Goal: Task Accomplishment & Management: Complete application form

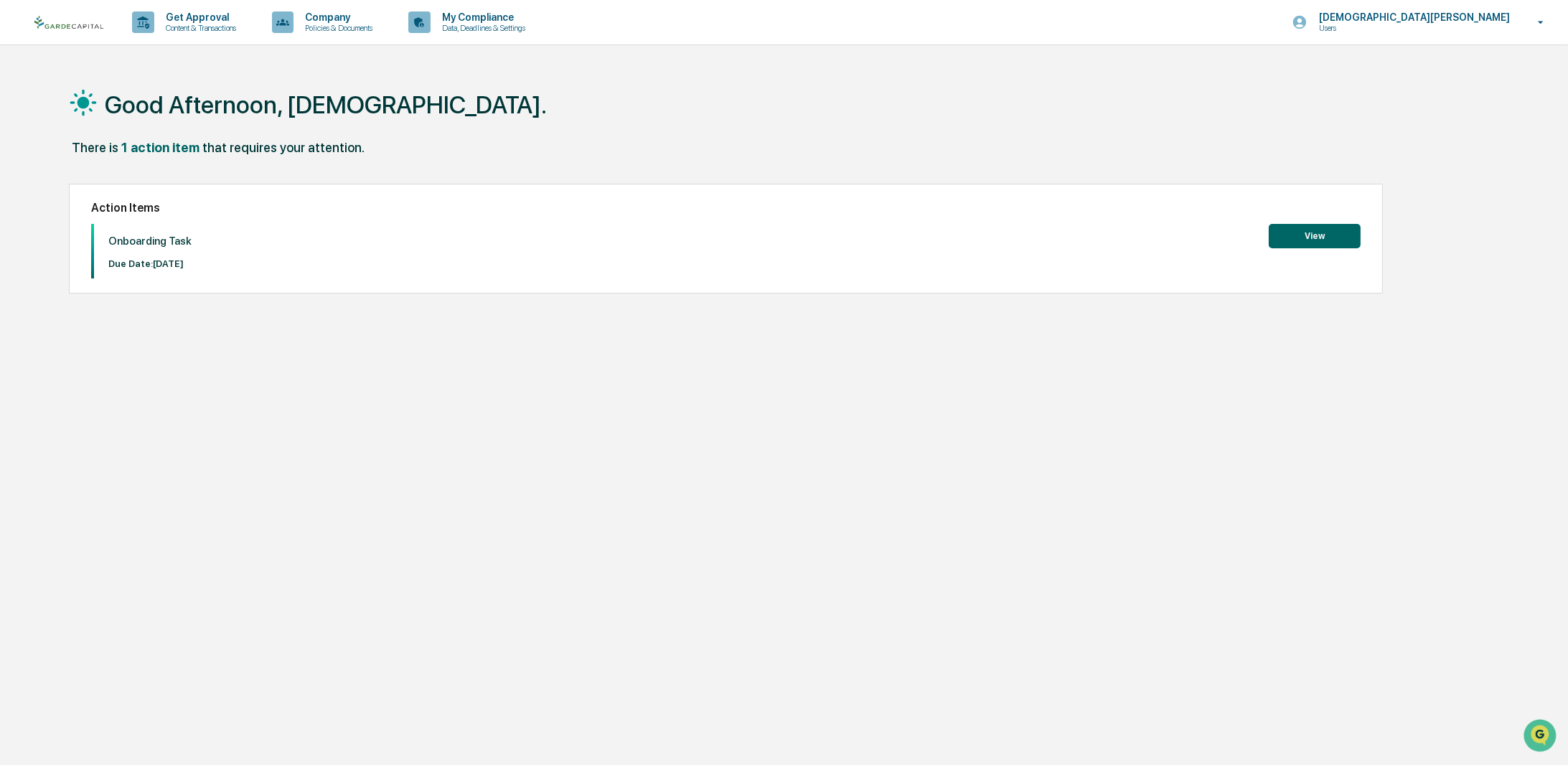
click at [1288, 236] on button "View" at bounding box center [1315, 235] width 92 height 25
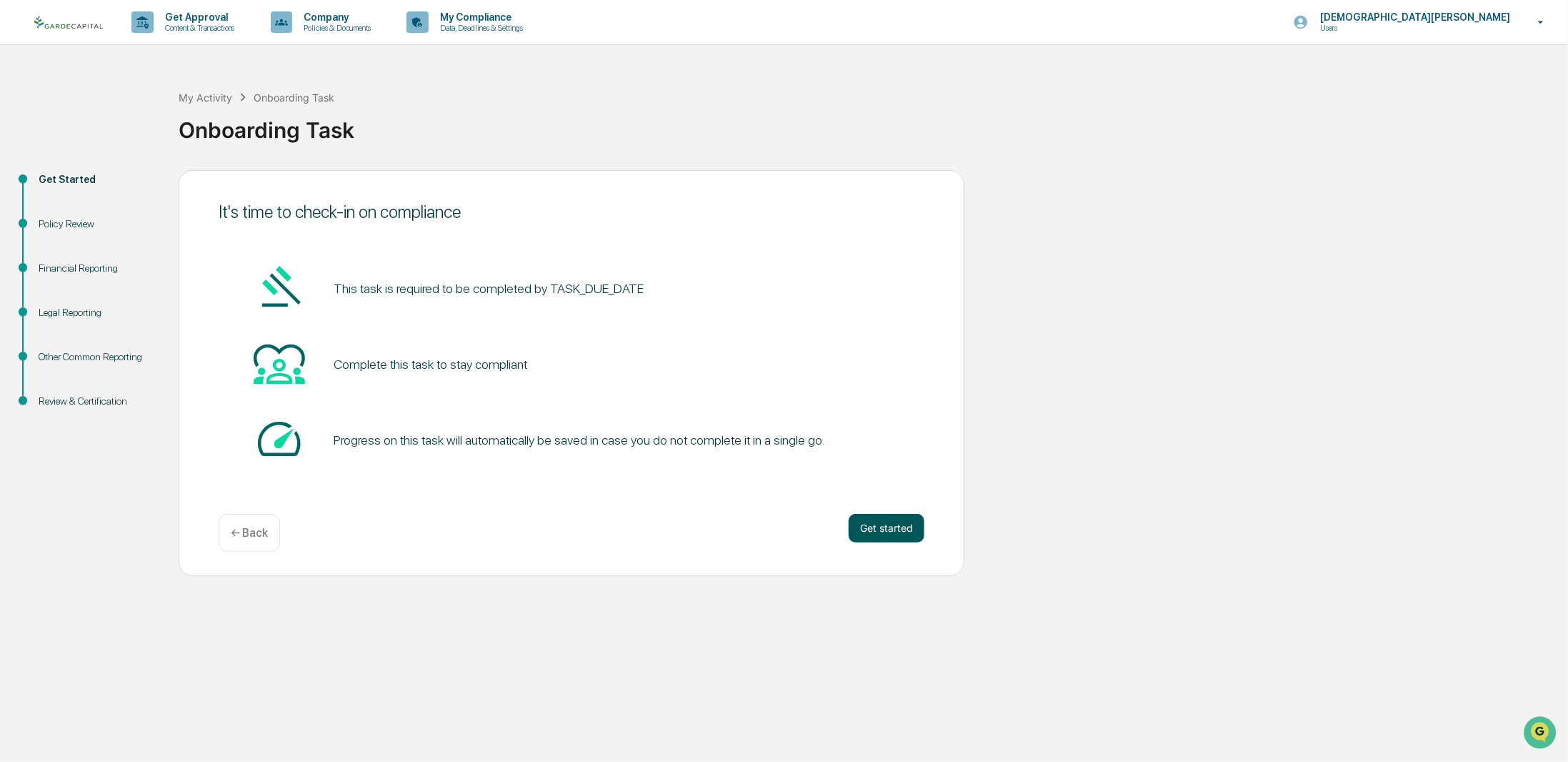
click at [904, 531] on button "Get started" at bounding box center [886, 527] width 76 height 28
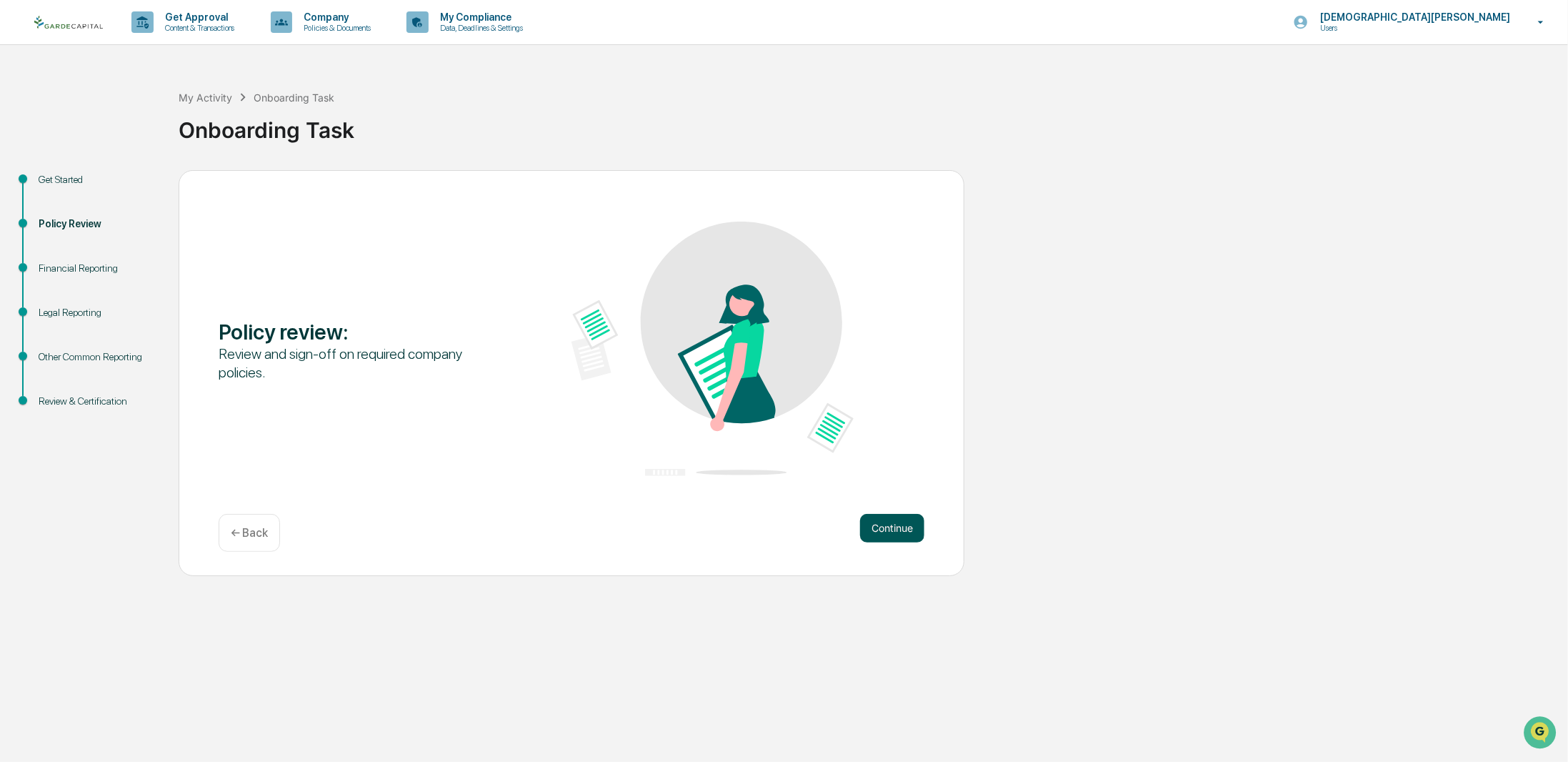
click at [905, 523] on button "Continue" at bounding box center [892, 527] width 64 height 28
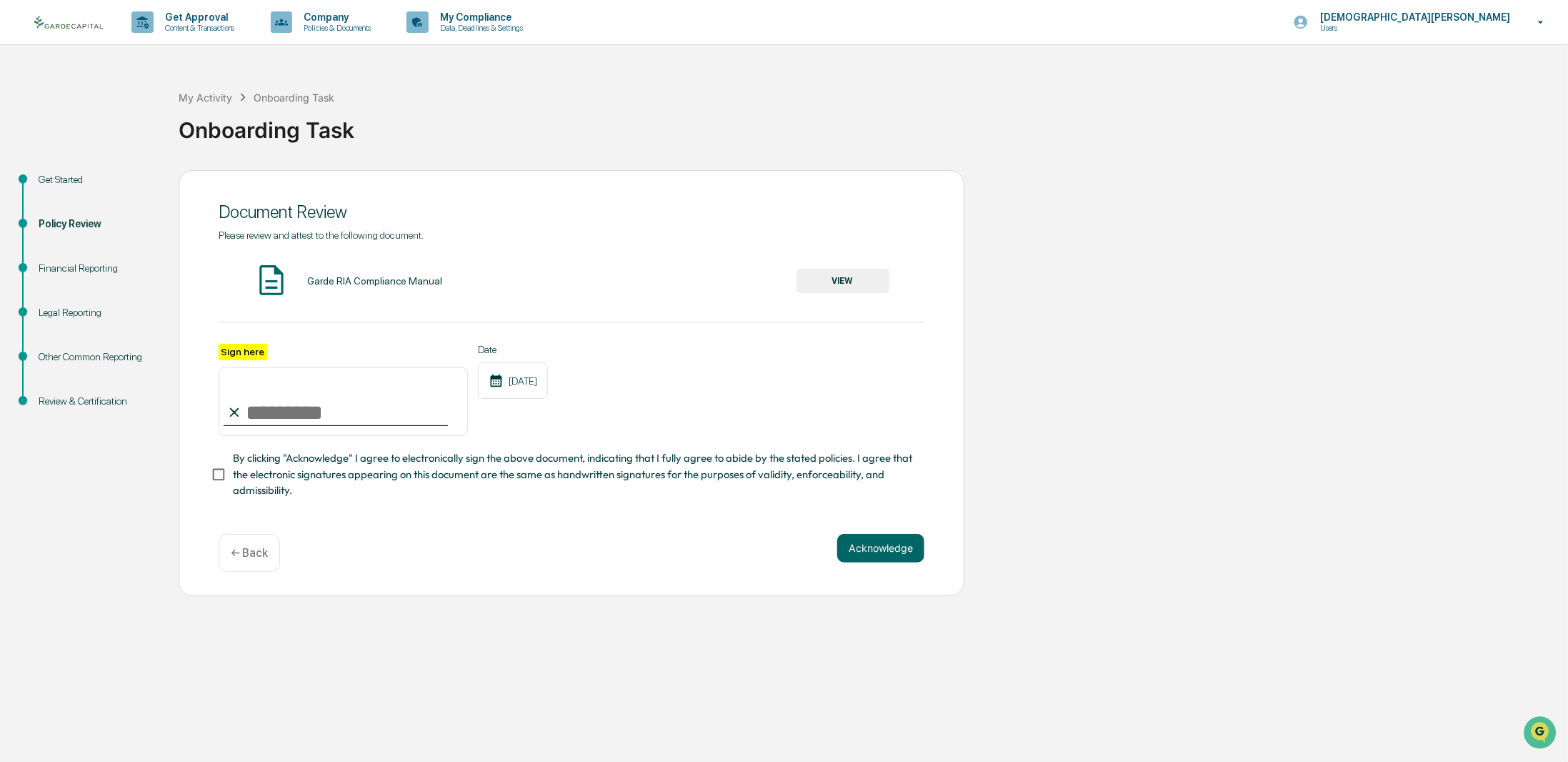
click at [285, 394] on input "Sign here" at bounding box center [343, 402] width 249 height 68
type input "**********"
click at [867, 551] on button "Acknowledge" at bounding box center [881, 548] width 88 height 28
click at [871, 272] on button "VIEW" at bounding box center [843, 280] width 93 height 25
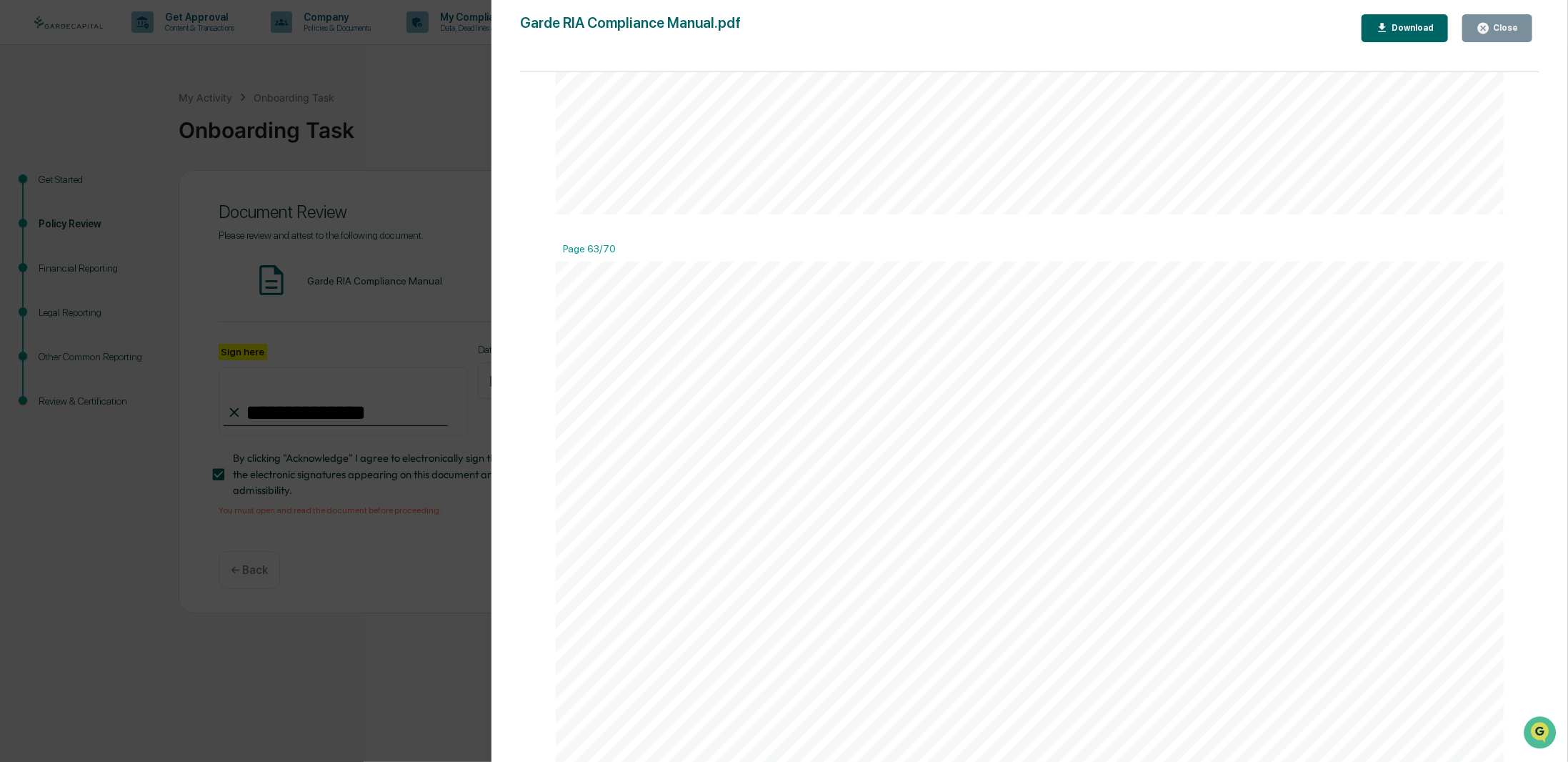
scroll to position [78638, 0]
click at [430, 569] on div "Version History 08/15/2025, 07:24 PM Scott Severs Garde RIA Compliance Manual.p…" at bounding box center [784, 381] width 1568 height 762
click at [1524, 28] on button "Close" at bounding box center [1497, 28] width 70 height 28
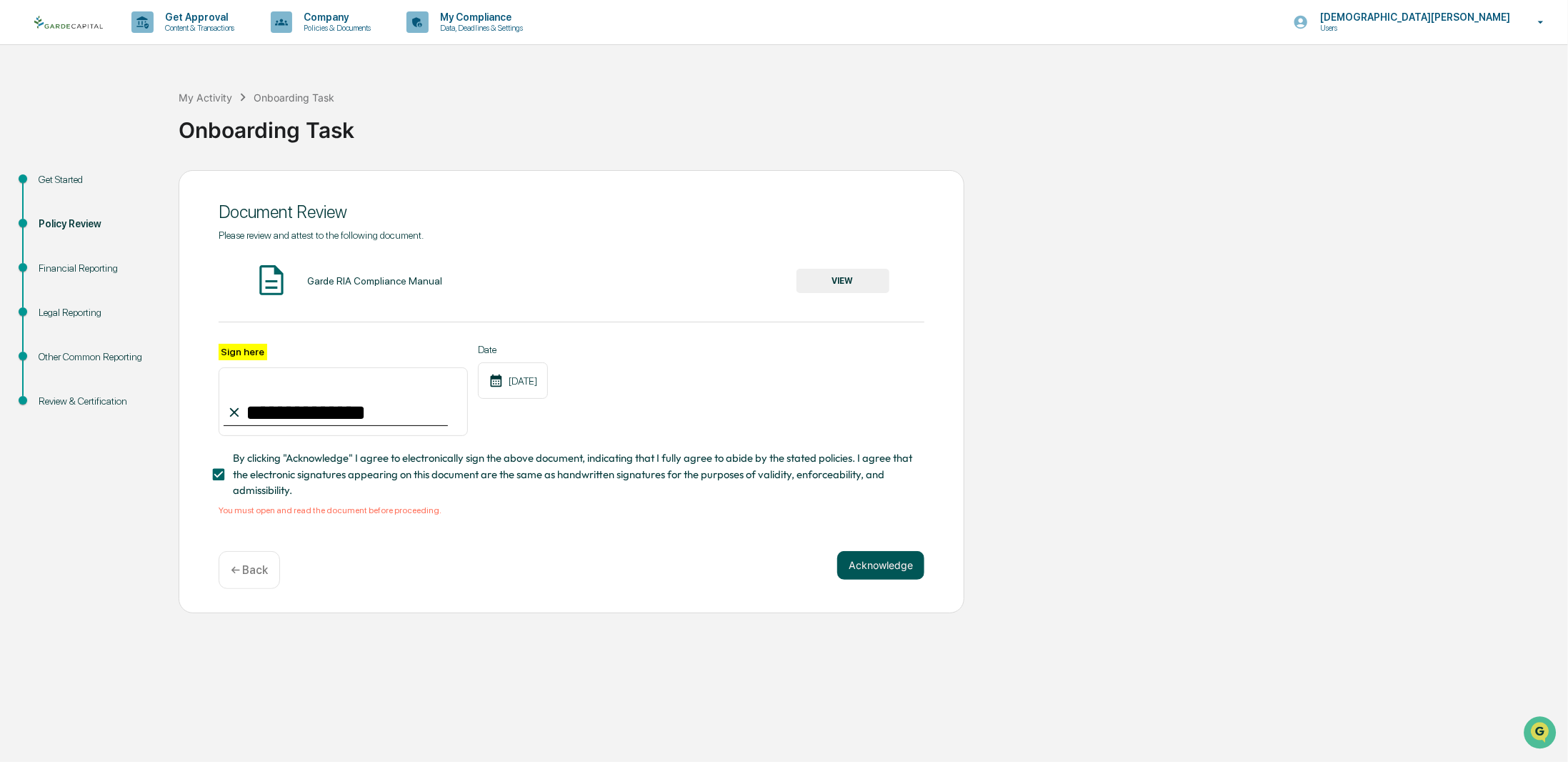
click at [864, 569] on button "Acknowledge" at bounding box center [881, 565] width 88 height 28
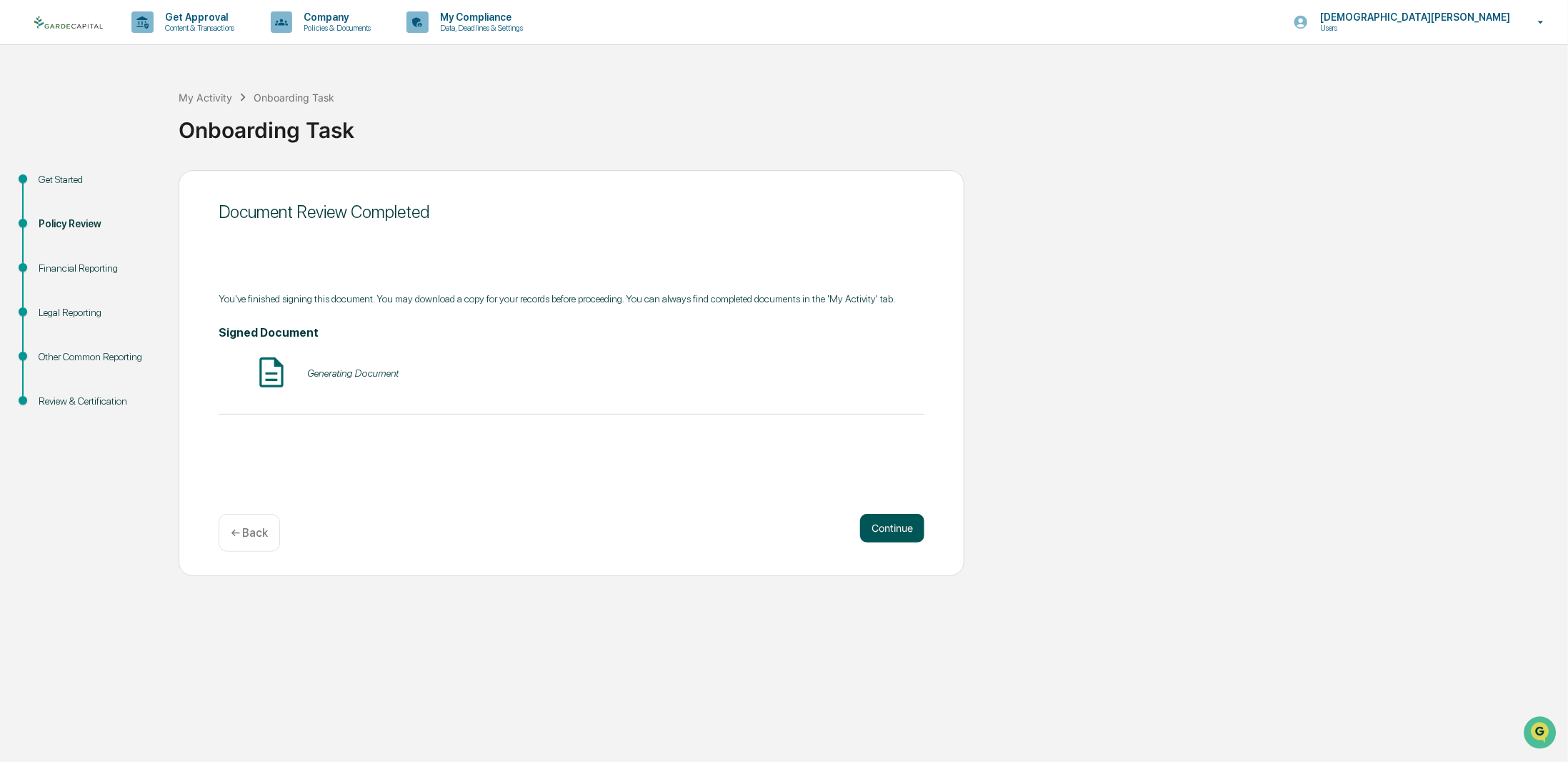
click at [918, 534] on button "Continue" at bounding box center [892, 527] width 64 height 28
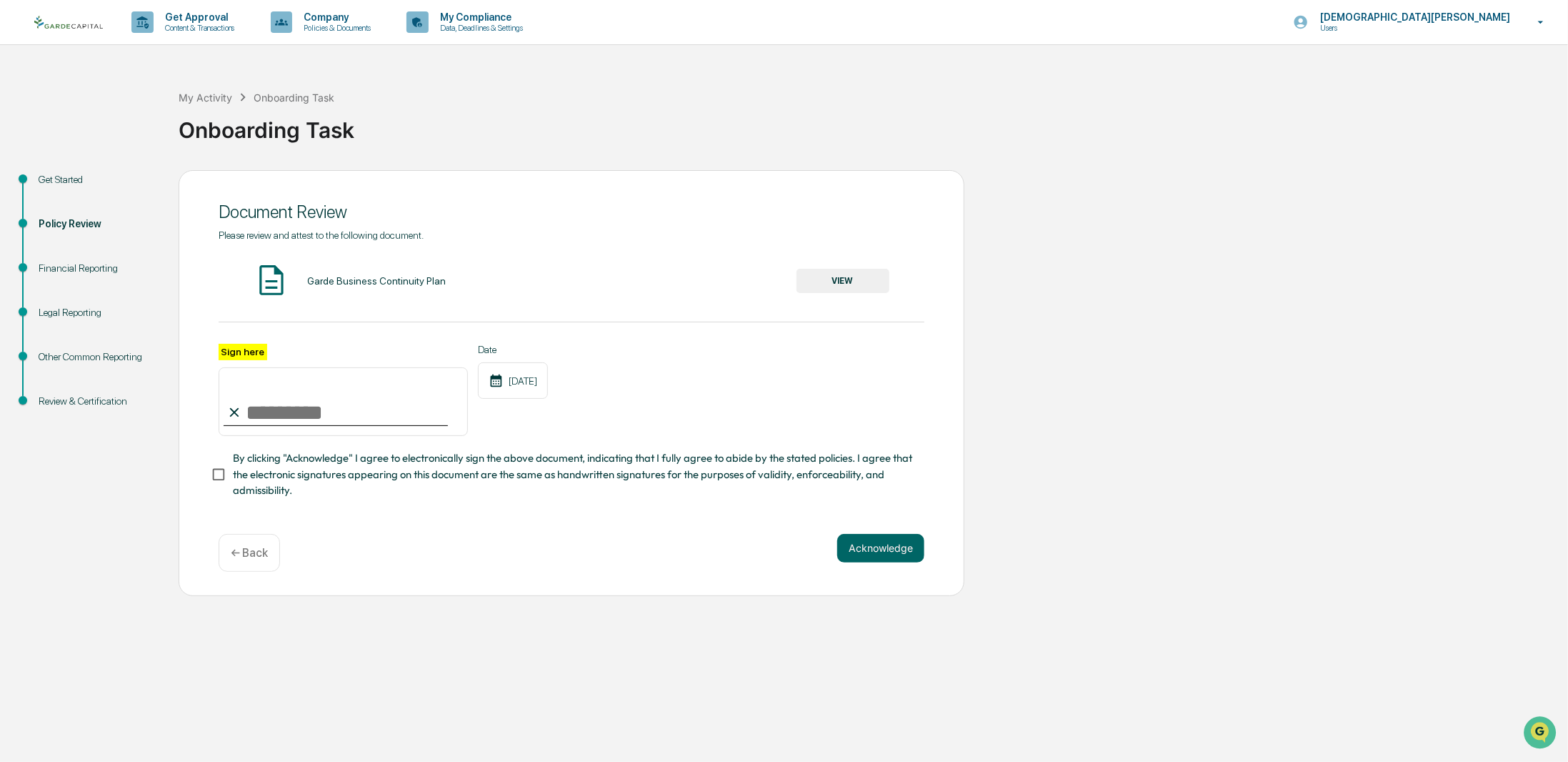
click at [369, 412] on input "Sign here" at bounding box center [343, 402] width 249 height 68
type input "**********"
click at [836, 286] on button "VIEW" at bounding box center [843, 280] width 93 height 25
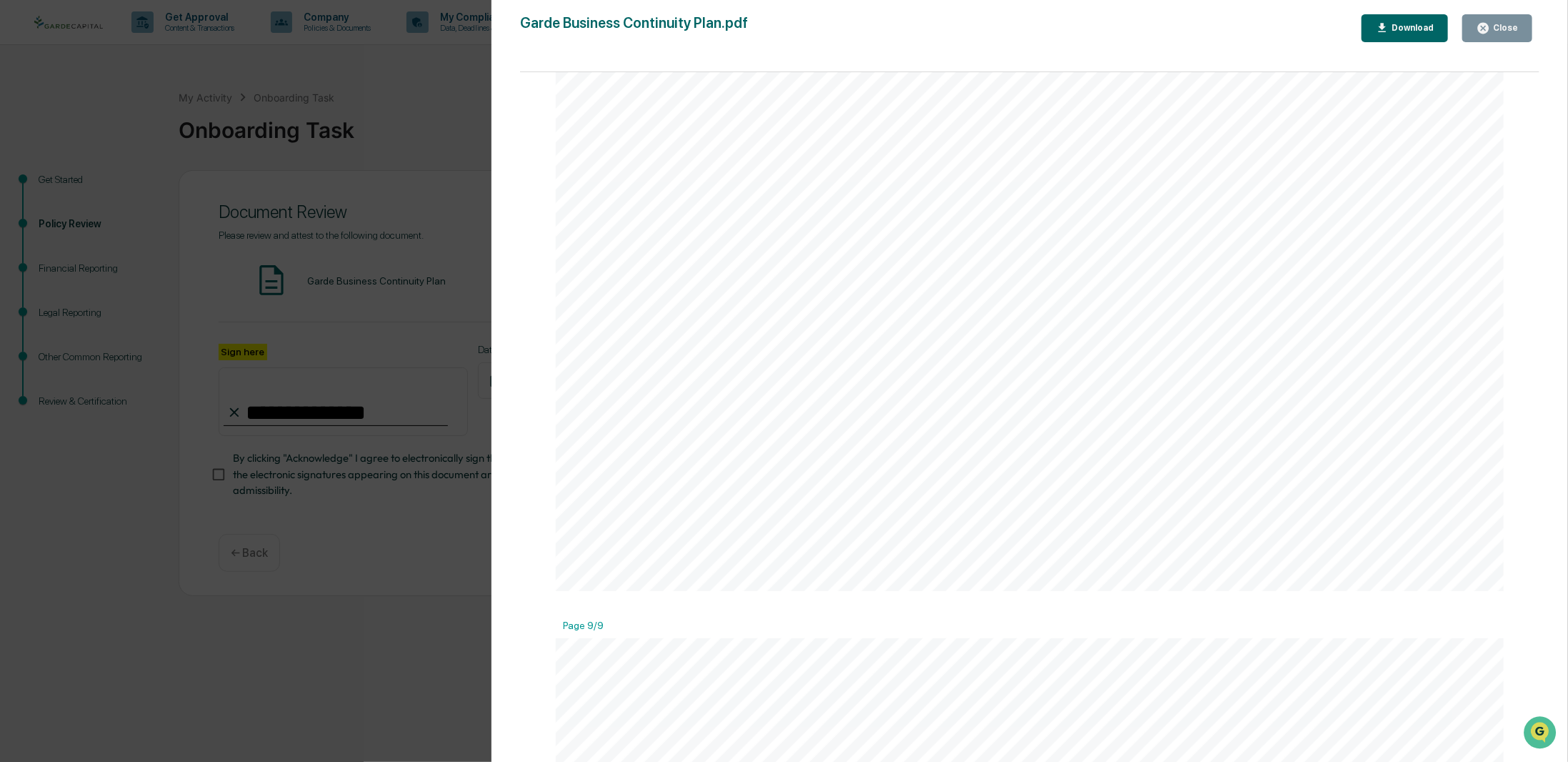
scroll to position [9792, 0]
click at [1499, 26] on div "Close" at bounding box center [1504, 27] width 28 height 10
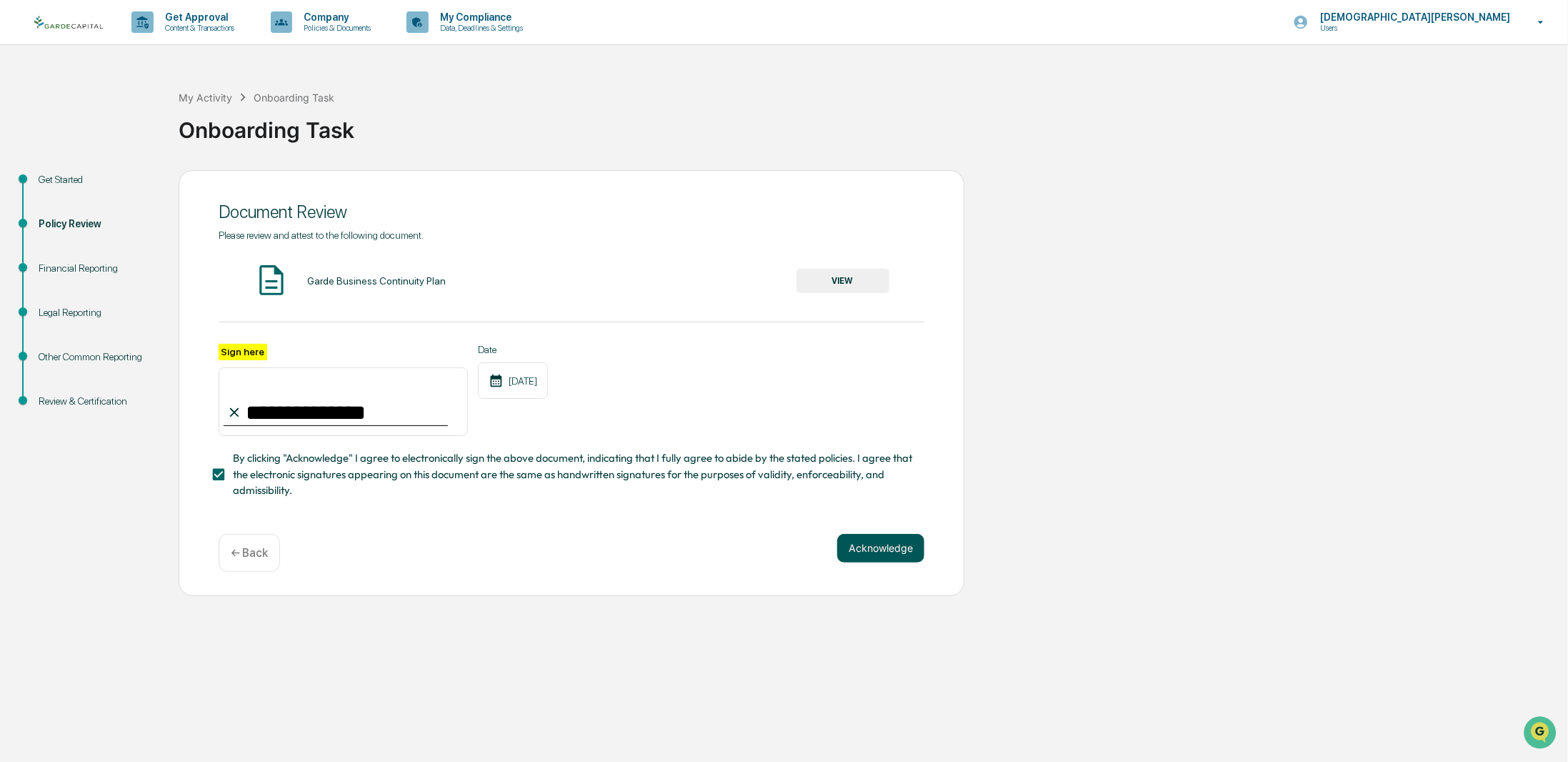
click at [868, 558] on button "Acknowledge" at bounding box center [881, 548] width 88 height 28
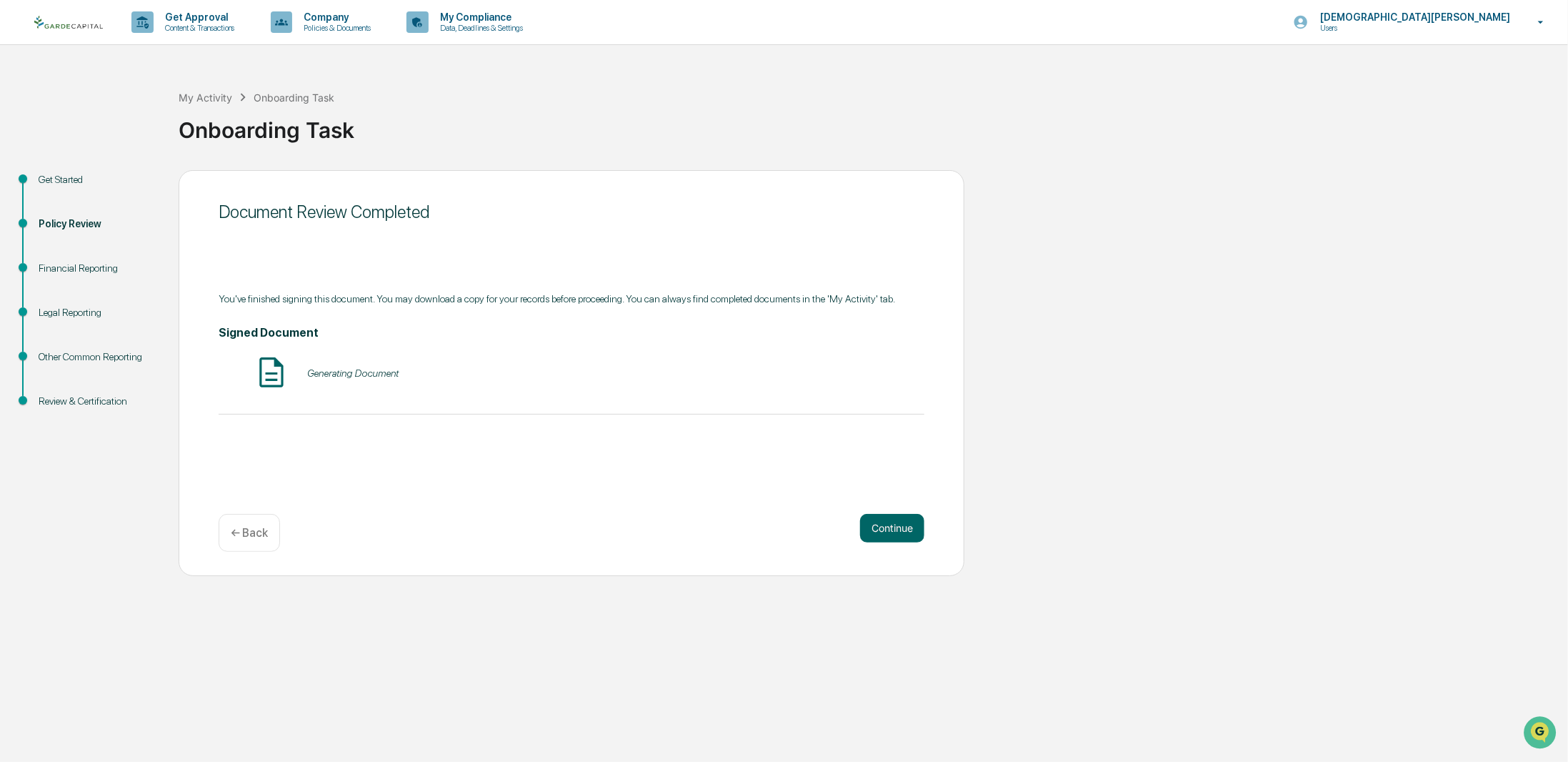
click at [875, 551] on div "Continue ← Back" at bounding box center [572, 533] width 706 height 38
click at [887, 526] on button "Continue" at bounding box center [892, 527] width 64 height 28
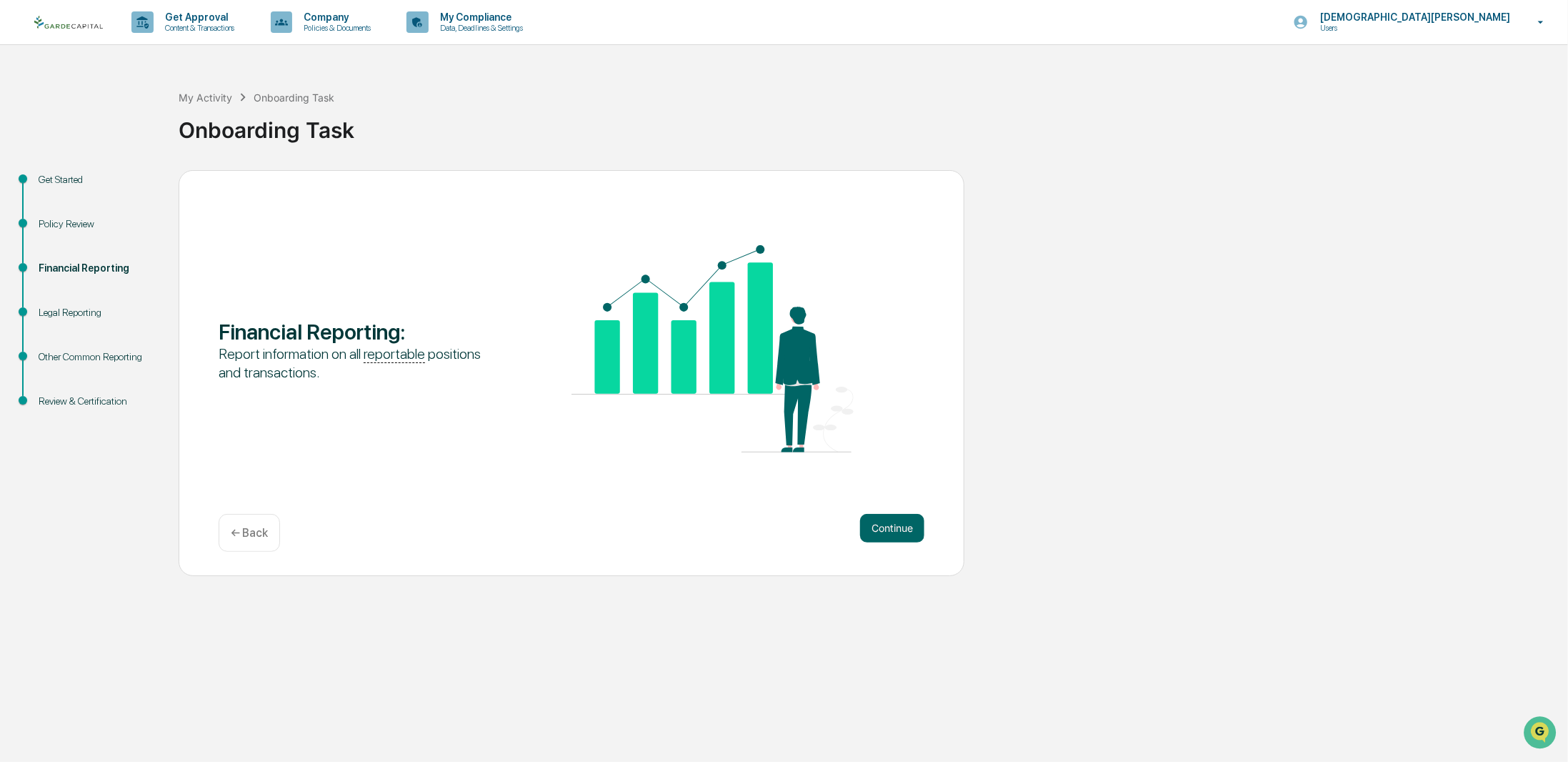
click at [887, 526] on button "Continue" at bounding box center [892, 527] width 64 height 28
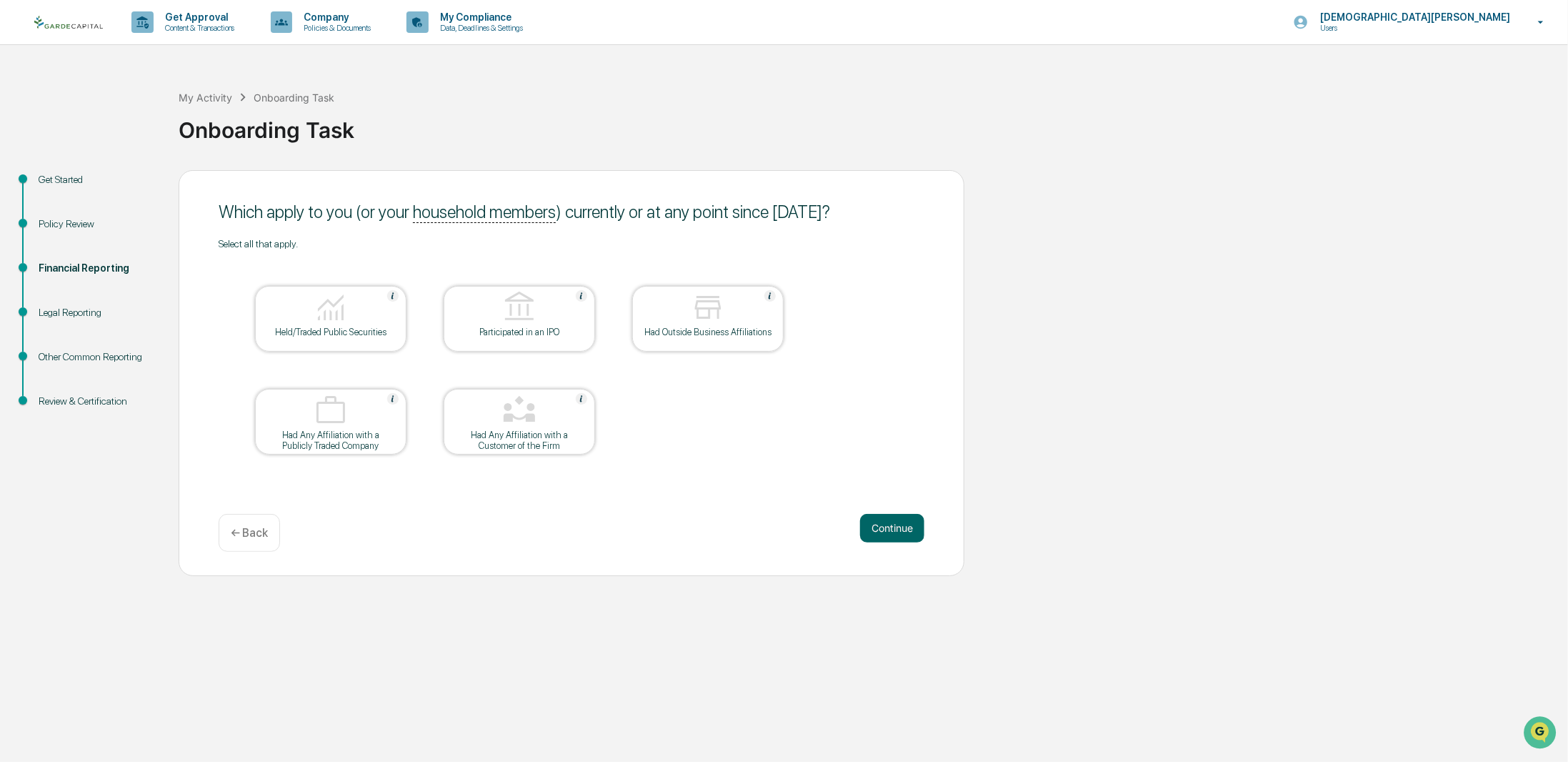
click at [369, 329] on div "Held/Traded Public Securities" at bounding box center [330, 332] width 129 height 11
click at [881, 527] on button "Continue" at bounding box center [892, 527] width 64 height 28
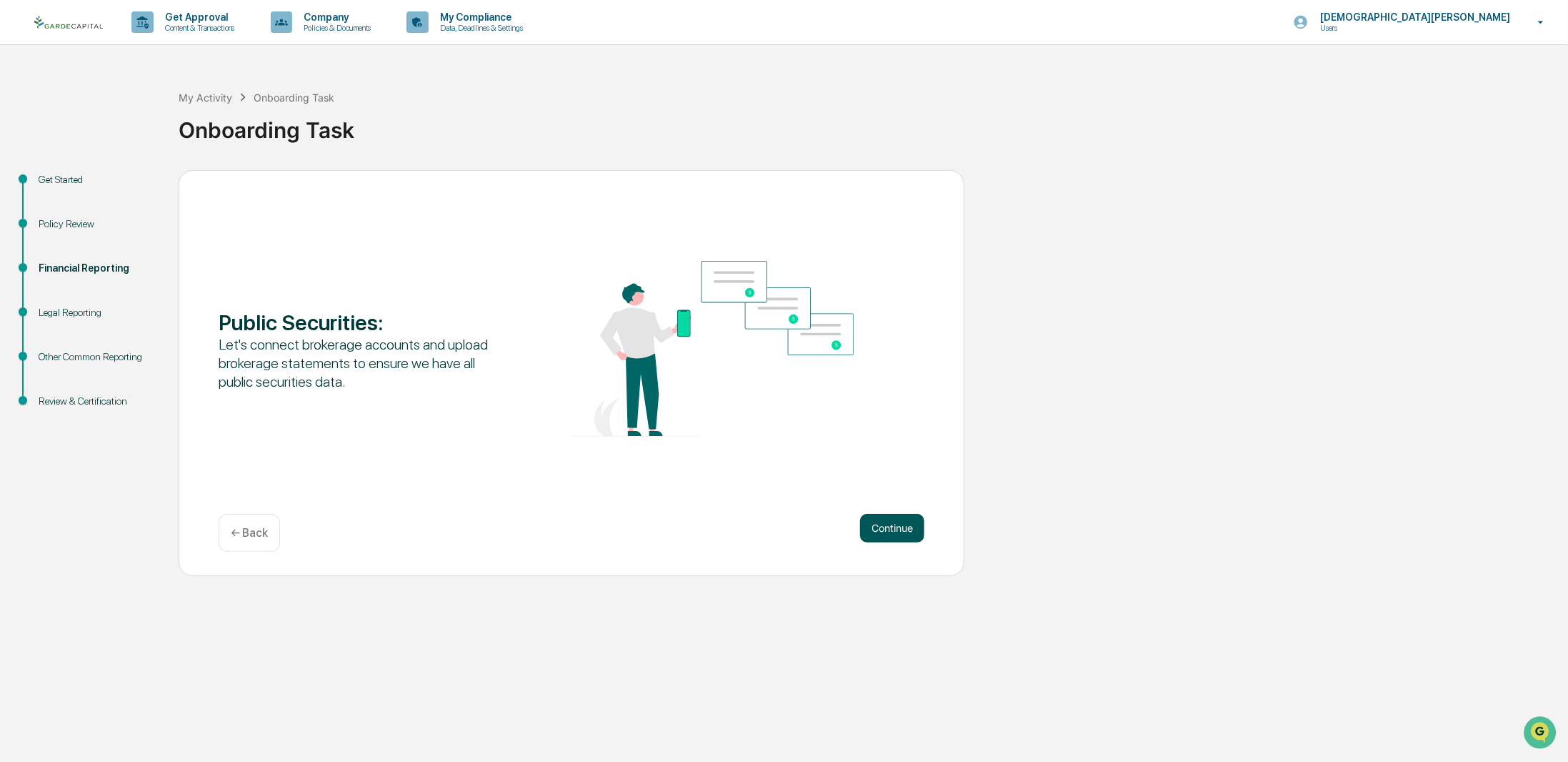
click at [881, 523] on button "Continue" at bounding box center [892, 527] width 64 height 28
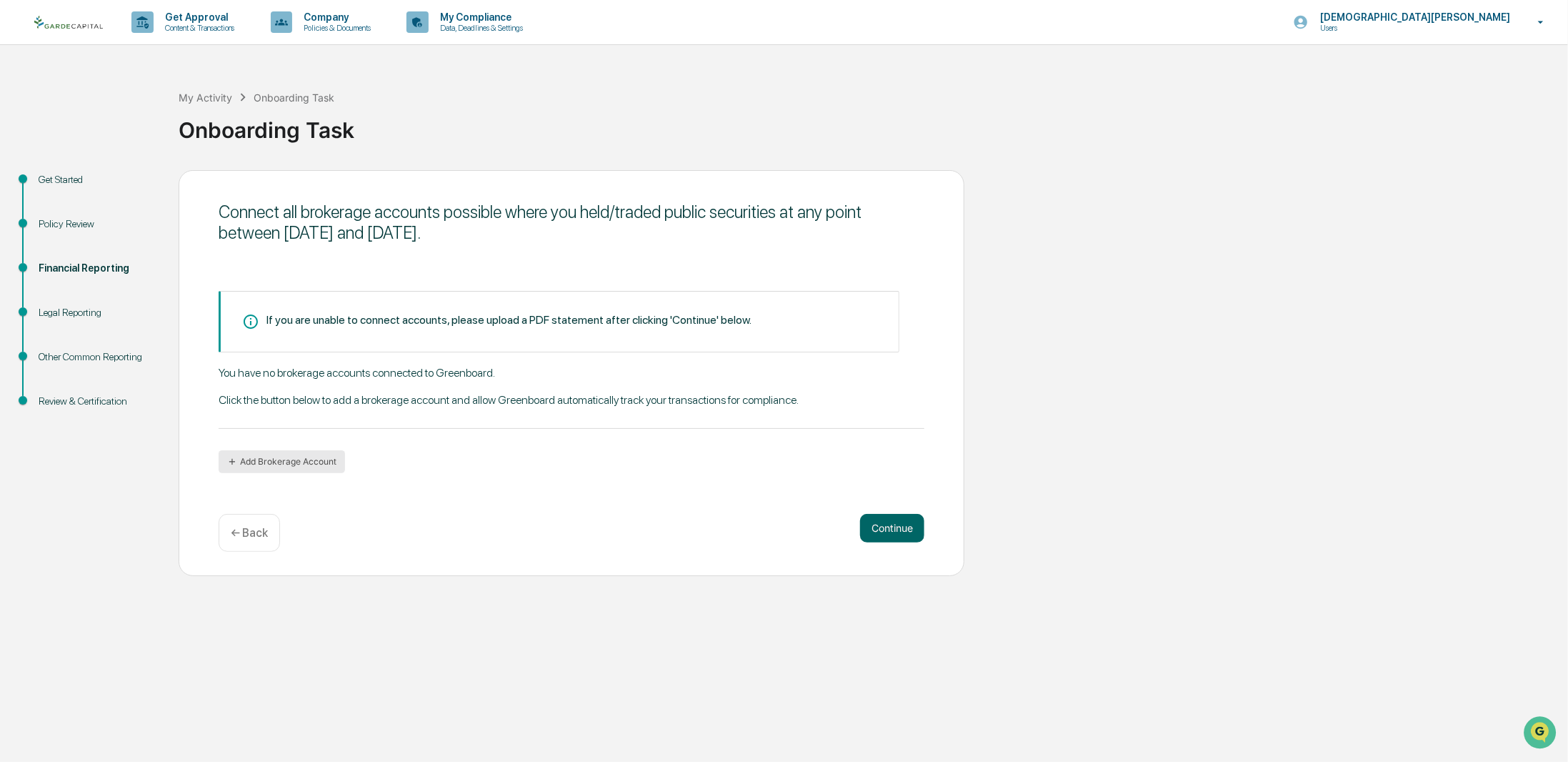
click at [272, 453] on button "Add Brokerage Account" at bounding box center [282, 461] width 127 height 23
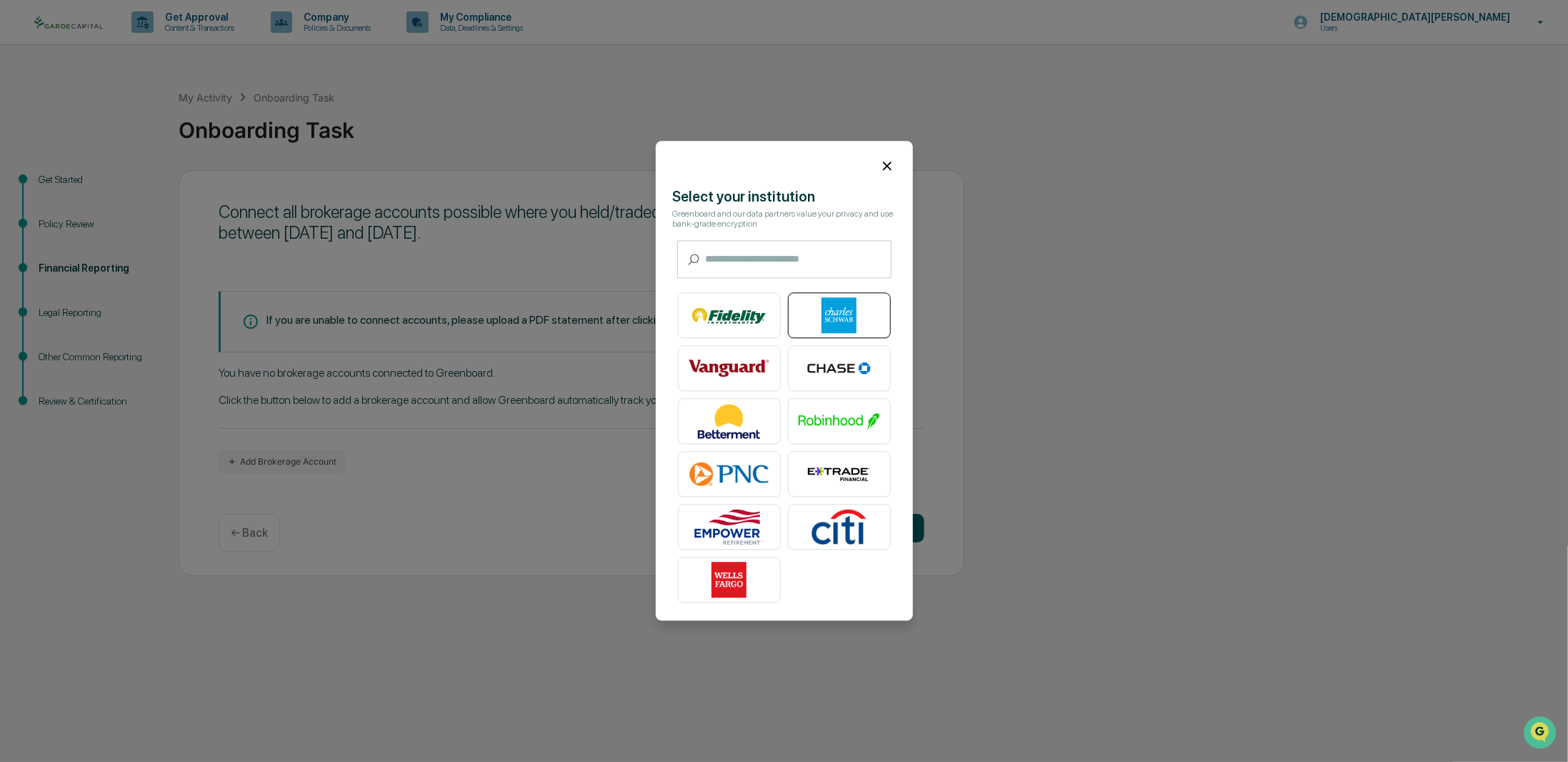
click at [863, 308] on img at bounding box center [839, 316] width 81 height 36
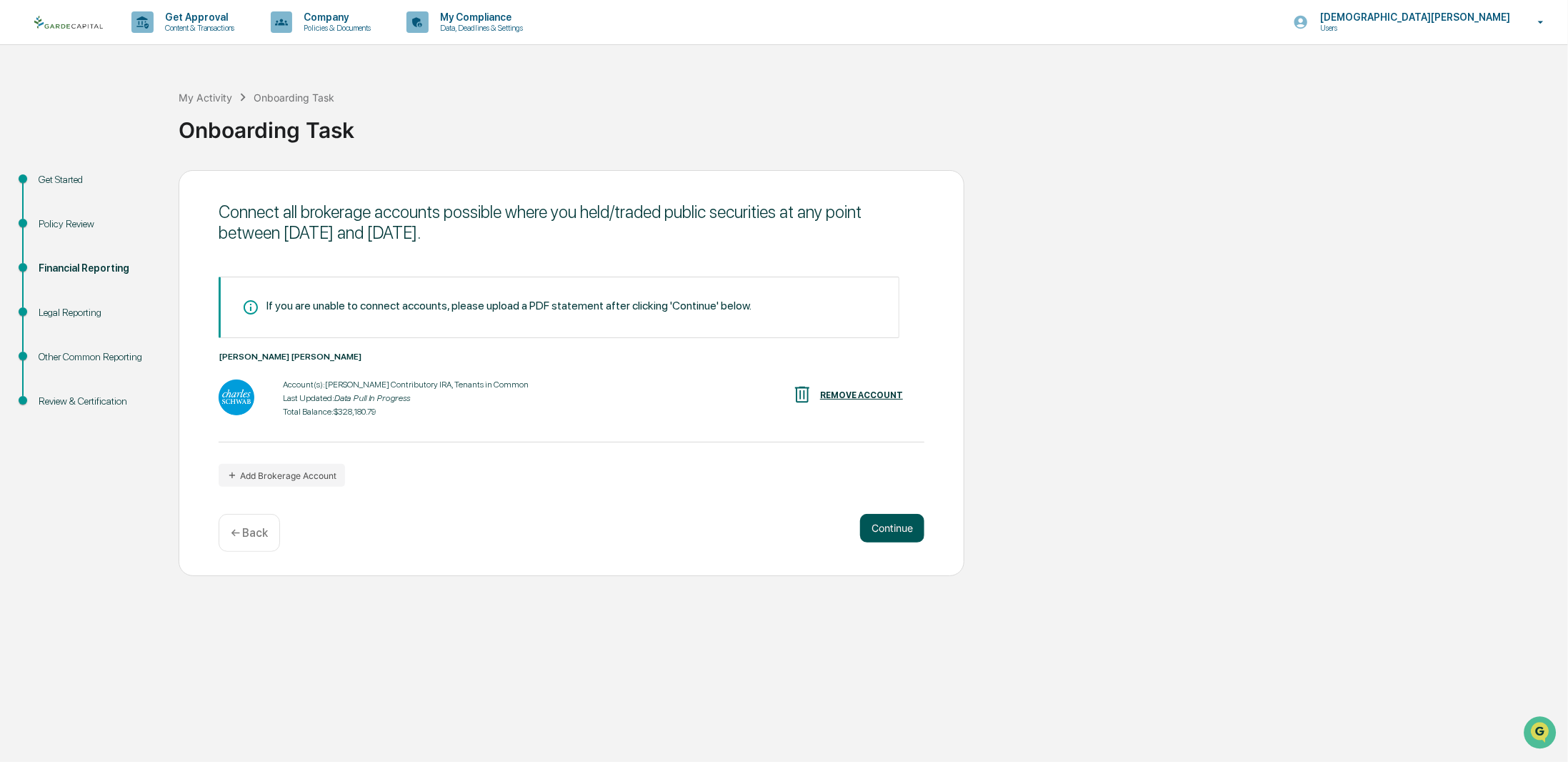
click at [898, 531] on button "Continue" at bounding box center [892, 527] width 64 height 28
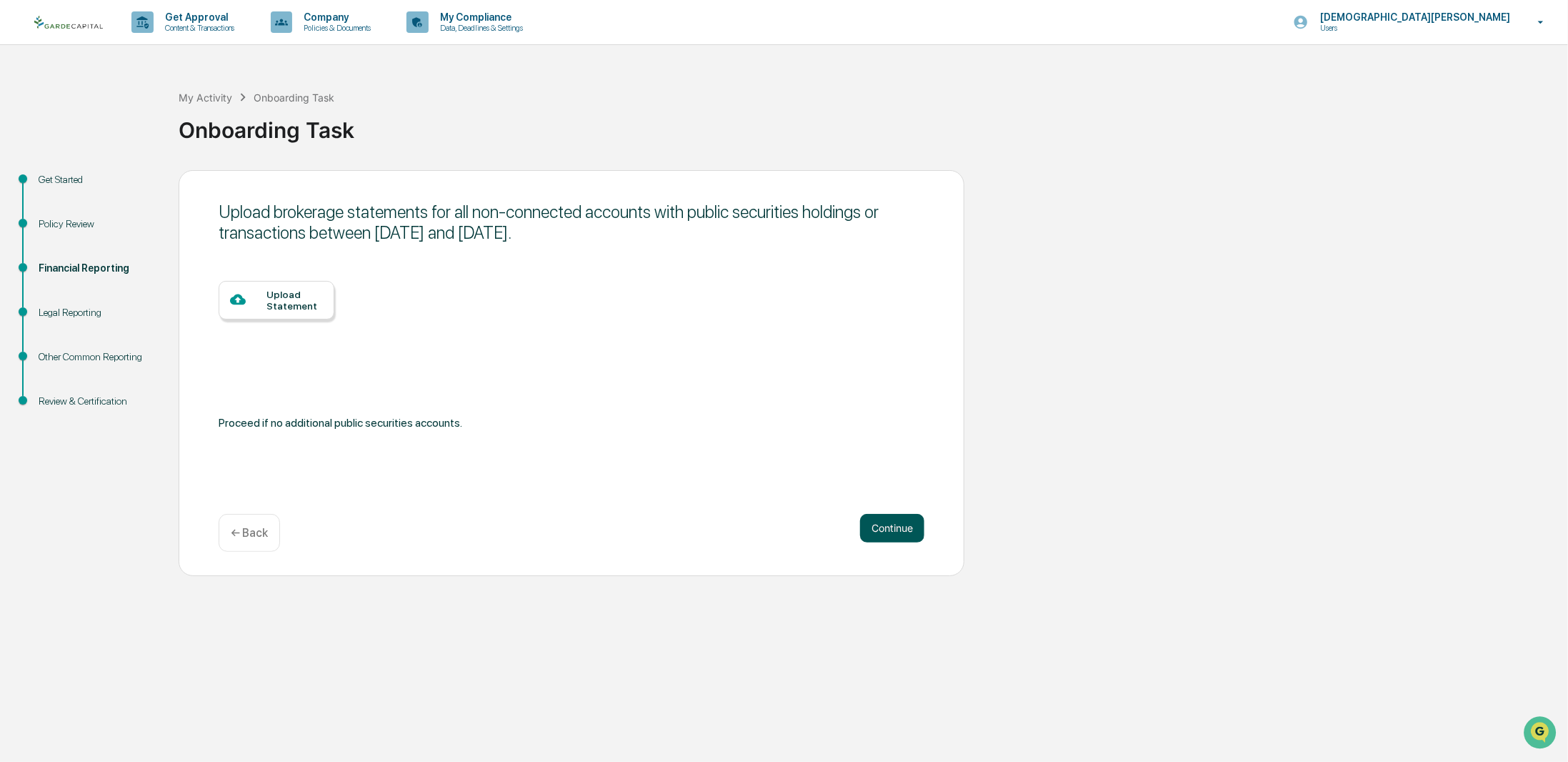
click at [898, 531] on button "Continue" at bounding box center [892, 527] width 64 height 28
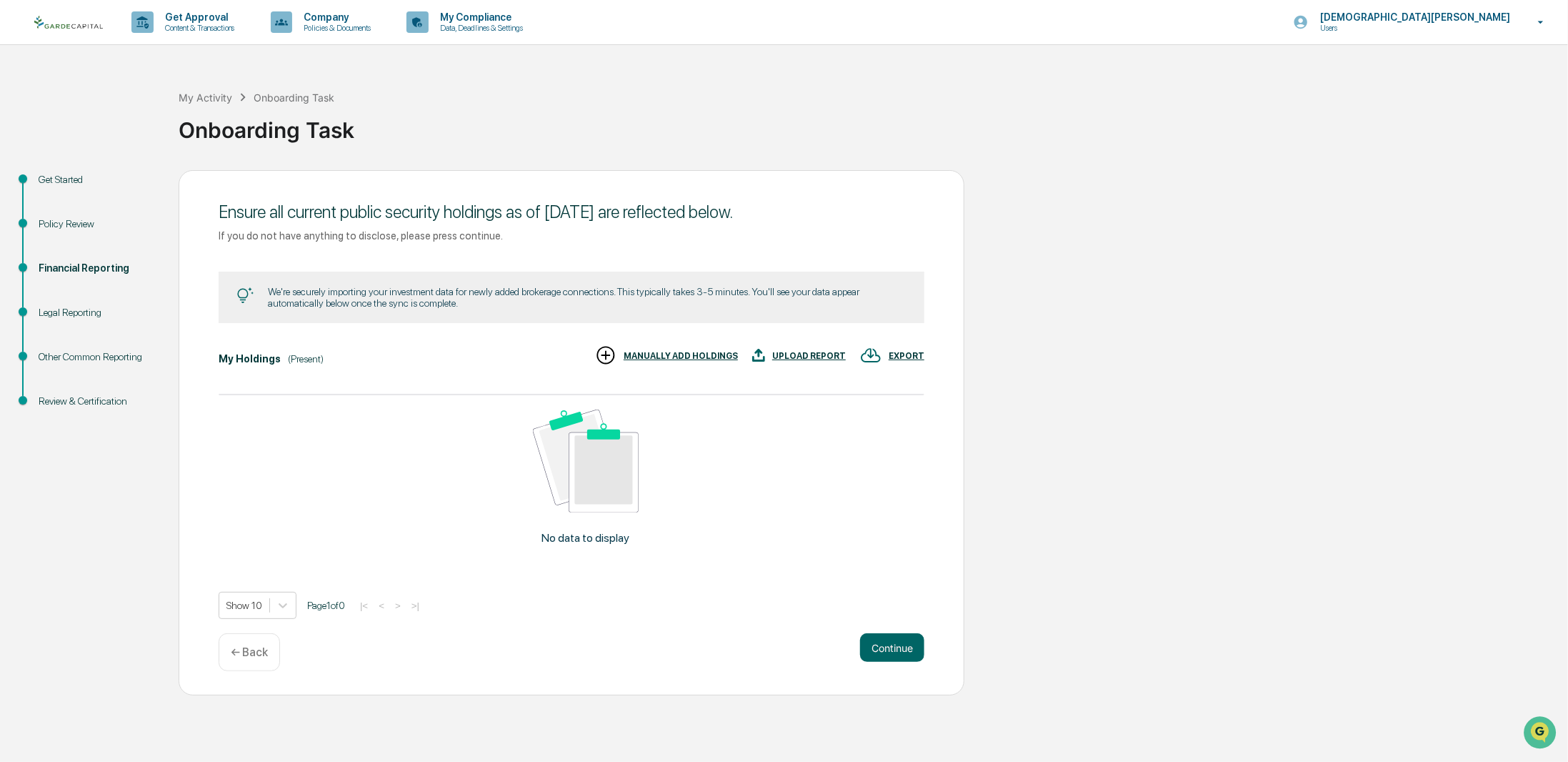
click at [566, 423] on img at bounding box center [586, 462] width 106 height 104
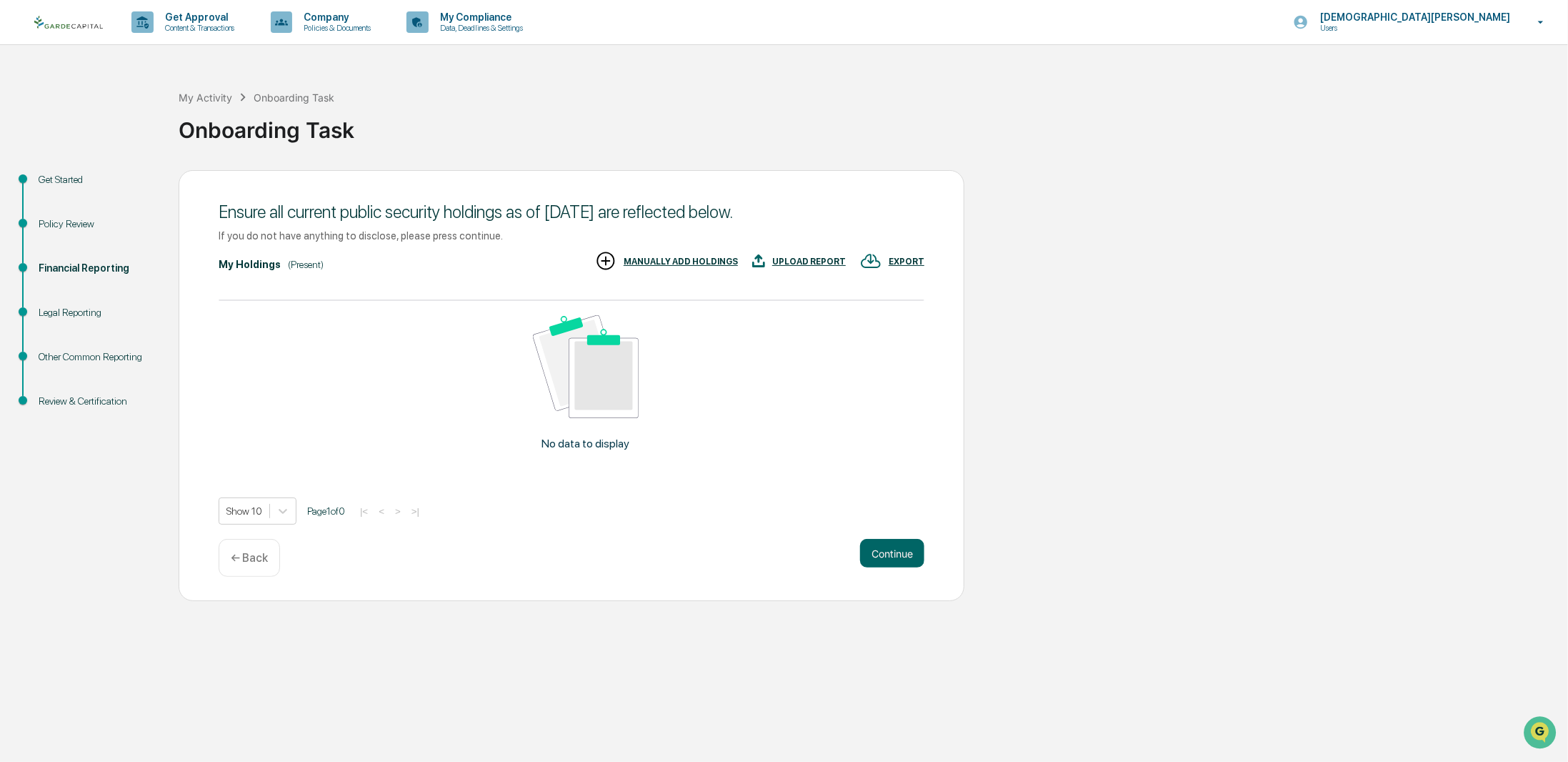
click at [814, 261] on div "UPLOAD REPORT" at bounding box center [809, 261] width 74 height 10
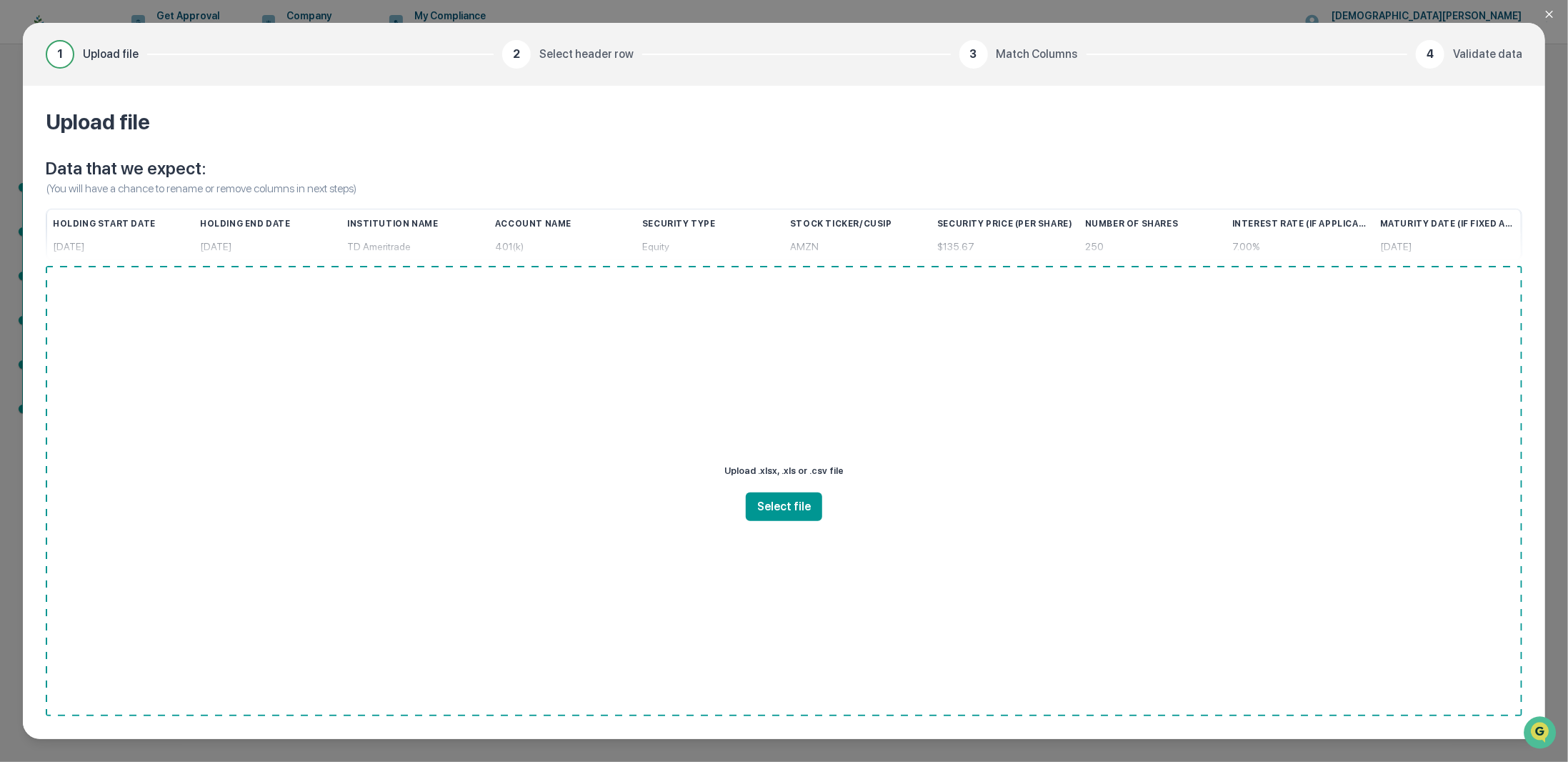
click at [1348, 220] on div "Interest Rate (If Applicable)" at bounding box center [1301, 223] width 137 height 28
click at [789, 509] on button "Select file" at bounding box center [784, 506] width 77 height 28
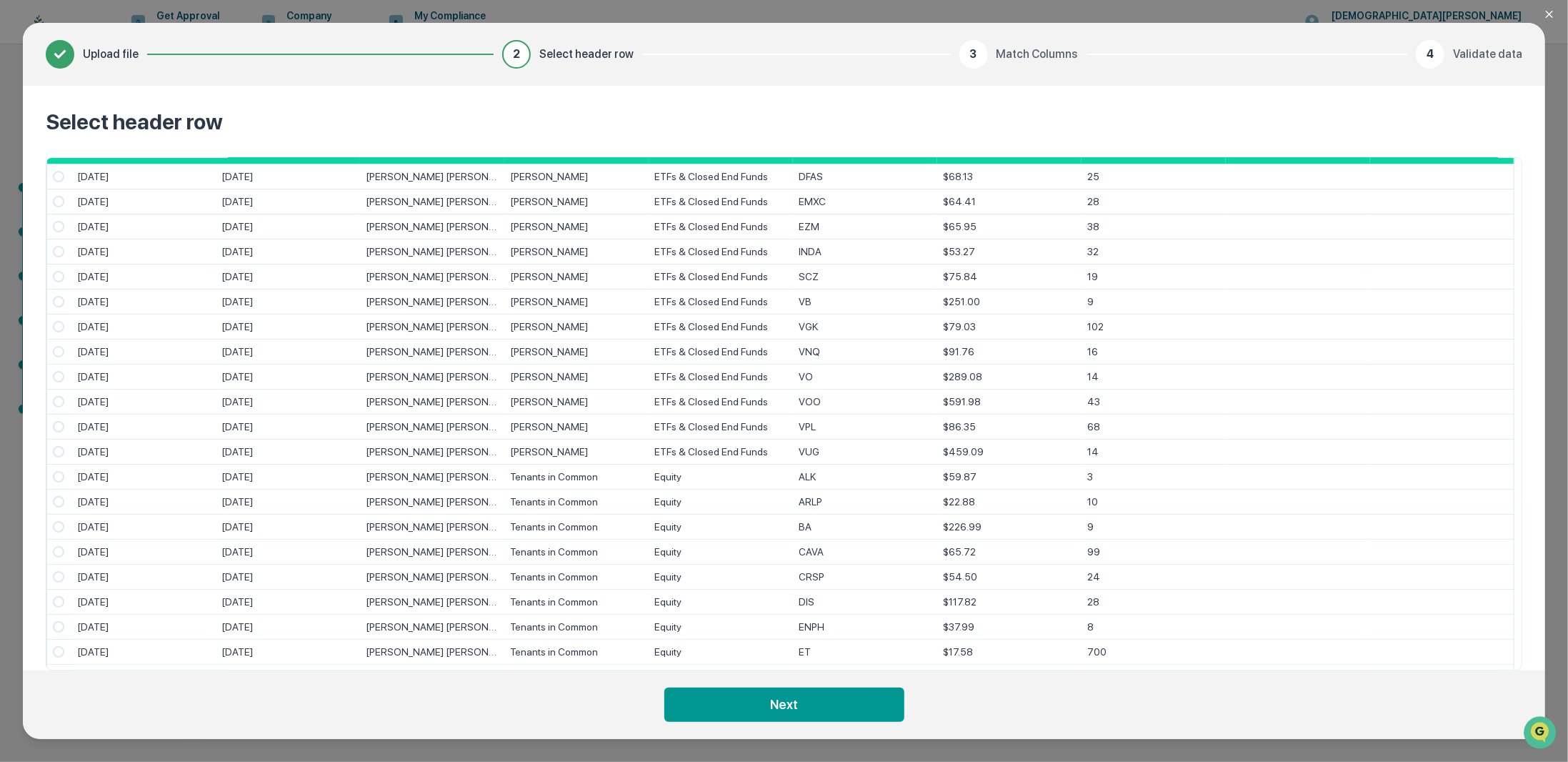
scroll to position [0, 0]
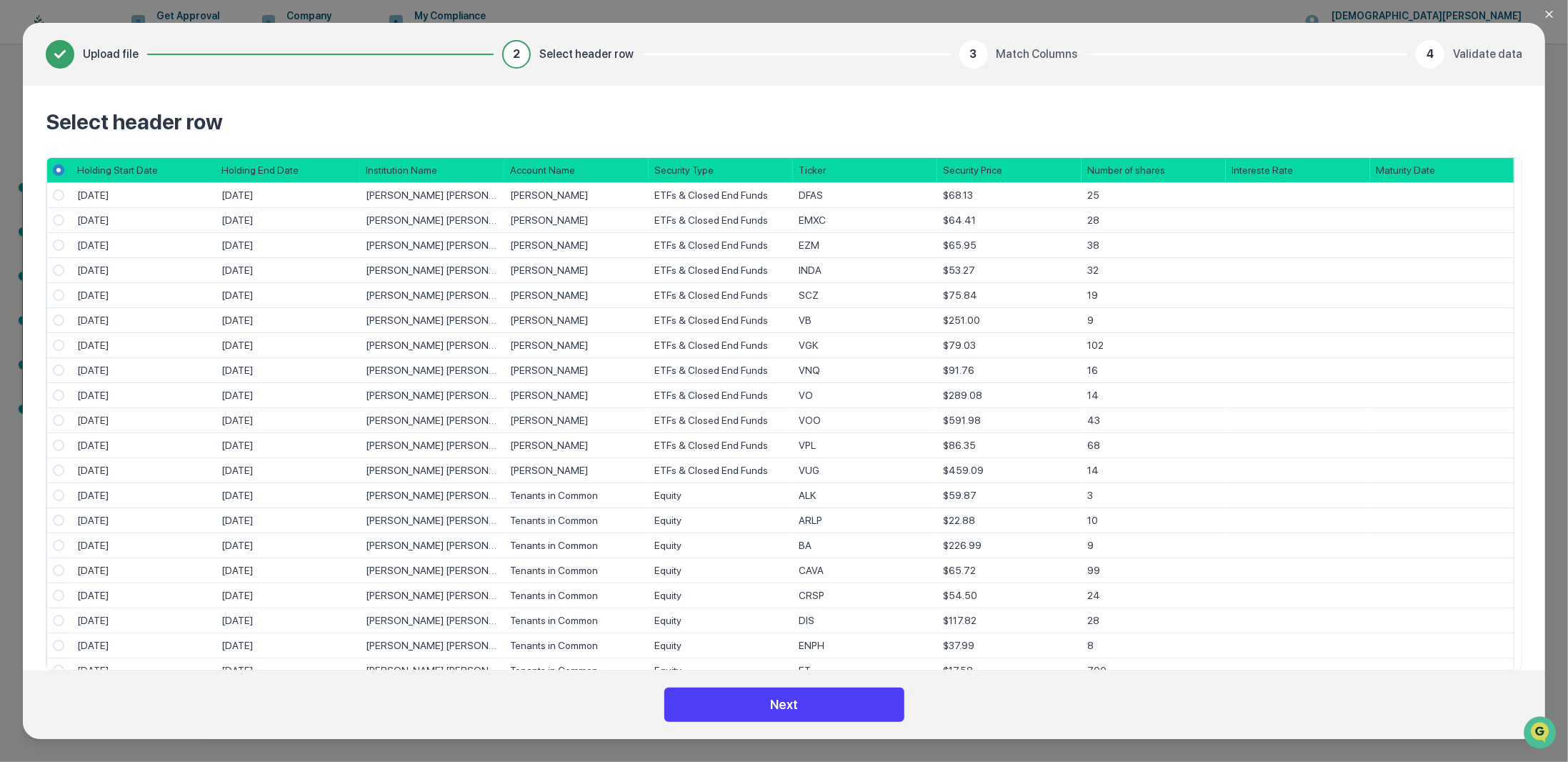
click at [772, 709] on button "Next" at bounding box center [784, 705] width 240 height 35
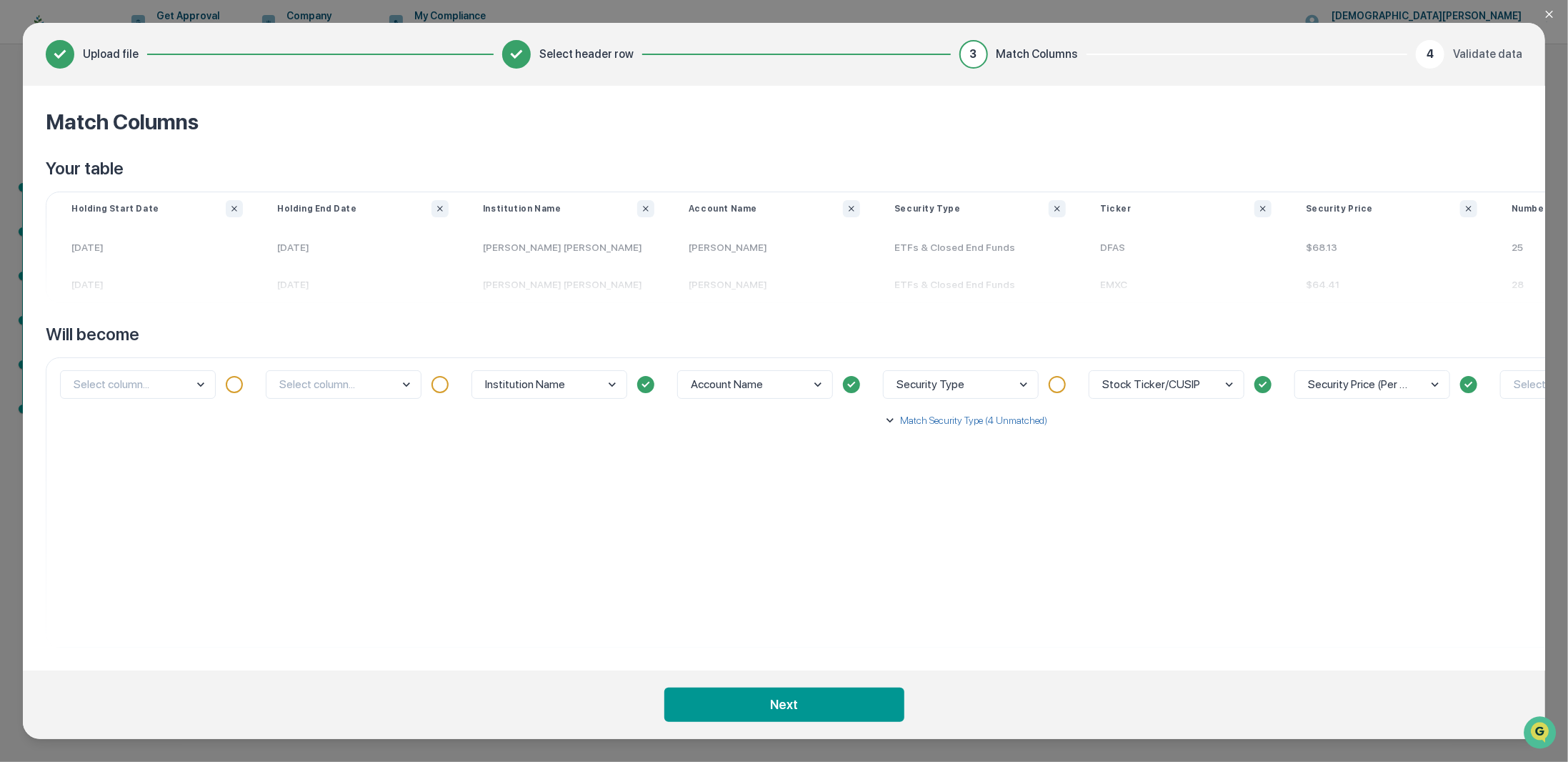
click at [212, 386] on body "Get Approval Content & Transactions Company Policies & Documents My Compliance …" at bounding box center [784, 381] width 1568 height 762
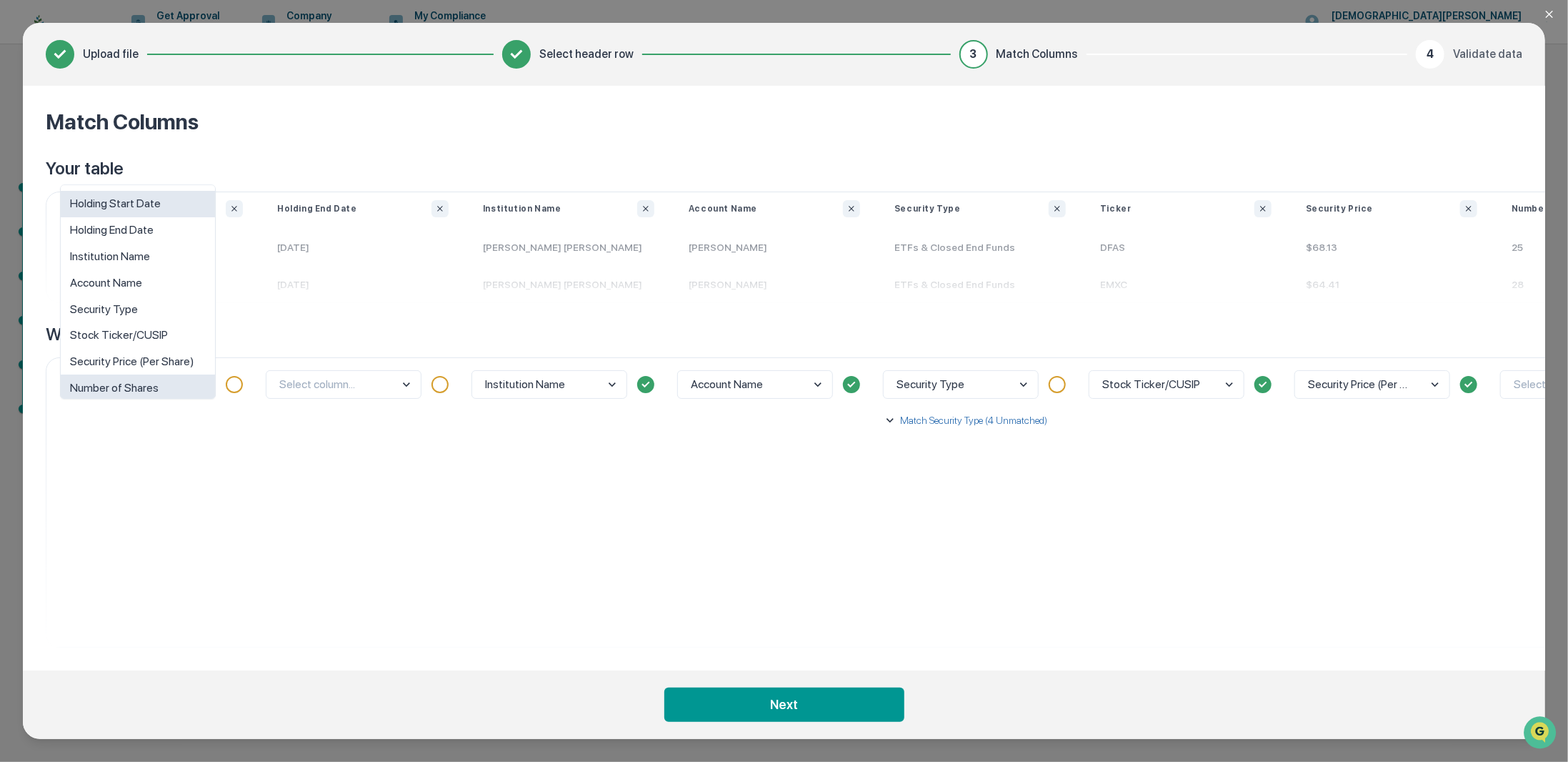
scroll to position [11, 0]
click at [150, 204] on div "Holding Start Date" at bounding box center [138, 193] width 154 height 26
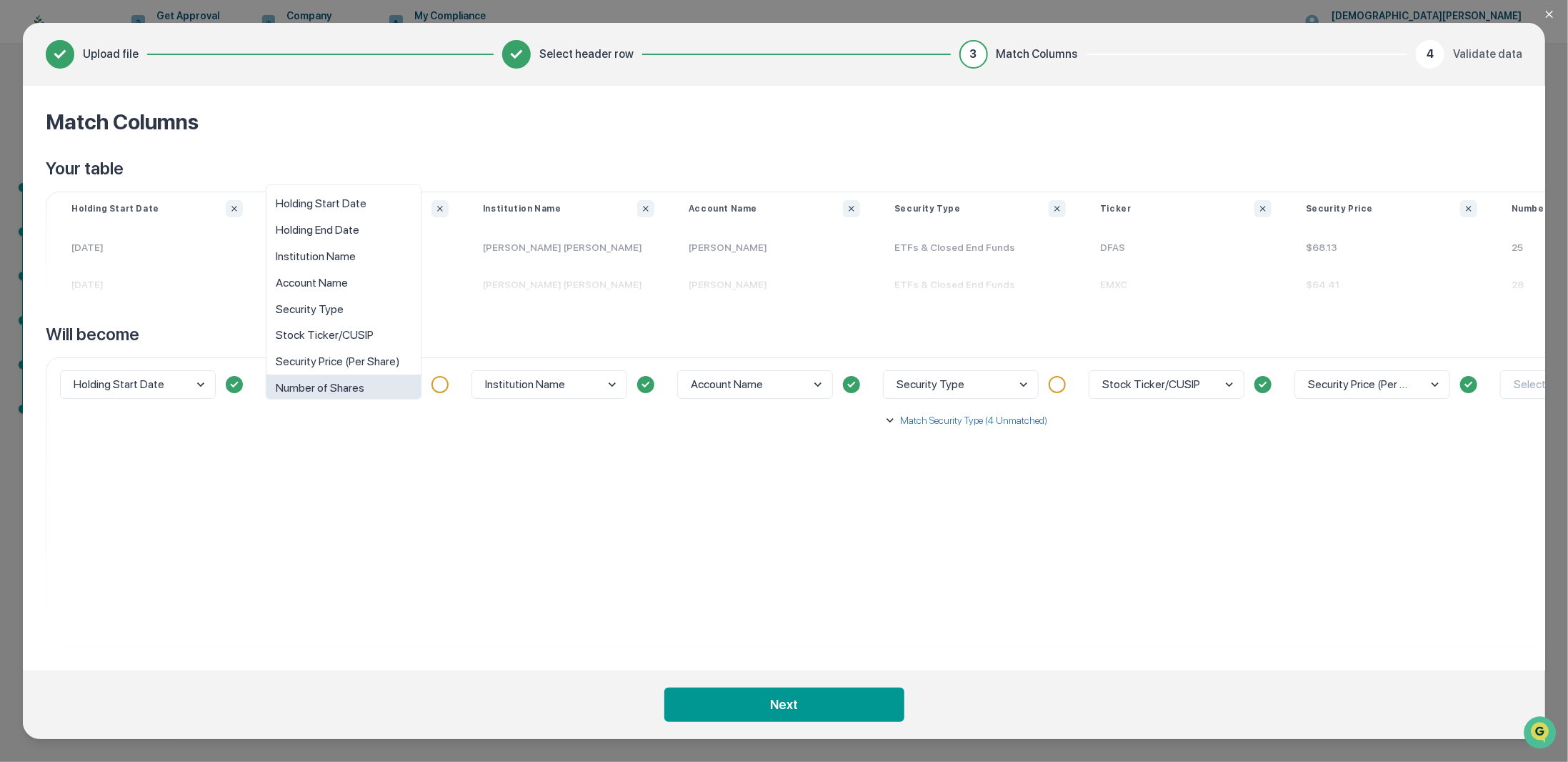
click at [338, 389] on body "Get Approval Content & Transactions Company Policies & Documents My Compliance …" at bounding box center [784, 381] width 1568 height 762
click at [327, 218] on div "Holding End Date" at bounding box center [343, 219] width 154 height 26
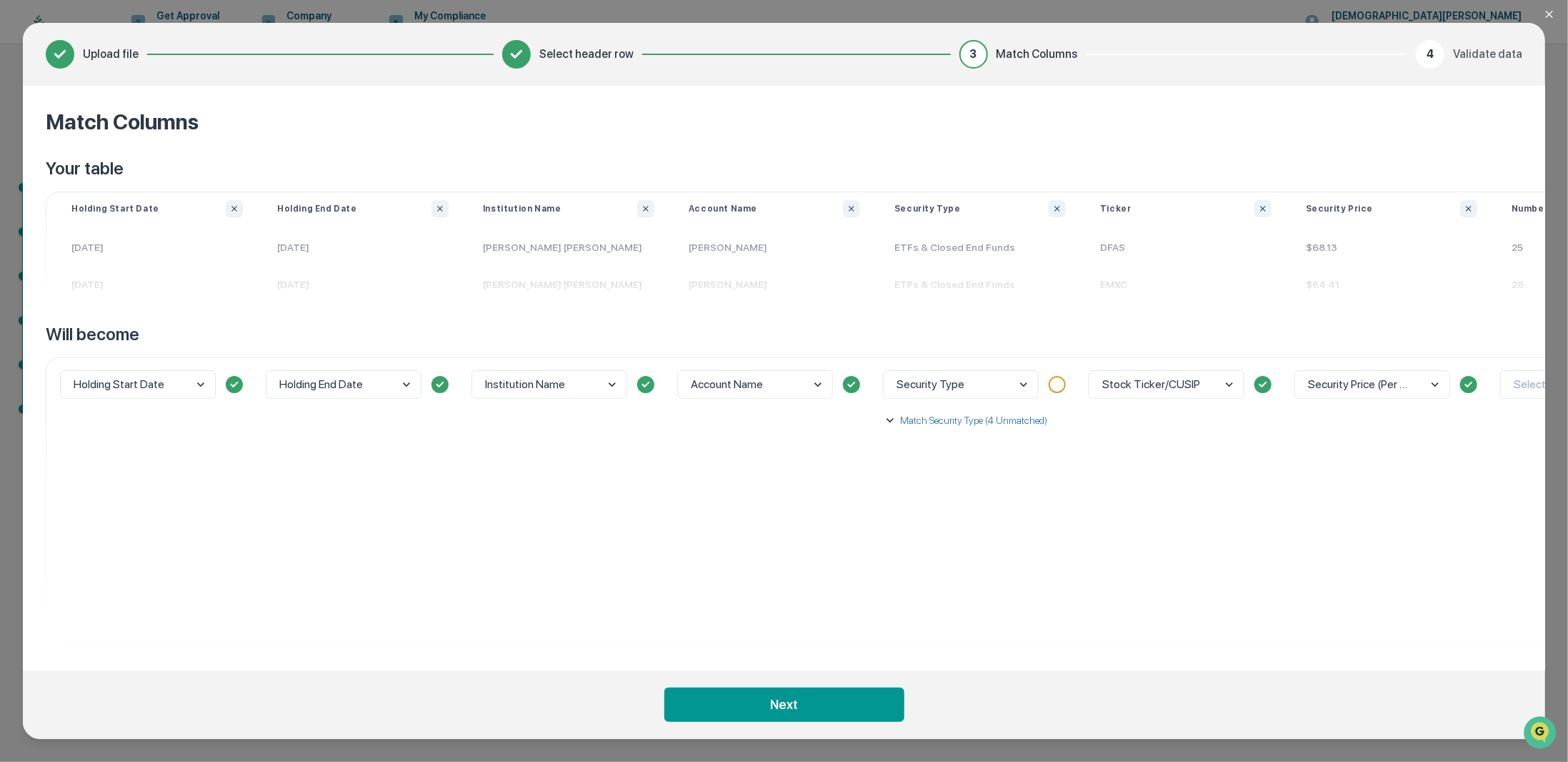
click at [971, 390] on body "Get Approval Content & Transactions Company Policies & Documents My Compliance …" at bounding box center [784, 381] width 1568 height 762
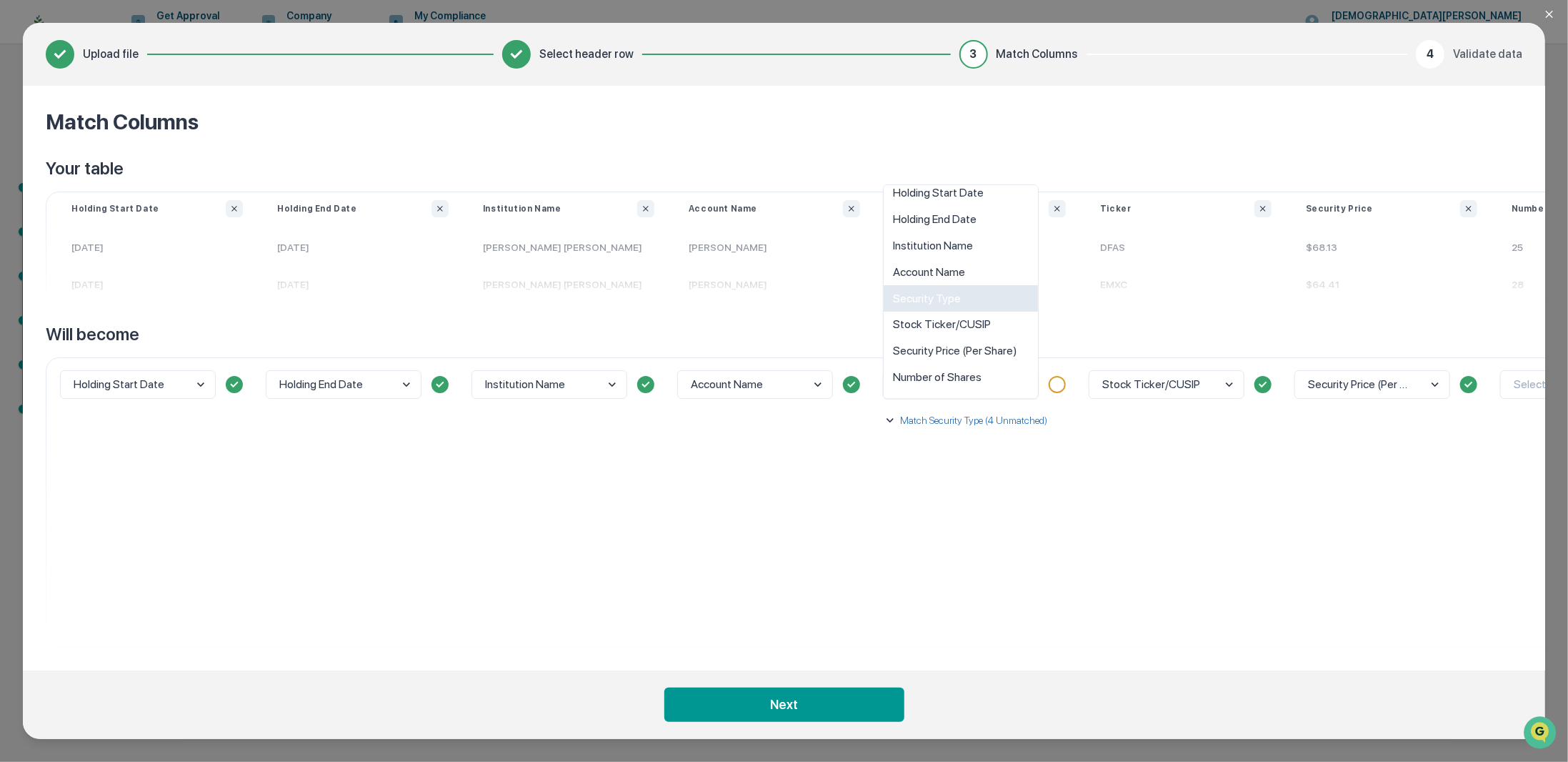
click at [971, 300] on div "Security Type" at bounding box center [961, 297] width 154 height 26
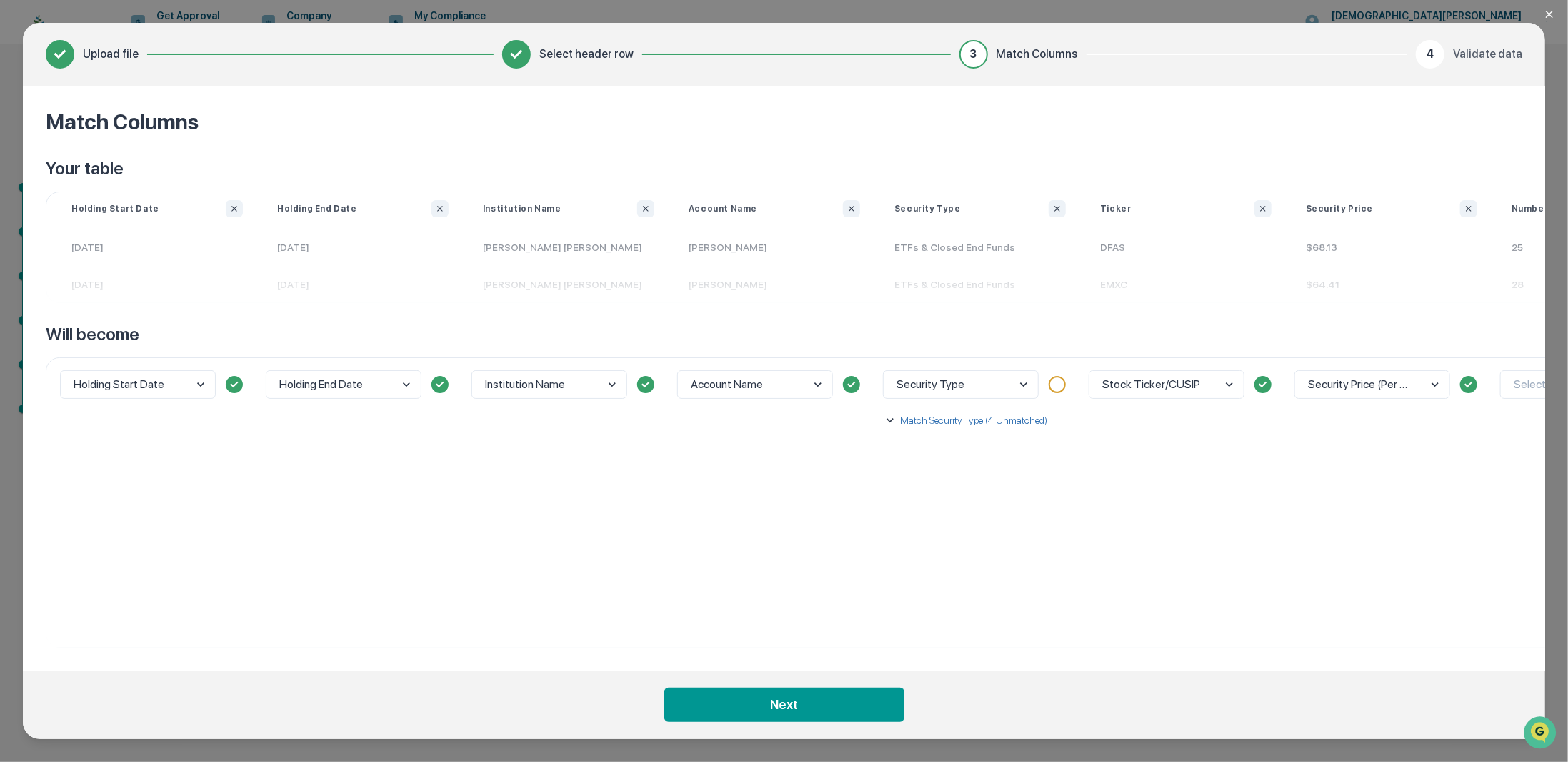
click at [1133, 439] on div "Stock Ticker/CUSIP" at bounding box center [1186, 503] width 206 height 290
click at [971, 427] on p "Match Security Type (4 Unmatched)" at bounding box center [972, 421] width 150 height 15
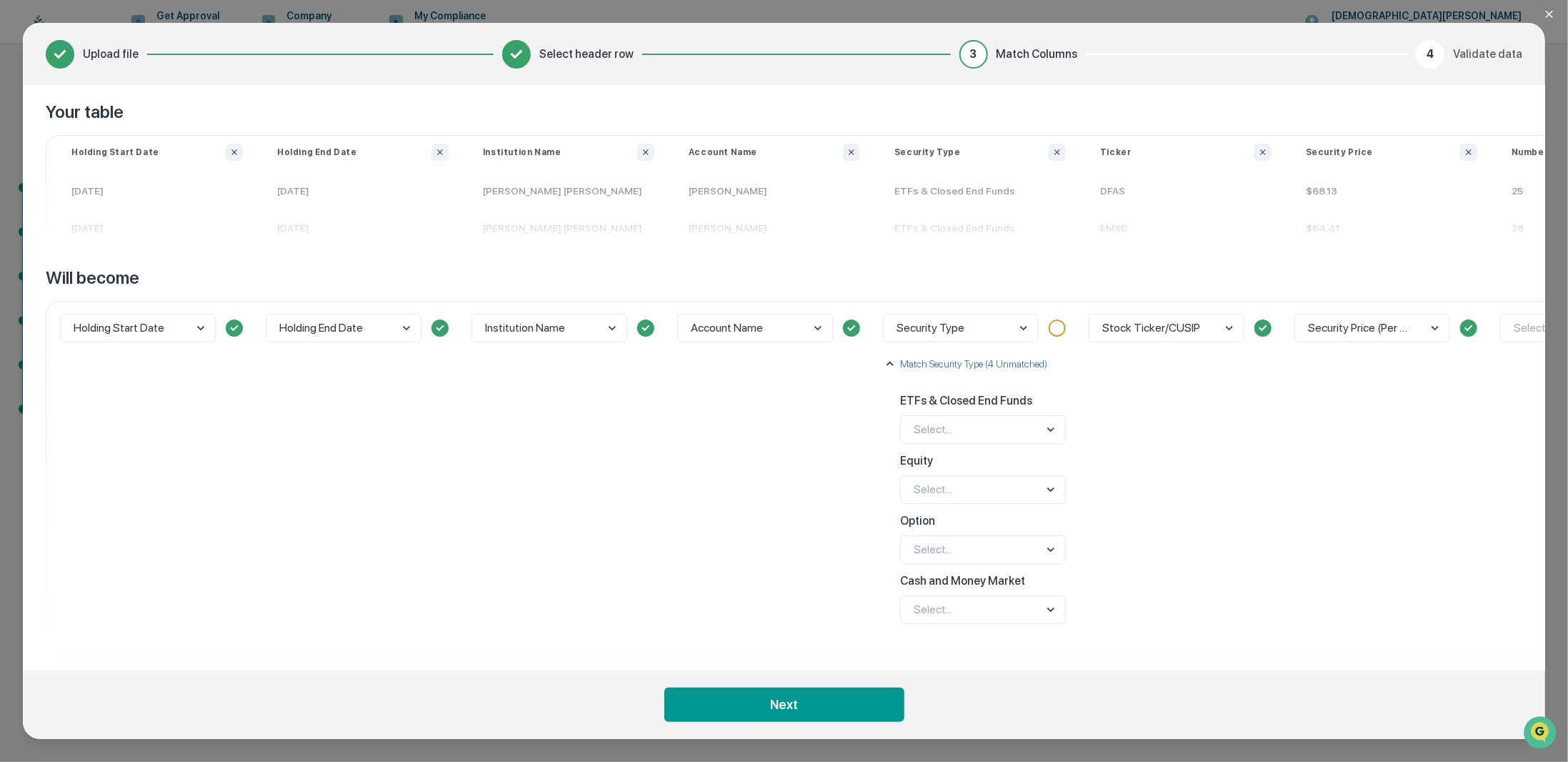
scroll to position [71, 0]
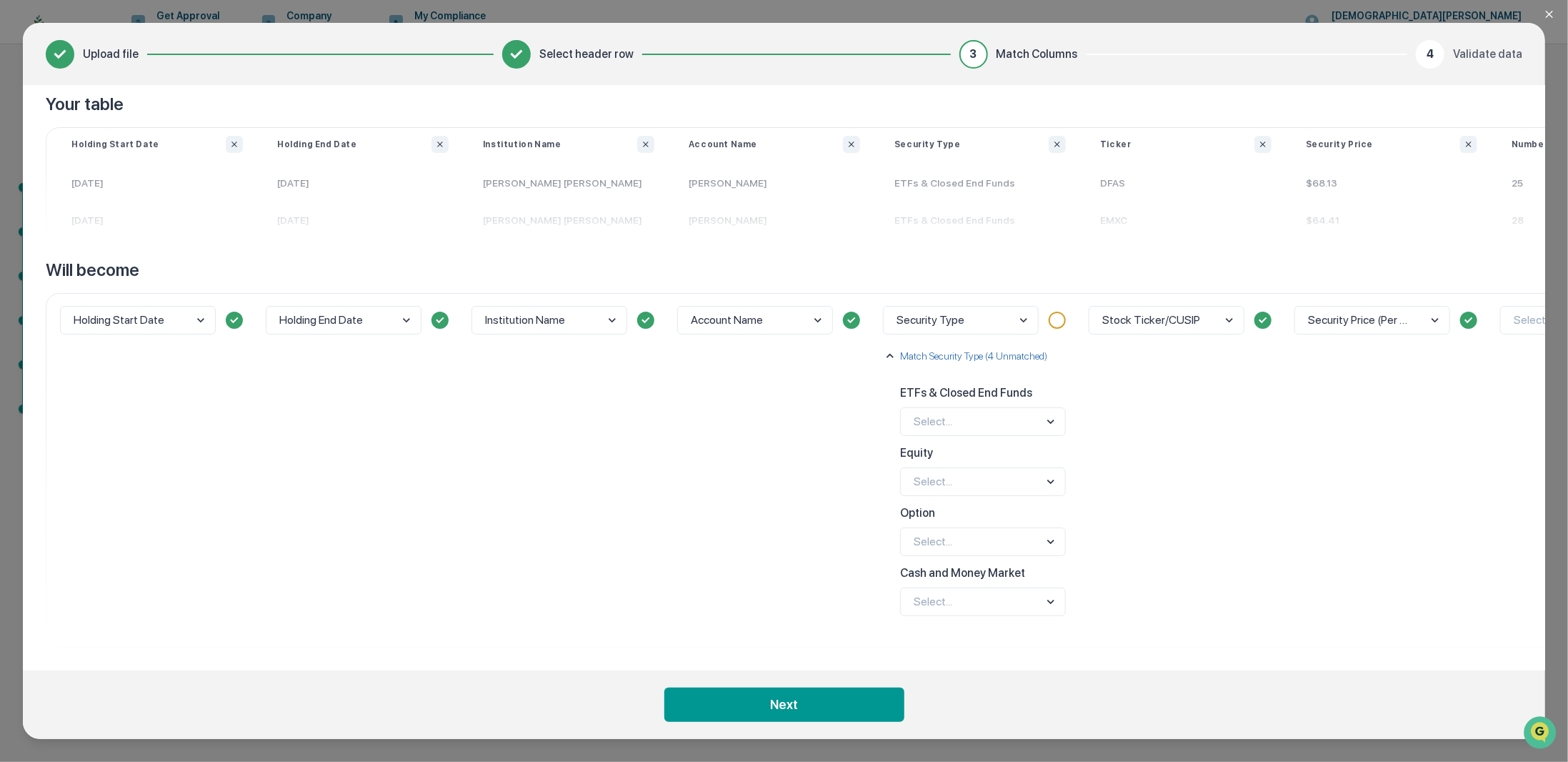
click at [990, 415] on body "Get Approval Content & Transactions Company Policies & Documents My Compliance …" at bounding box center [784, 381] width 1568 height 762
click at [948, 305] on div "ETF" at bounding box center [983, 304] width 164 height 26
click at [1007, 475] on body "Get Approval Content & Transactions Company Policies & Documents My Compliance …" at bounding box center [784, 381] width 1568 height 762
click at [950, 344] on div "Equity" at bounding box center [983, 338] width 164 height 26
click at [994, 529] on body "Get Approval Content & Transactions Company Policies & Documents My Compliance …" at bounding box center [784, 381] width 1568 height 762
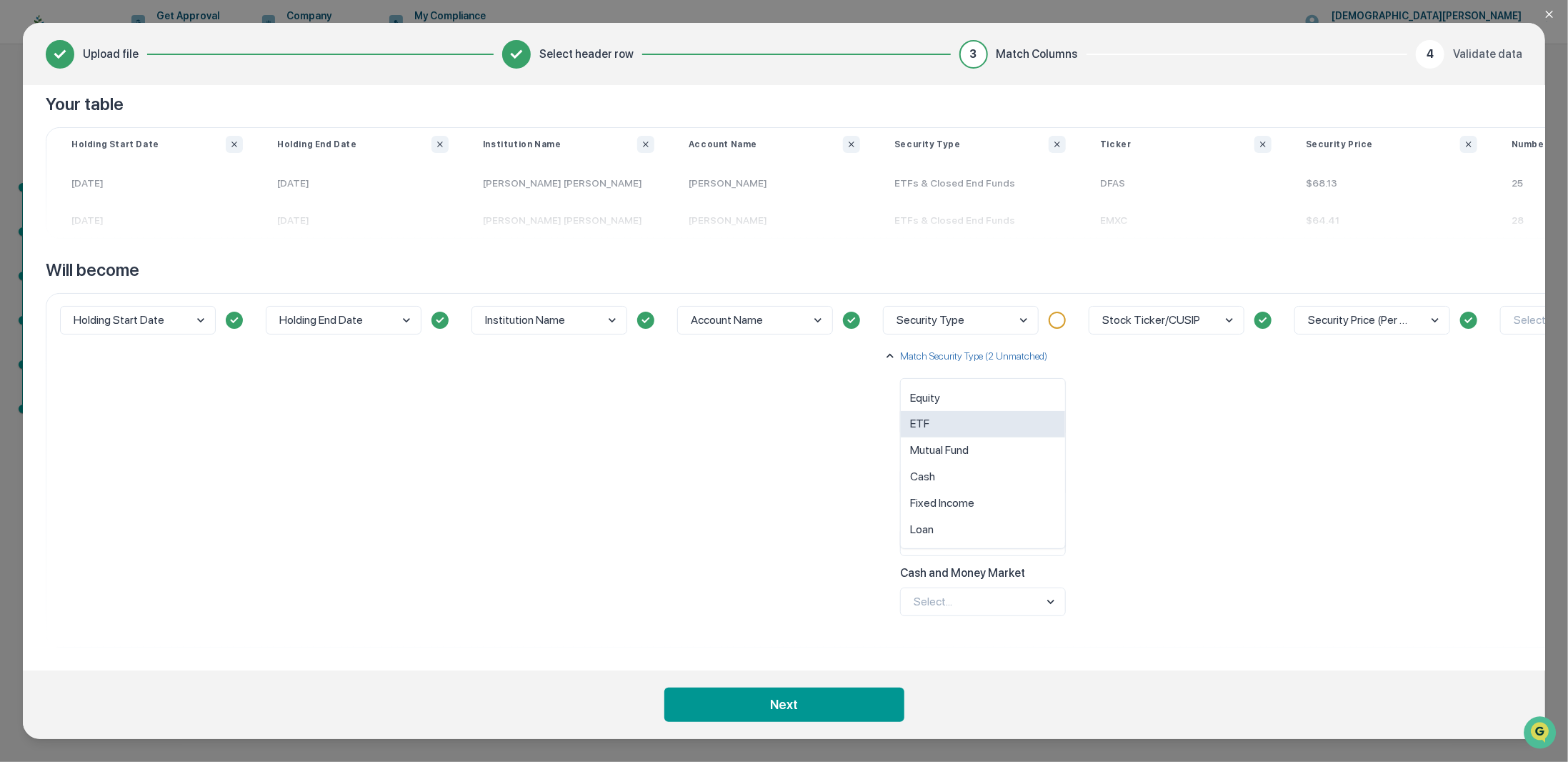
click at [1149, 480] on div "Stock Ticker/CUSIP" at bounding box center [1186, 470] width 206 height 354
click at [1030, 590] on body "Get Approval Content & Transactions Company Policies & Documents My Compliance …" at bounding box center [784, 381] width 1568 height 762
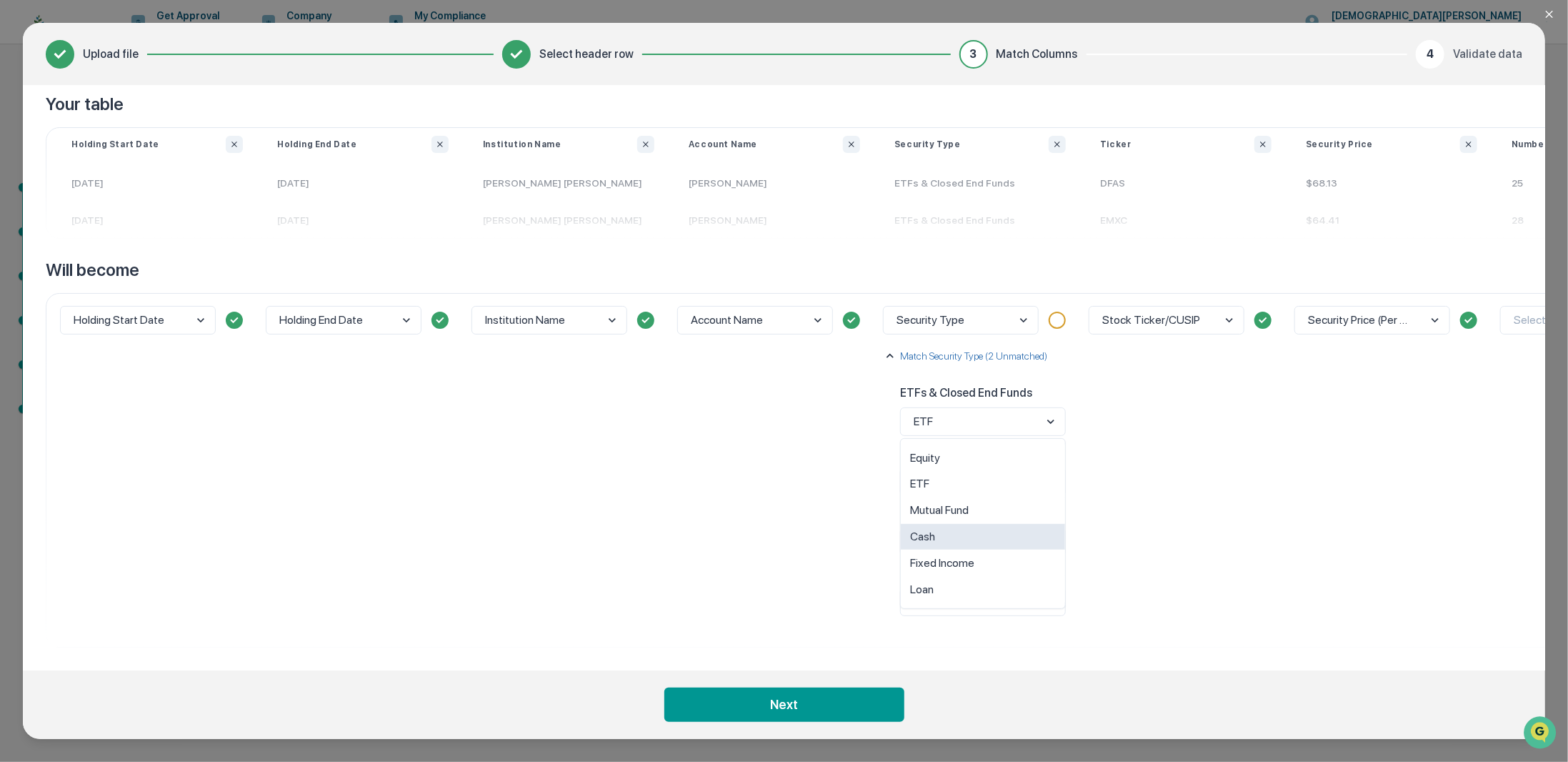
click at [961, 531] on div "Cash" at bounding box center [983, 537] width 164 height 26
click at [1013, 534] on body "Get Approval Content & Transactions Company Policies & Documents My Compliance …" at bounding box center [784, 381] width 1568 height 762
click at [1121, 461] on div "Stock Ticker/CUSIP" at bounding box center [1186, 470] width 206 height 354
click at [1033, 535] on body "Get Approval Content & Transactions Company Policies & Documents My Compliance …" at bounding box center [784, 381] width 1568 height 762
click at [631, 437] on div "Institution Name" at bounding box center [569, 470] width 206 height 354
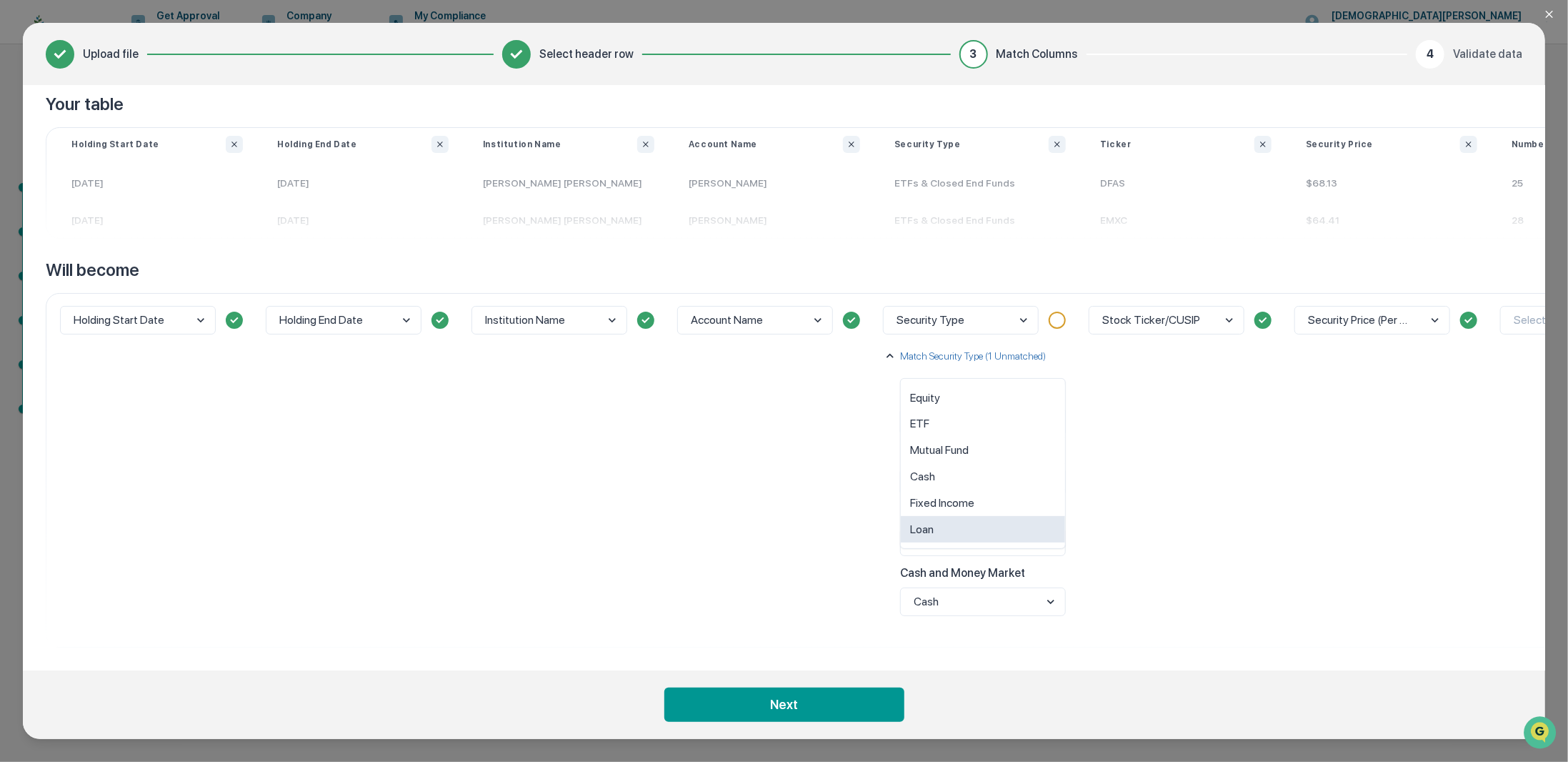
click at [941, 527] on body "Get Approval Content & Transactions Company Policies & Documents My Compliance …" at bounding box center [784, 381] width 1568 height 762
click at [911, 398] on div "Equity" at bounding box center [983, 397] width 164 height 26
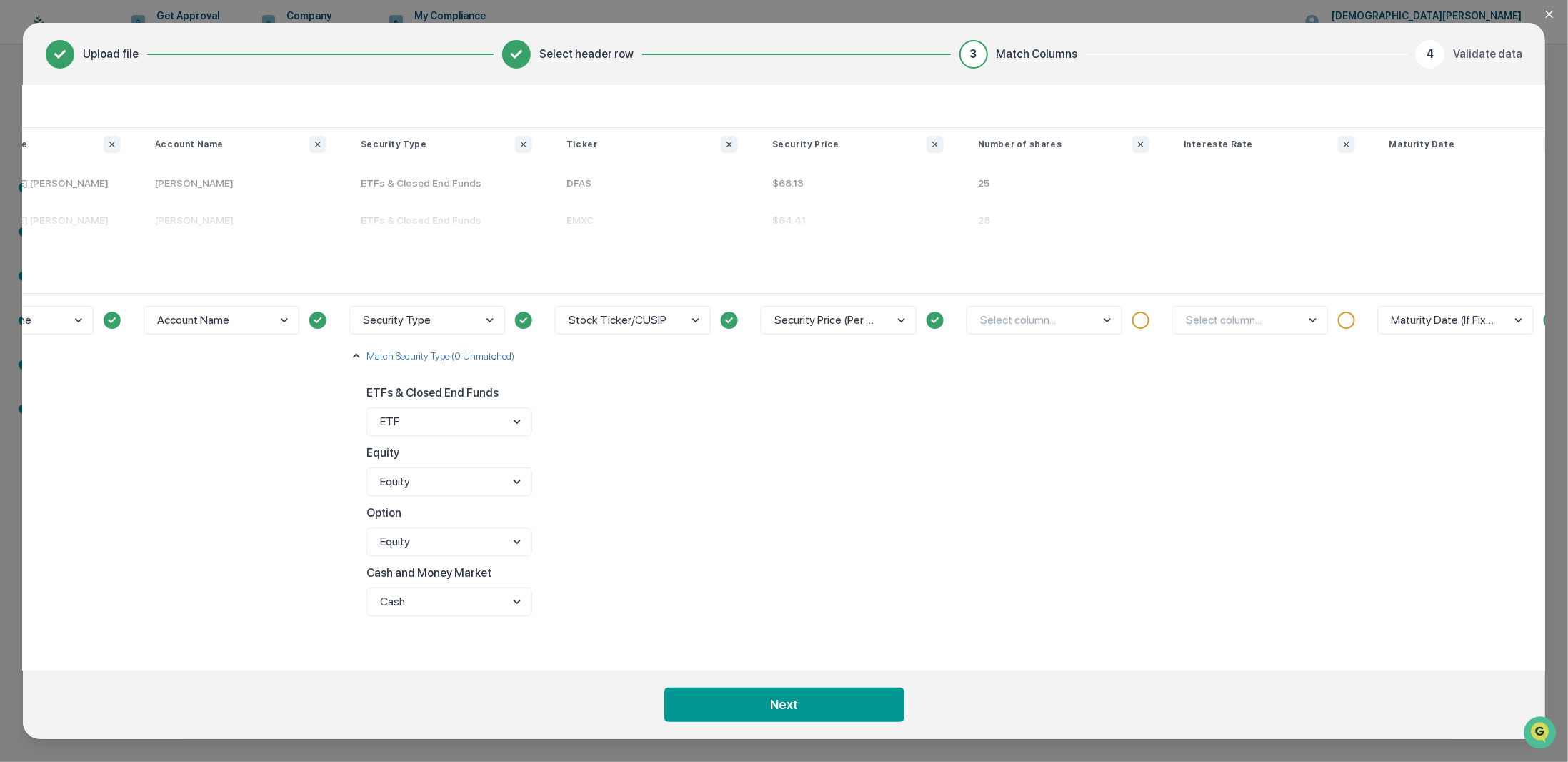
scroll to position [71, 546]
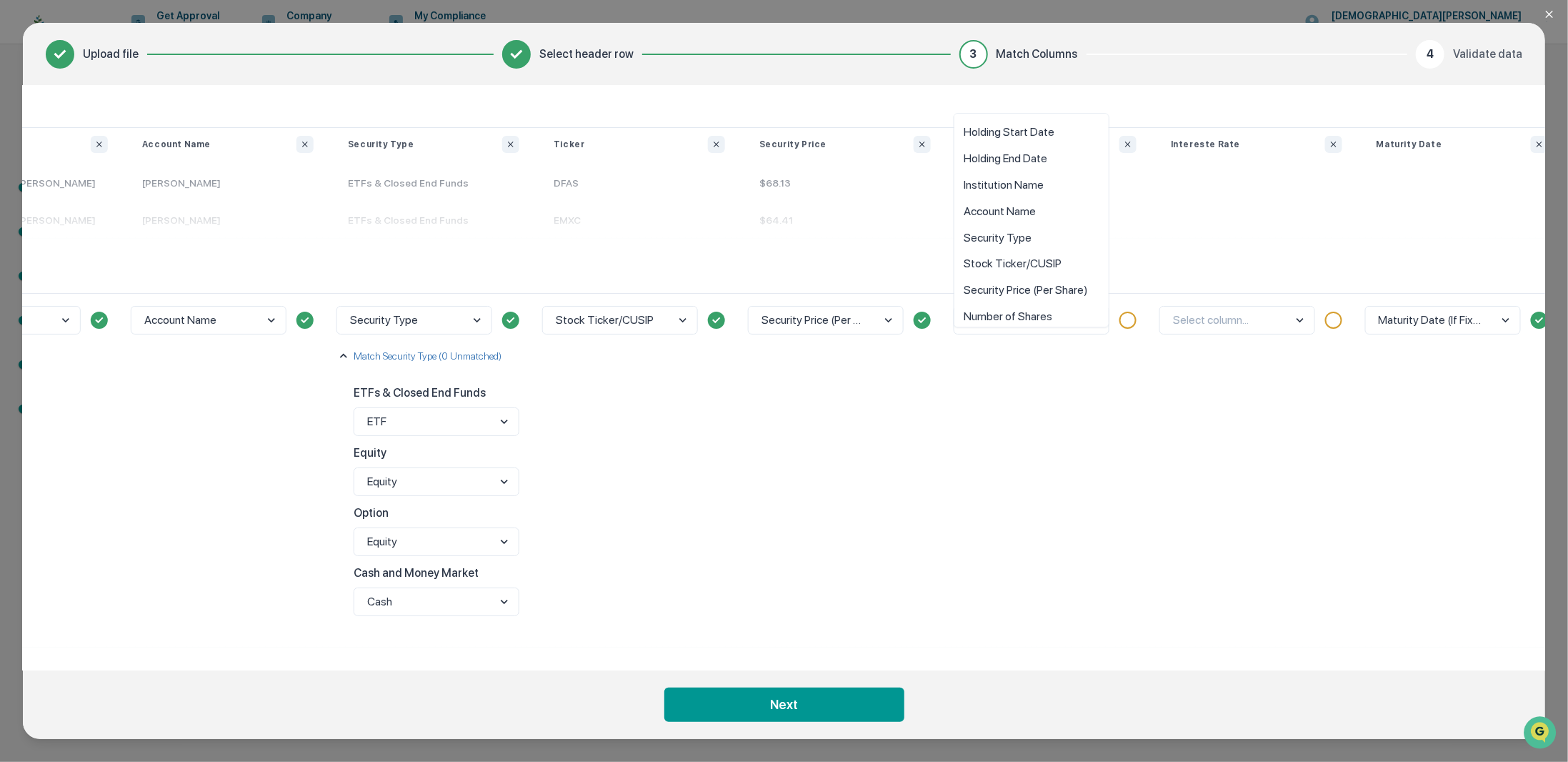
click at [1063, 321] on body "Get Approval Content & Transactions Company Policies & Documents My Compliance …" at bounding box center [784, 381] width 1568 height 762
click at [1050, 259] on div "Number of Shares" at bounding box center [1031, 256] width 154 height 26
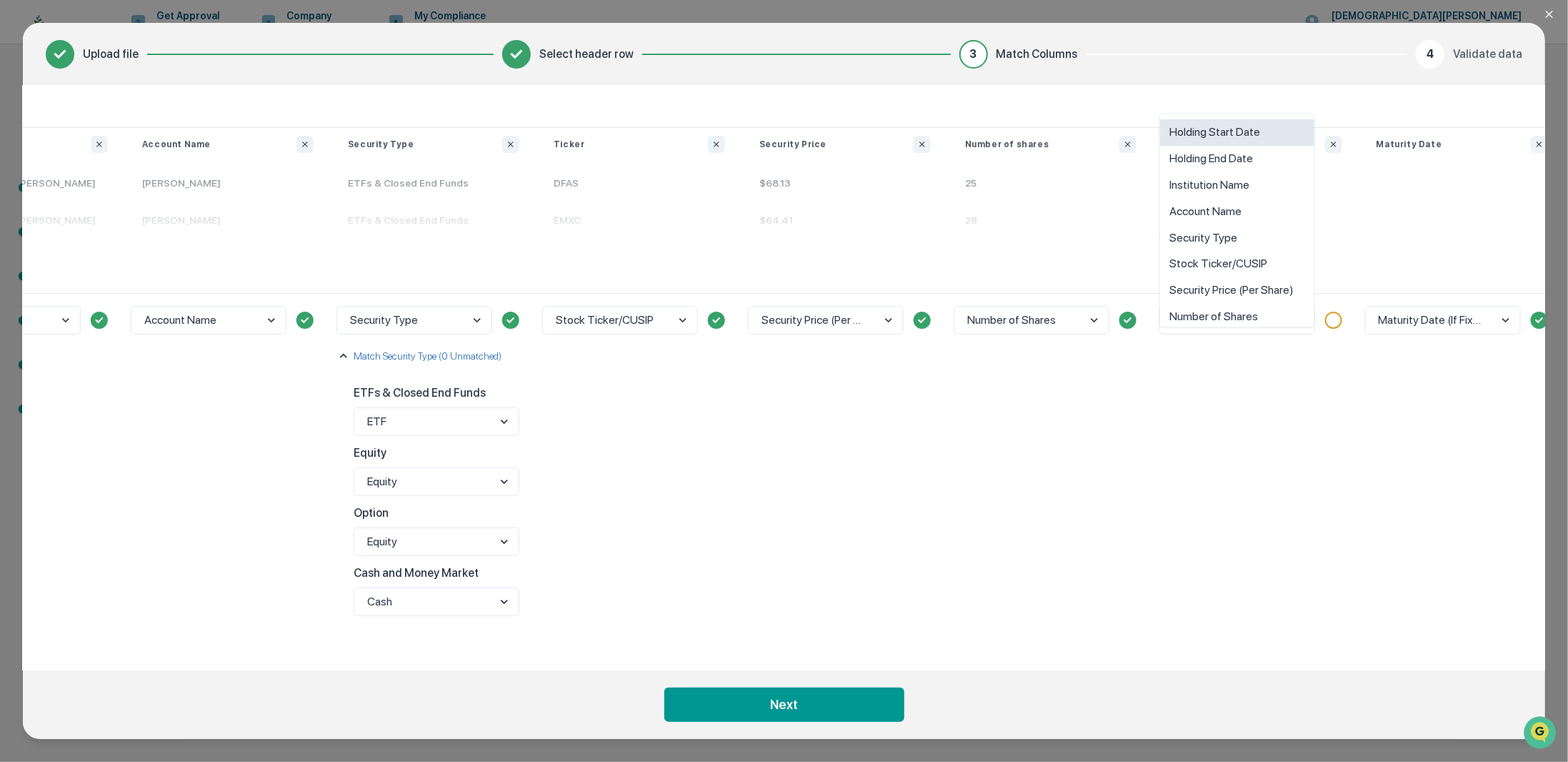
click at [1250, 312] on body "Get Approval Content & Transactions Company Policies & Documents My Compliance …" at bounding box center [784, 381] width 1568 height 762
click at [1237, 289] on div "Interest Rate (If Applicable)" at bounding box center [1237, 282] width 154 height 26
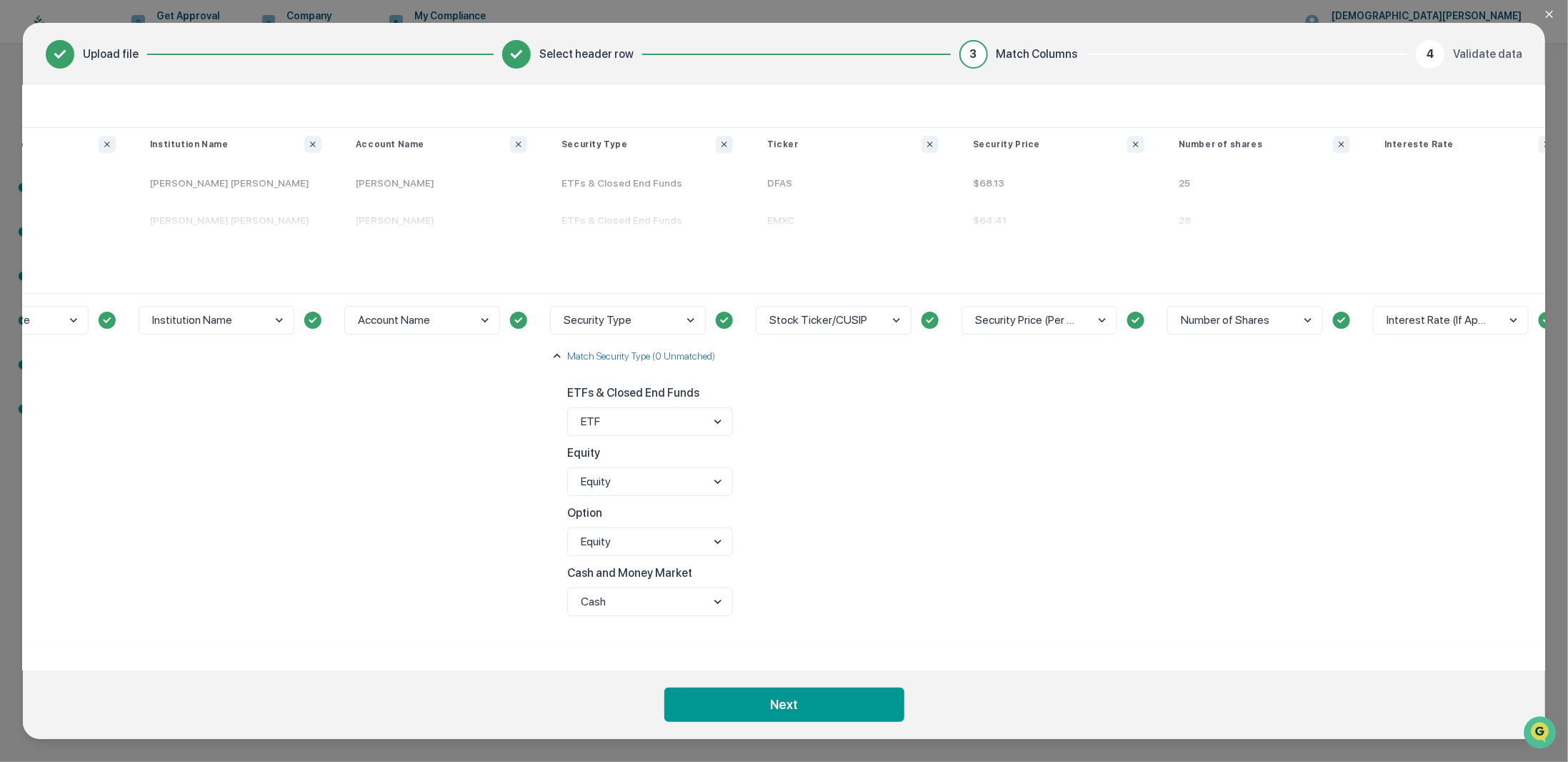
scroll to position [71, 582]
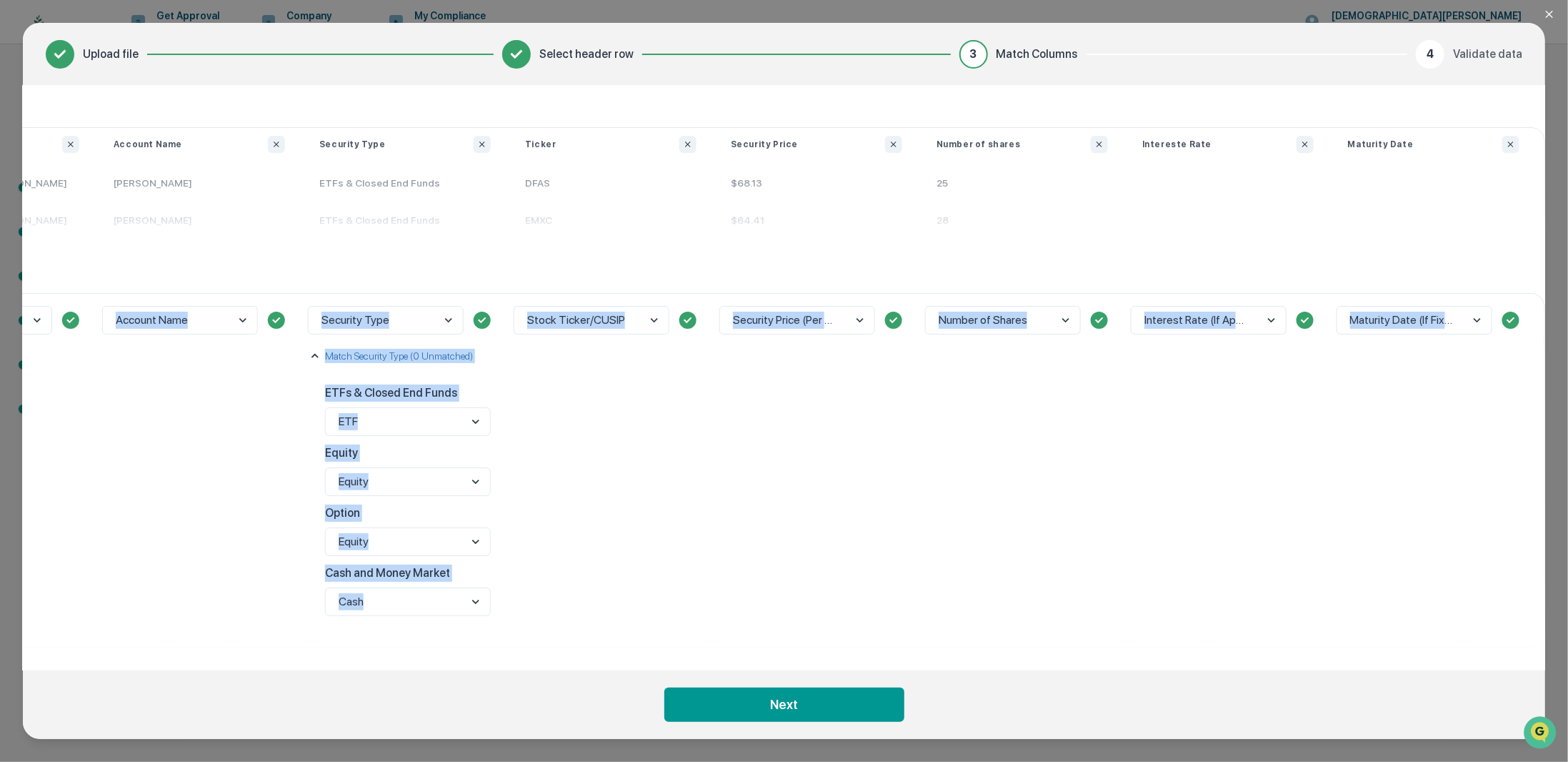
drag, startPoint x: 1173, startPoint y: 672, endPoint x: 1120, endPoint y: 668, distance: 53.2
click at [1120, 668] on section "Upload file Select header row 3 Match Columns 4 Validate data Match Columns You…" at bounding box center [784, 381] width 1522 height 716
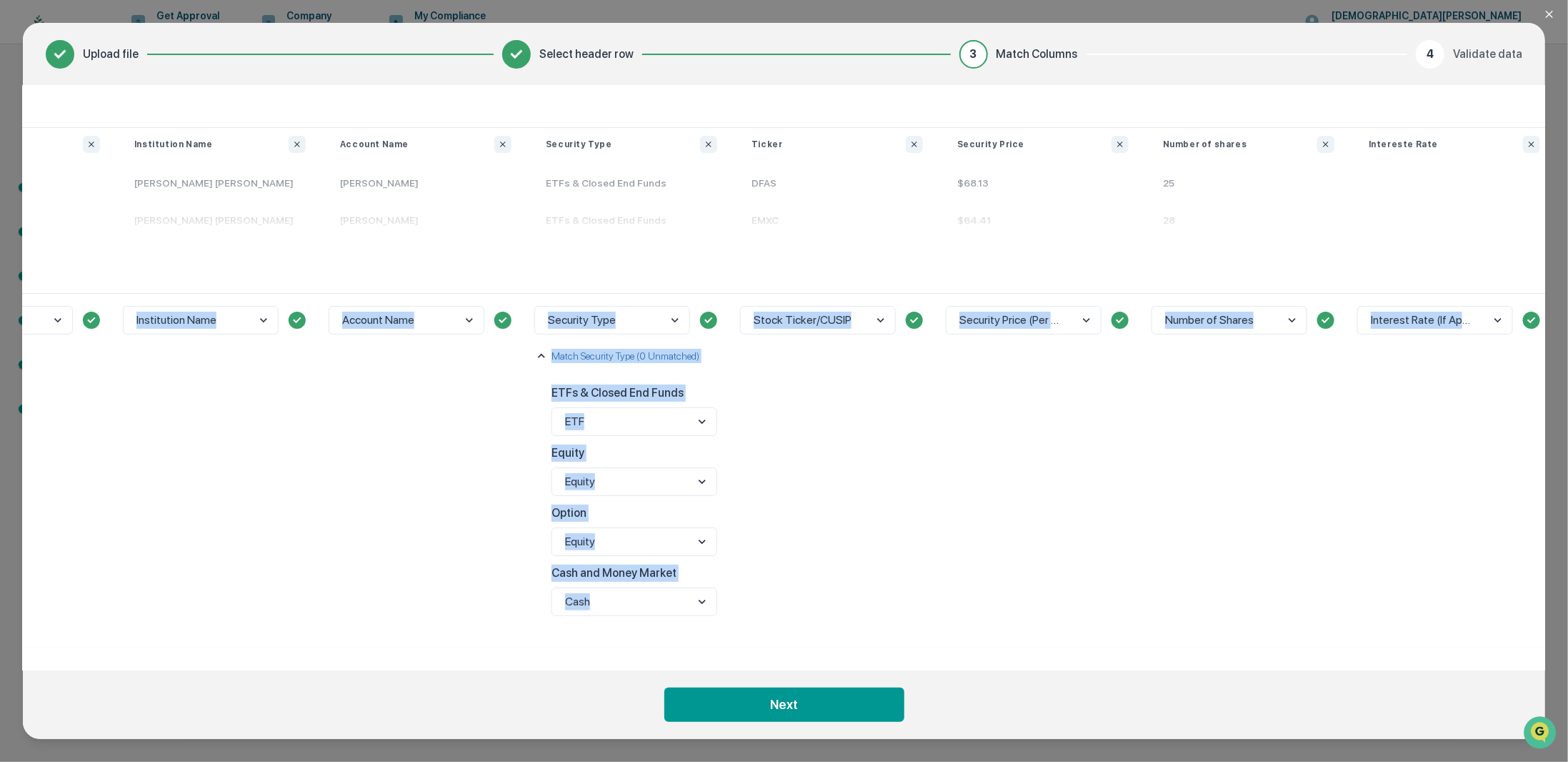
scroll to position [71, 0]
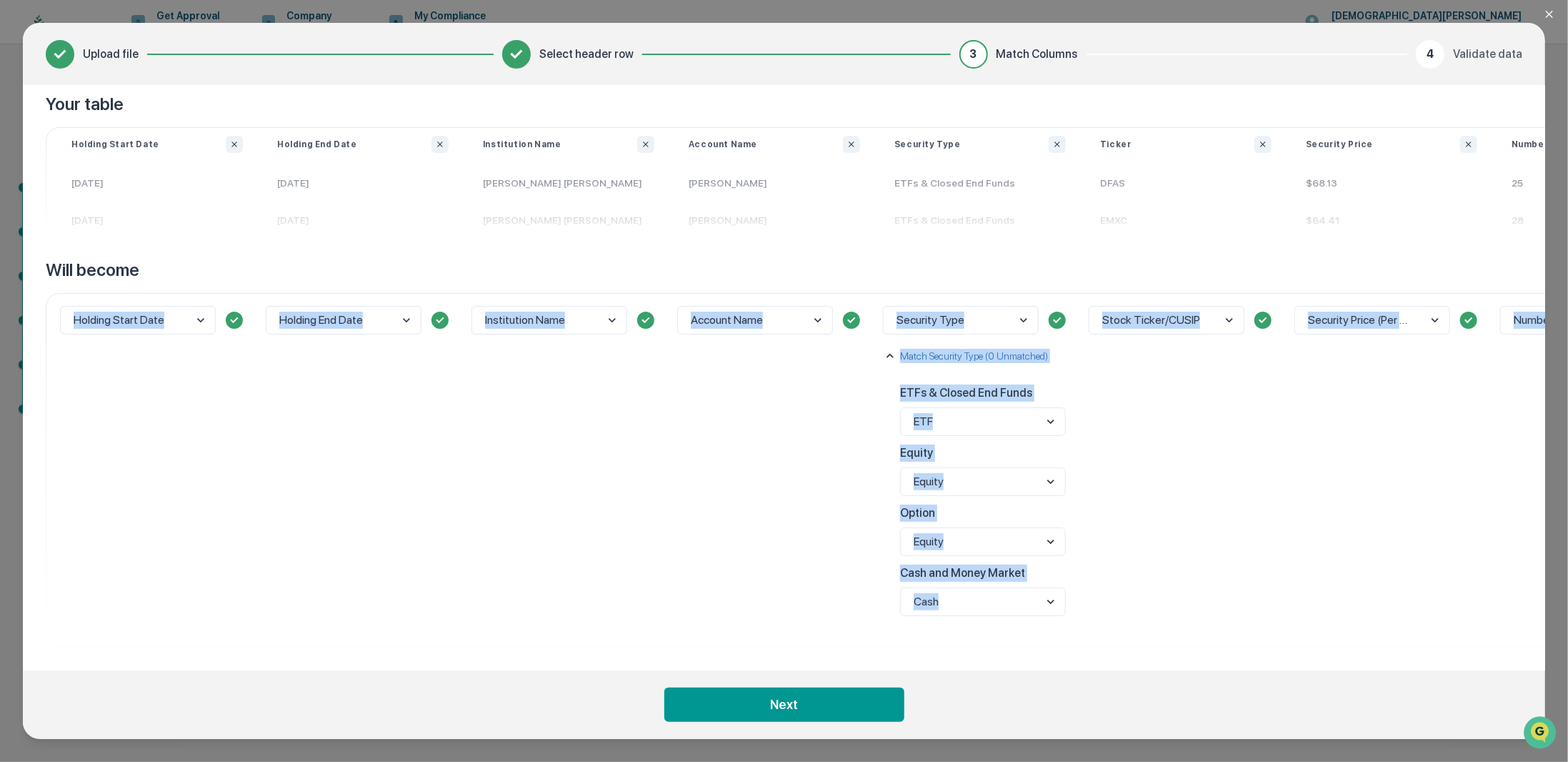
click at [613, 558] on div "Institution Name" at bounding box center [569, 470] width 206 height 354
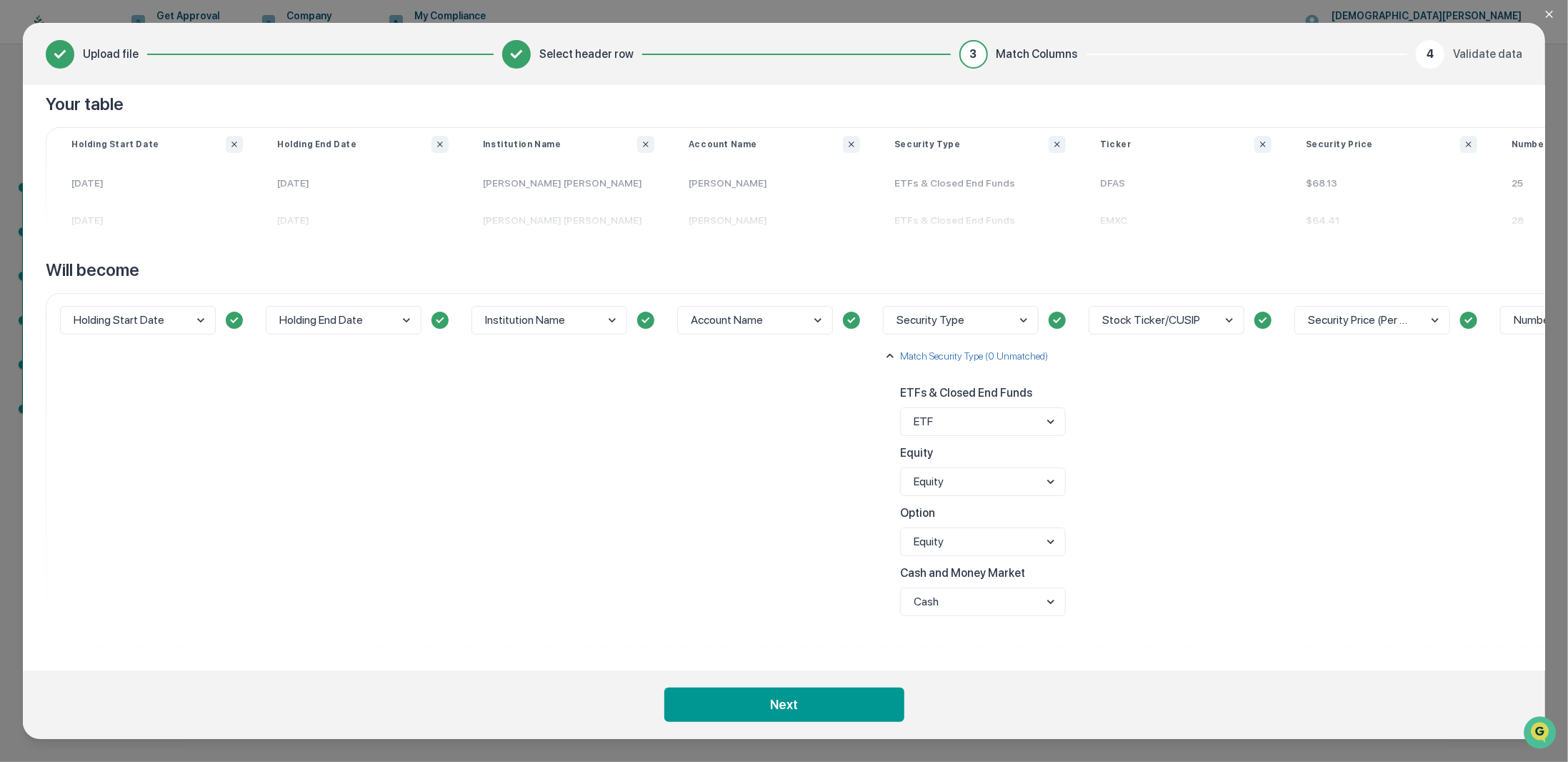
click at [980, 548] on div "Option Equity" at bounding box center [981, 530] width 171 height 60
click at [981, 538] on body "Get Approval Content & Transactions Company Policies & Documents My Compliance …" at bounding box center [784, 381] width 1568 height 762
click at [849, 493] on div "Account Name" at bounding box center [774, 470] width 206 height 354
click at [833, 701] on button "Next" at bounding box center [784, 705] width 240 height 35
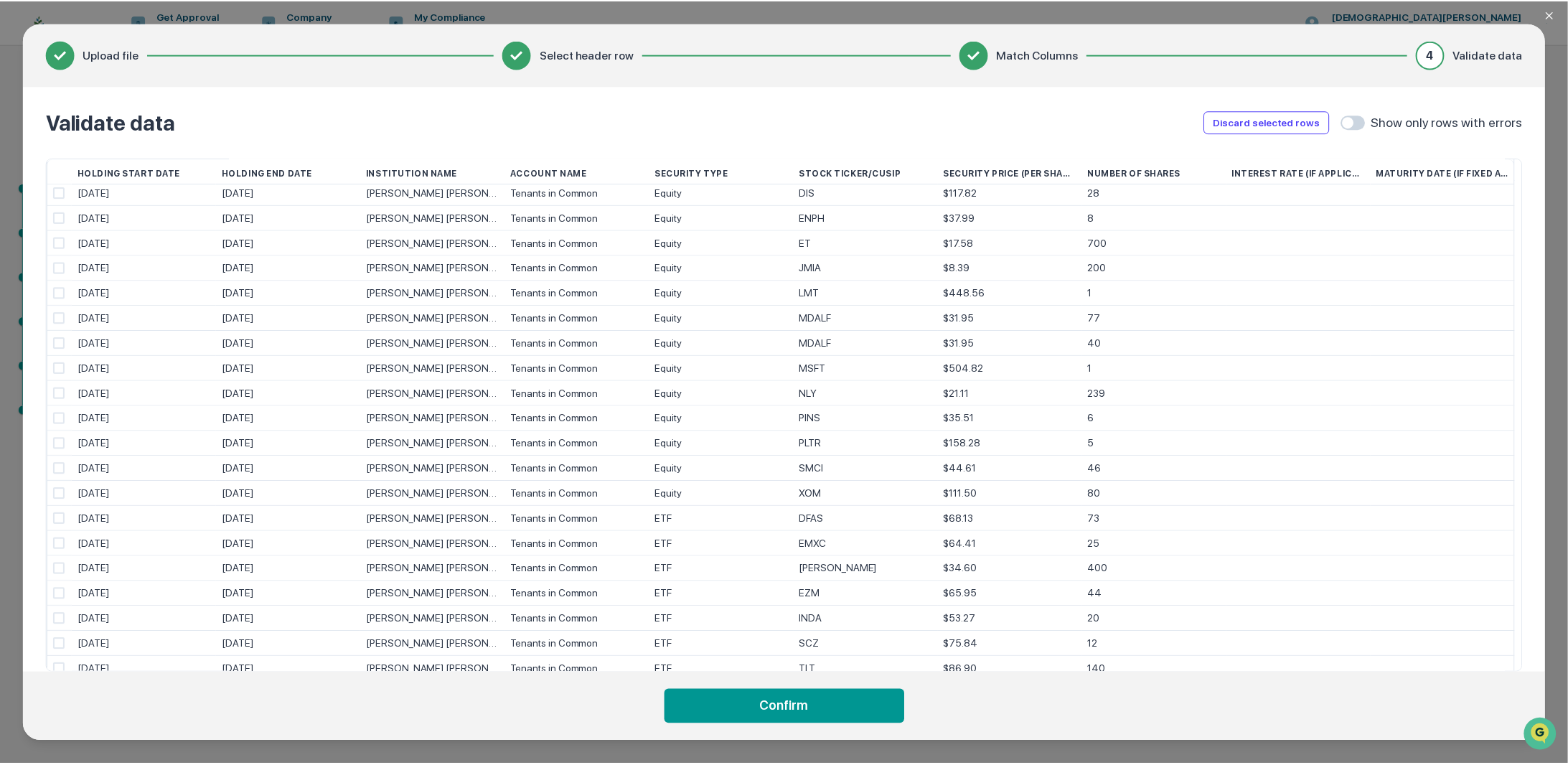
scroll to position [716, 0]
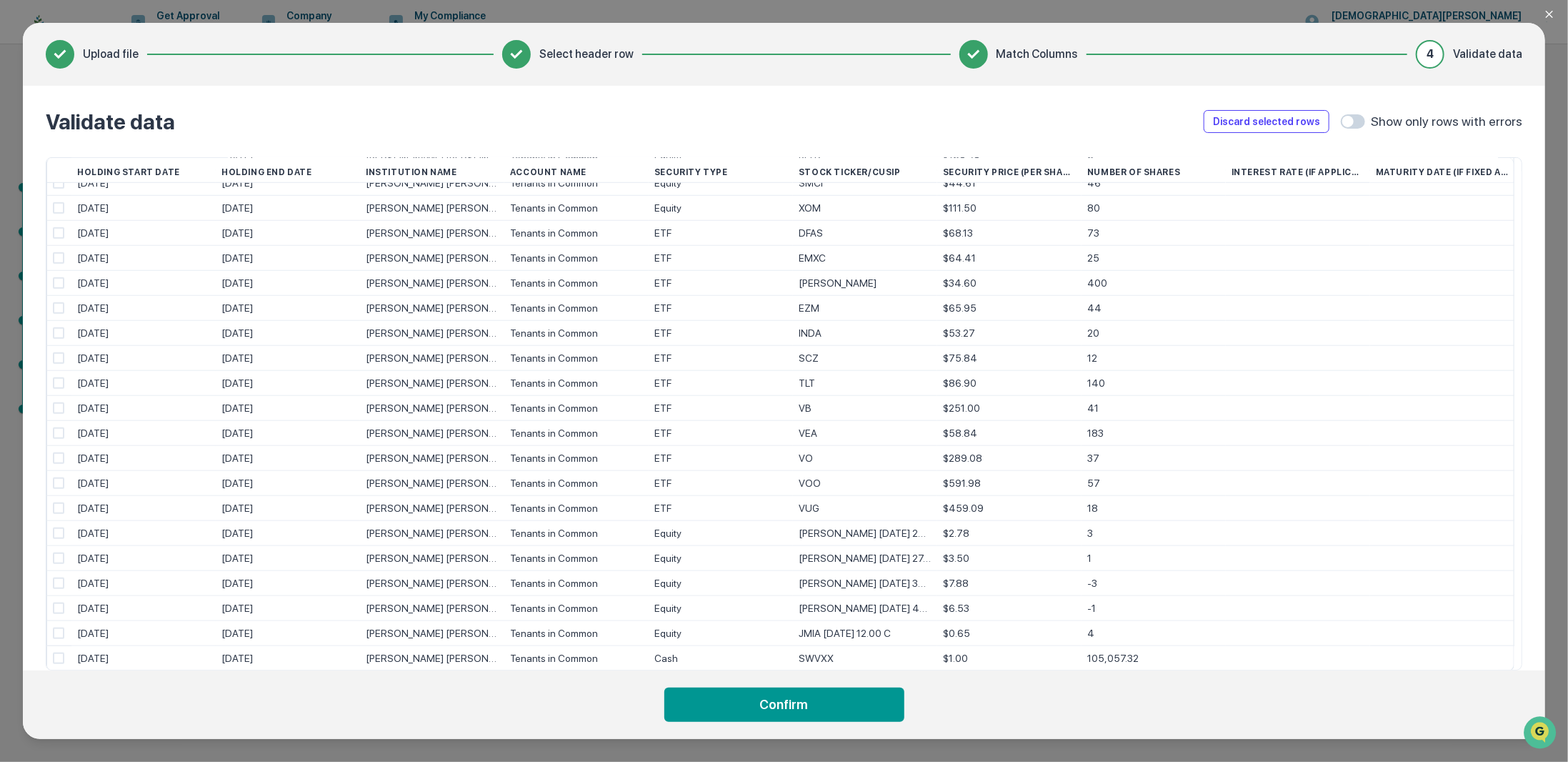
click at [749, 702] on button "Confirm" at bounding box center [784, 705] width 240 height 35
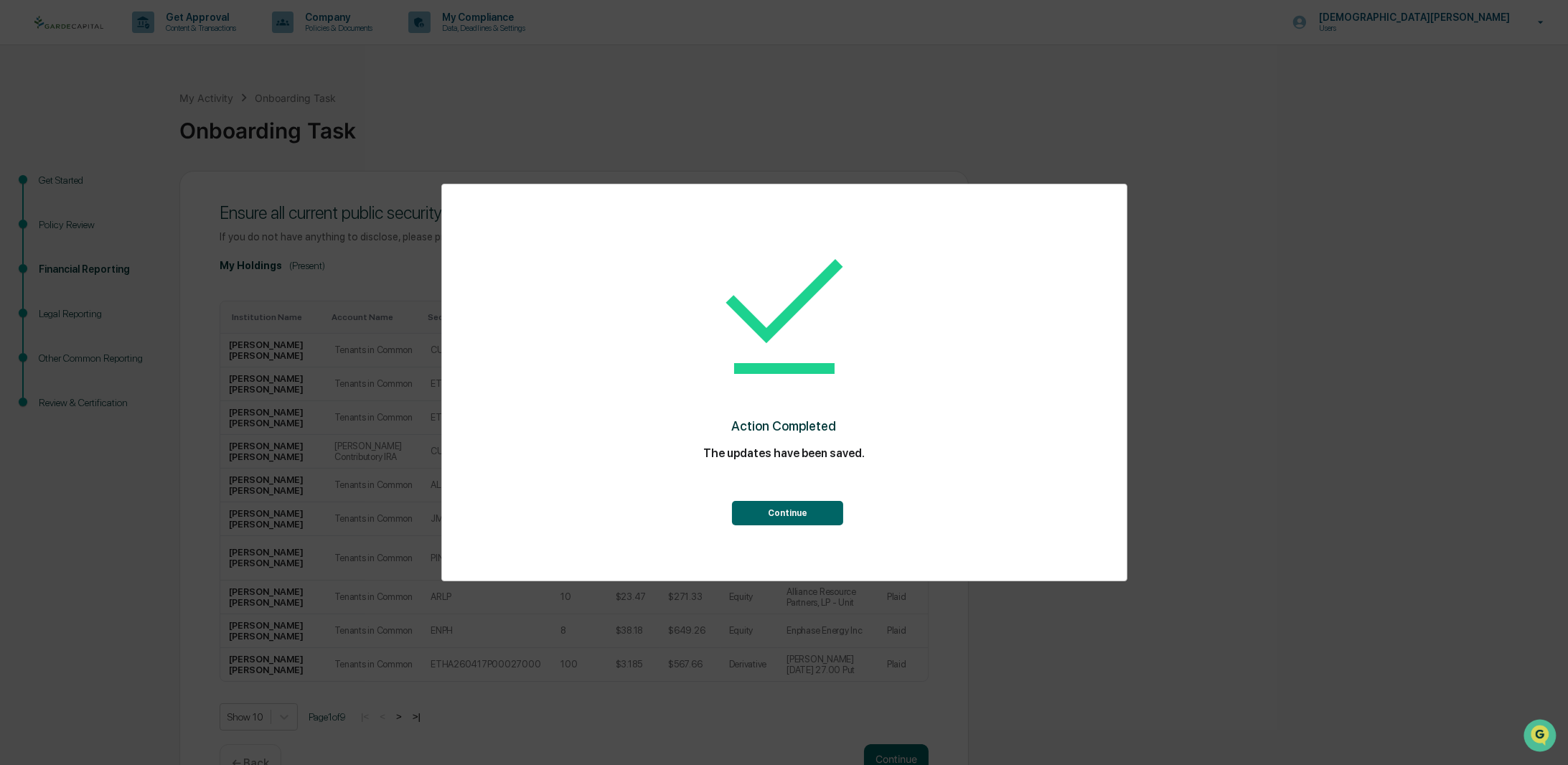
click at [772, 516] on button "Continue" at bounding box center [787, 513] width 111 height 25
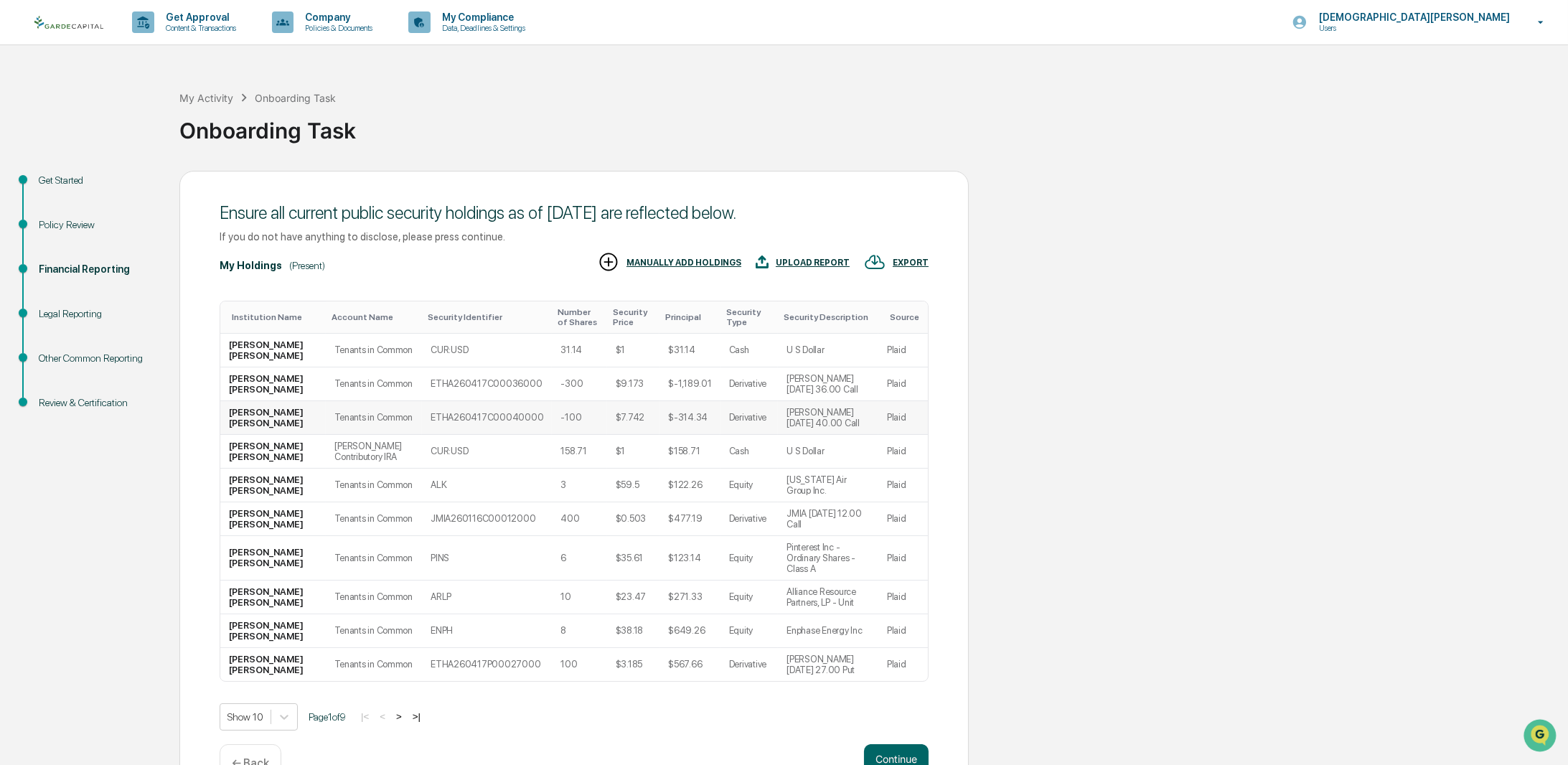
scroll to position [33, 0]
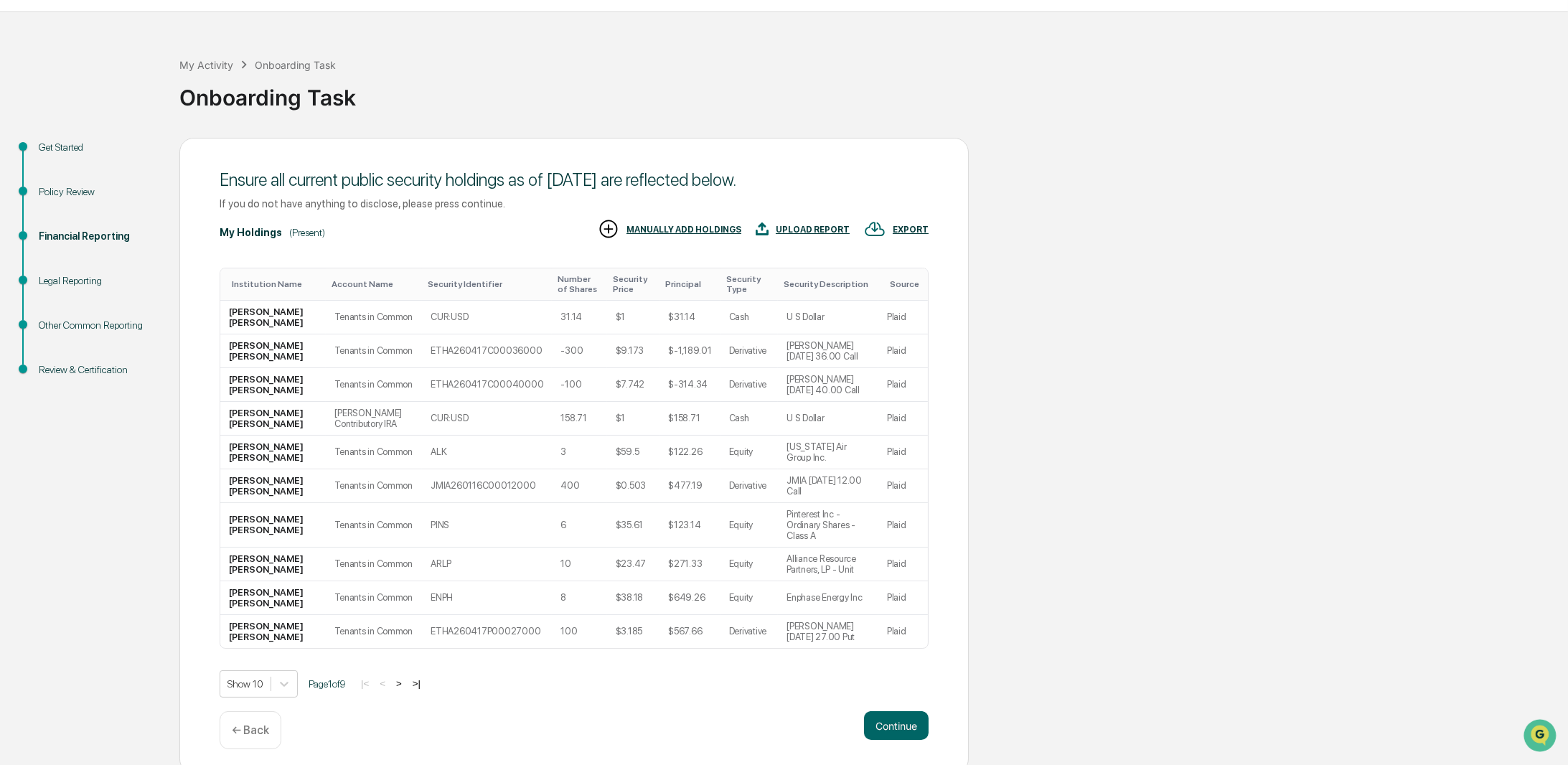
click at [403, 677] on button ">" at bounding box center [400, 683] width 15 height 12
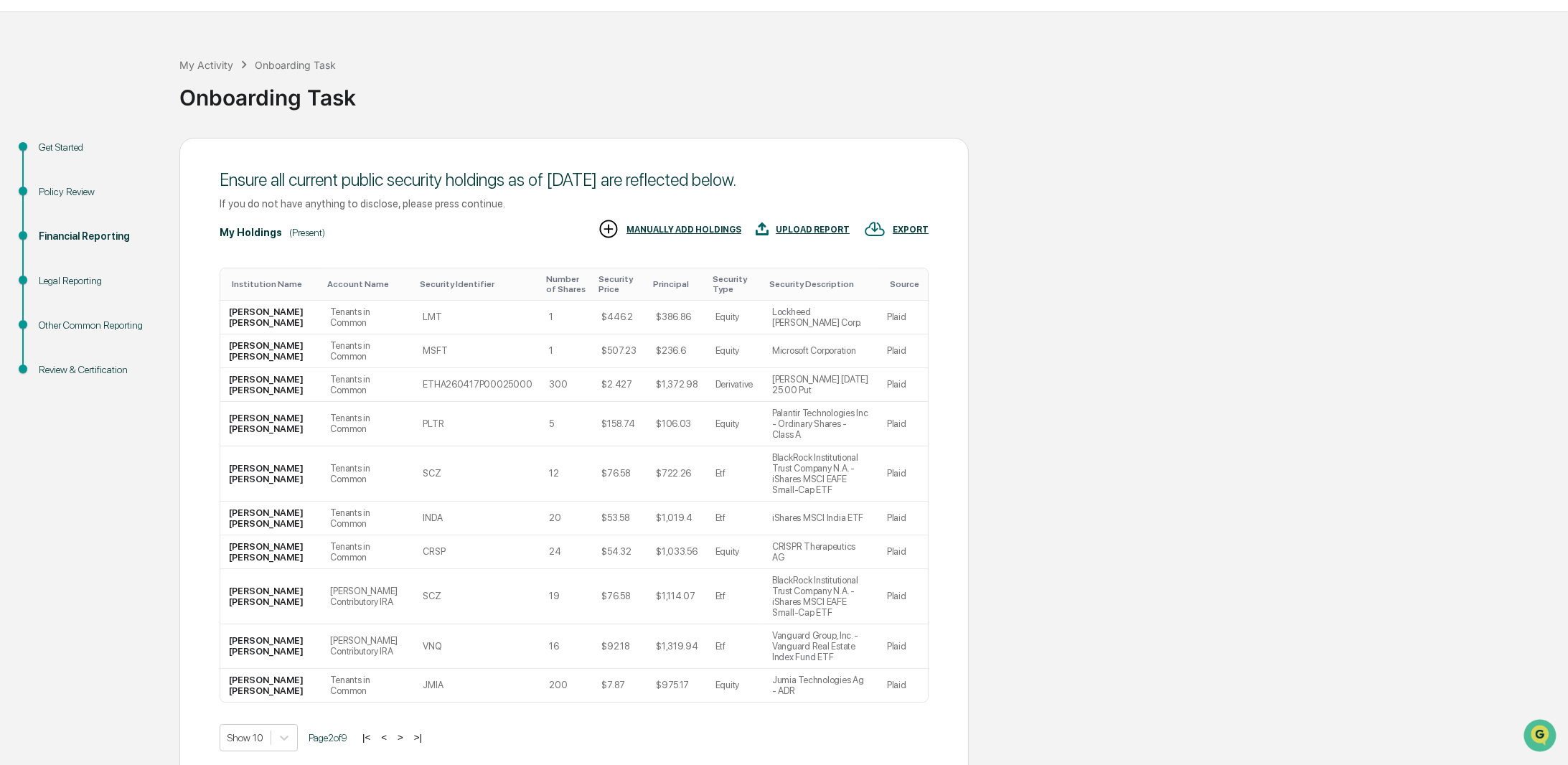
click at [402, 731] on button ">" at bounding box center [400, 737] width 15 height 12
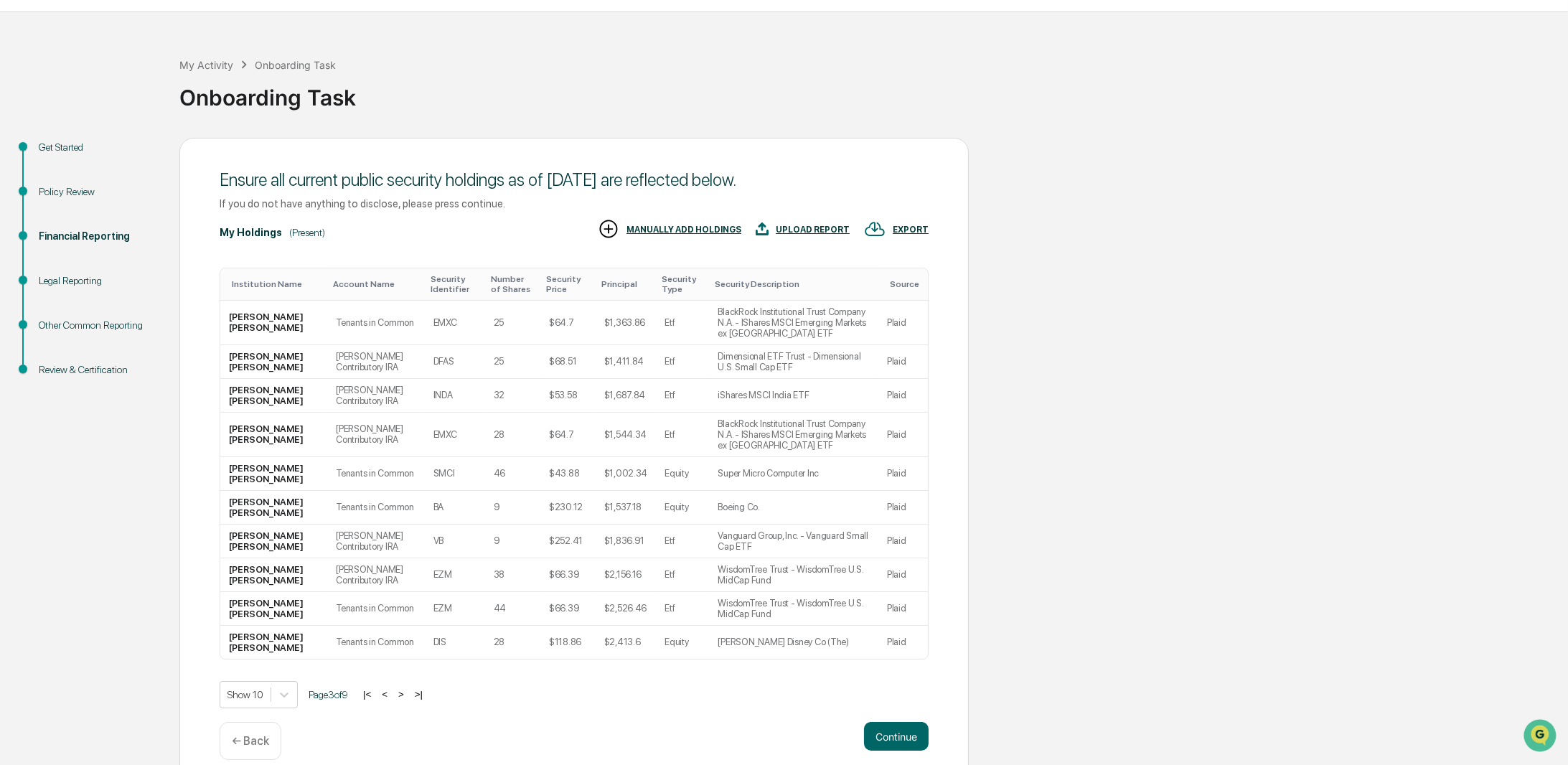
click at [402, 722] on div "Continue ← Back" at bounding box center [575, 741] width 709 height 38
click at [406, 688] on button ">" at bounding box center [401, 694] width 15 height 12
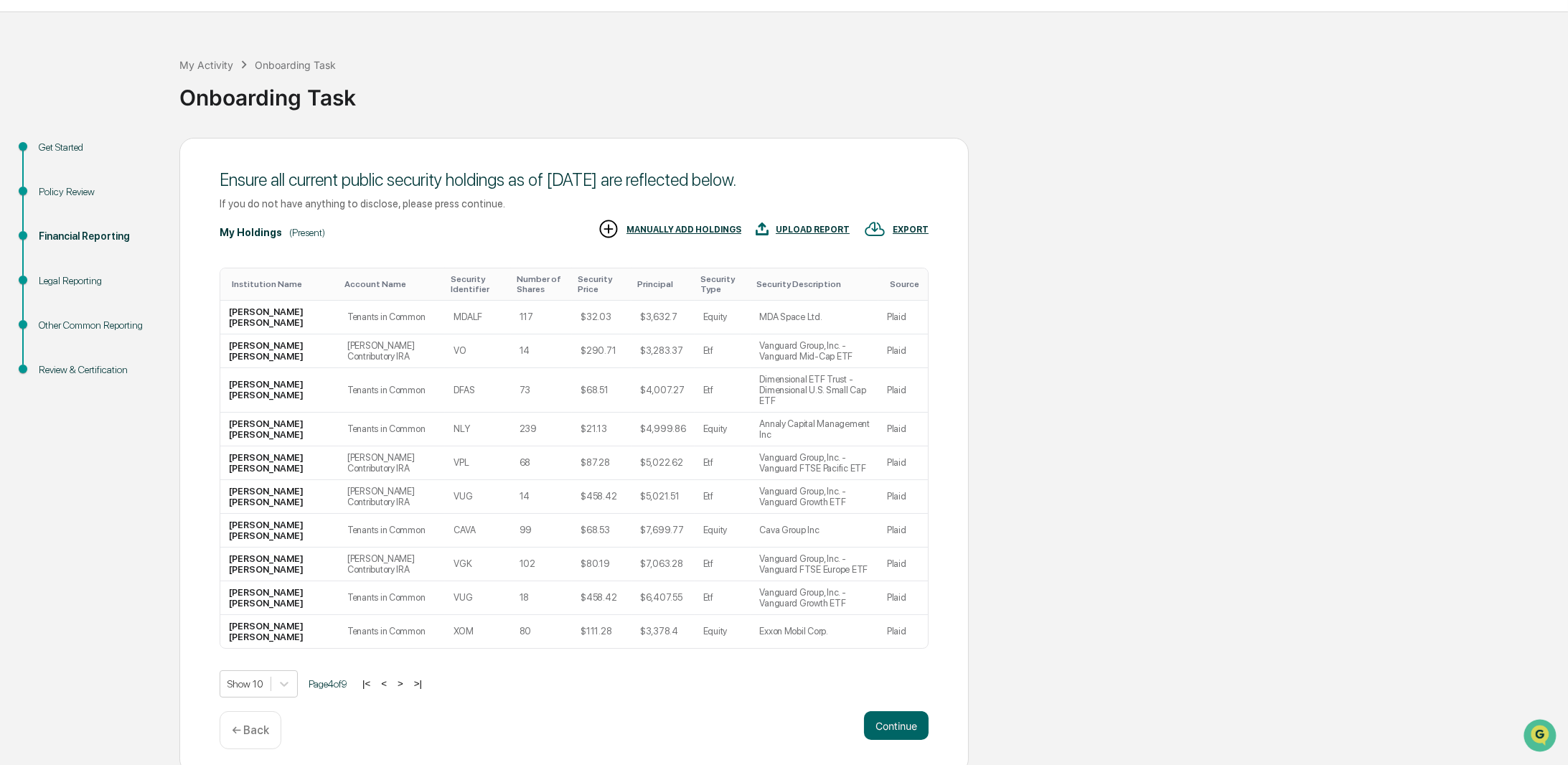
click at [406, 677] on button ">" at bounding box center [400, 683] width 15 height 12
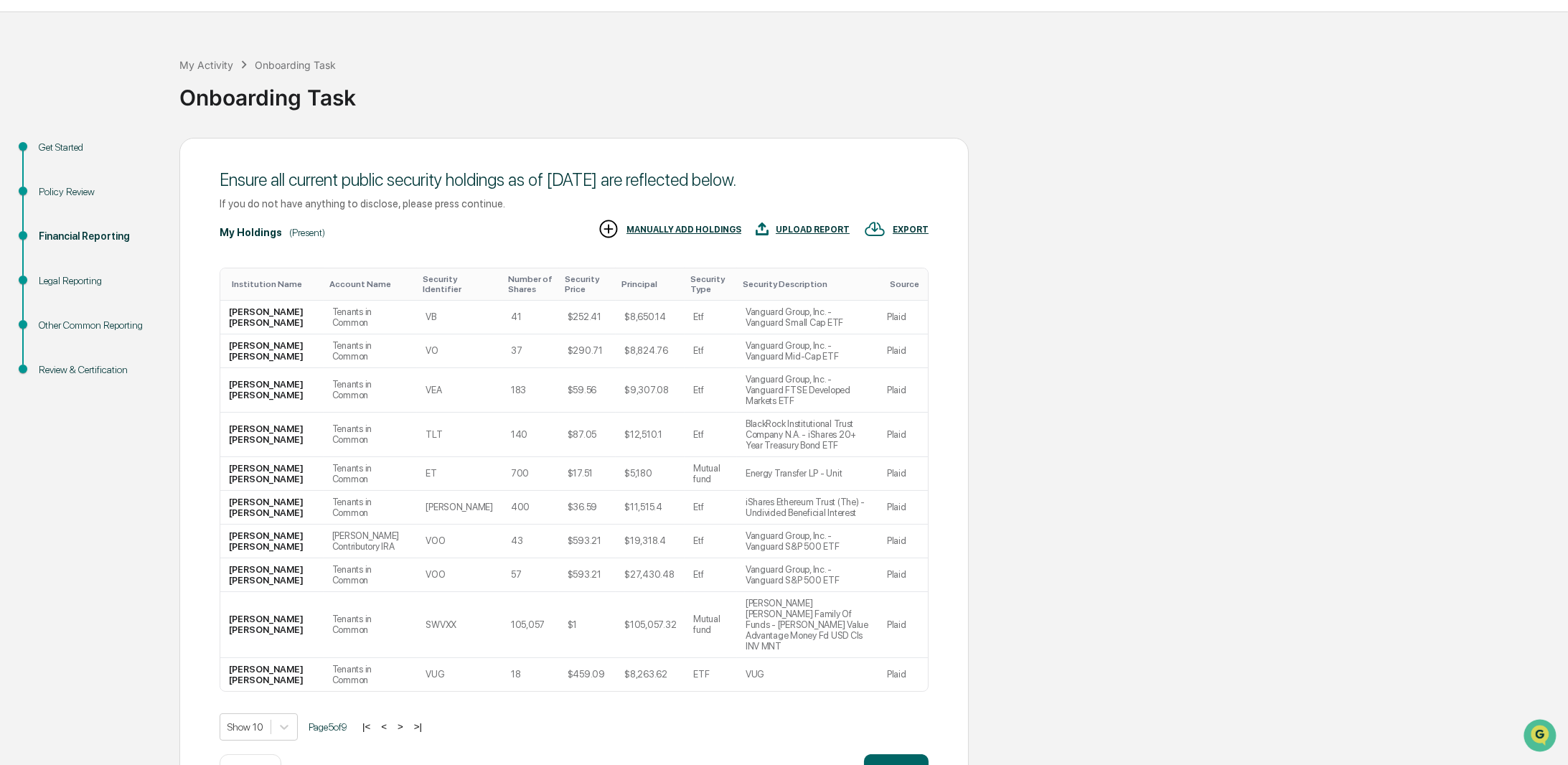
click at [406, 720] on button ">" at bounding box center [400, 726] width 15 height 12
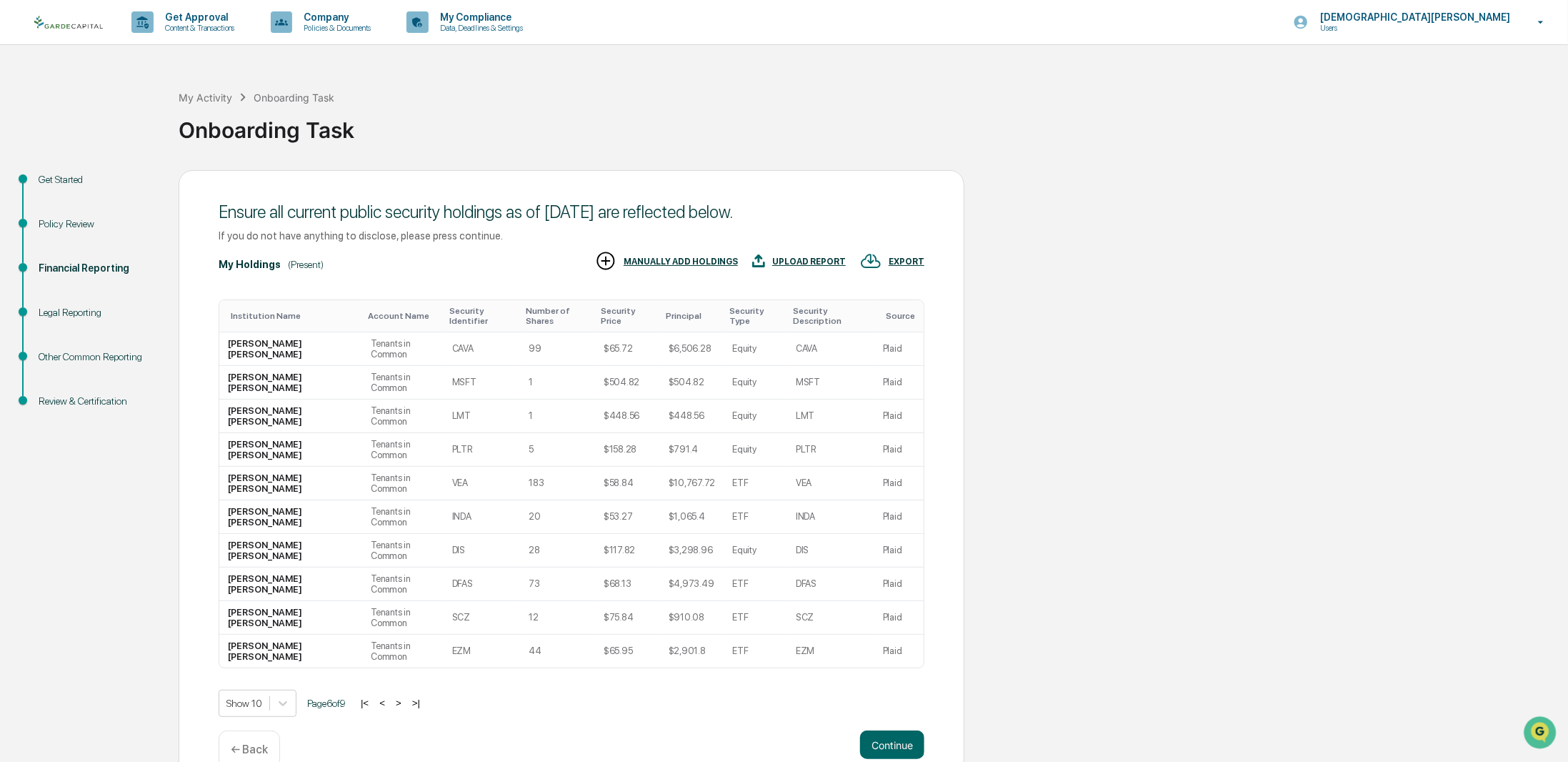
click at [406, 697] on button ">" at bounding box center [399, 703] width 15 height 12
click at [405, 697] on button ">" at bounding box center [398, 703] width 15 height 12
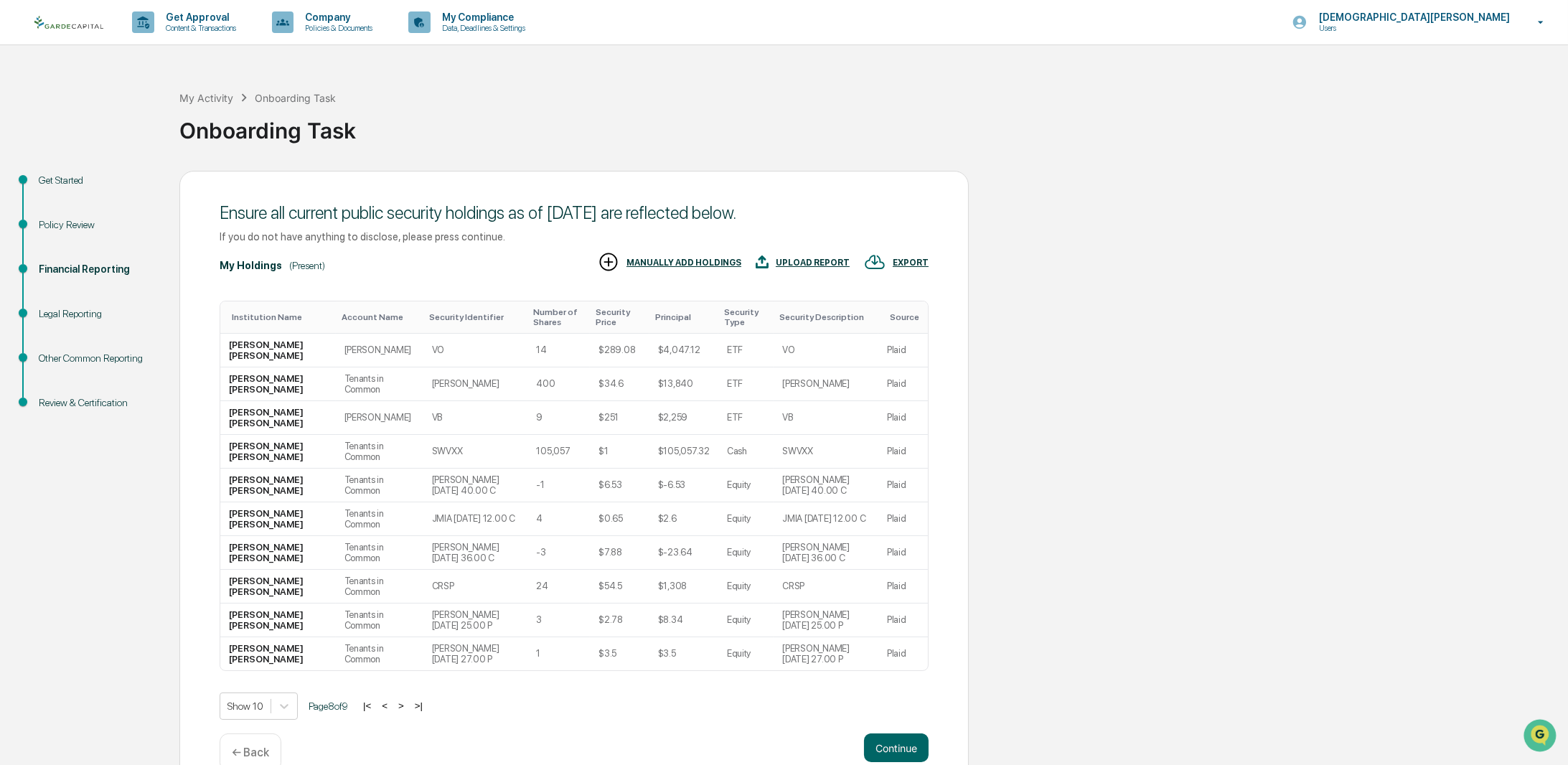
click at [409, 706] on button ">" at bounding box center [401, 705] width 15 height 12
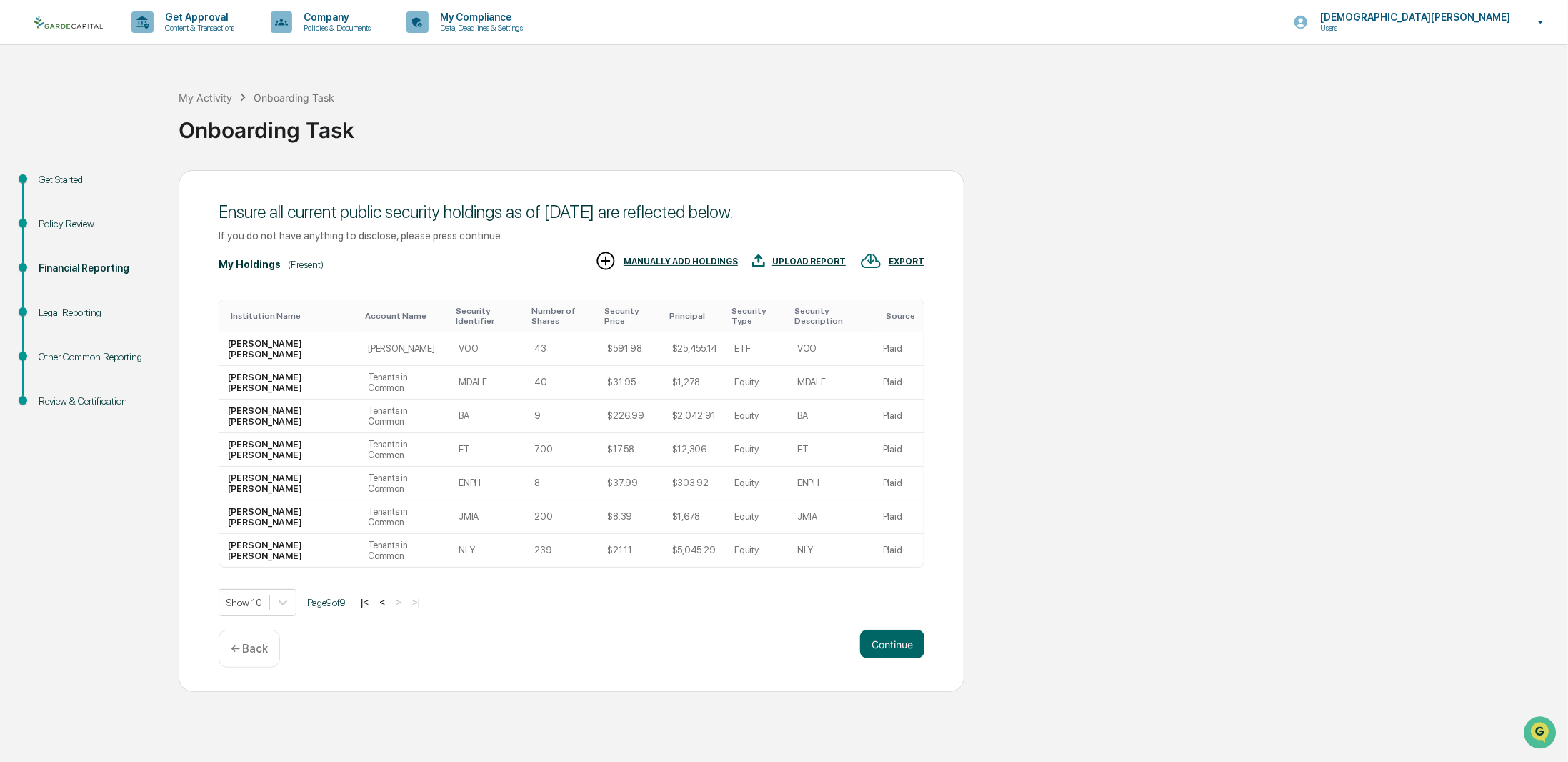
click at [249, 642] on p "← Back" at bounding box center [249, 648] width 37 height 14
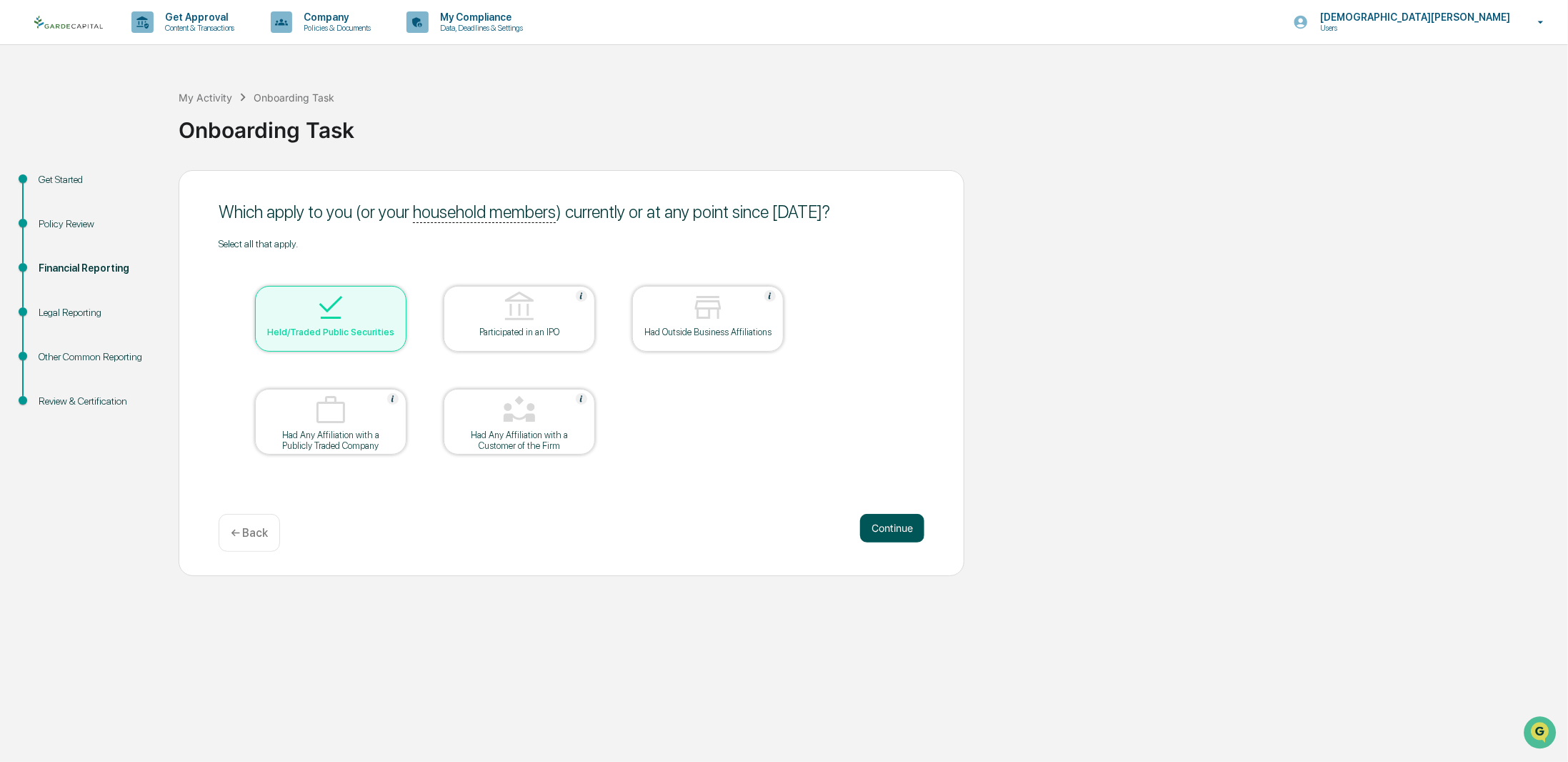
click at [898, 533] on button "Continue" at bounding box center [892, 527] width 64 height 28
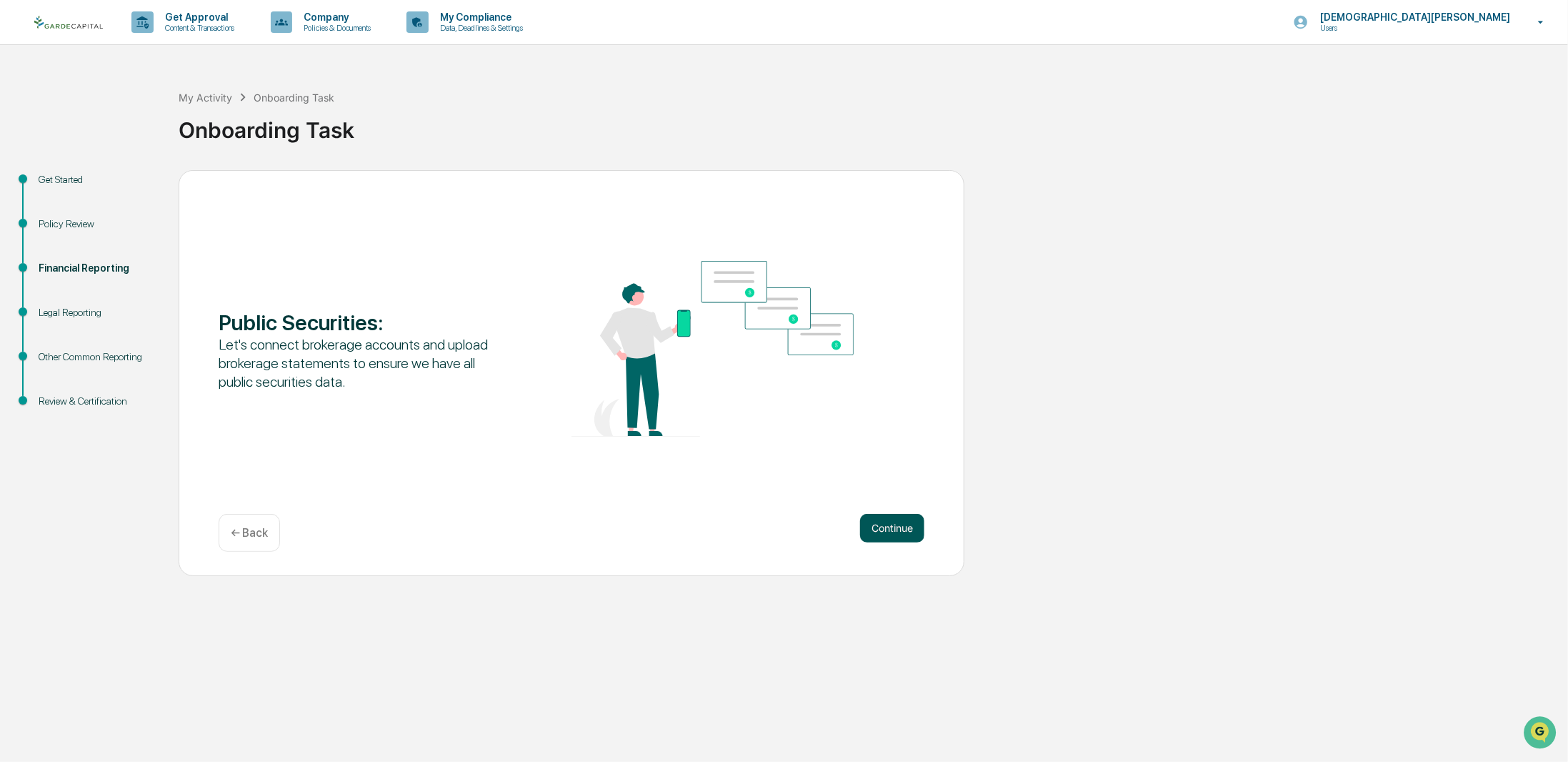
click at [886, 532] on button "Continue" at bounding box center [892, 527] width 64 height 28
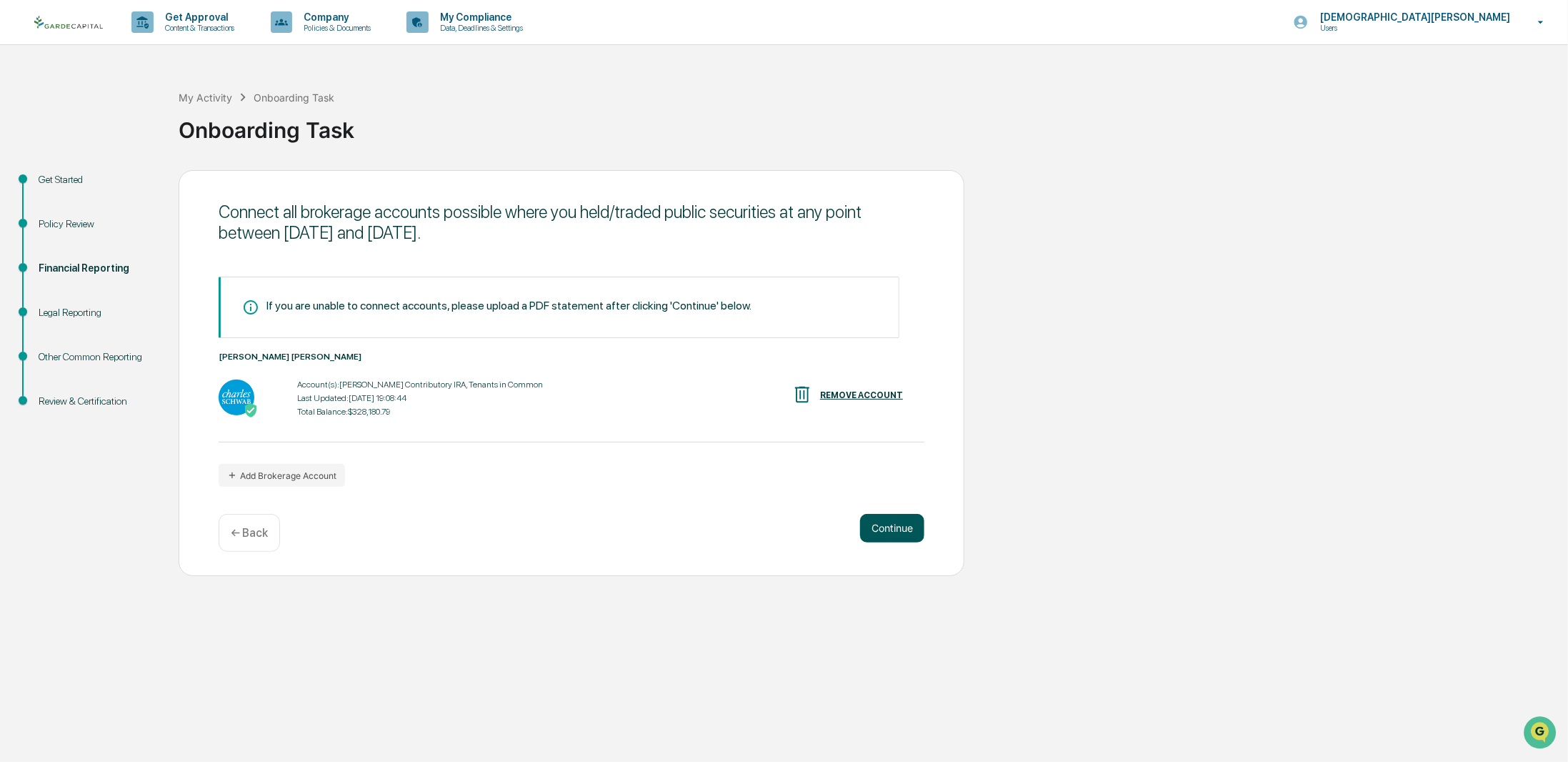
click at [876, 527] on button "Continue" at bounding box center [892, 527] width 64 height 28
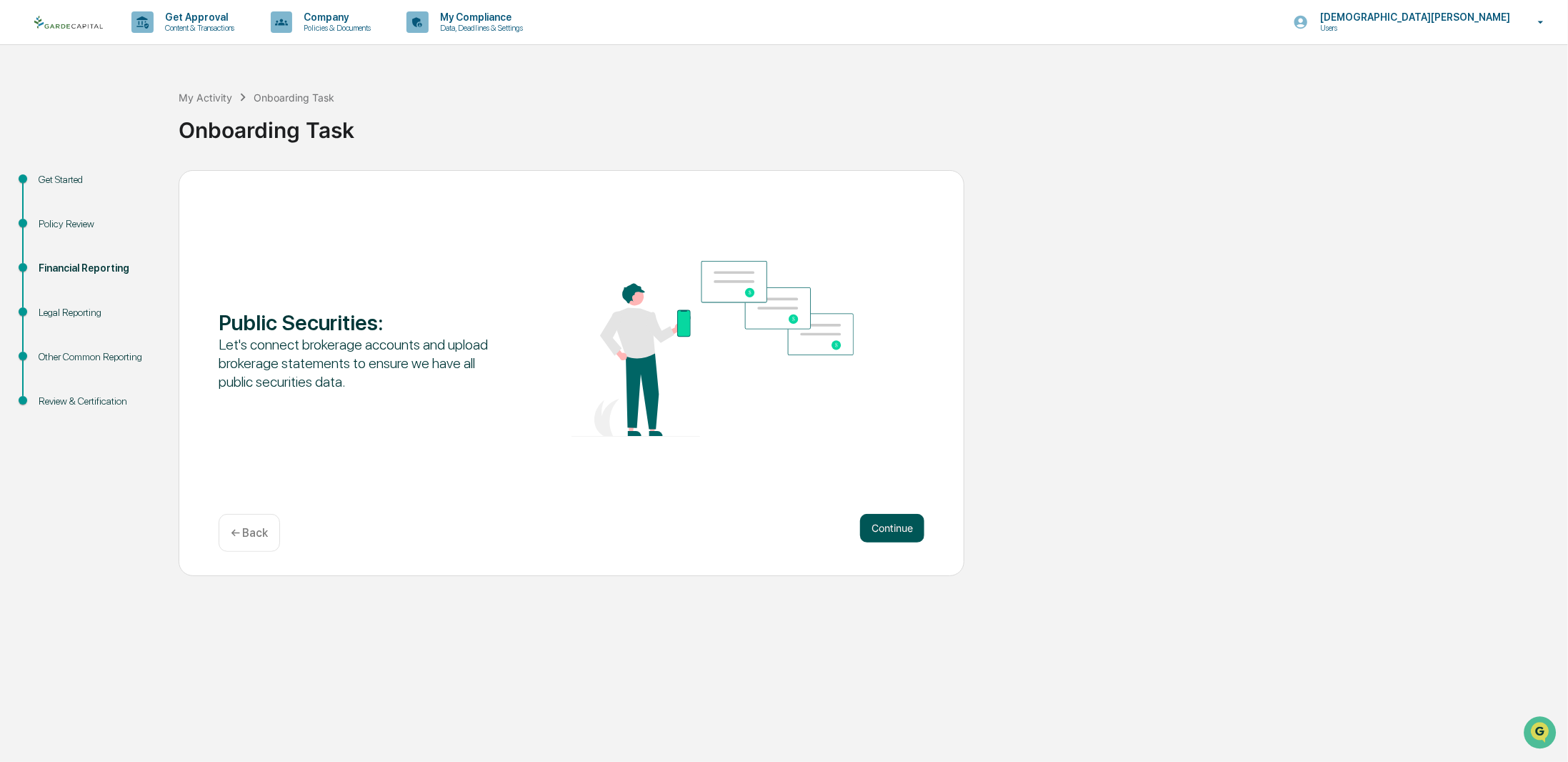
click at [913, 519] on button "Continue" at bounding box center [892, 527] width 64 height 28
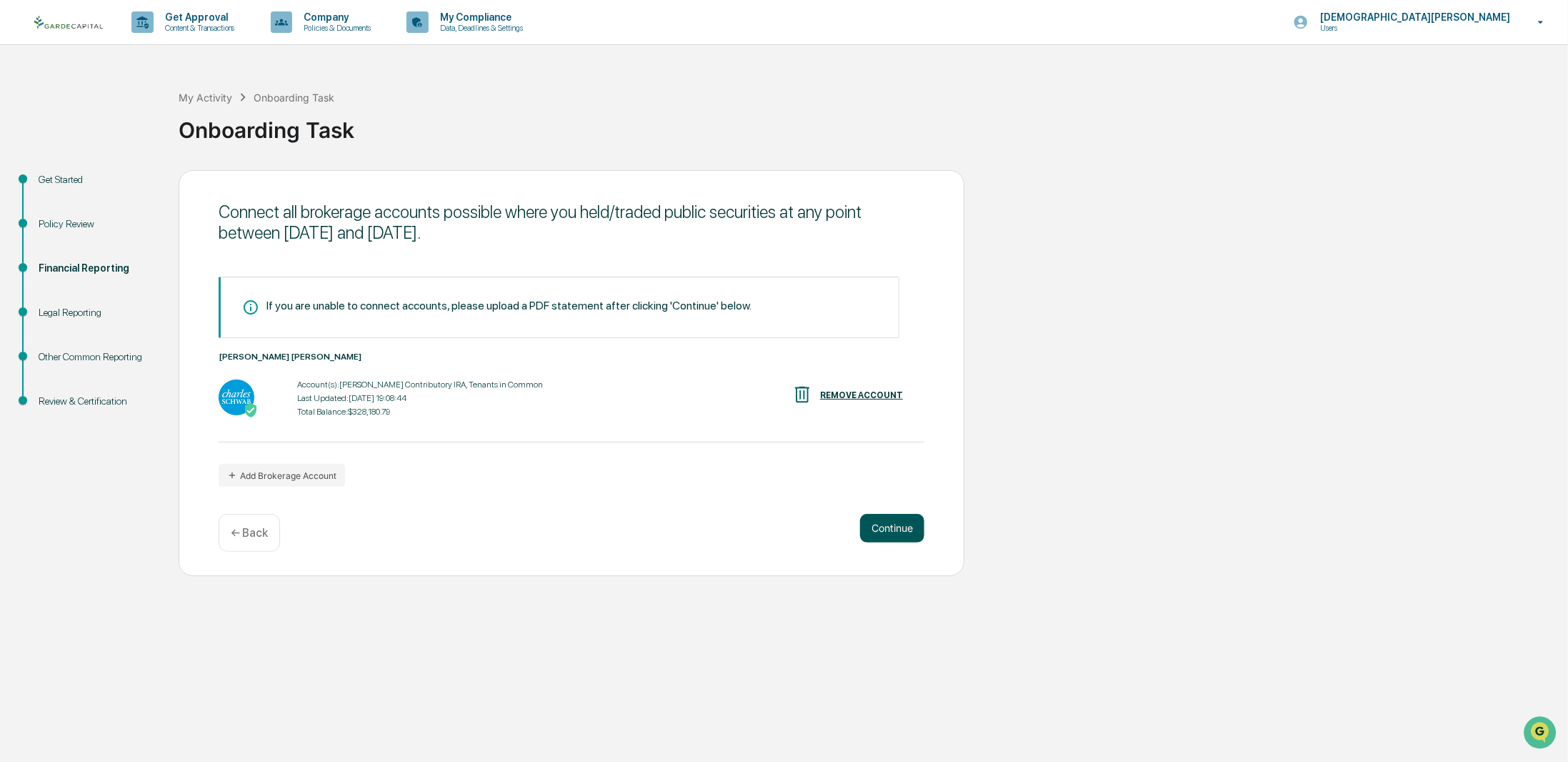
click at [895, 518] on button "Continue" at bounding box center [892, 527] width 64 height 28
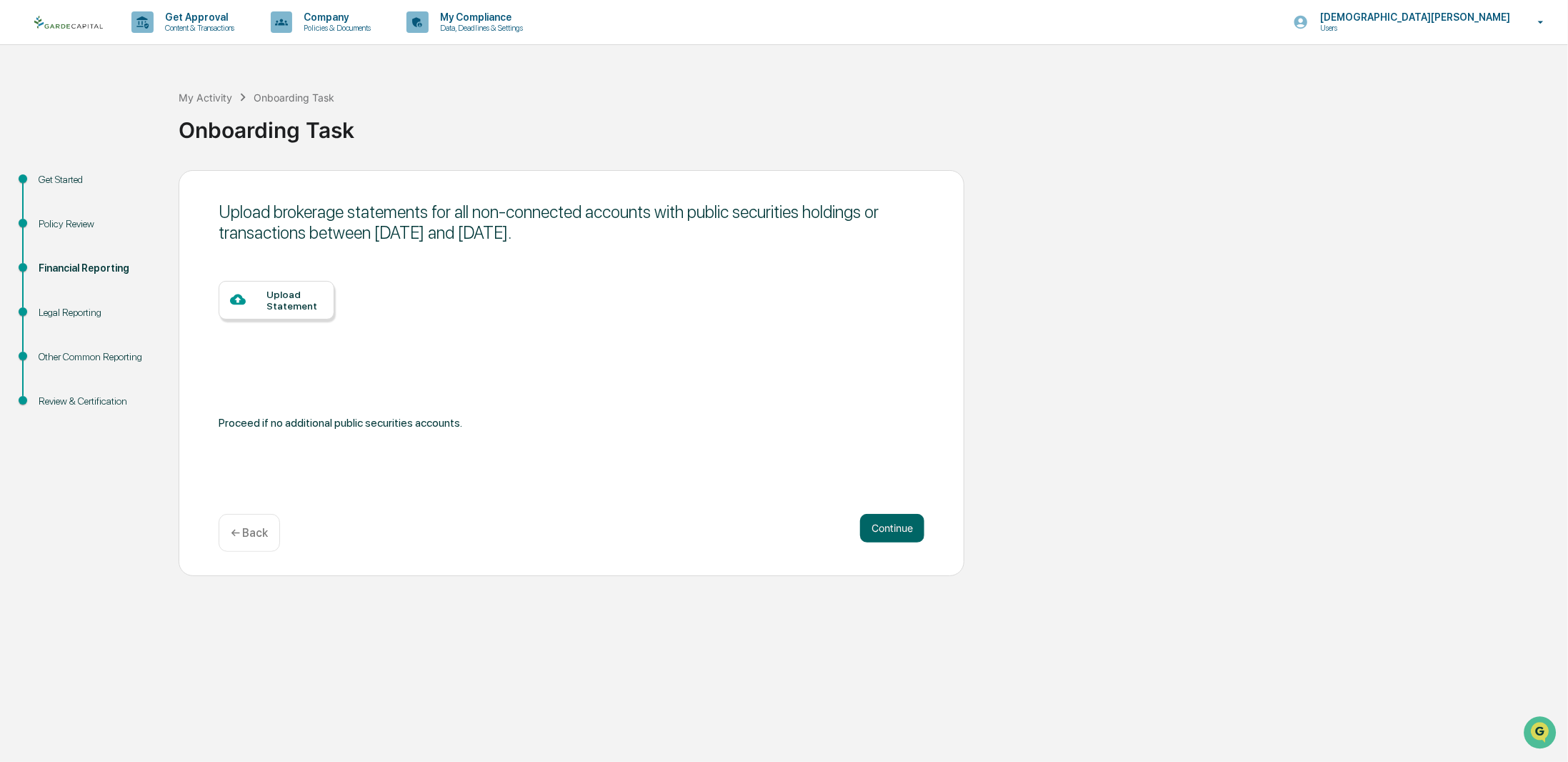
click at [286, 298] on div "Upload Statement" at bounding box center [295, 299] width 57 height 23
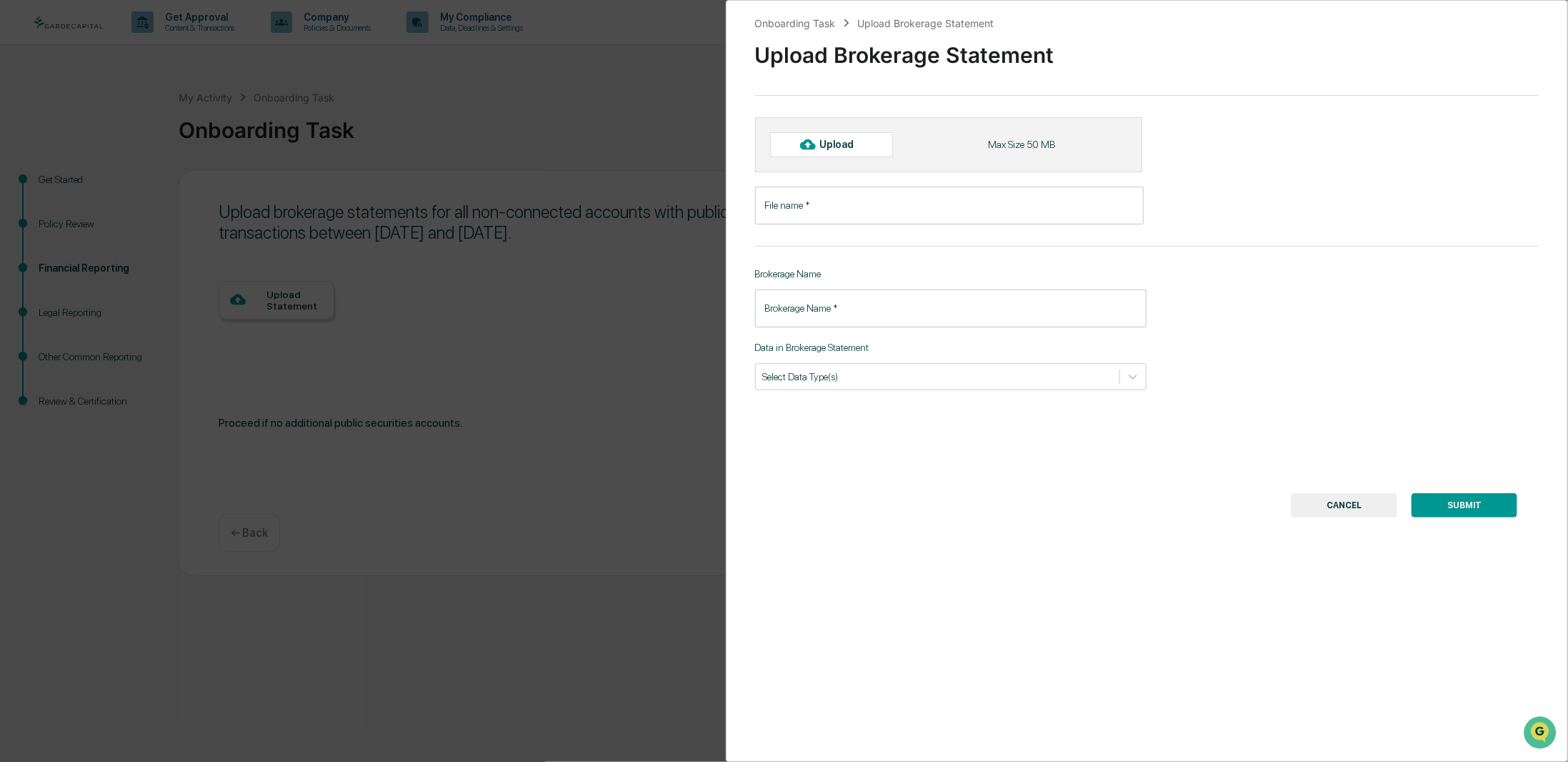
click at [1372, 506] on button "CANCEL" at bounding box center [1344, 505] width 107 height 25
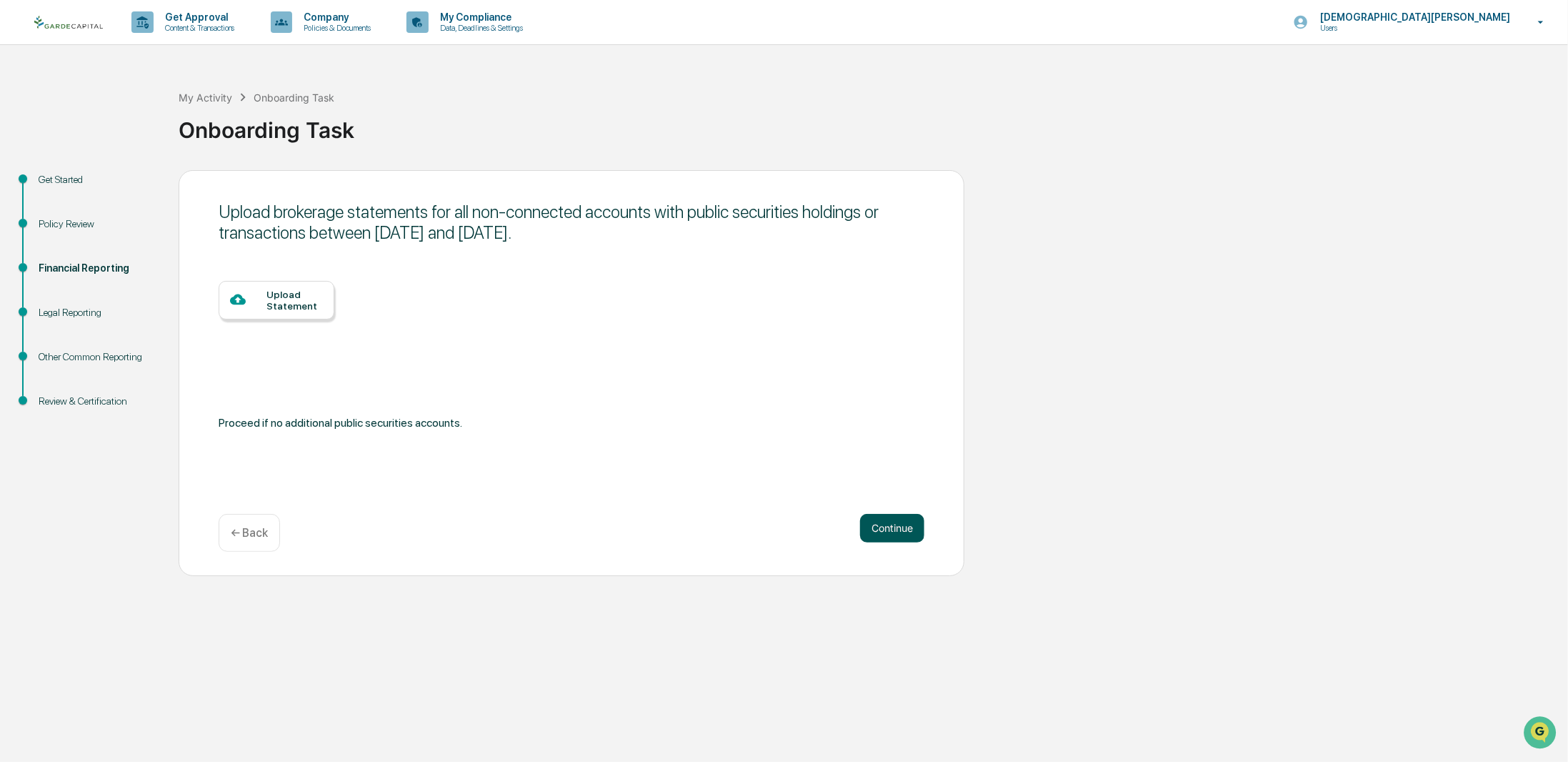
click at [891, 534] on button "Continue" at bounding box center [892, 527] width 64 height 28
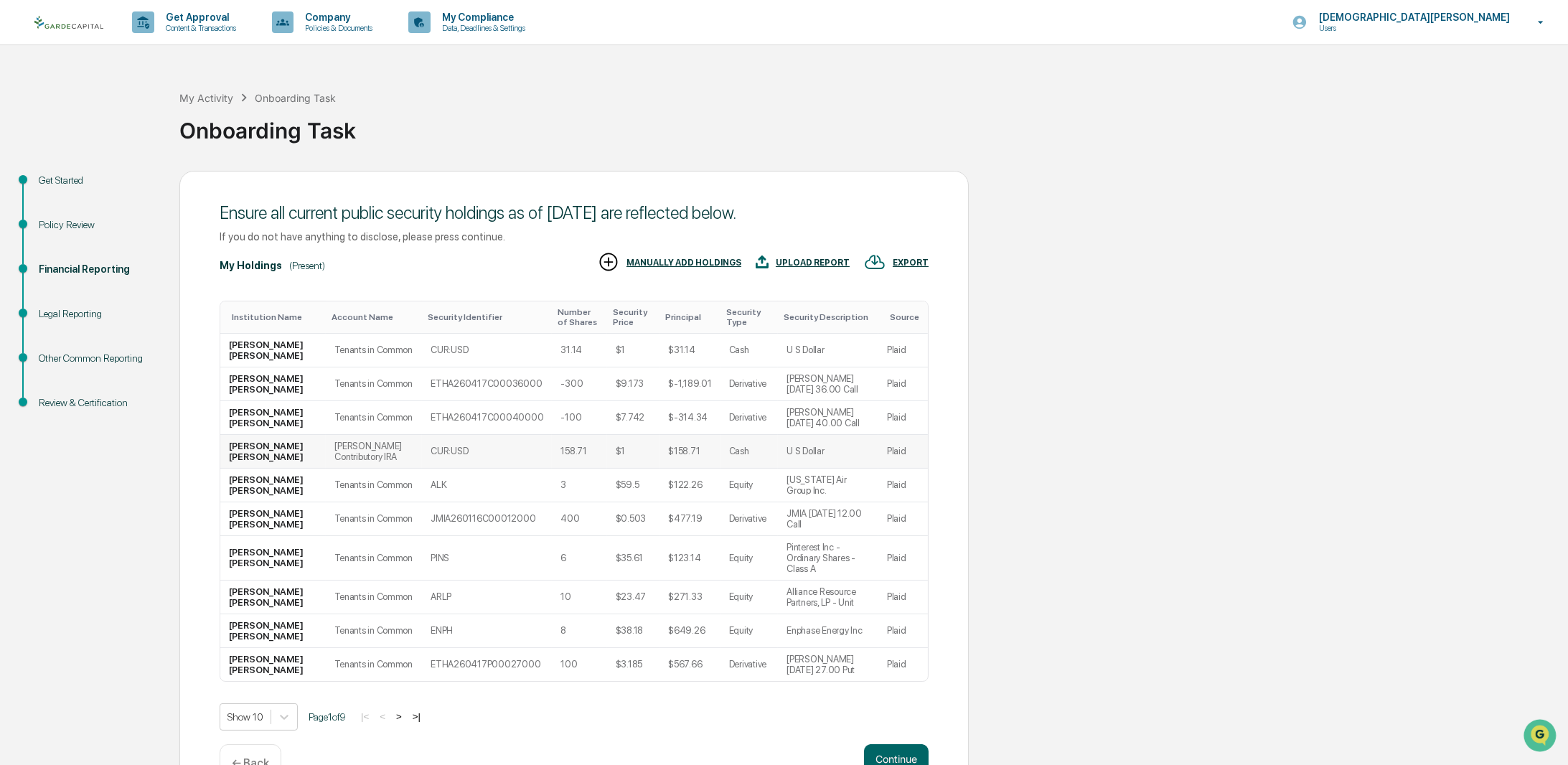
scroll to position [33, 0]
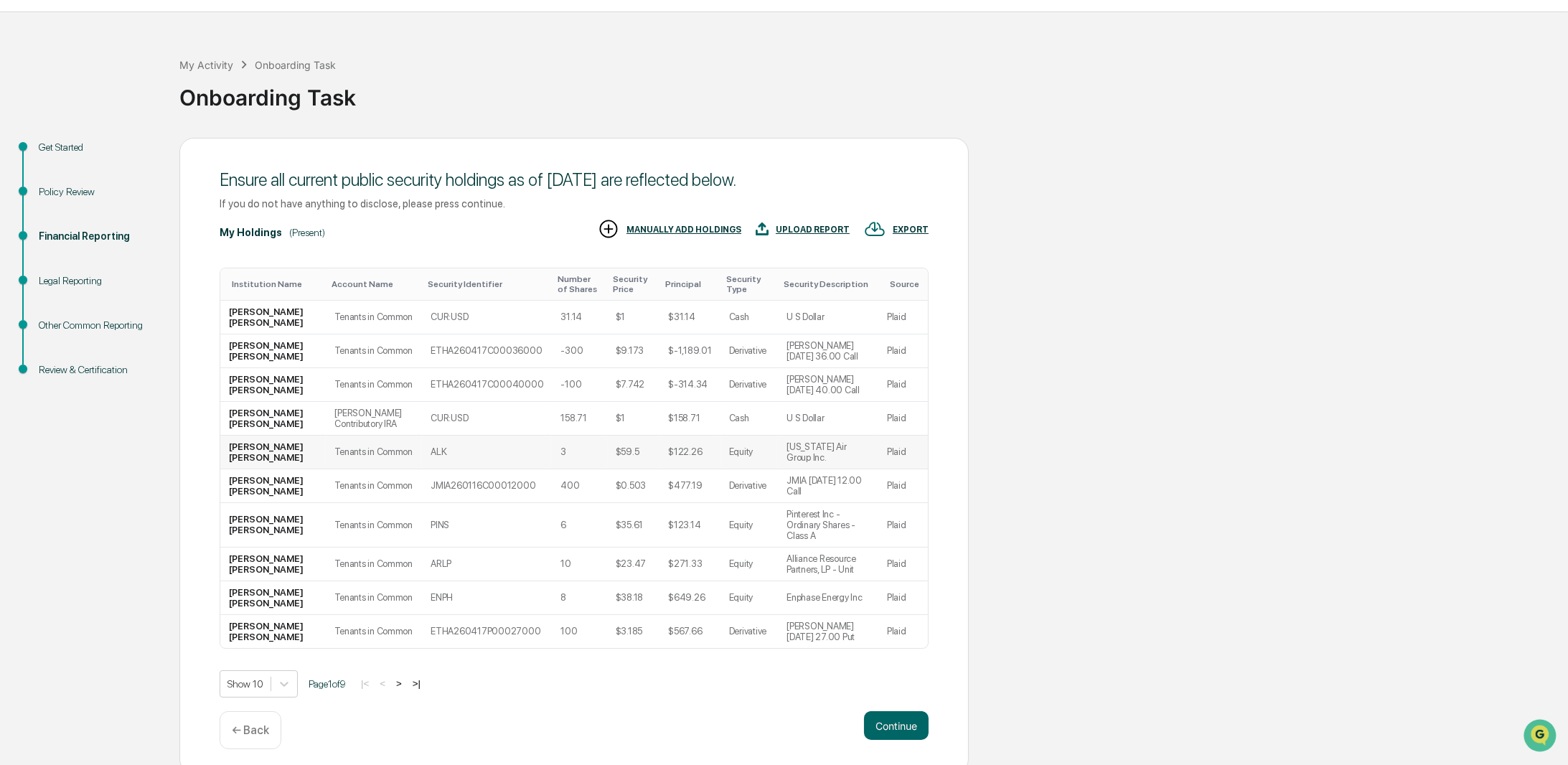
click at [608, 464] on td "$59.5" at bounding box center [634, 452] width 53 height 34
click at [401, 680] on button ">" at bounding box center [400, 683] width 15 height 12
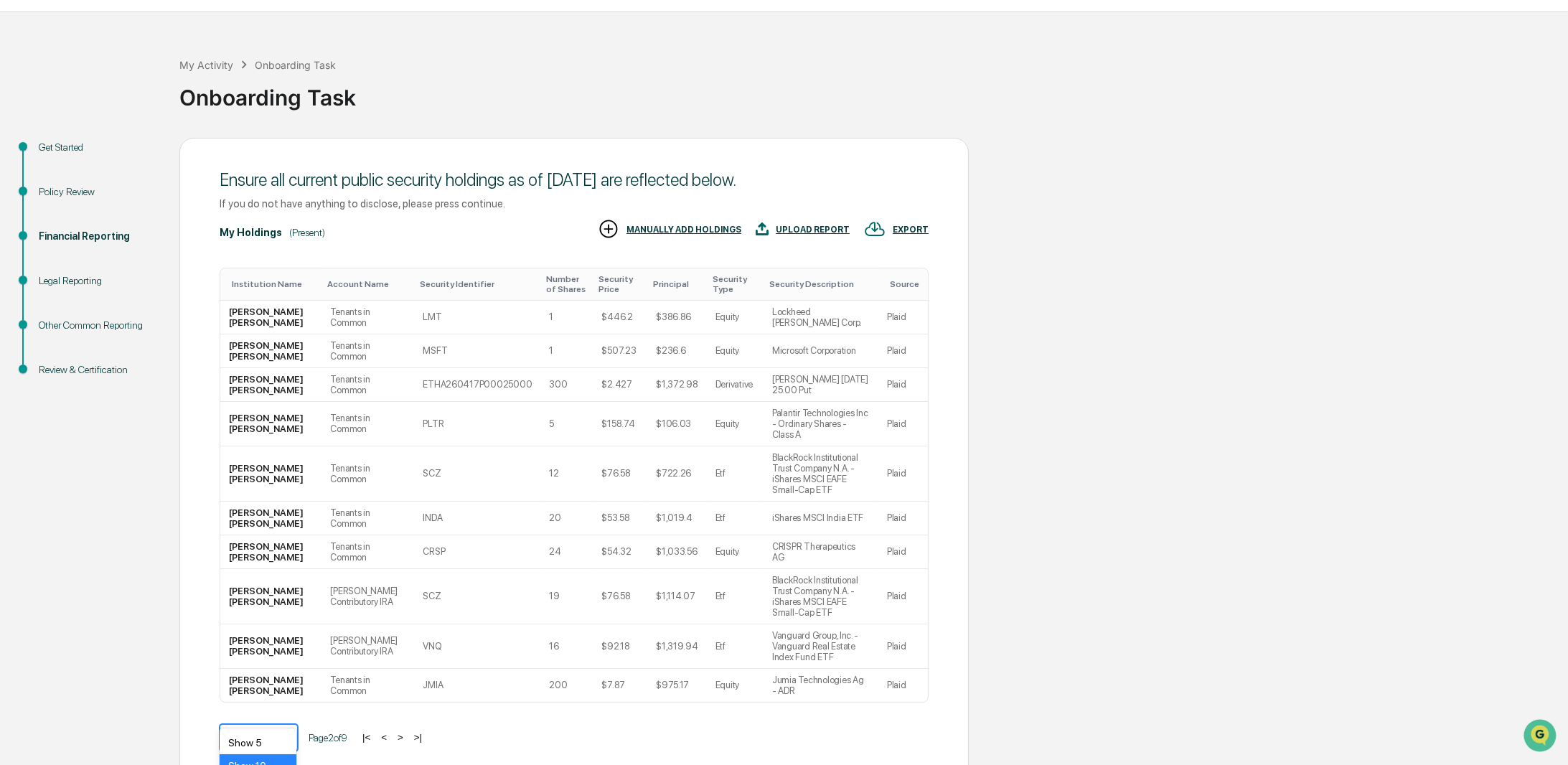
click at [266, 705] on body "Get Approval Content & Transactions Company Policies & Documents My Compliance …" at bounding box center [784, 397] width 1568 height 860
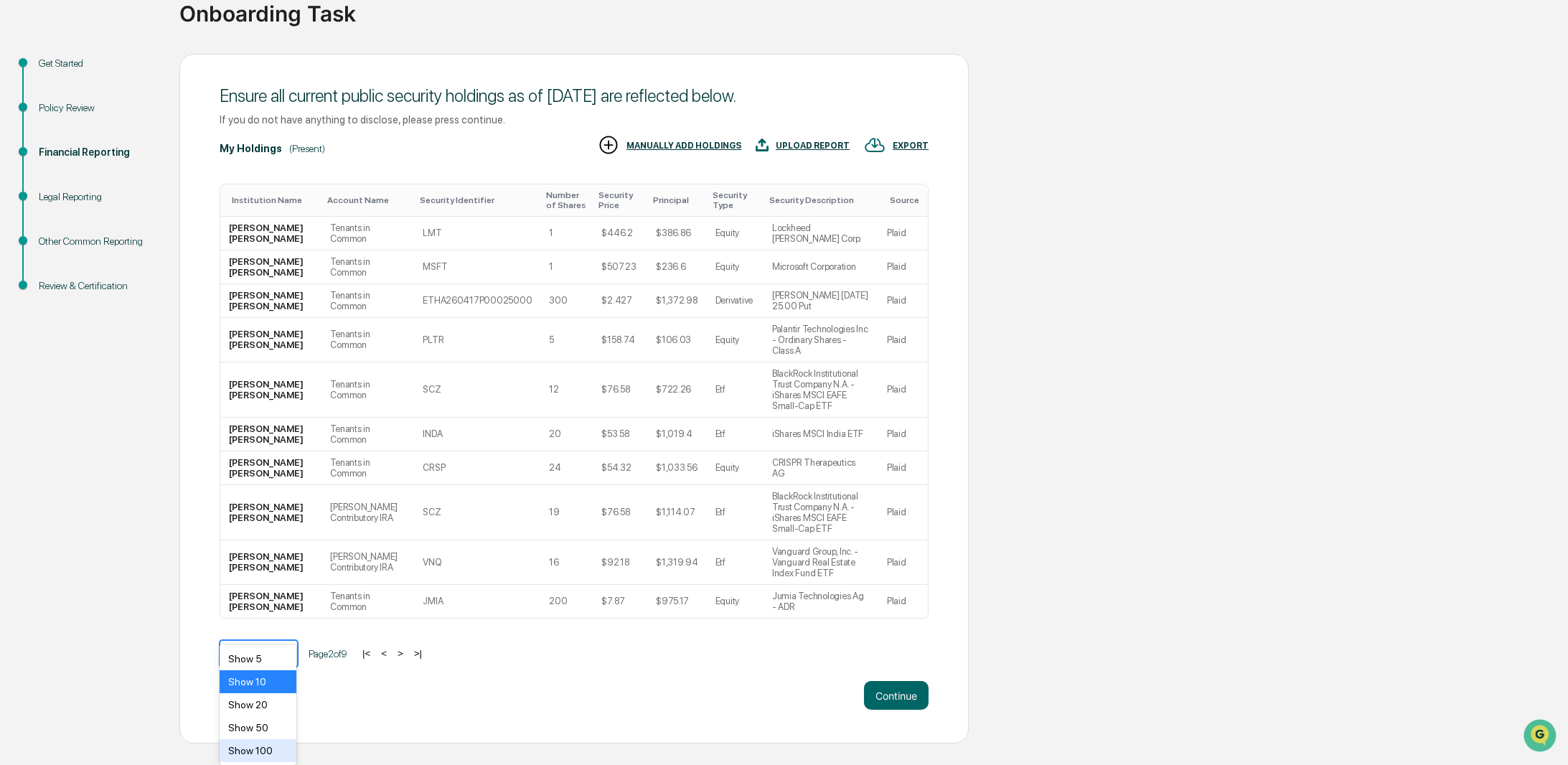
click at [254, 753] on div "Show 100" at bounding box center [258, 750] width 78 height 23
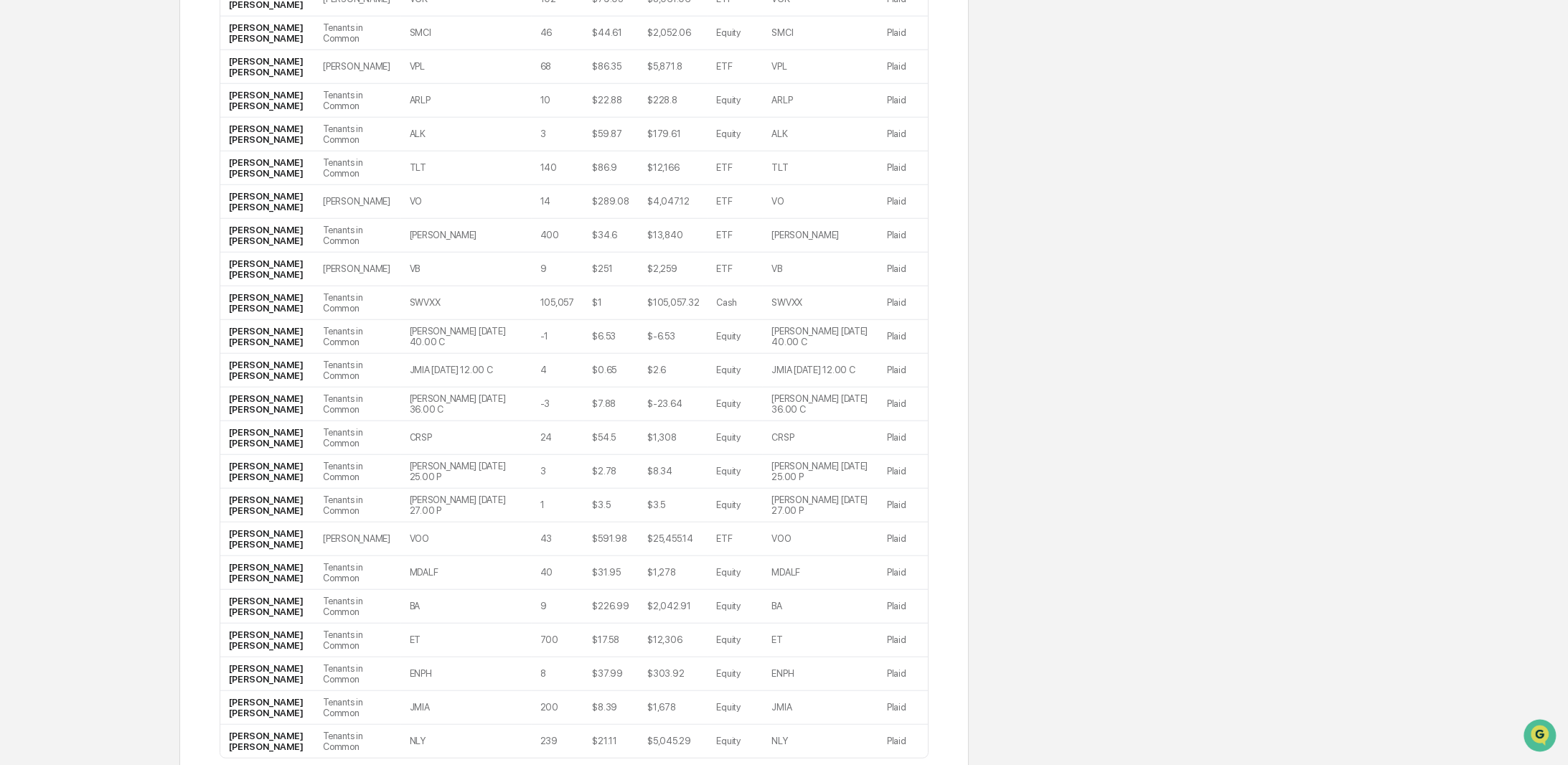
scroll to position [2842, 0]
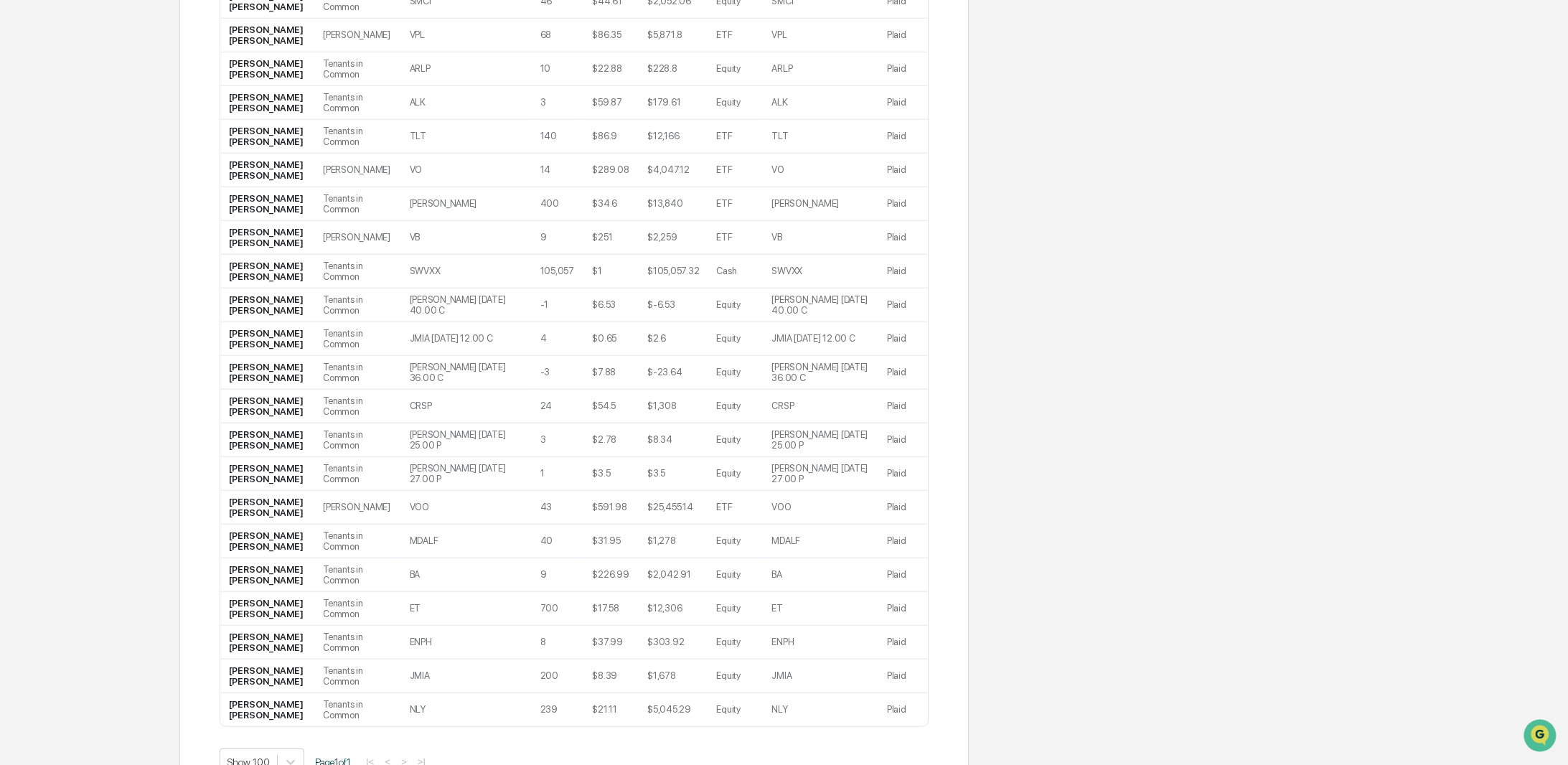
drag, startPoint x: 310, startPoint y: 627, endPoint x: 257, endPoint y: 624, distance: 53.1
click at [257, 694] on td "[PERSON_NAME] [PERSON_NAME]" at bounding box center [267, 710] width 94 height 33
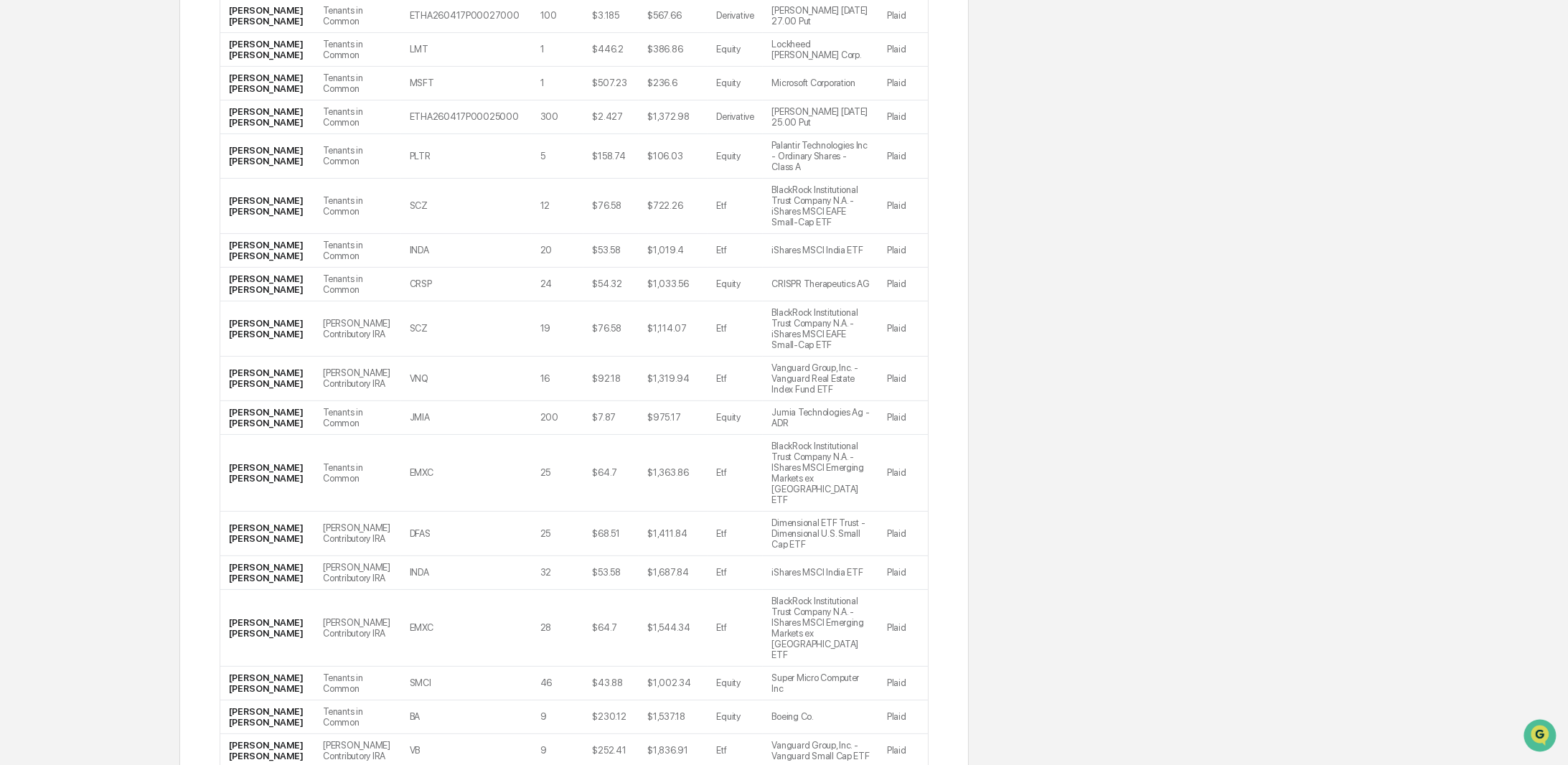
scroll to position [0, 0]
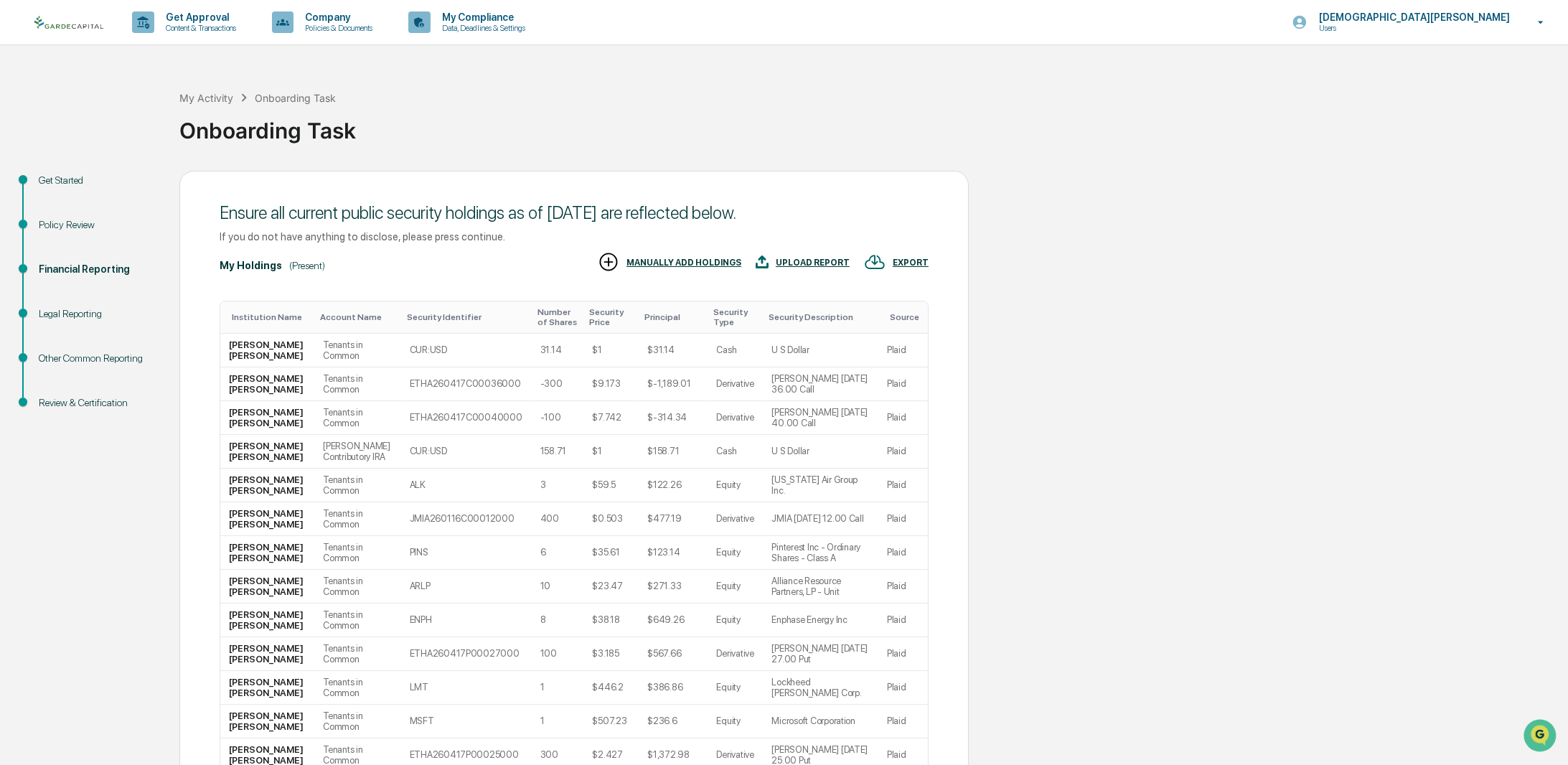
click at [713, 270] on div "MANUALLY ADD HOLDINGS" at bounding box center [669, 263] width 144 height 24
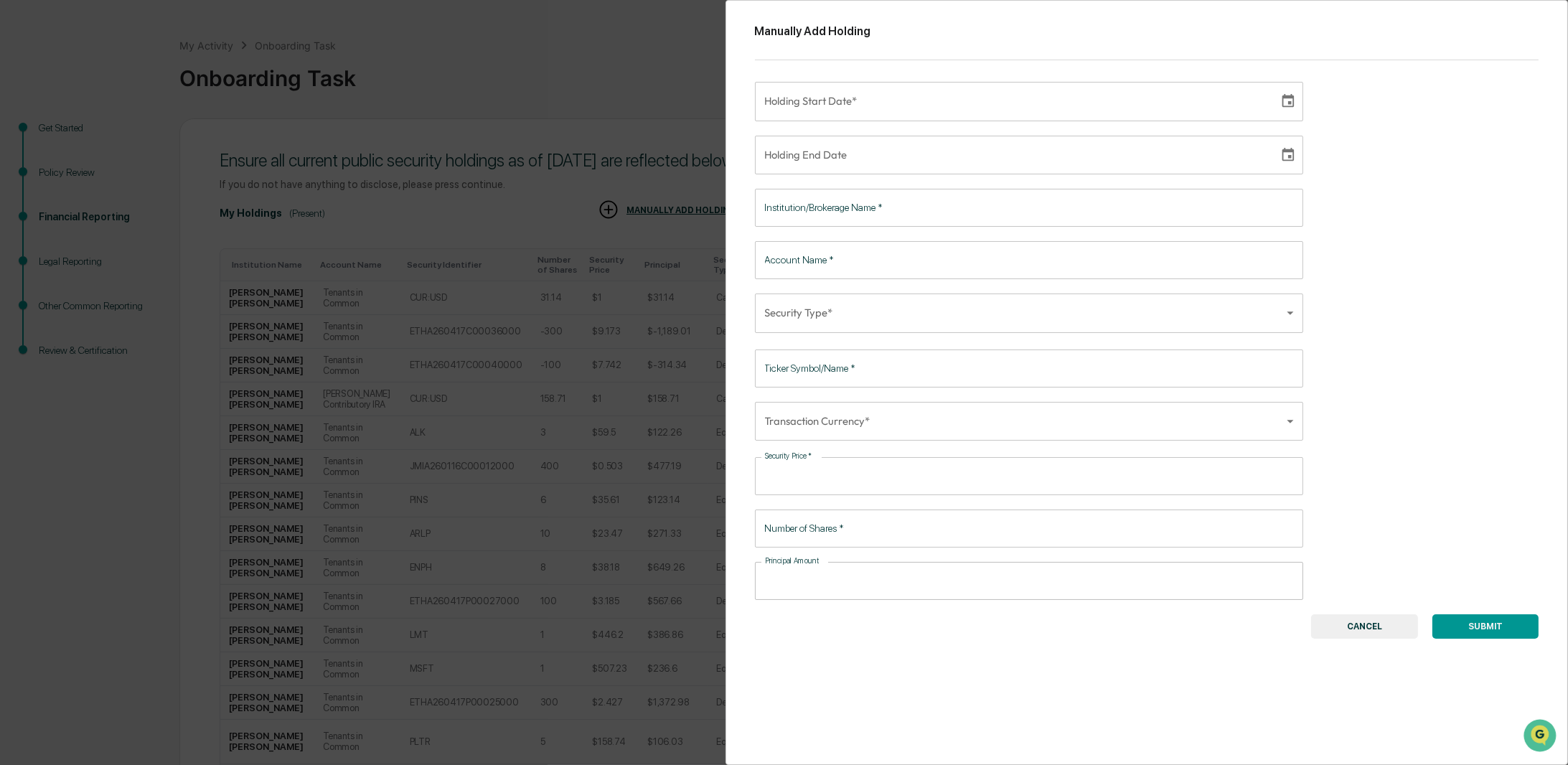
scroll to position [71, 0]
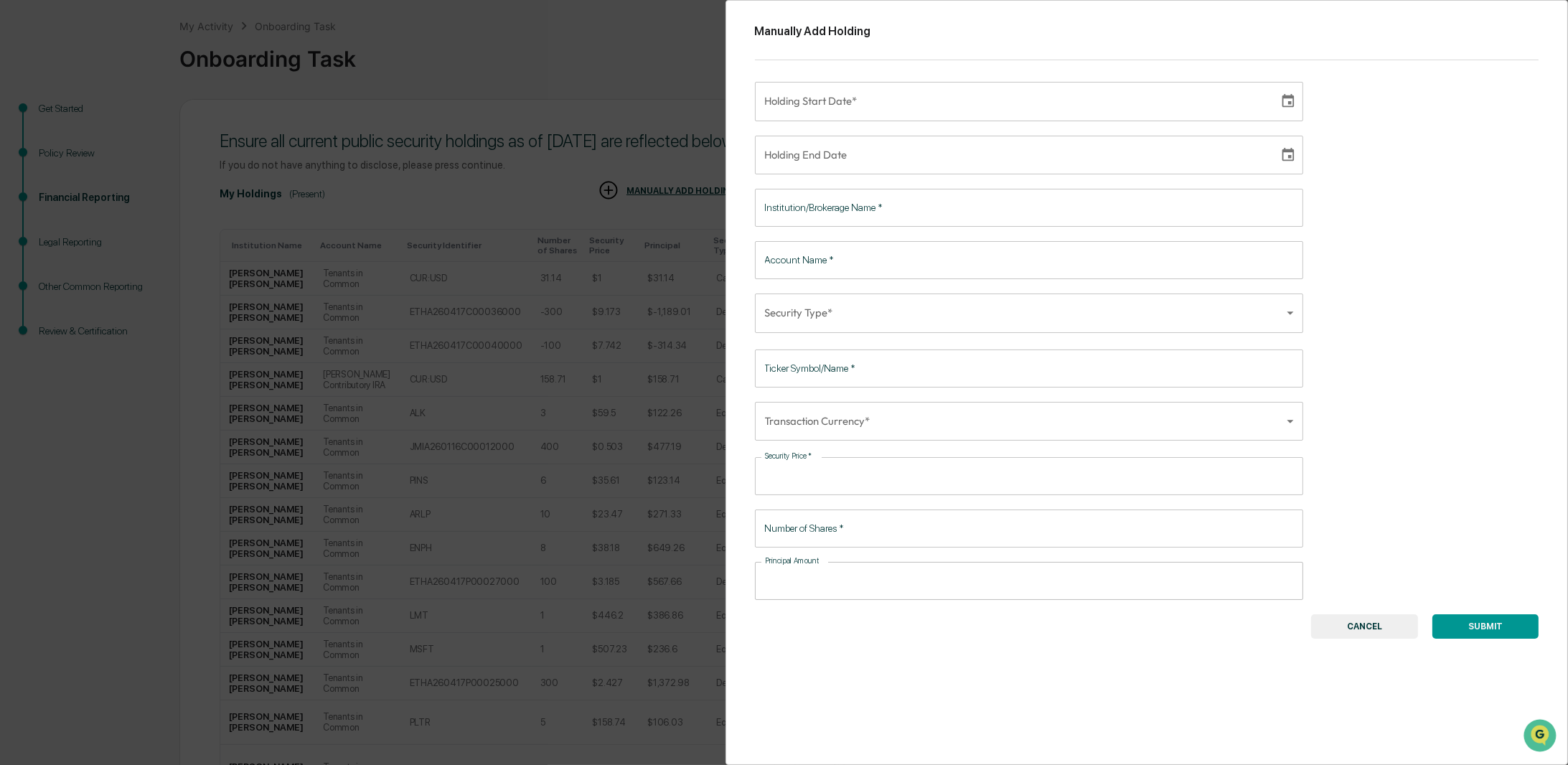
click at [1355, 627] on button "CANCEL" at bounding box center [1365, 626] width 107 height 25
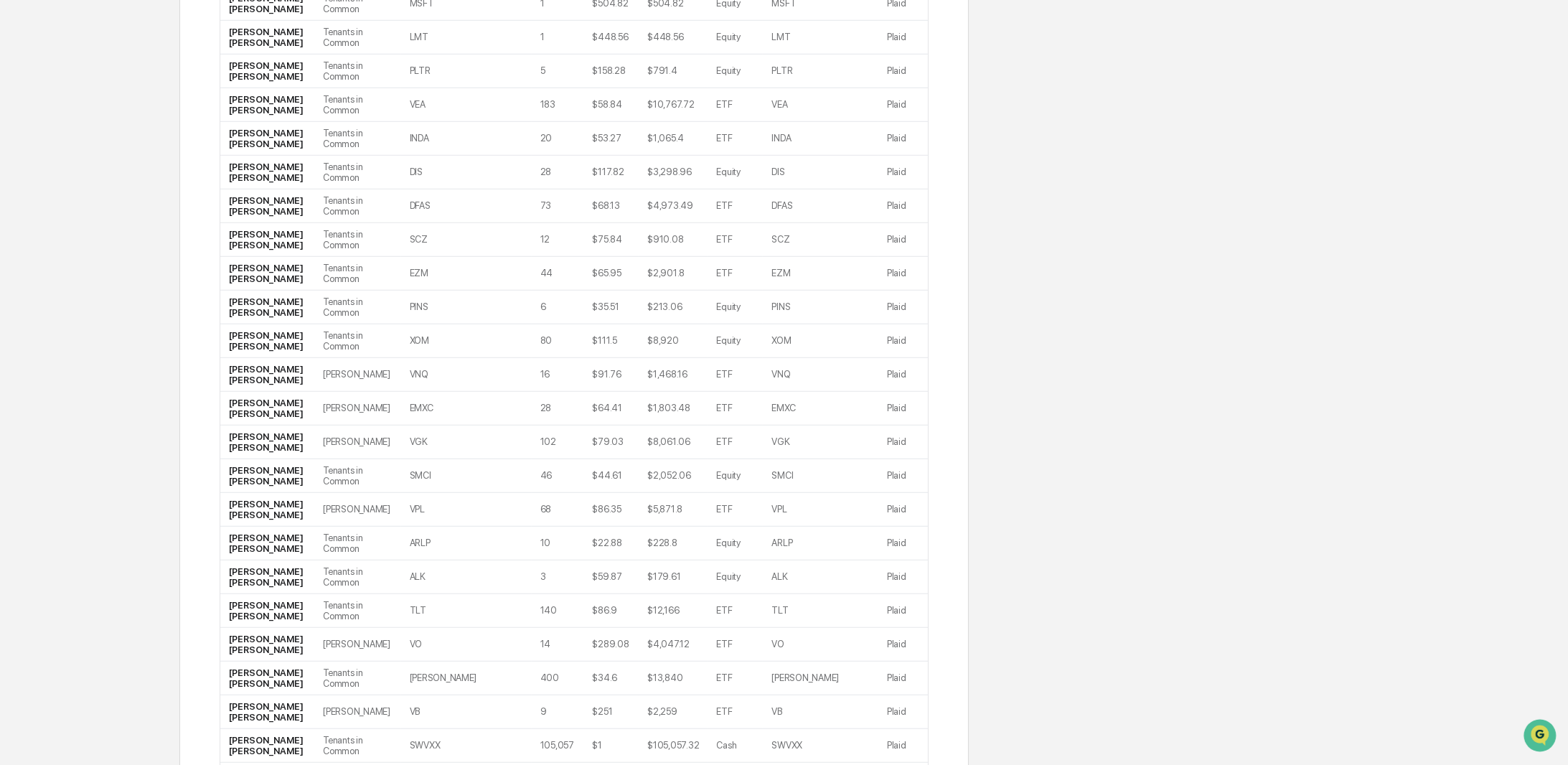
scroll to position [2842, 0]
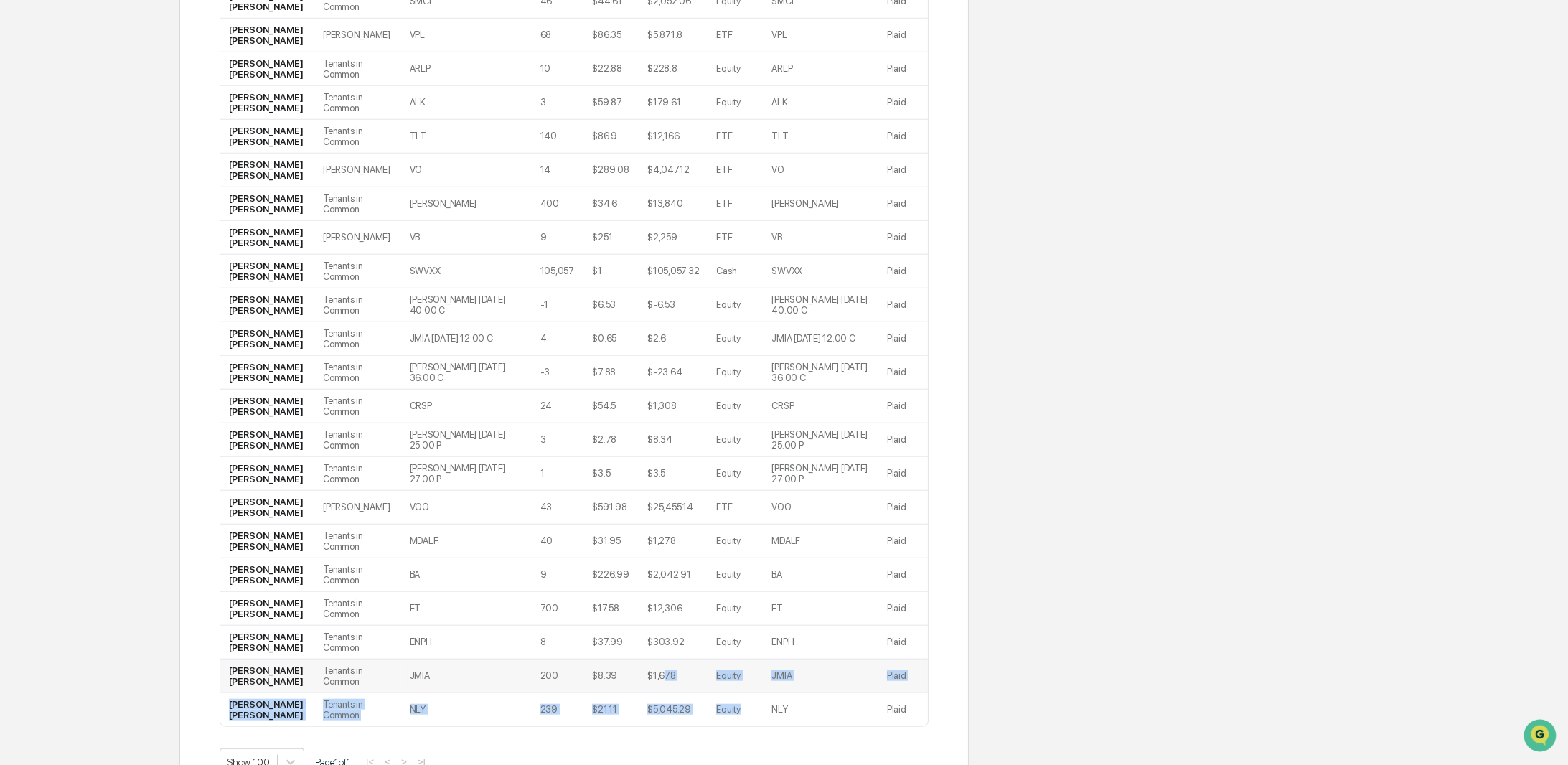
drag, startPoint x: 722, startPoint y: 619, endPoint x: 623, endPoint y: 581, distance: 106.0
click at [639, 660] on td "$1,678" at bounding box center [673, 676] width 69 height 34
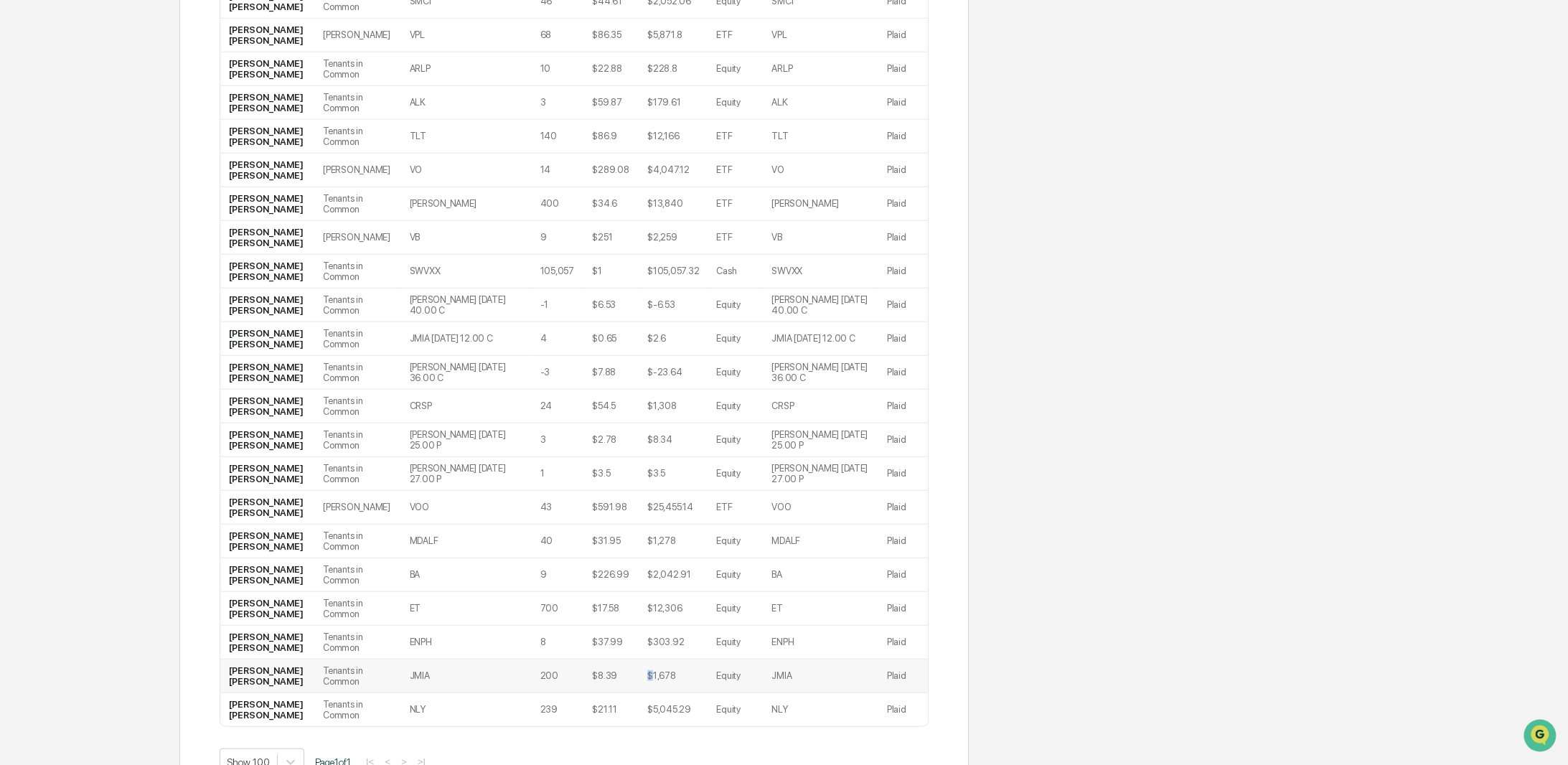
click at [639, 660] on td "$1,678" at bounding box center [673, 676] width 69 height 34
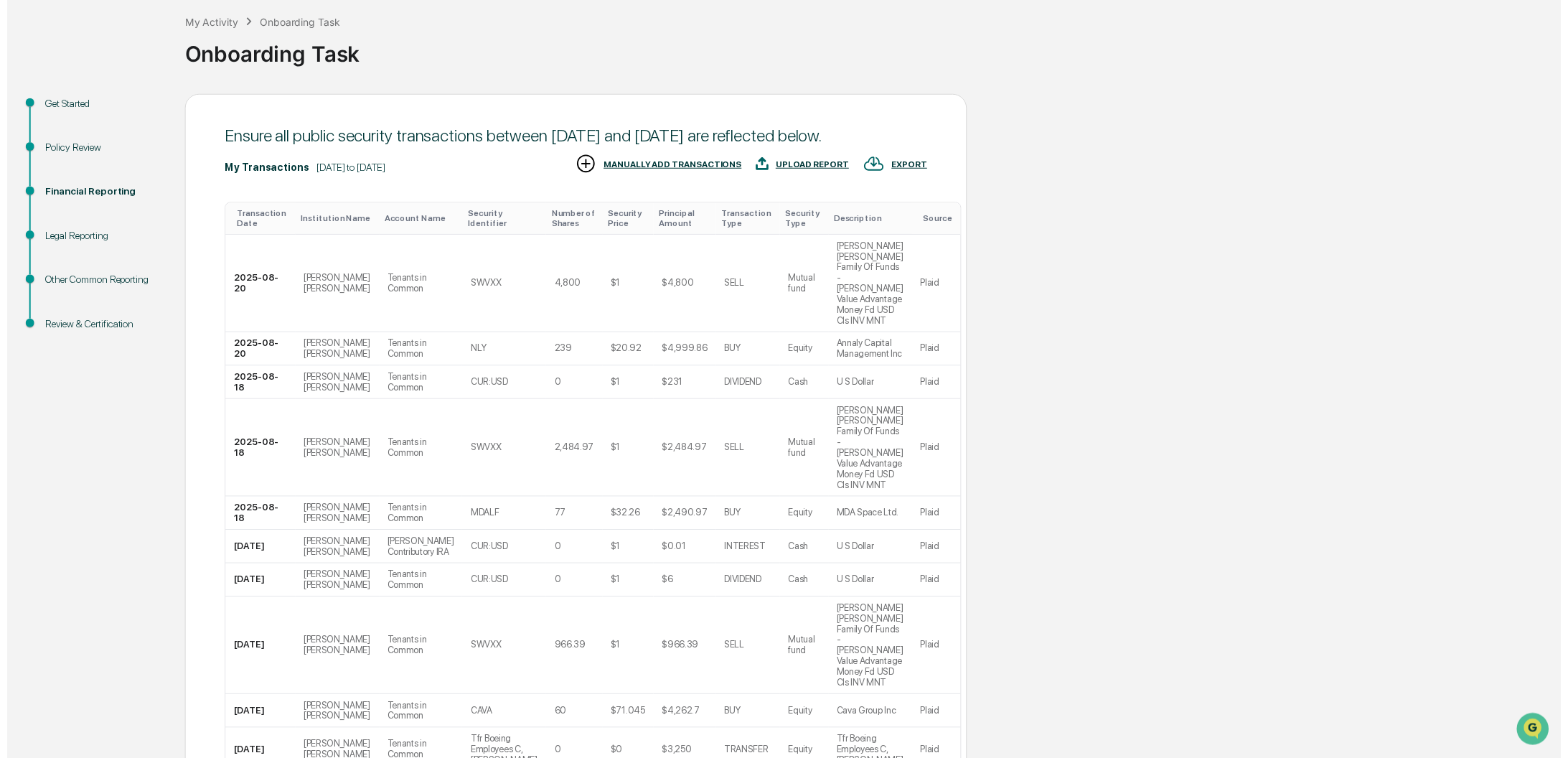
scroll to position [166, 0]
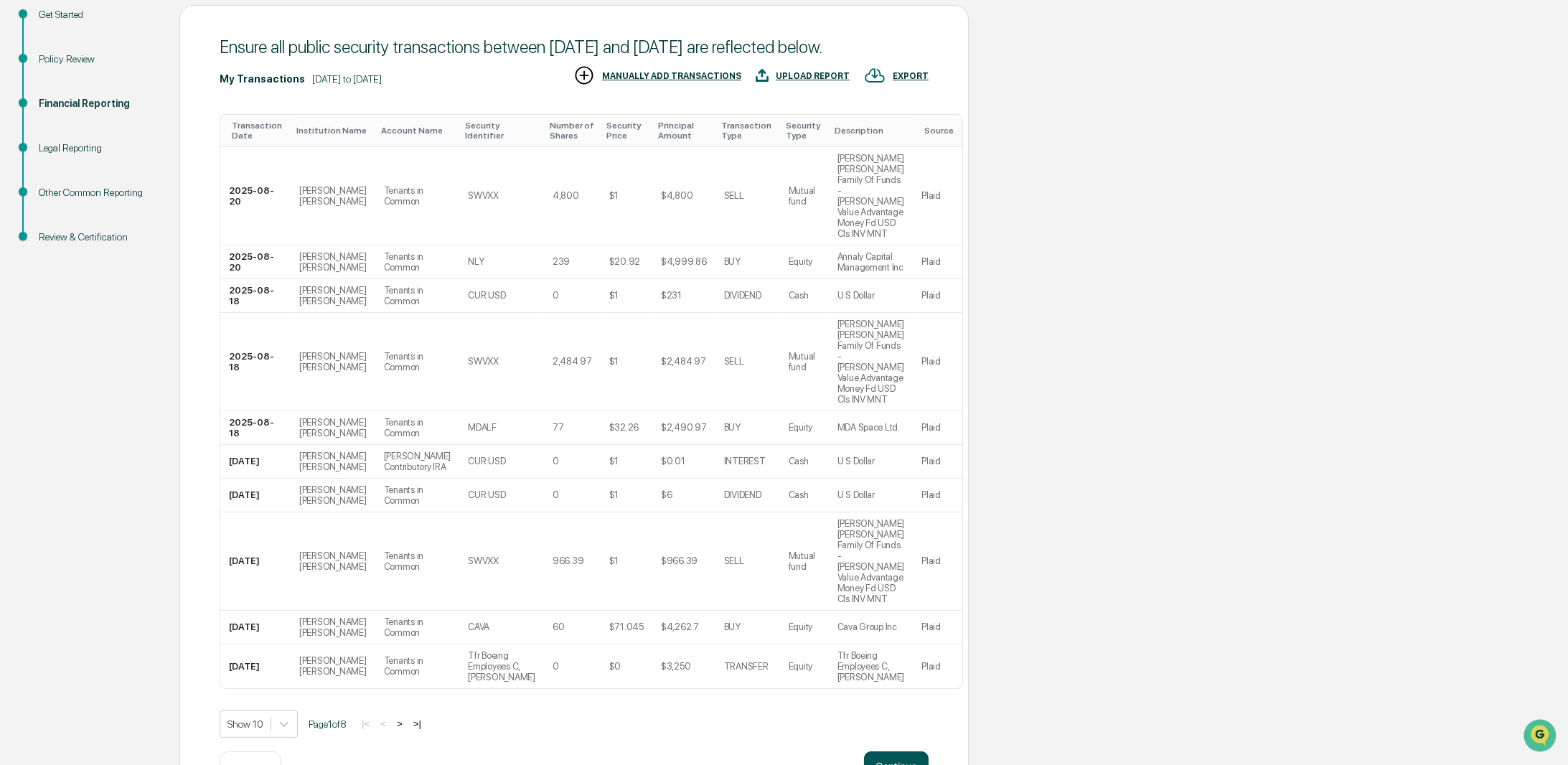
click at [896, 751] on button "Continue" at bounding box center [896, 765] width 64 height 28
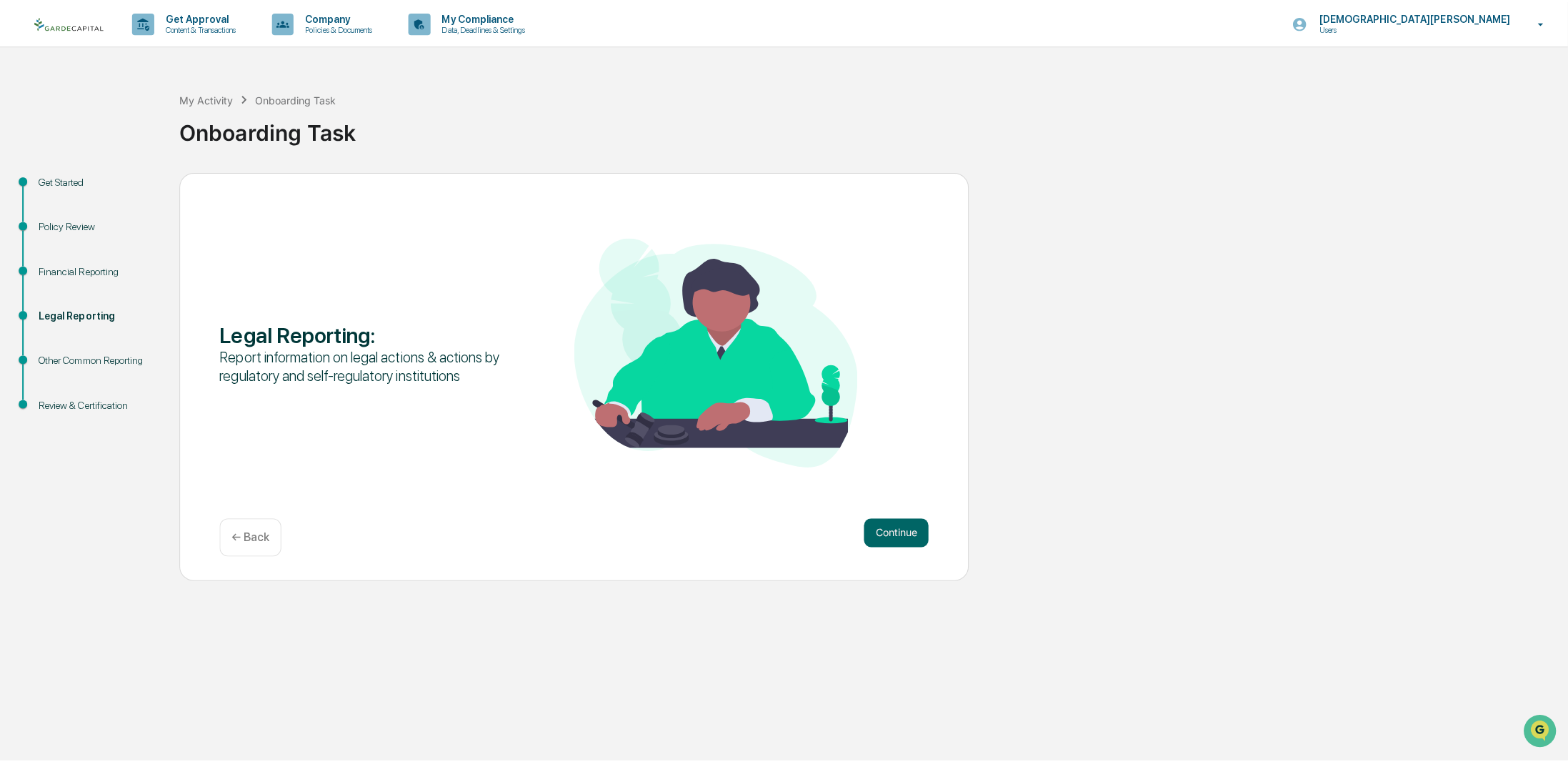
scroll to position [0, 0]
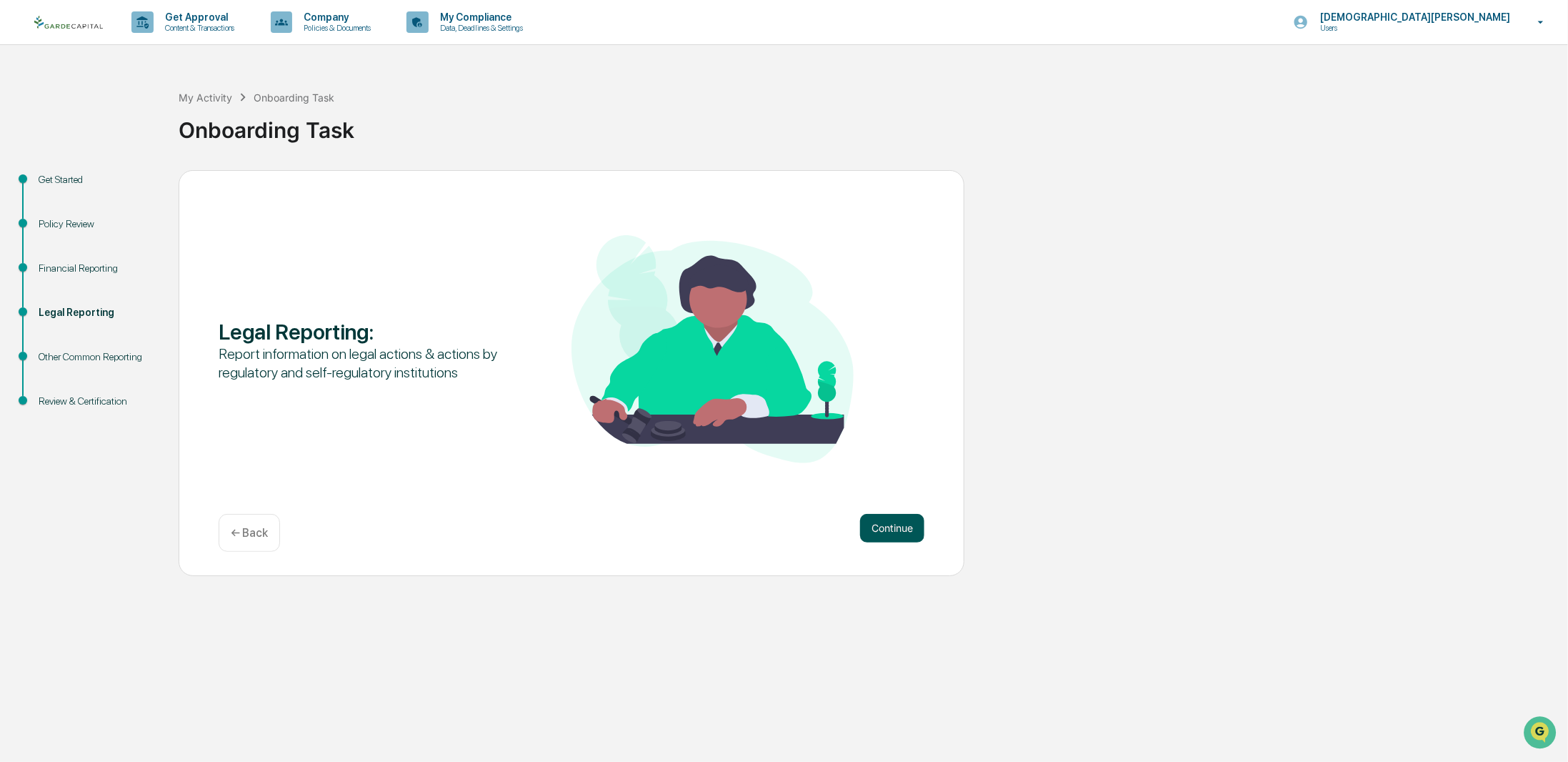
click at [901, 517] on button "Continue" at bounding box center [892, 527] width 64 height 28
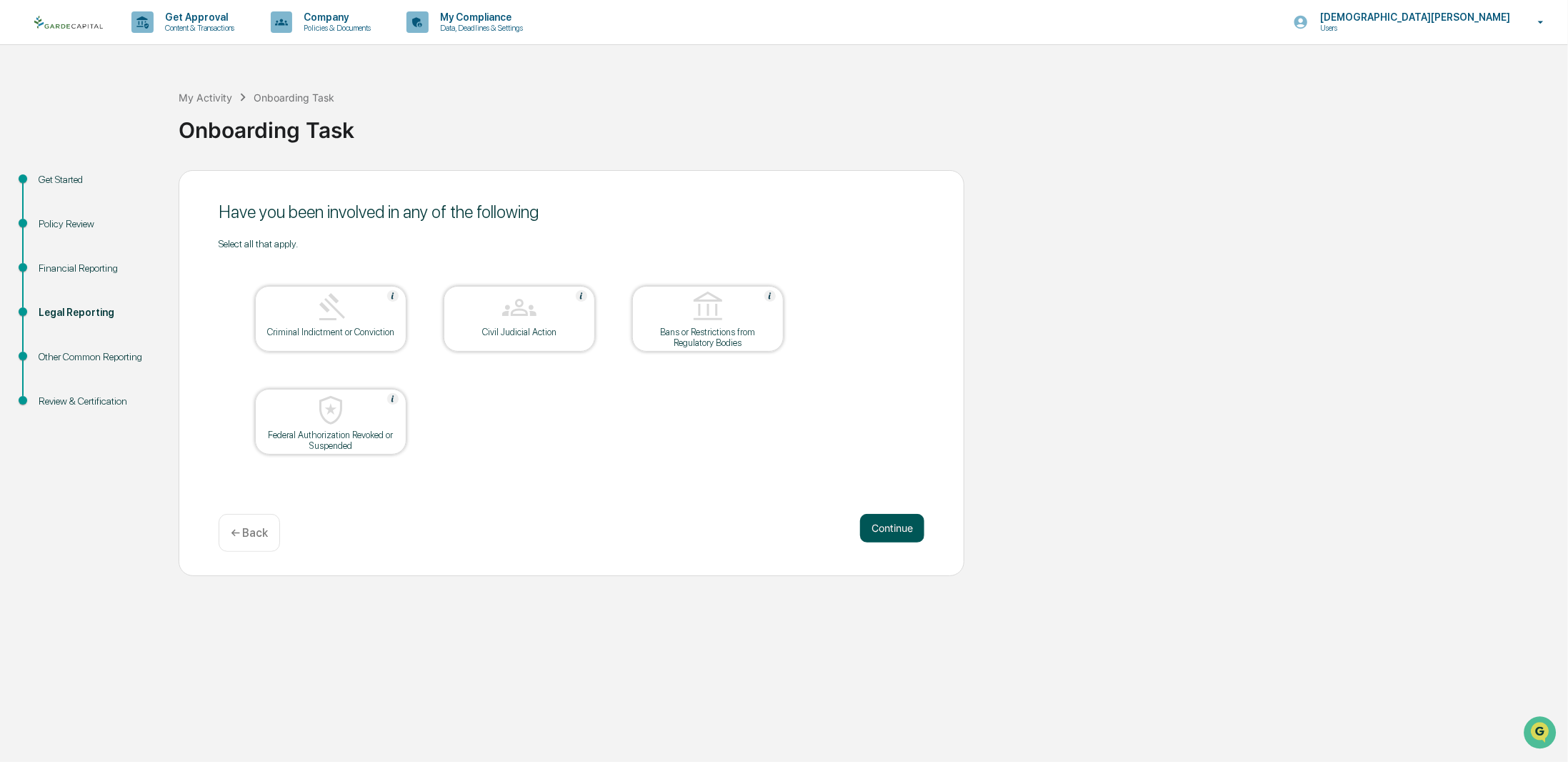
click at [895, 542] on button "Continue" at bounding box center [892, 527] width 64 height 28
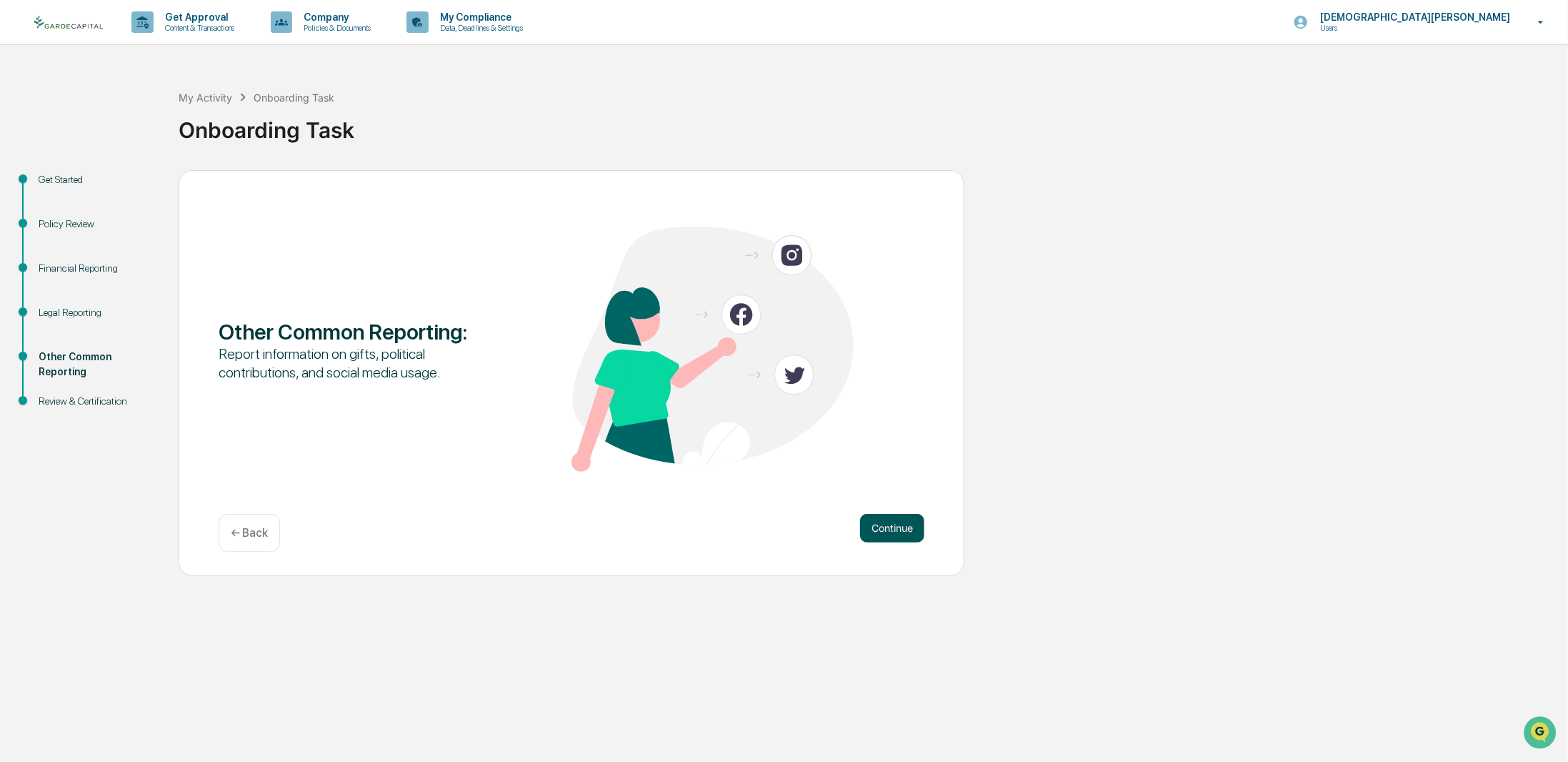
click at [898, 529] on button "Continue" at bounding box center [892, 527] width 64 height 28
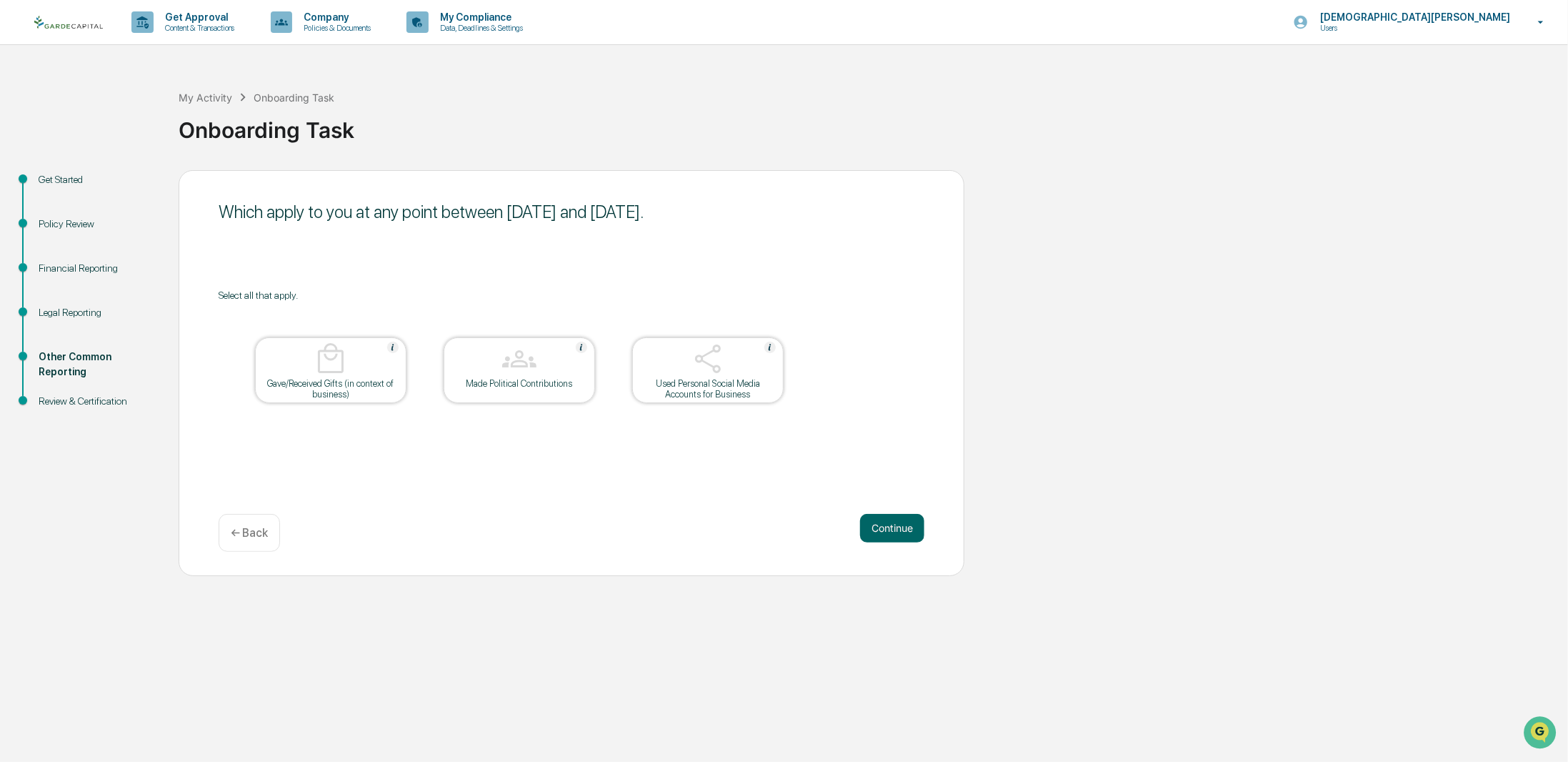
click at [898, 529] on button "Continue" at bounding box center [892, 527] width 64 height 28
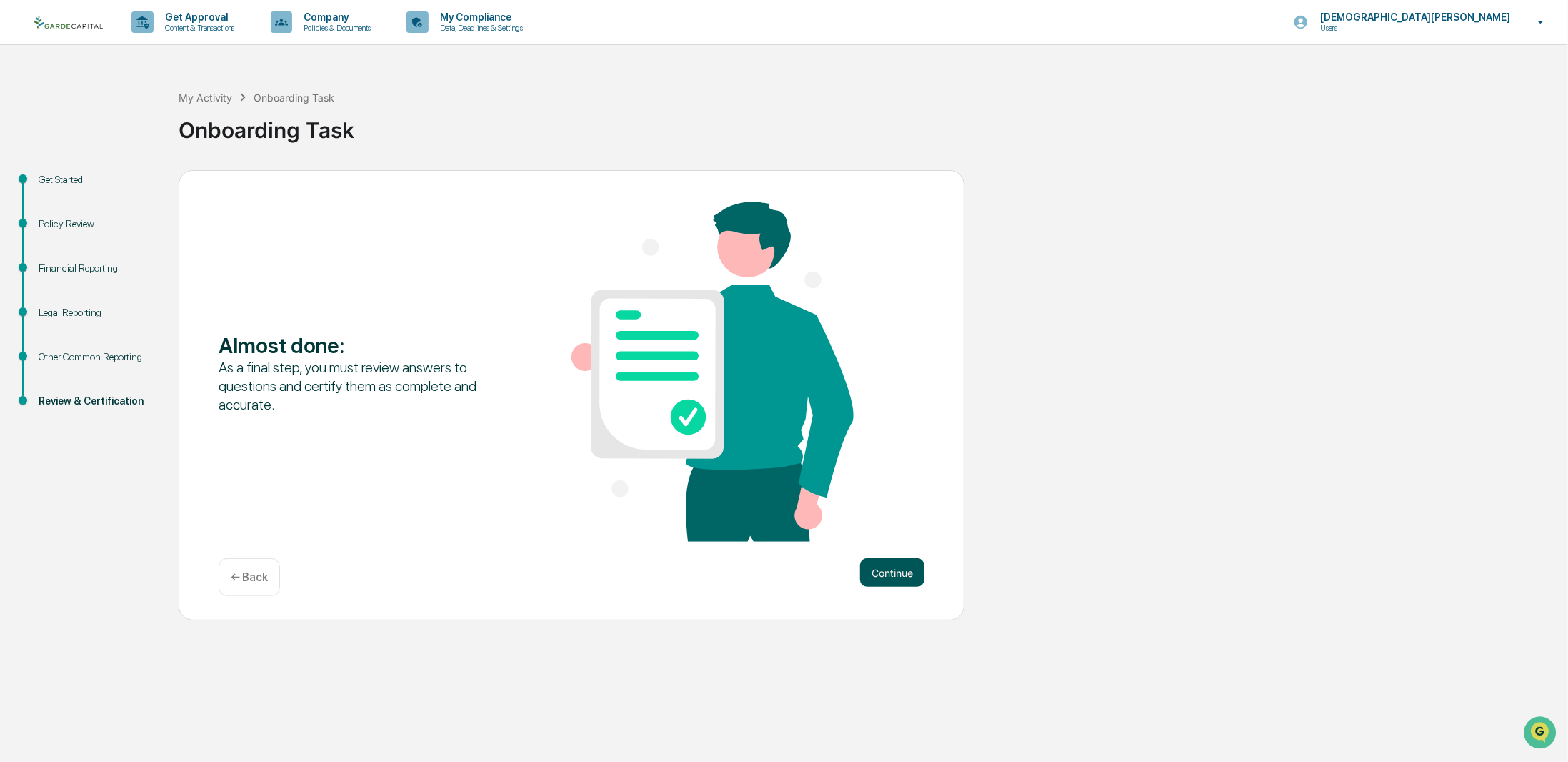
click at [894, 576] on button "Continue" at bounding box center [892, 572] width 64 height 28
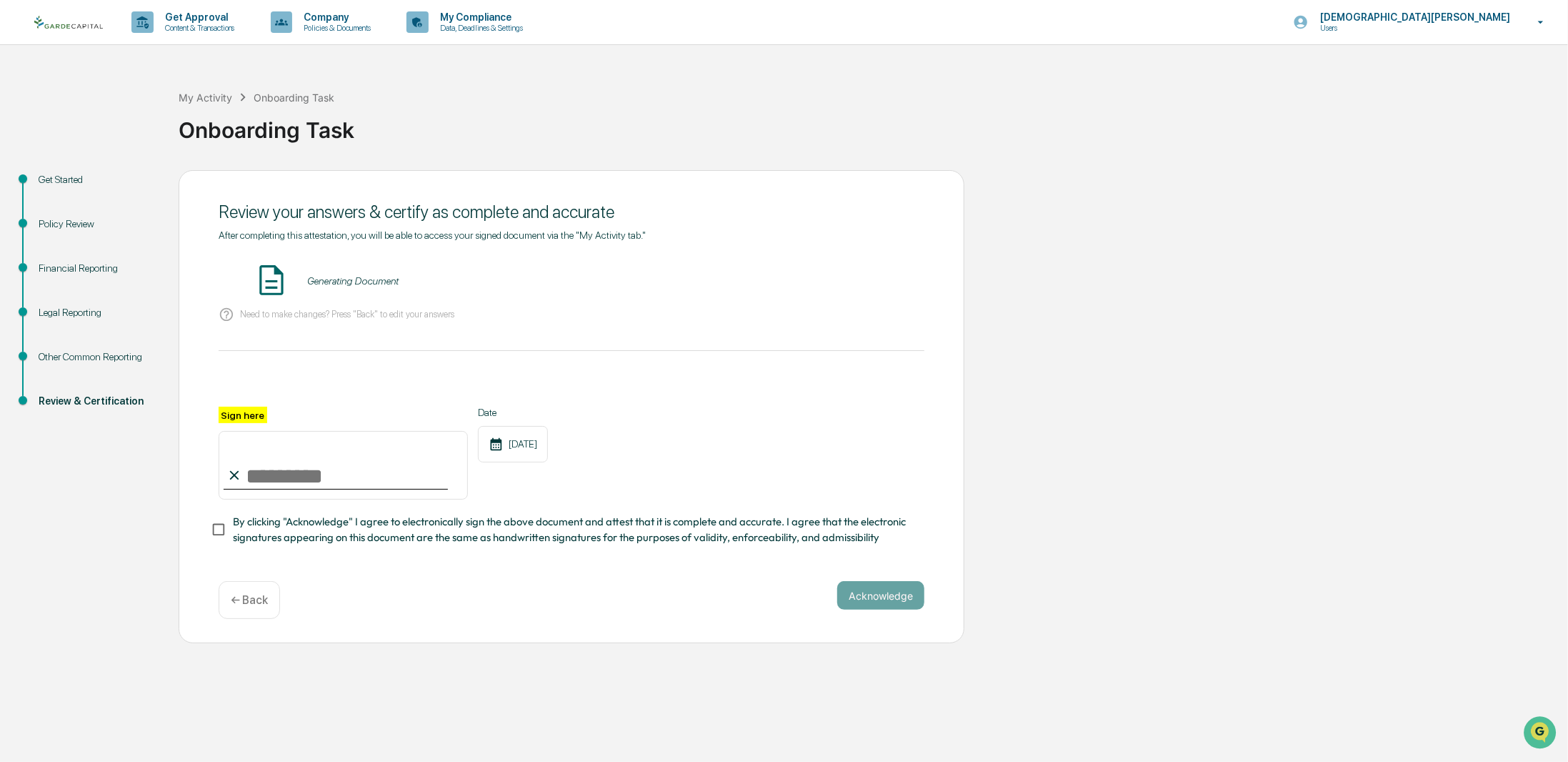
click at [343, 476] on input "Sign here" at bounding box center [343, 465] width 249 height 68
type input "**********"
click at [884, 600] on button "Acknowledge" at bounding box center [881, 595] width 88 height 28
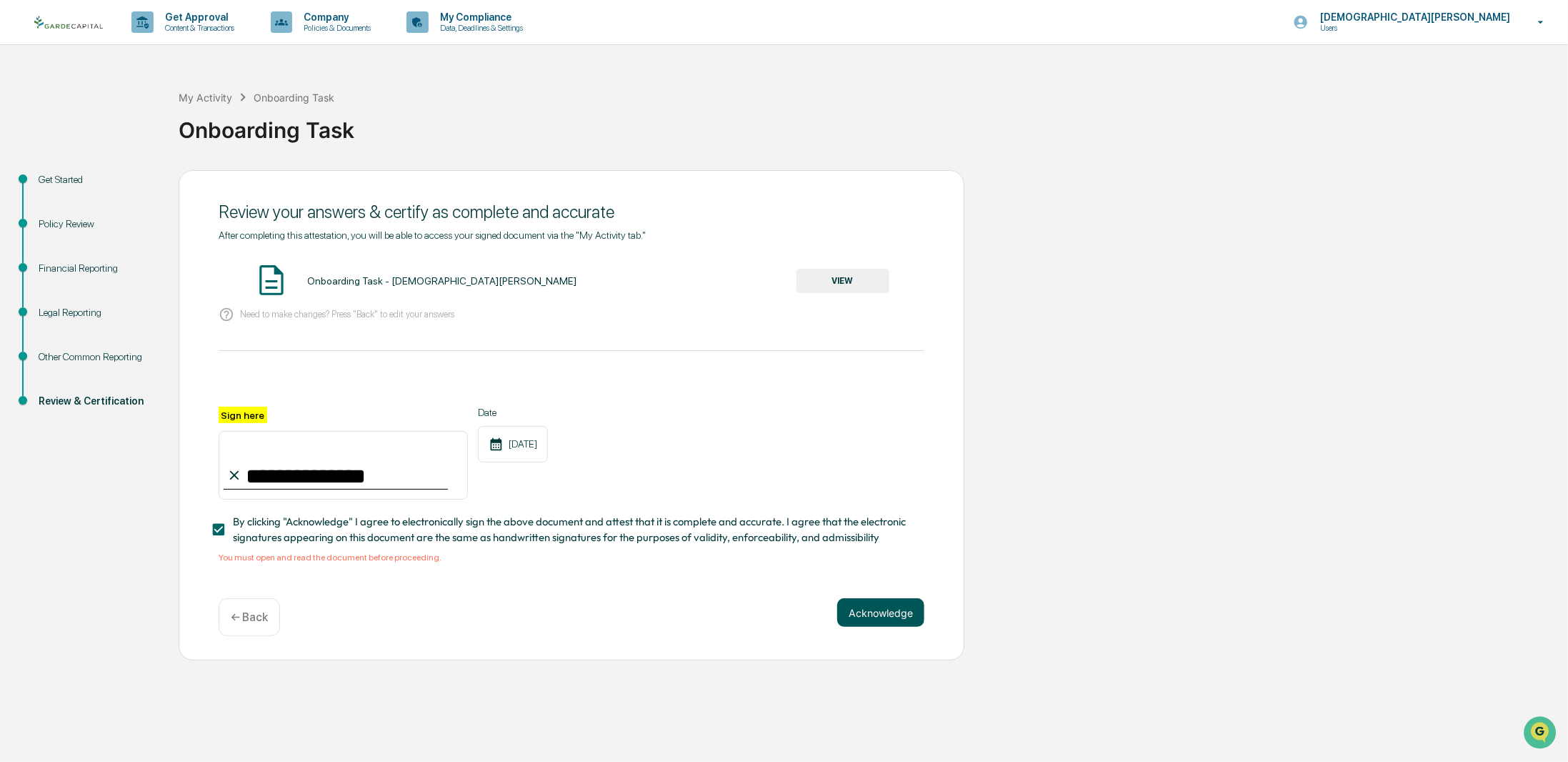
click at [880, 620] on button "Acknowledge" at bounding box center [881, 612] width 88 height 28
click at [815, 286] on button "VIEW" at bounding box center [843, 280] width 93 height 25
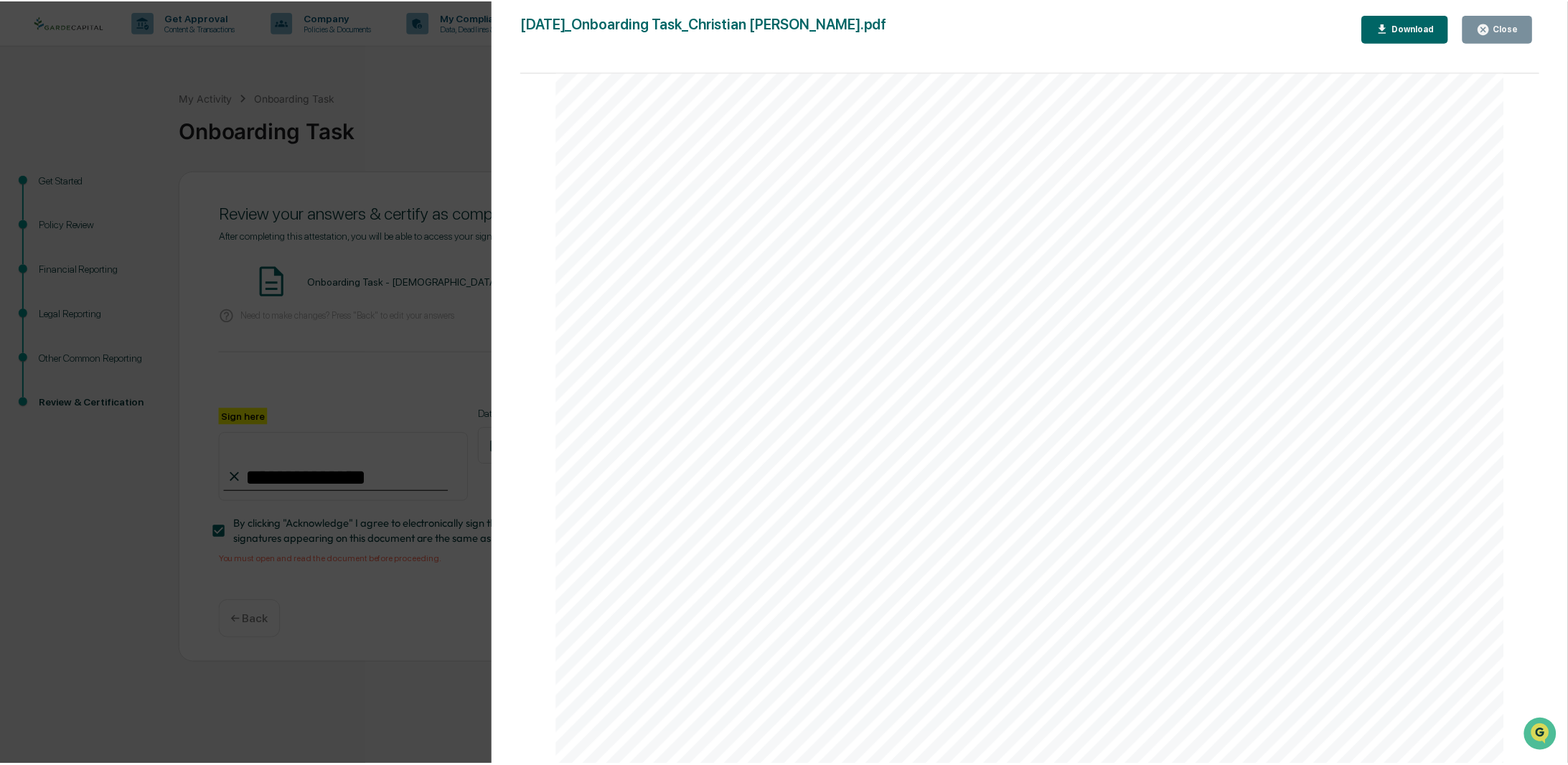
scroll to position [2942, 0]
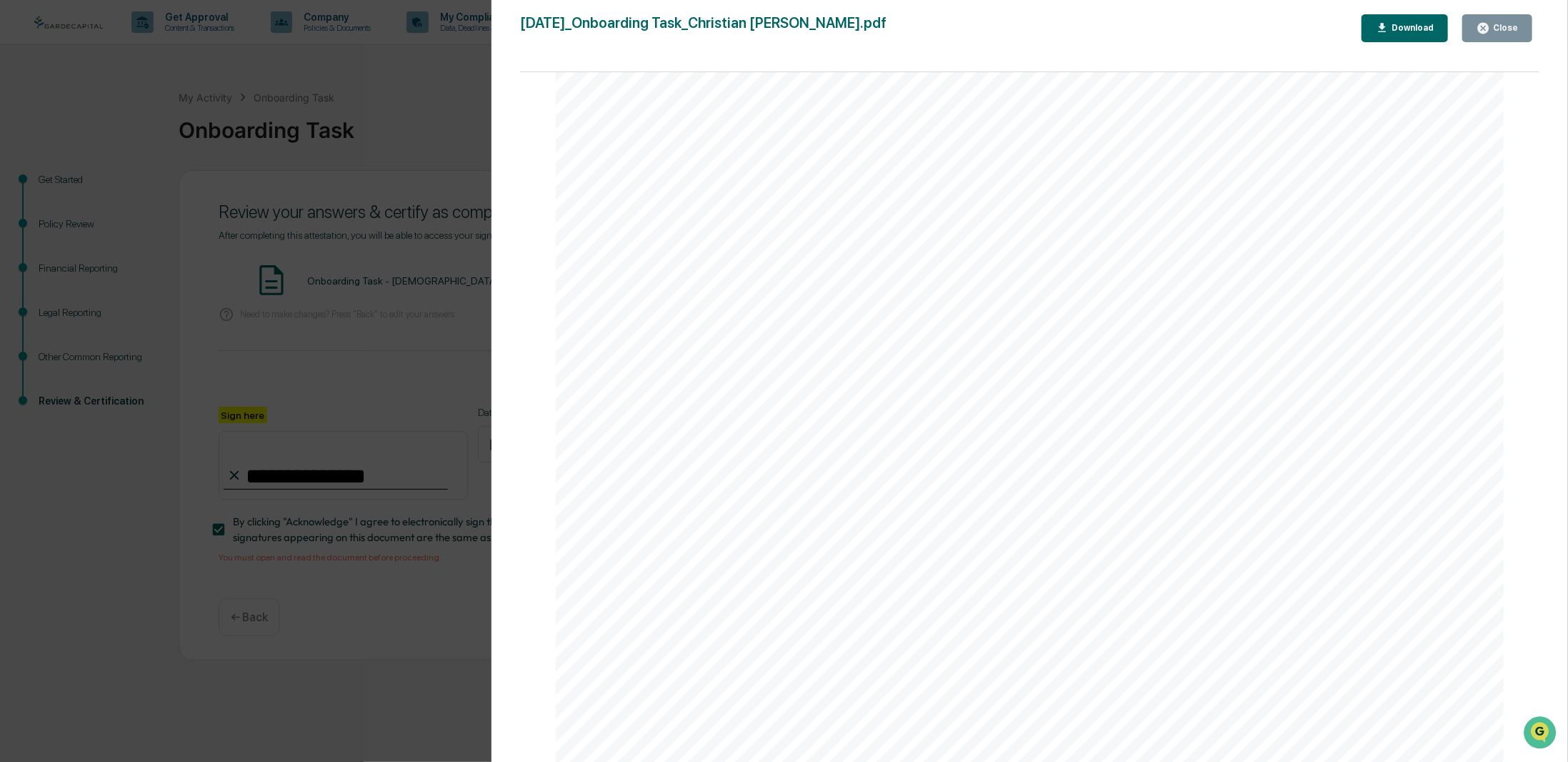
click at [96, 378] on div "Version History [DATE] 07:19 PM [DEMOGRAPHIC_DATA][PERSON_NAME] [DATE]_Onboardi…" at bounding box center [784, 381] width 1568 height 762
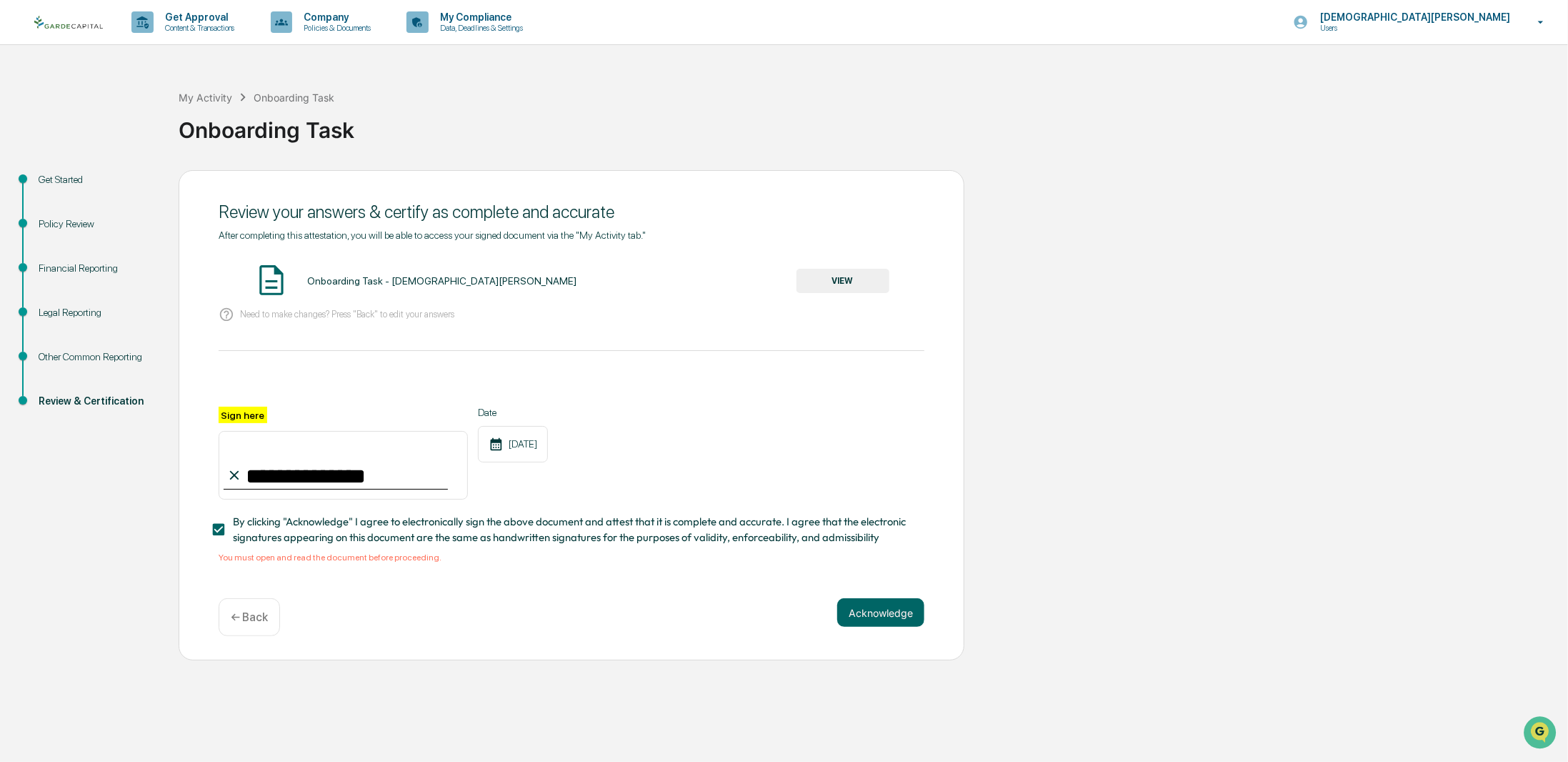
click at [69, 317] on div "Legal Reporting" at bounding box center [97, 312] width 117 height 15
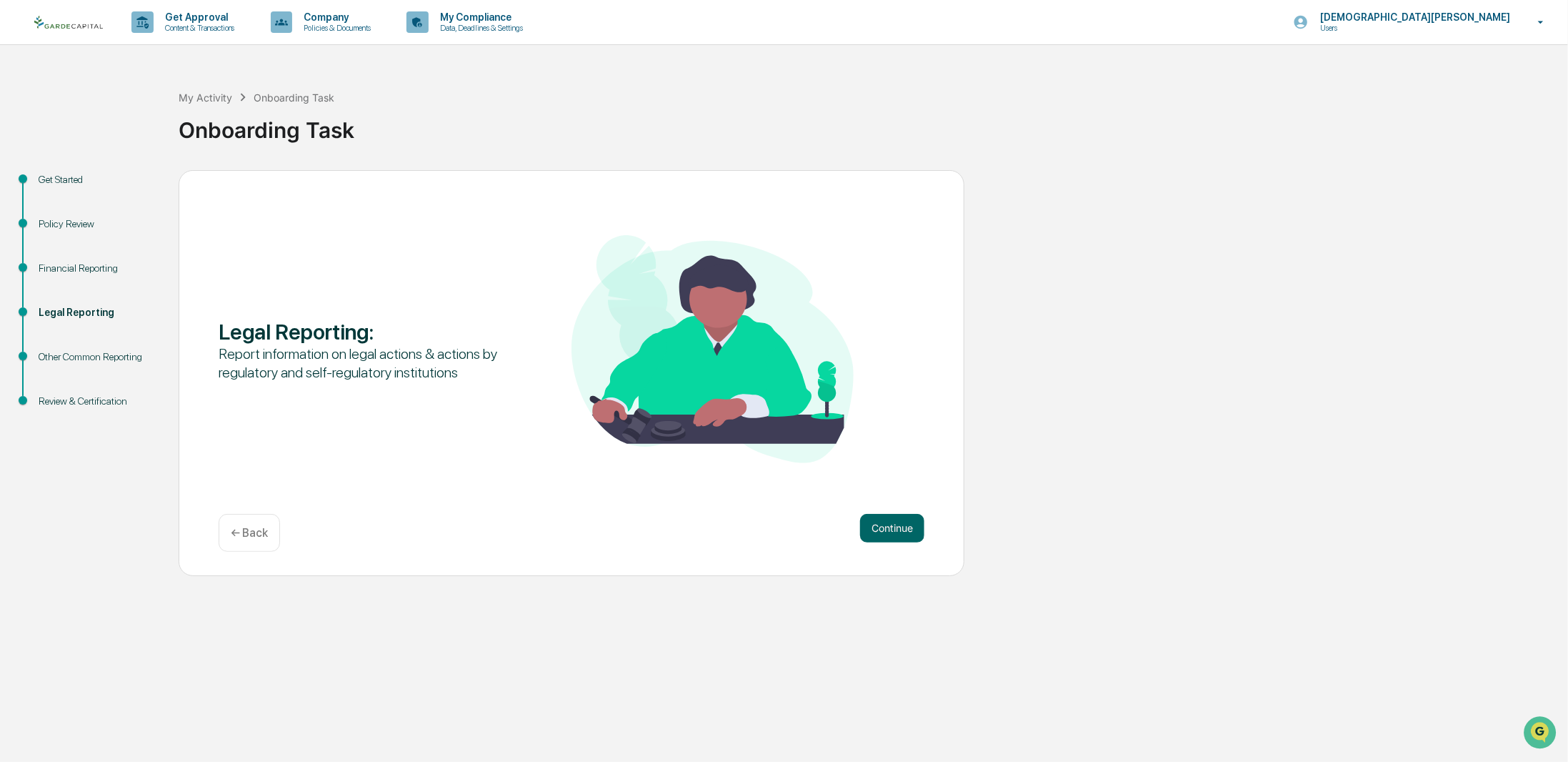
click at [86, 19] on img at bounding box center [68, 22] width 68 height 14
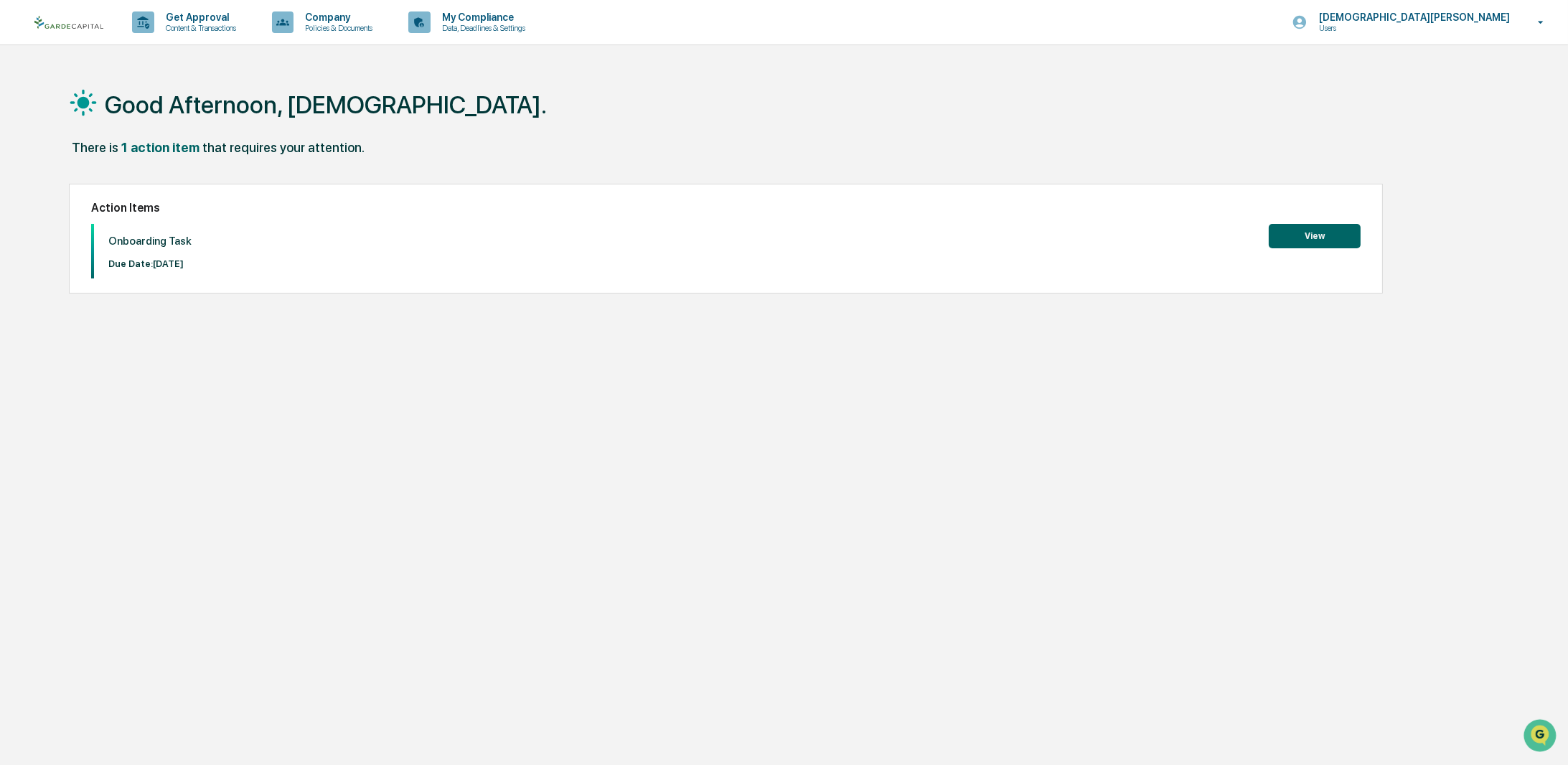
click at [1329, 236] on button "View" at bounding box center [1315, 235] width 92 height 25
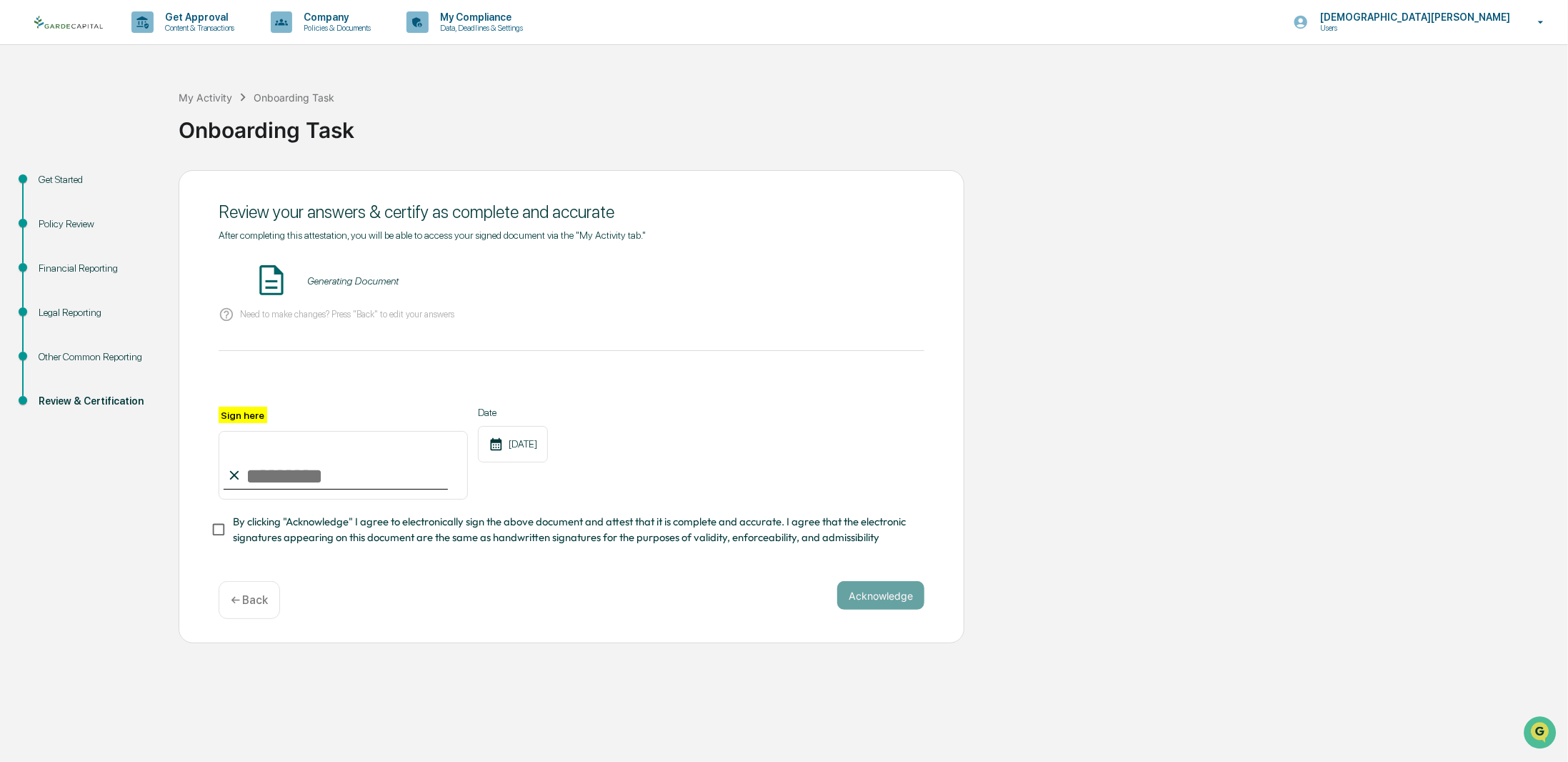
click at [115, 360] on div "Other Common Reporting" at bounding box center [97, 357] width 117 height 15
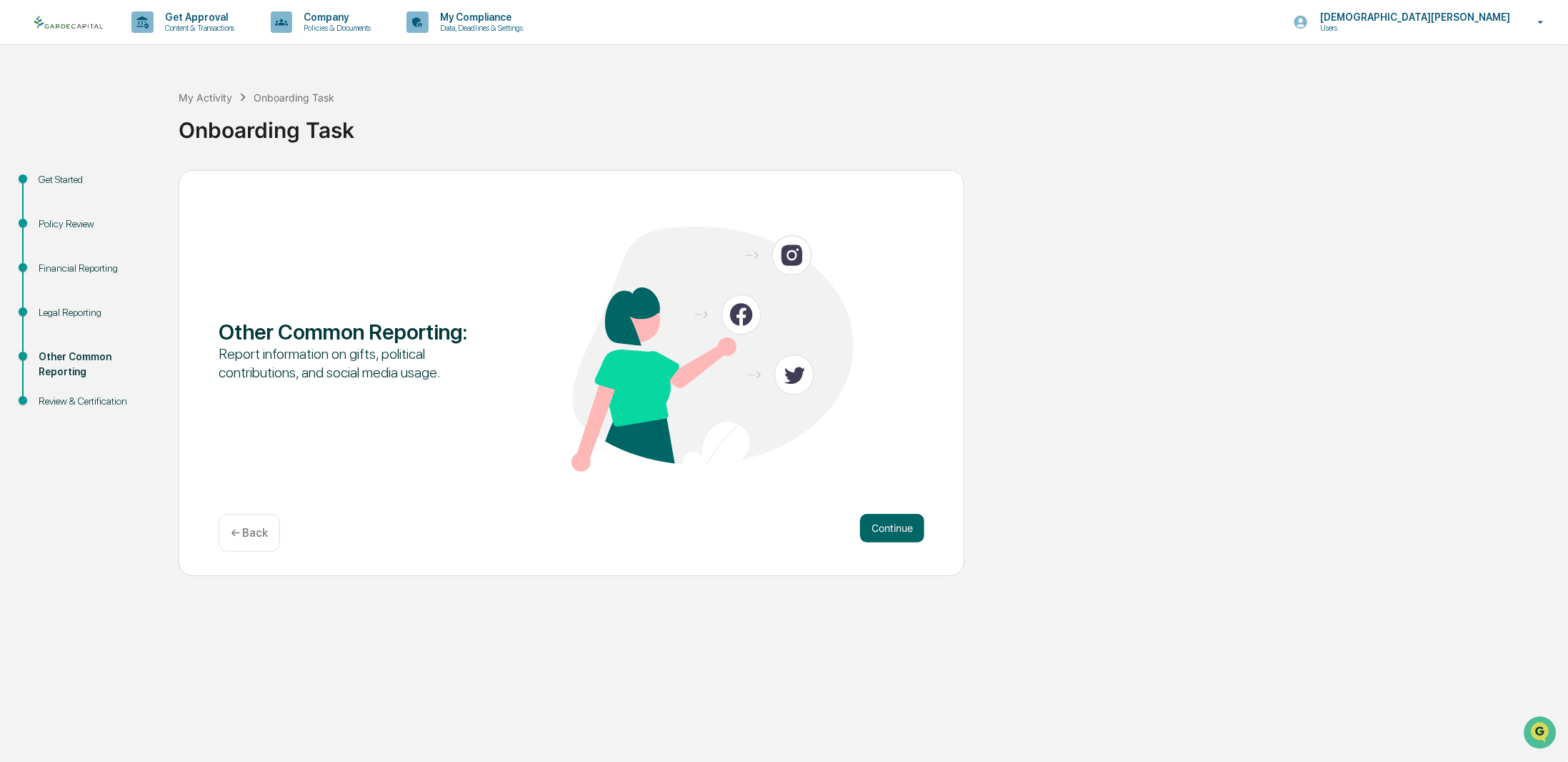
click at [70, 314] on div "Legal Reporting" at bounding box center [97, 312] width 117 height 15
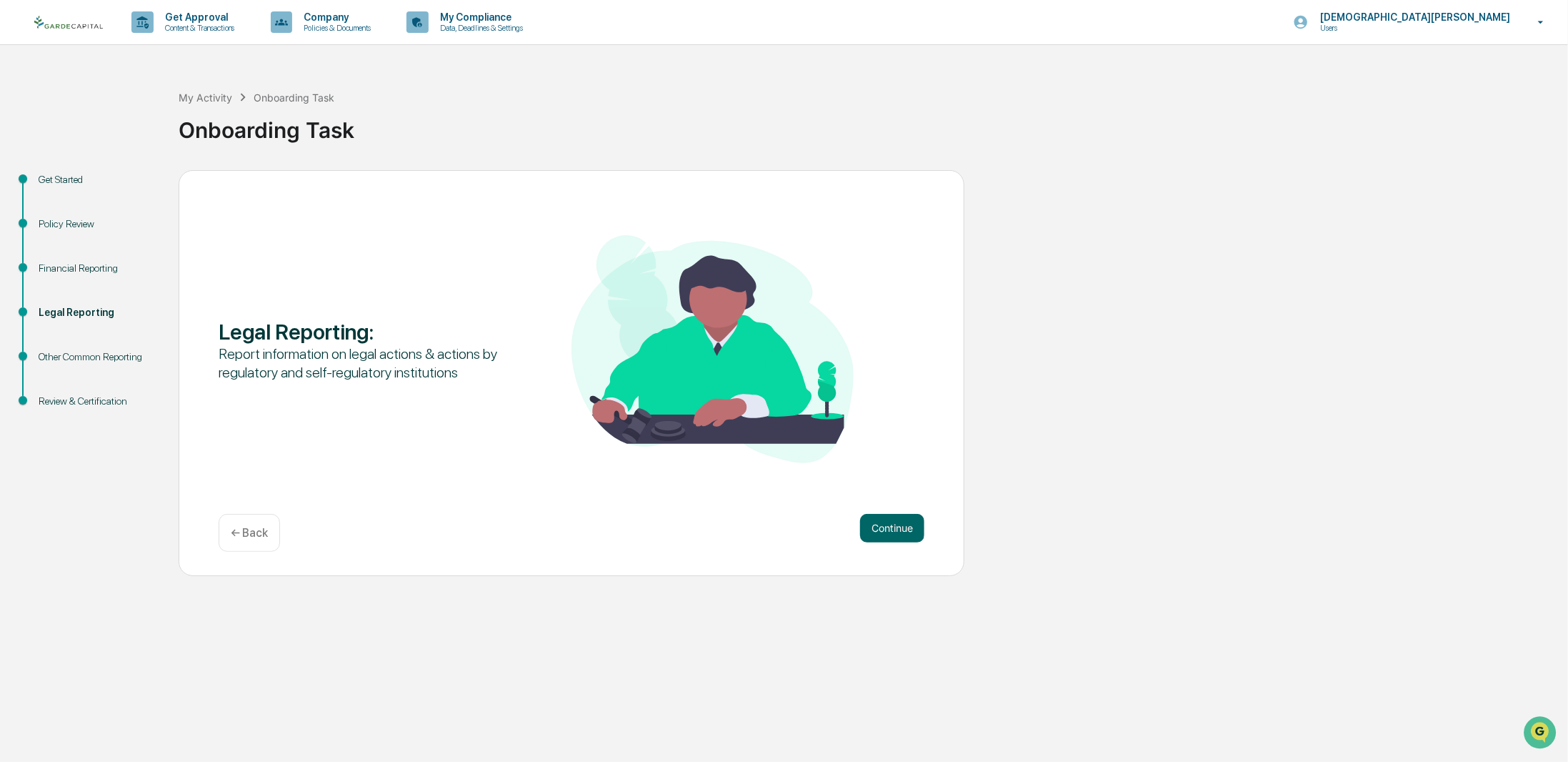
click at [70, 275] on div "Financial Reporting" at bounding box center [97, 268] width 117 height 15
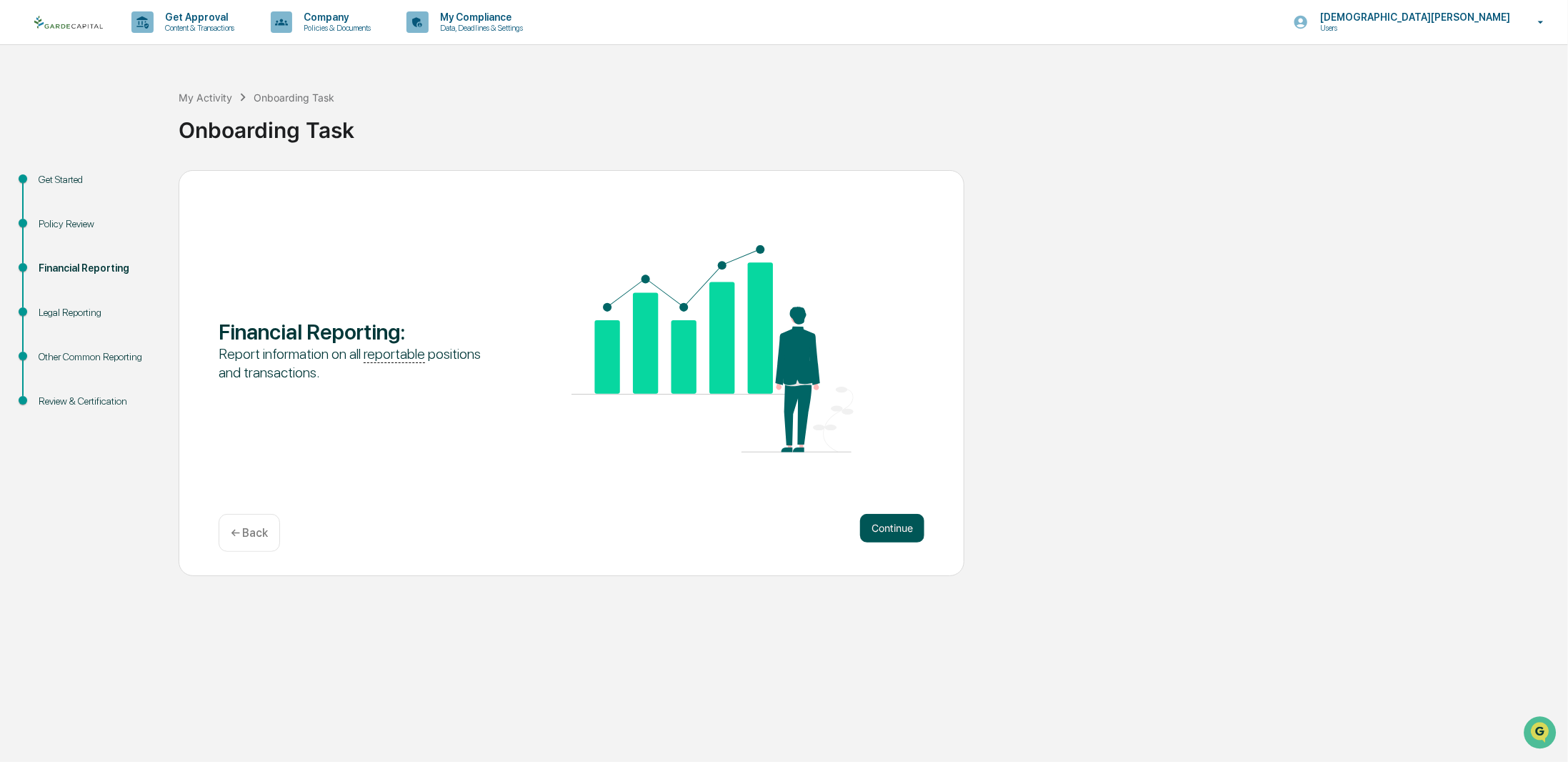
click at [892, 532] on button "Continue" at bounding box center [892, 527] width 64 height 28
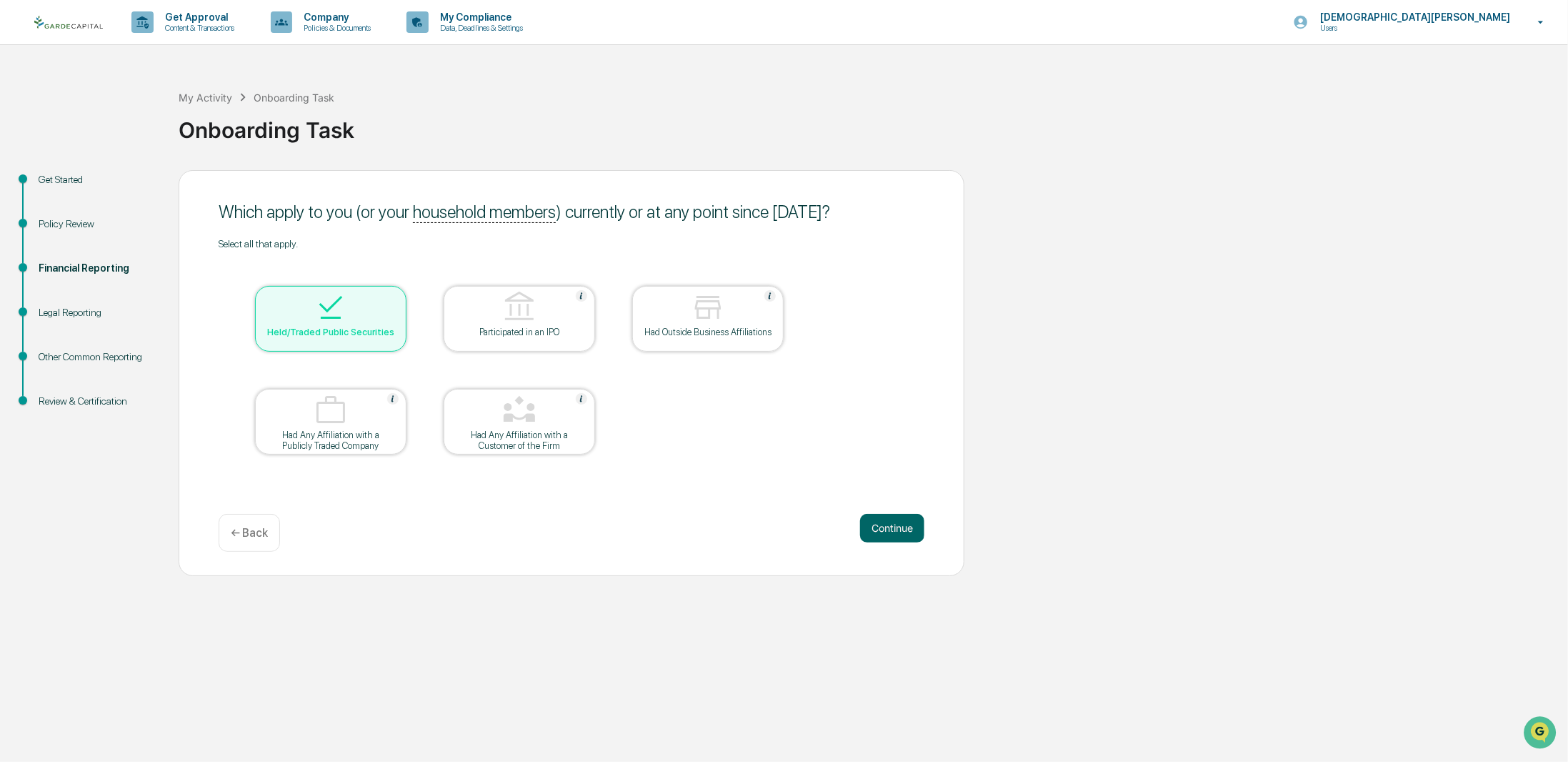
click at [892, 532] on button "Continue" at bounding box center [892, 527] width 64 height 28
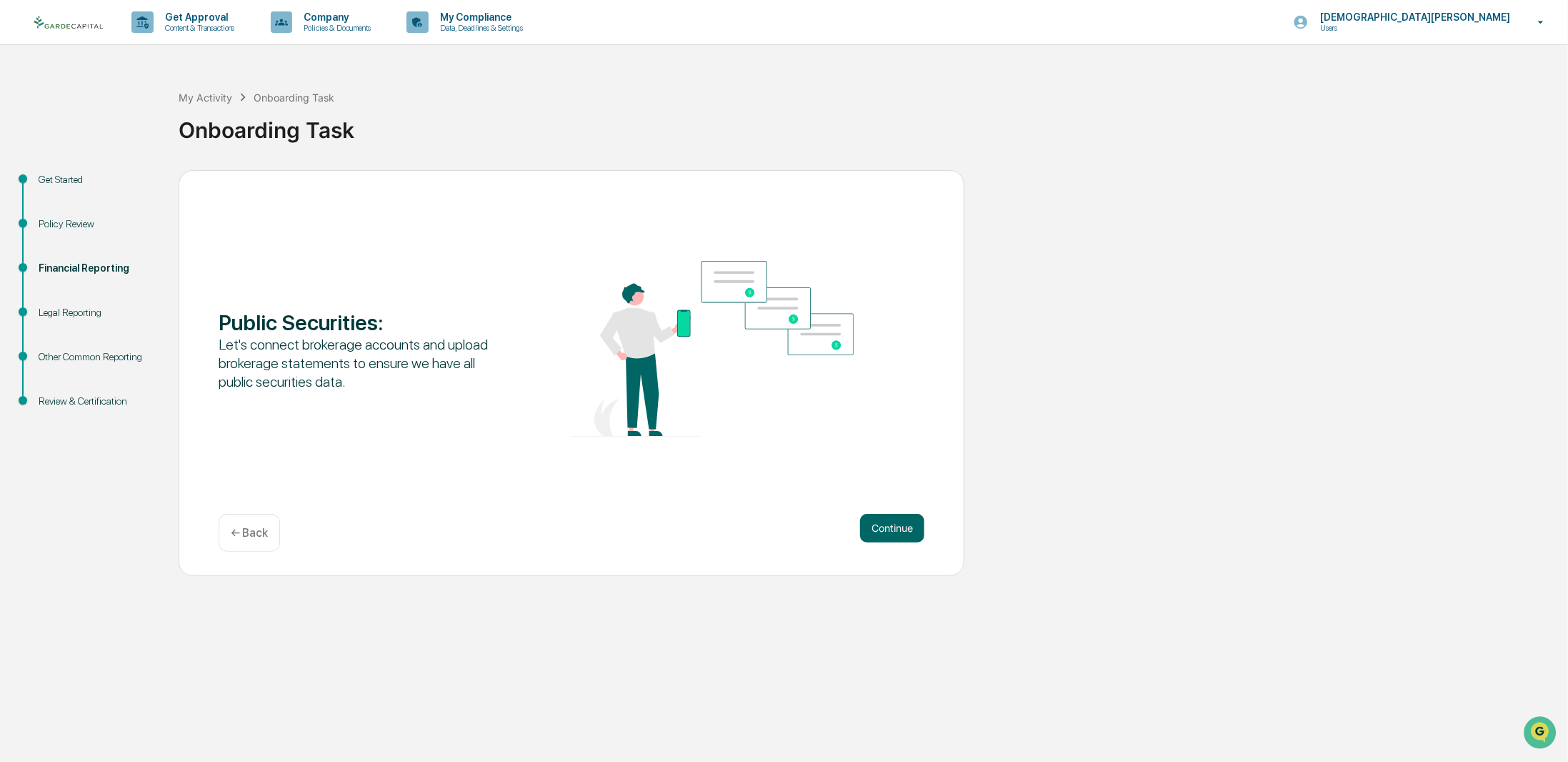
click at [892, 532] on button "Continue" at bounding box center [892, 527] width 64 height 28
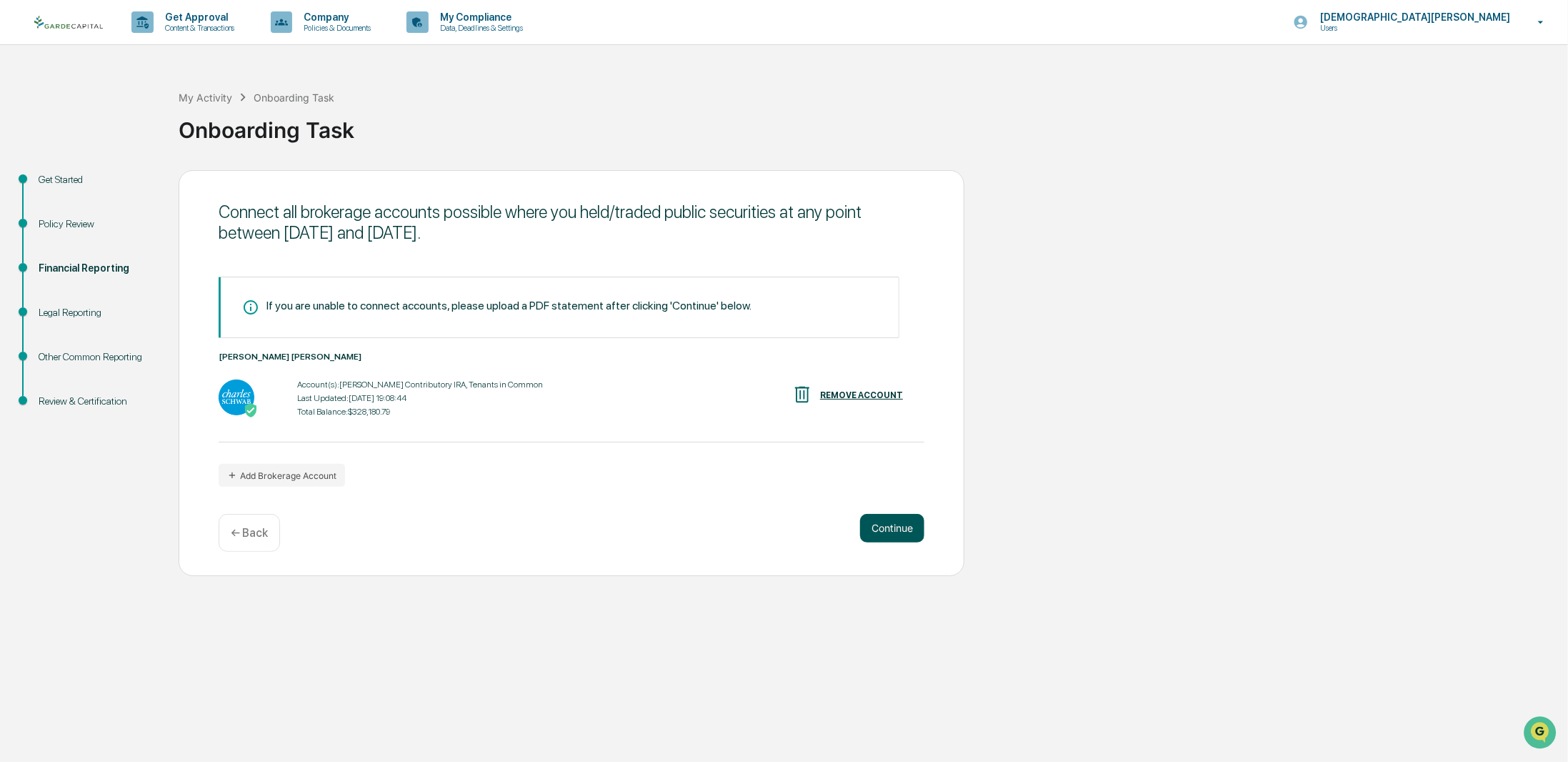
click at [883, 525] on button "Continue" at bounding box center [892, 527] width 64 height 28
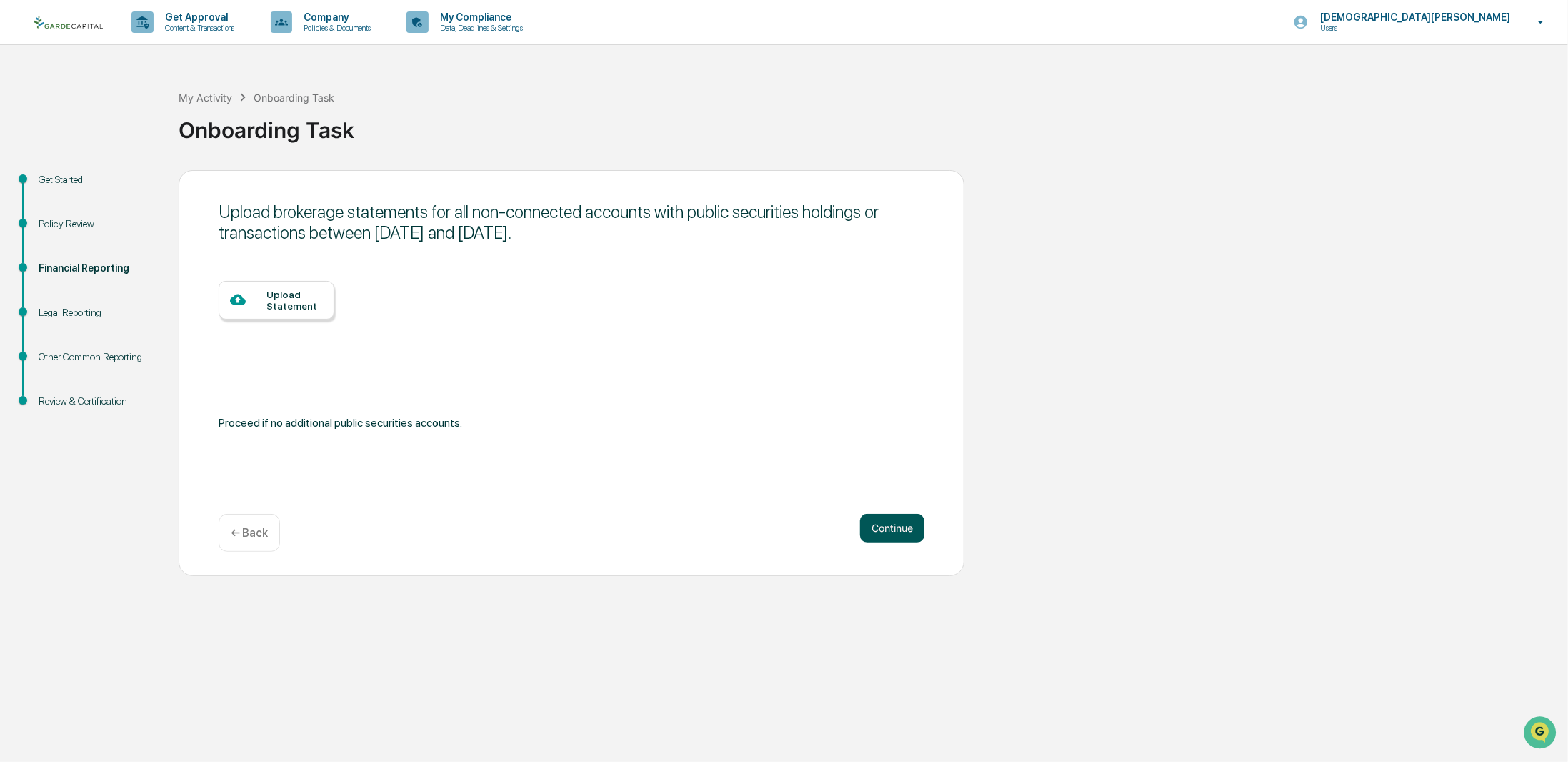
click at [883, 525] on button "Continue" at bounding box center [892, 527] width 64 height 28
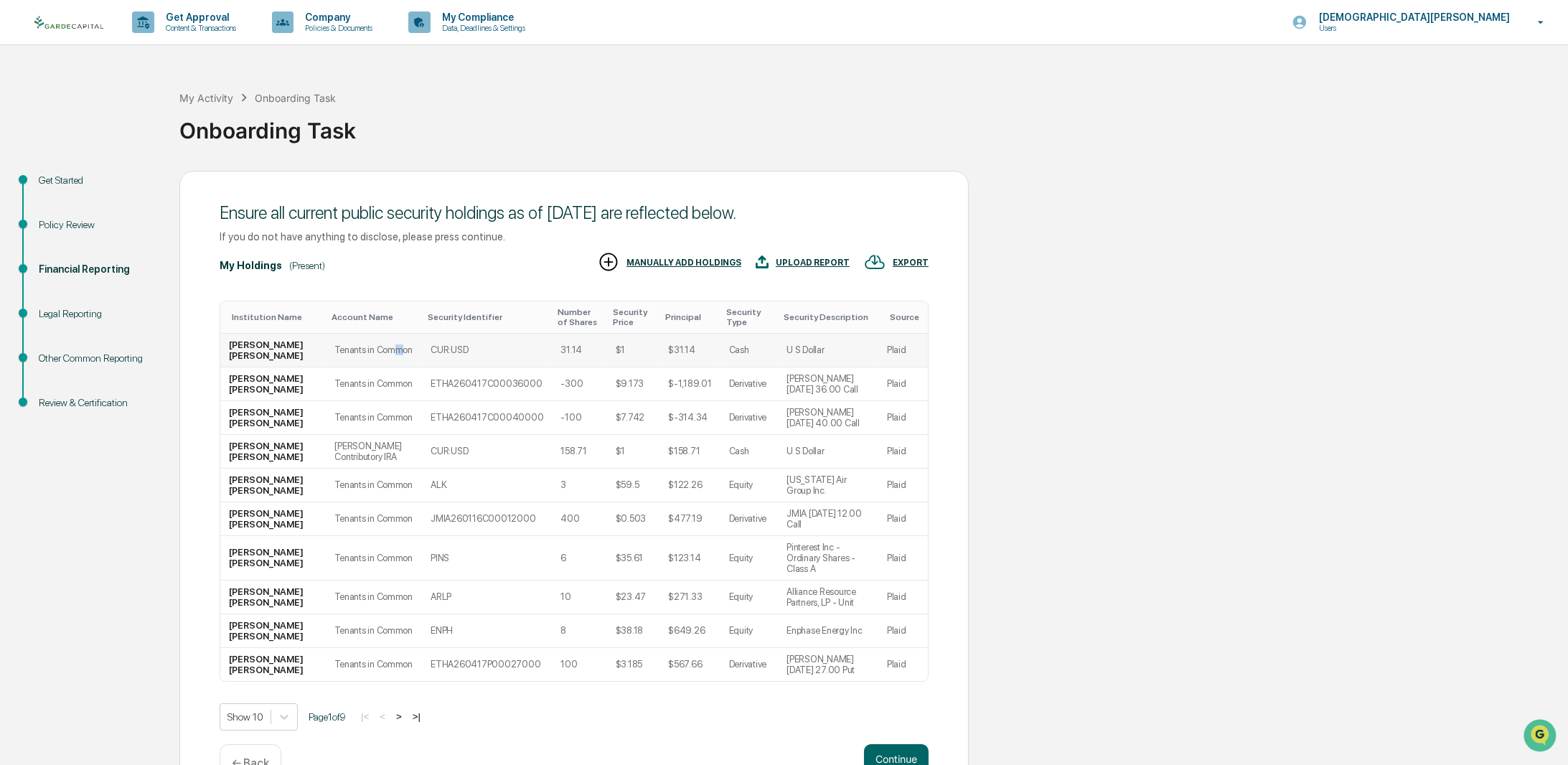
drag, startPoint x: 415, startPoint y: 395, endPoint x: 326, endPoint y: 364, distance: 94.2
click at [326, 364] on td "Tenants in Common" at bounding box center [374, 350] width 96 height 34
click at [326, 351] on td "Tenants in Common" at bounding box center [374, 350] width 96 height 34
click at [326, 350] on td "Tenants in Common" at bounding box center [374, 350] width 96 height 34
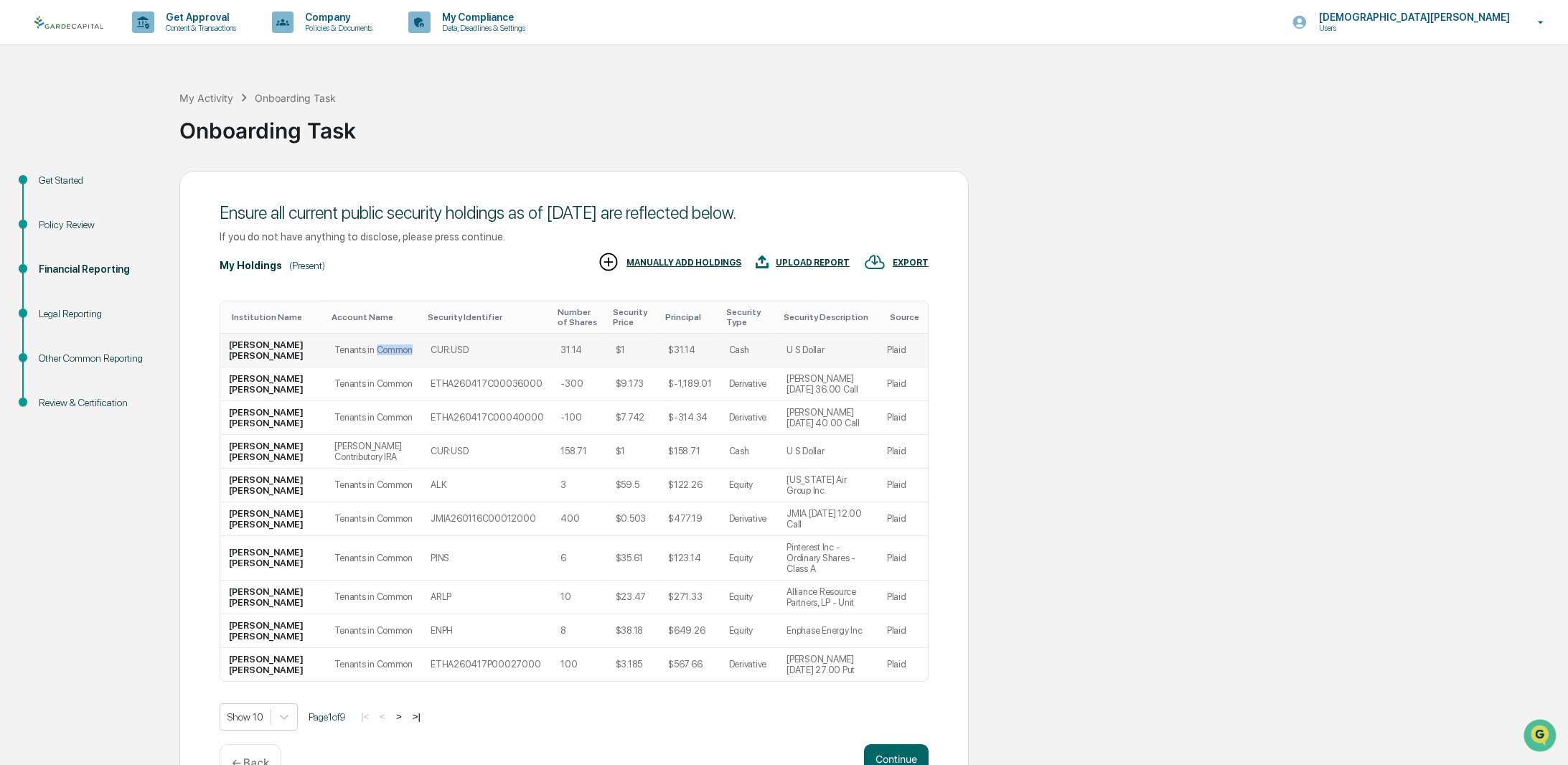
click at [326, 350] on td "Tenants in Common" at bounding box center [374, 350] width 96 height 34
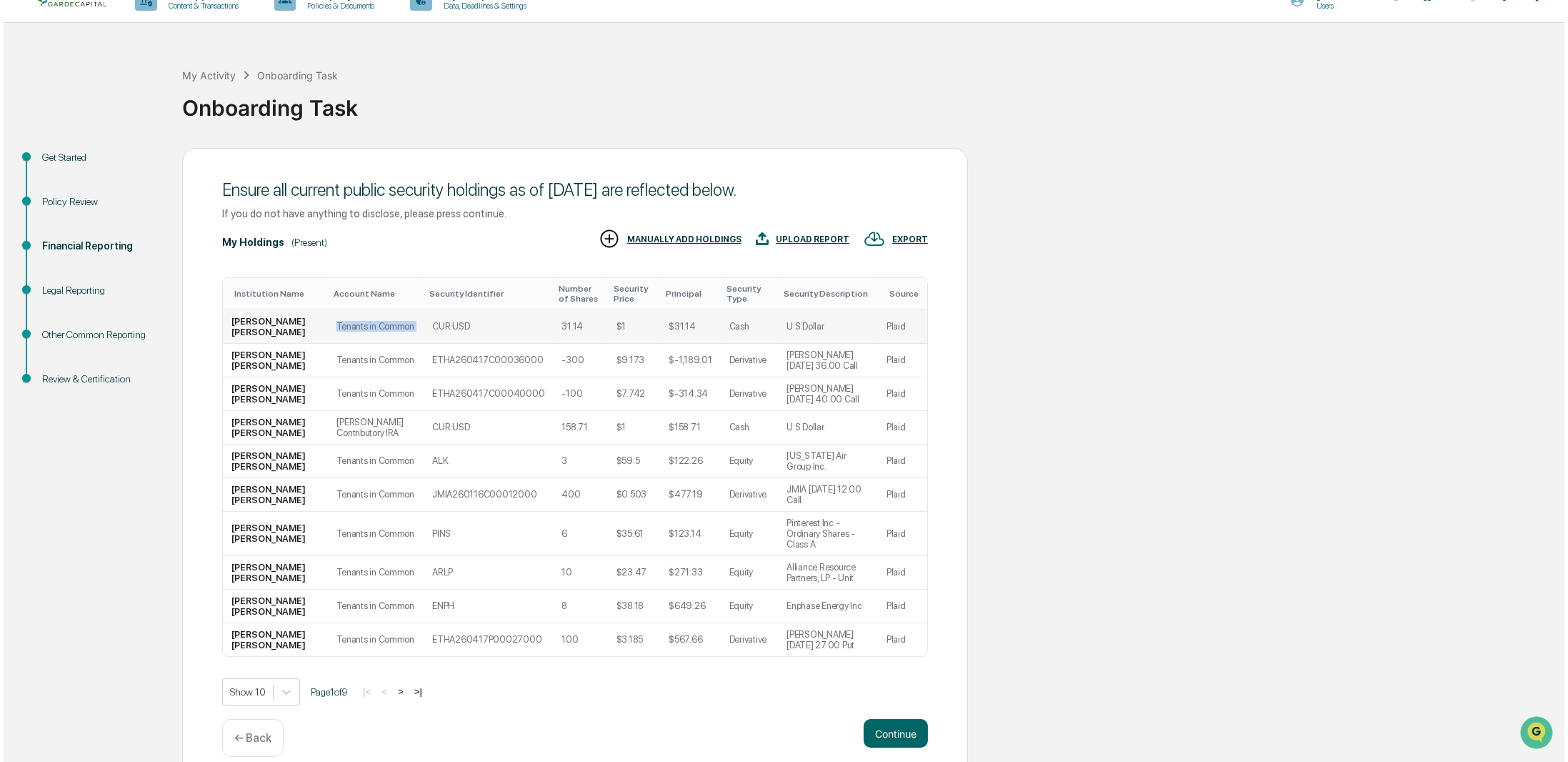
scroll to position [33, 0]
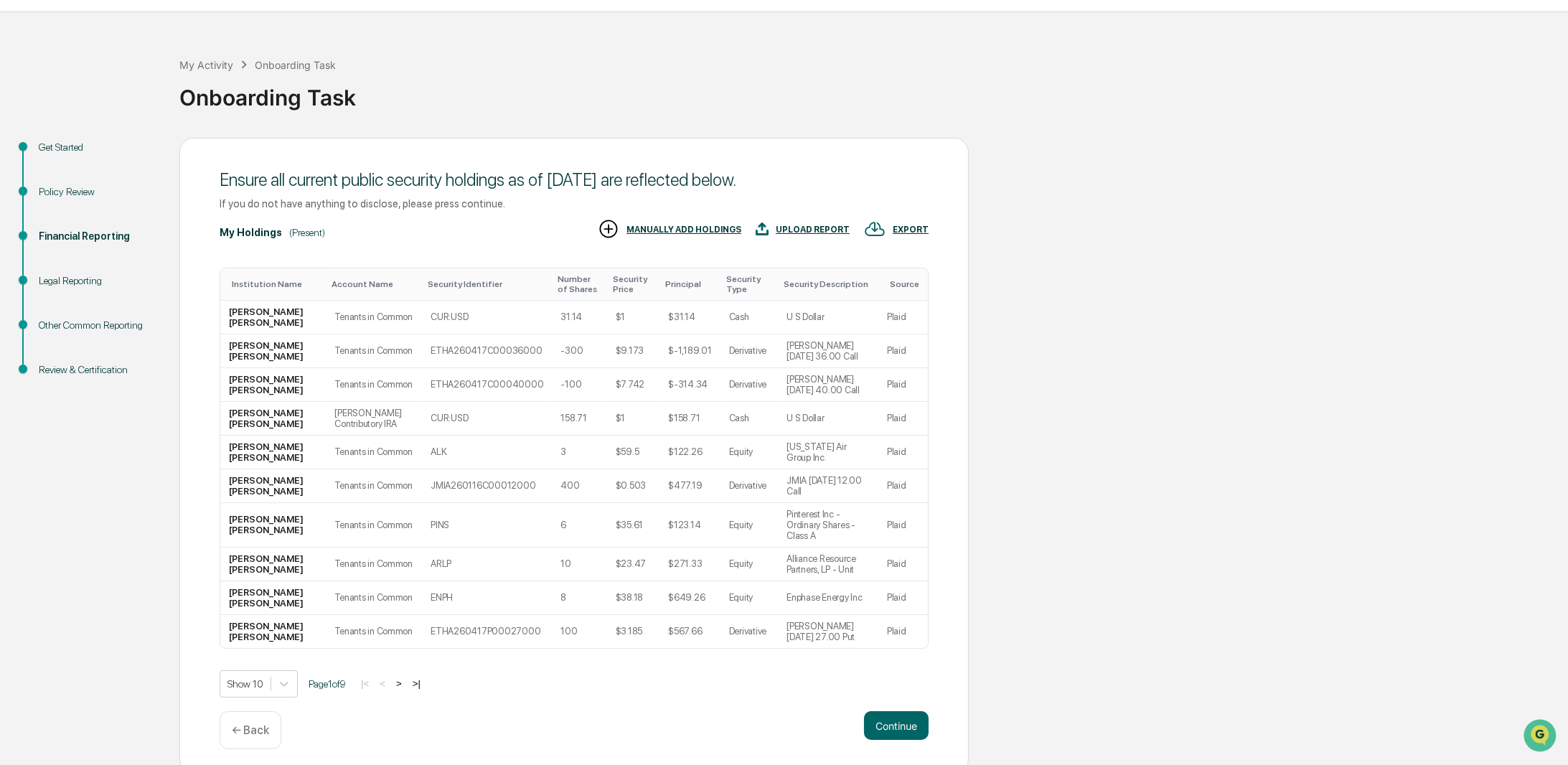
click at [829, 230] on div "UPLOAD REPORT" at bounding box center [813, 229] width 74 height 10
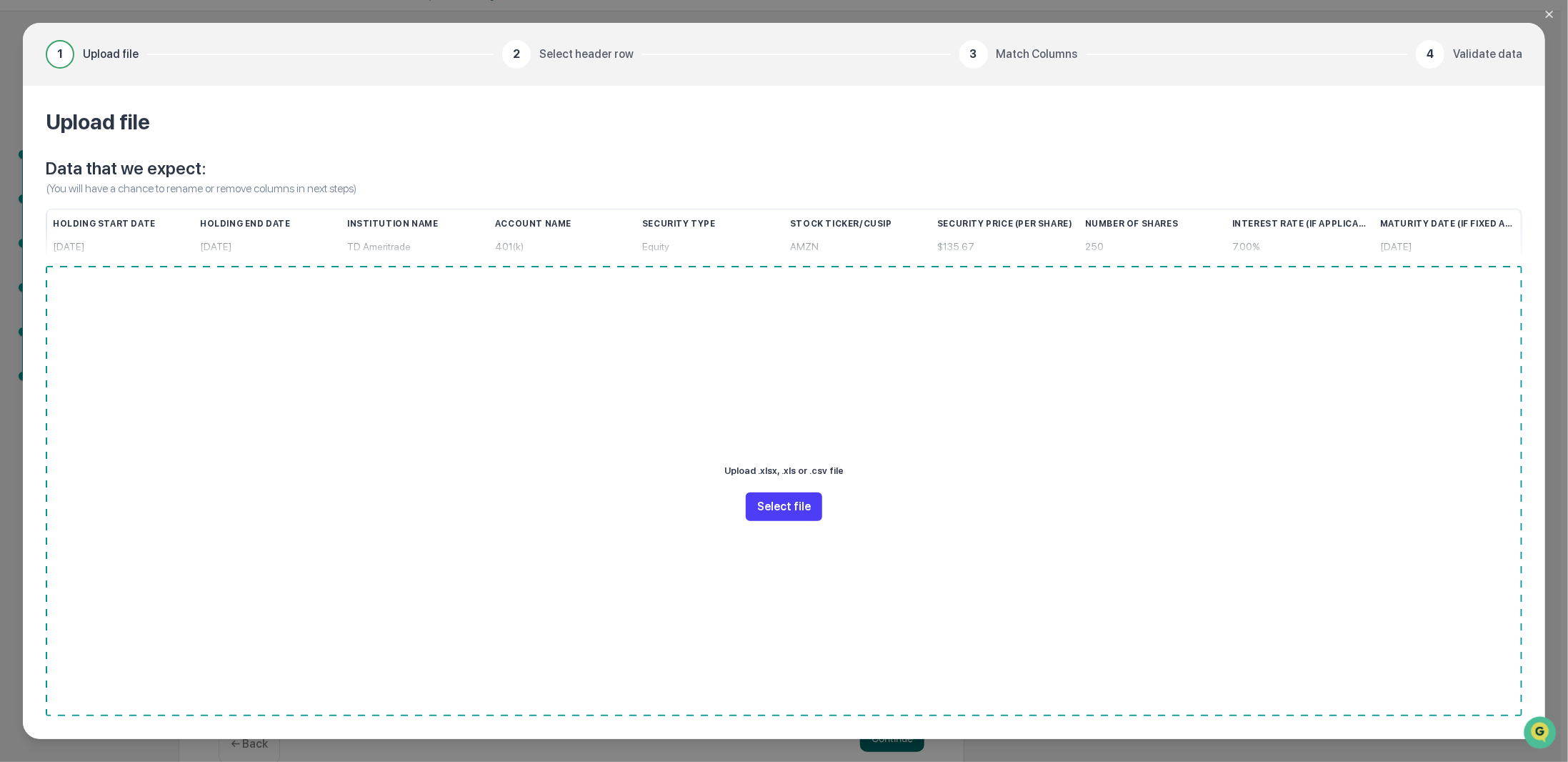
click at [762, 498] on button "Select file" at bounding box center [784, 506] width 77 height 28
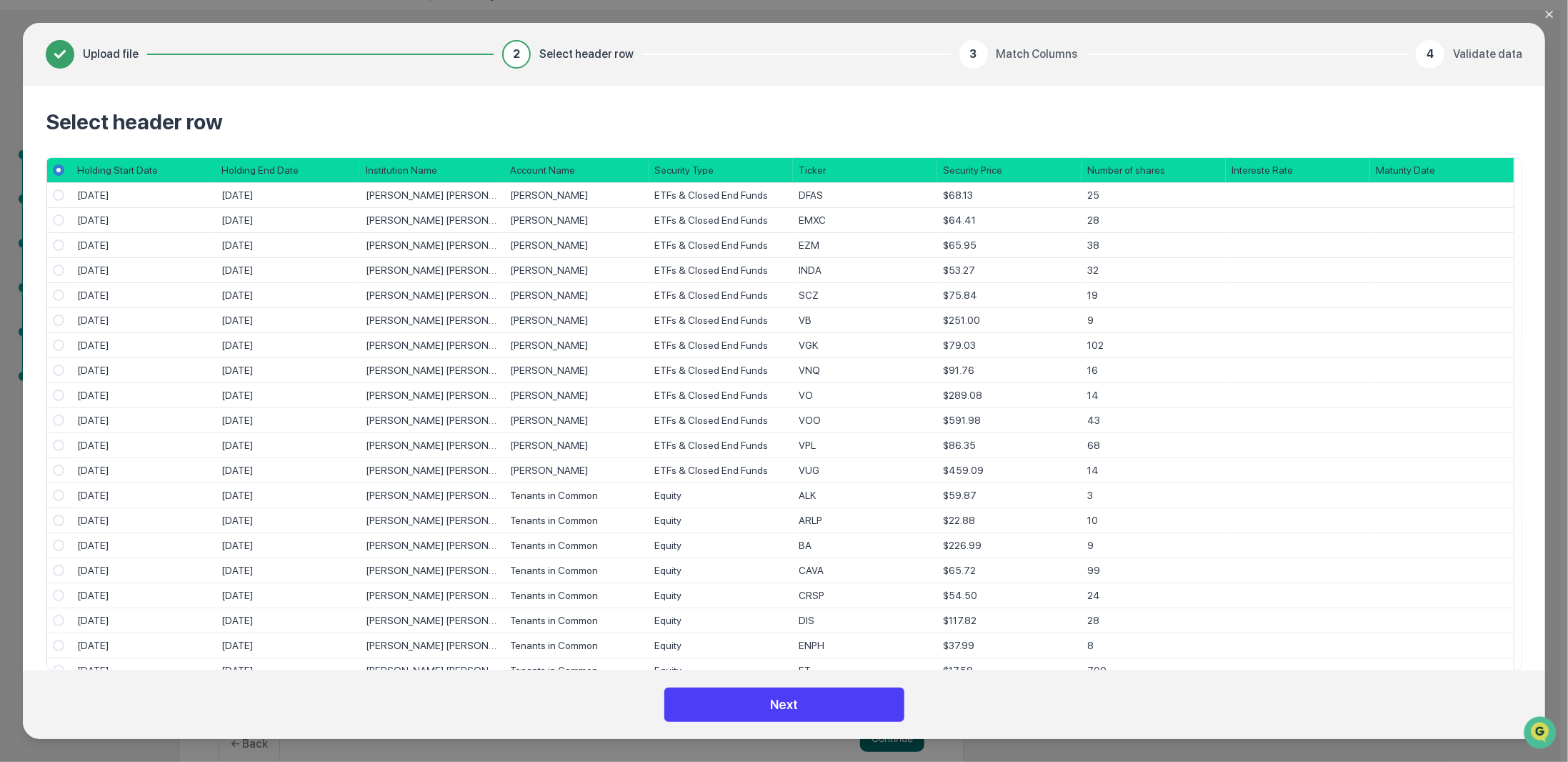
click at [798, 708] on button "Next" at bounding box center [784, 705] width 240 height 35
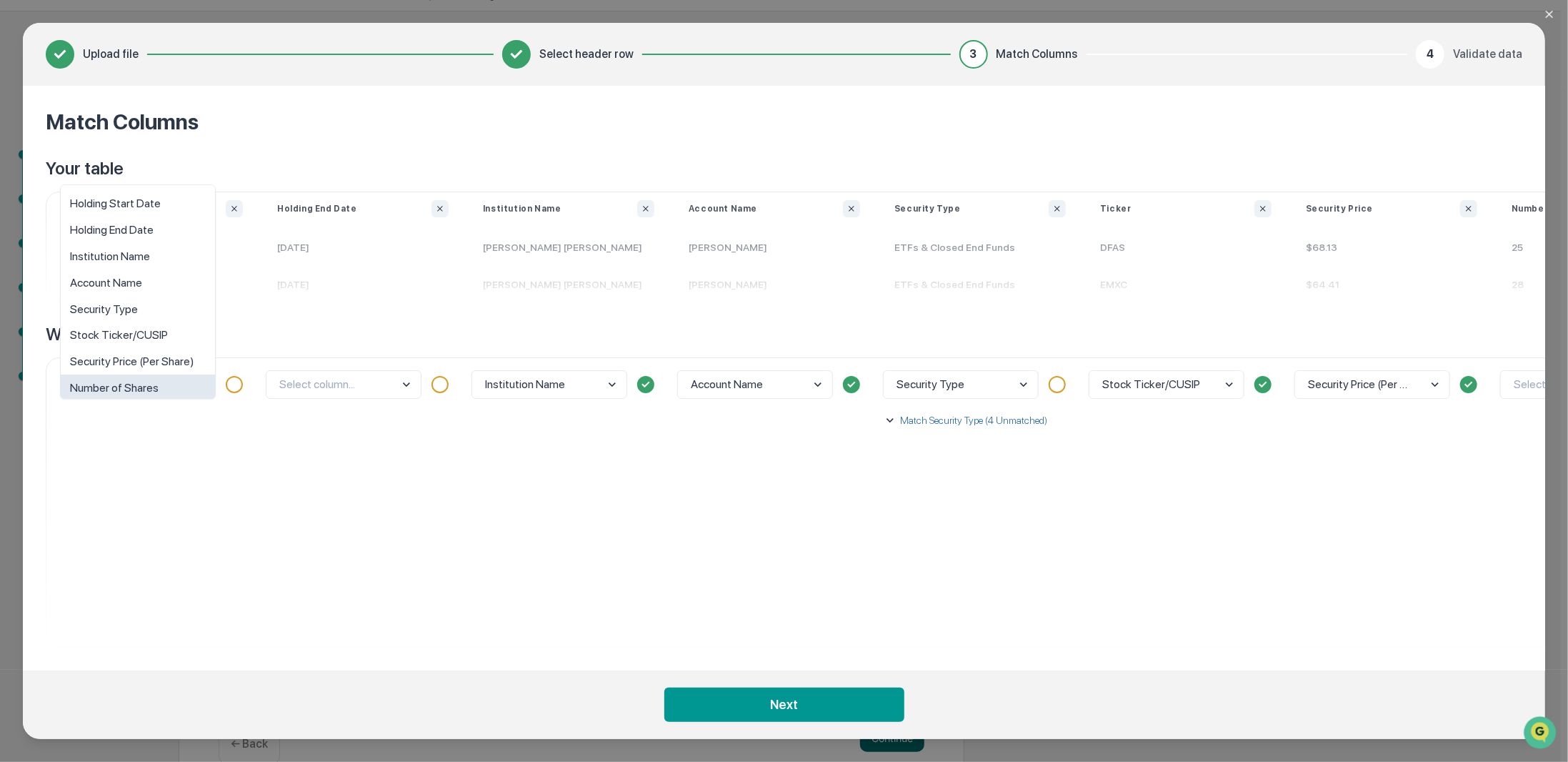
click at [200, 386] on body "Get Approval Content & Transactions Company Policies & Documents My Compliance …" at bounding box center [780, 378] width 1561 height 822
click at [137, 188] on div "Holding Start Date" at bounding box center [138, 193] width 154 height 26
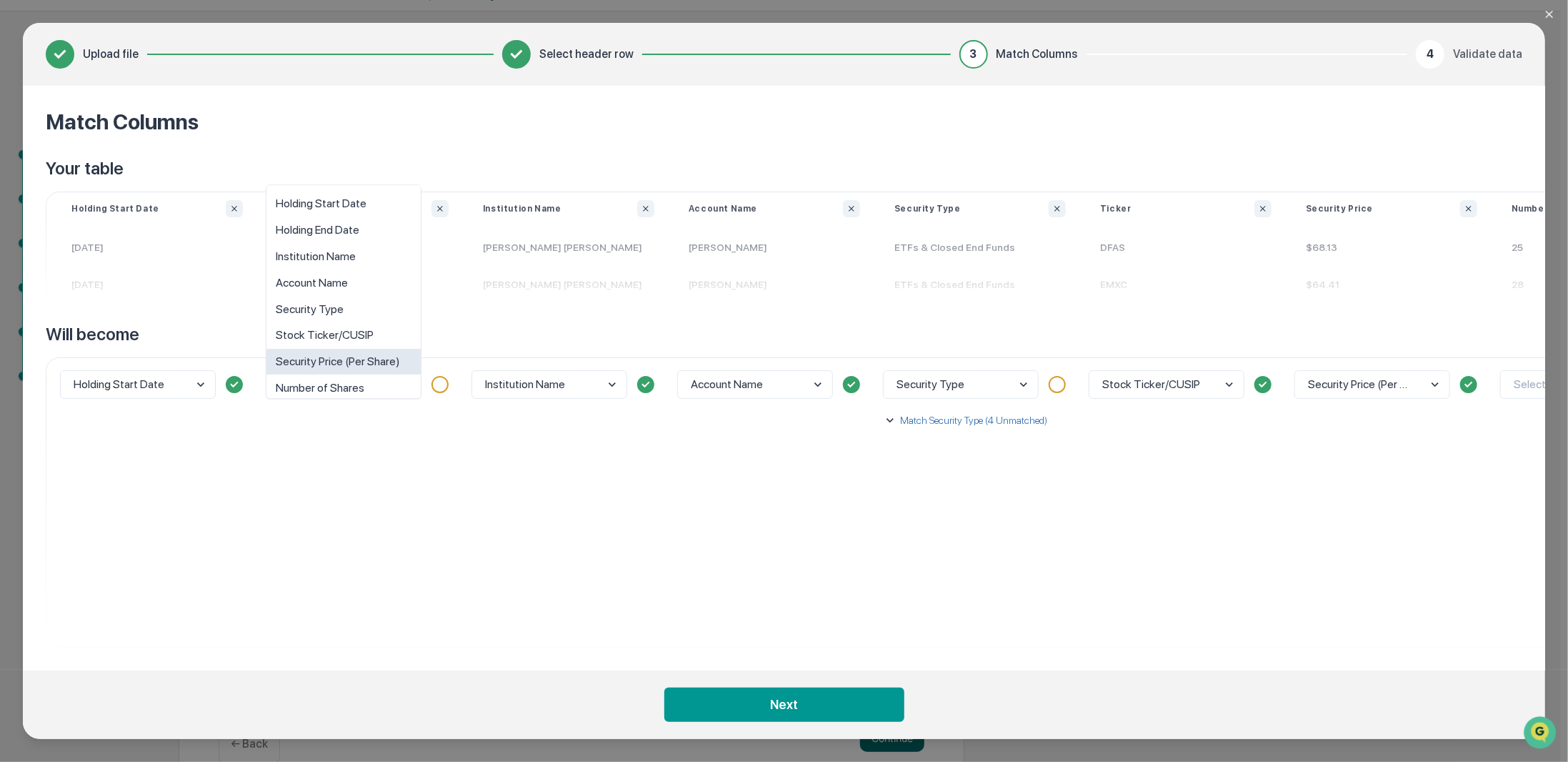
click at [344, 372] on body "Get Approval Content & Transactions Company Policies & Documents My Compliance …" at bounding box center [780, 378] width 1561 height 822
click at [335, 235] on div "Holding End Date" at bounding box center [343, 230] width 154 height 26
click at [940, 426] on p "Match Security Type (4 Unmatched)" at bounding box center [972, 421] width 150 height 15
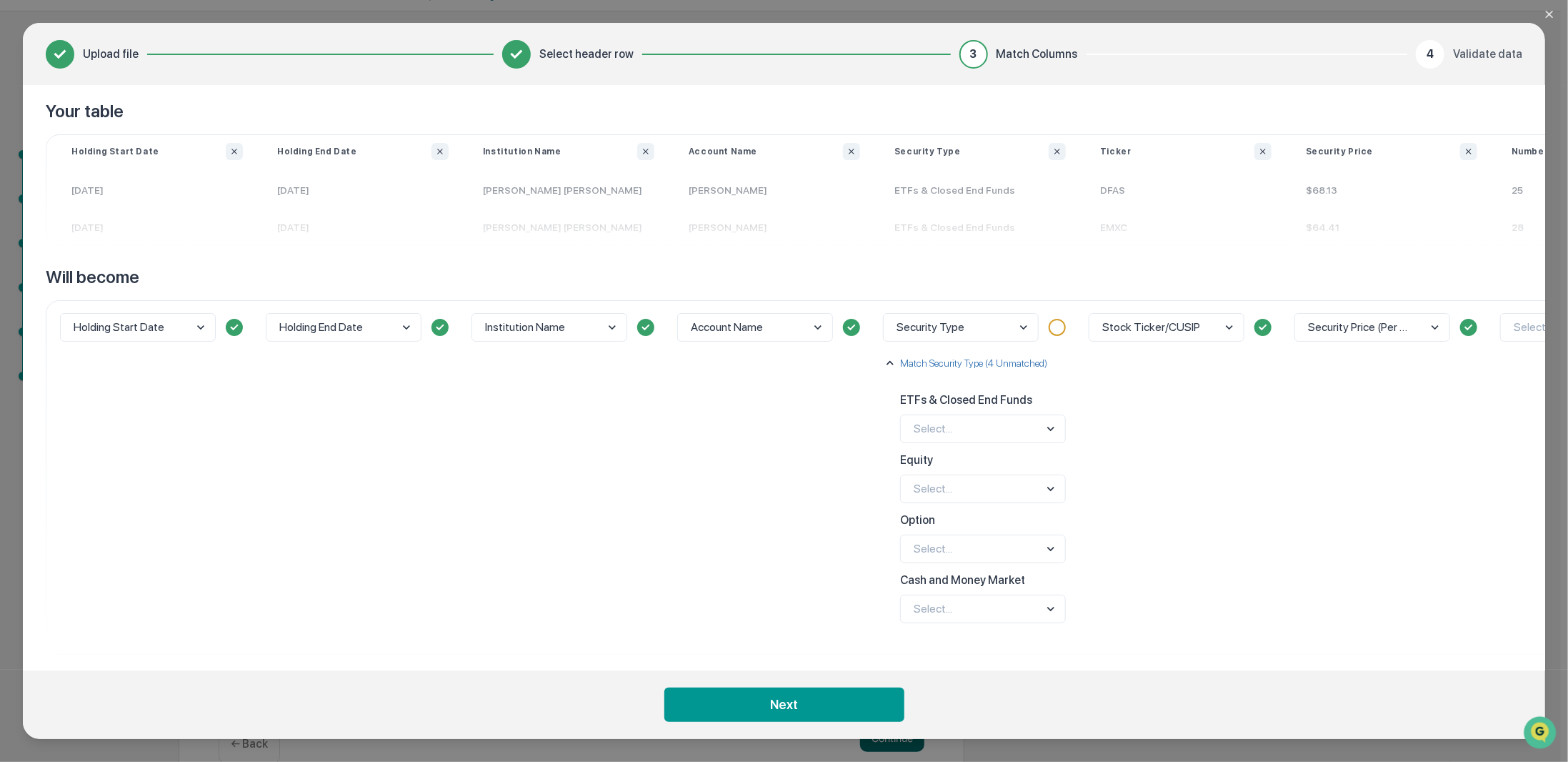
scroll to position [71, 0]
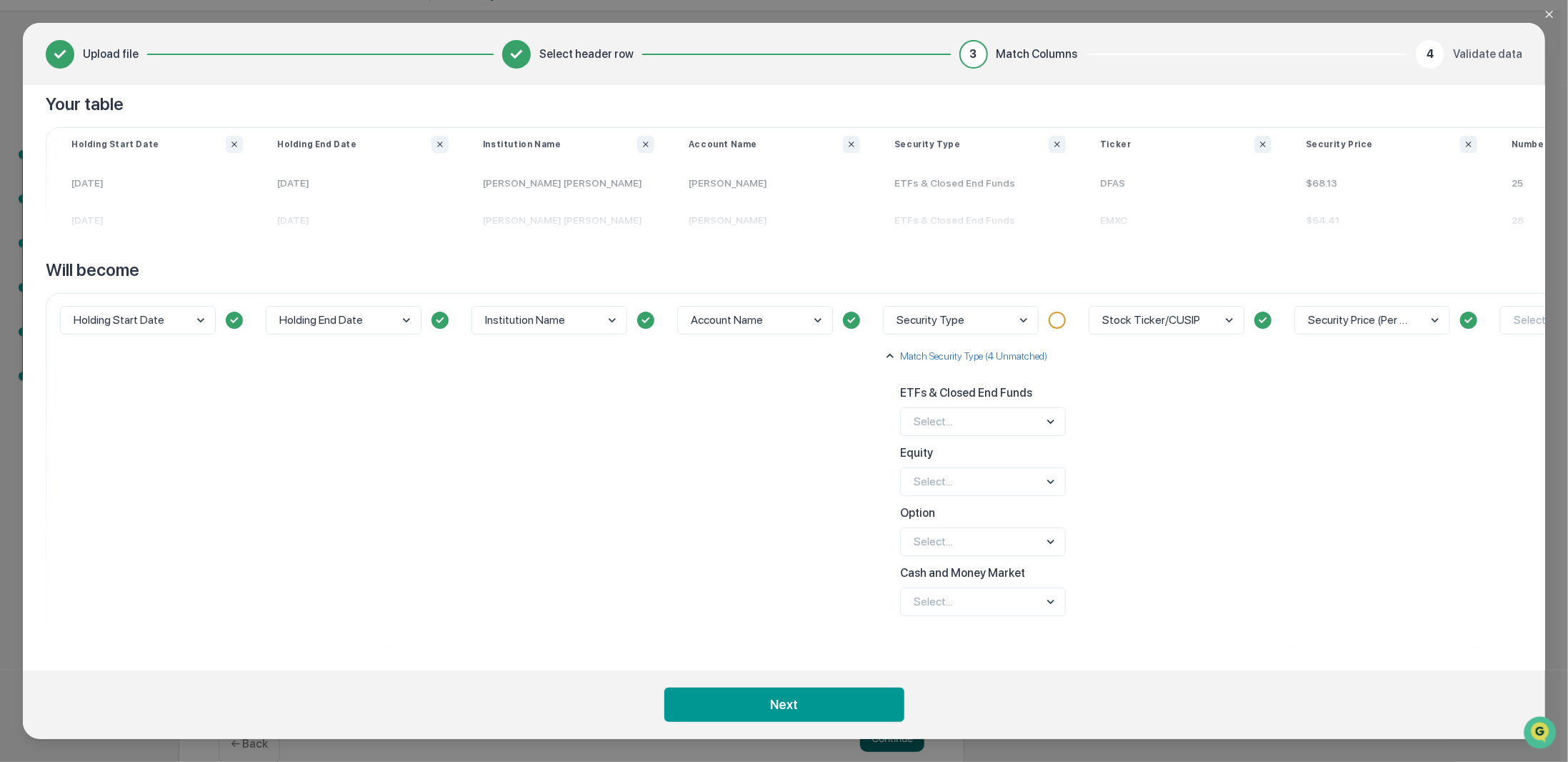
click at [973, 475] on body "Get Approval Content & Transactions Company Policies & Documents My Compliance …" at bounding box center [780, 378] width 1561 height 822
type input "***"
click at [1203, 457] on div "Stock Ticker/CUSIP" at bounding box center [1186, 470] width 206 height 354
click at [1019, 466] on body "Get Approval Content & Transactions Company Policies & Documents My Compliance …" at bounding box center [780, 378] width 1561 height 822
click at [950, 347] on div "Equity" at bounding box center [983, 338] width 164 height 26
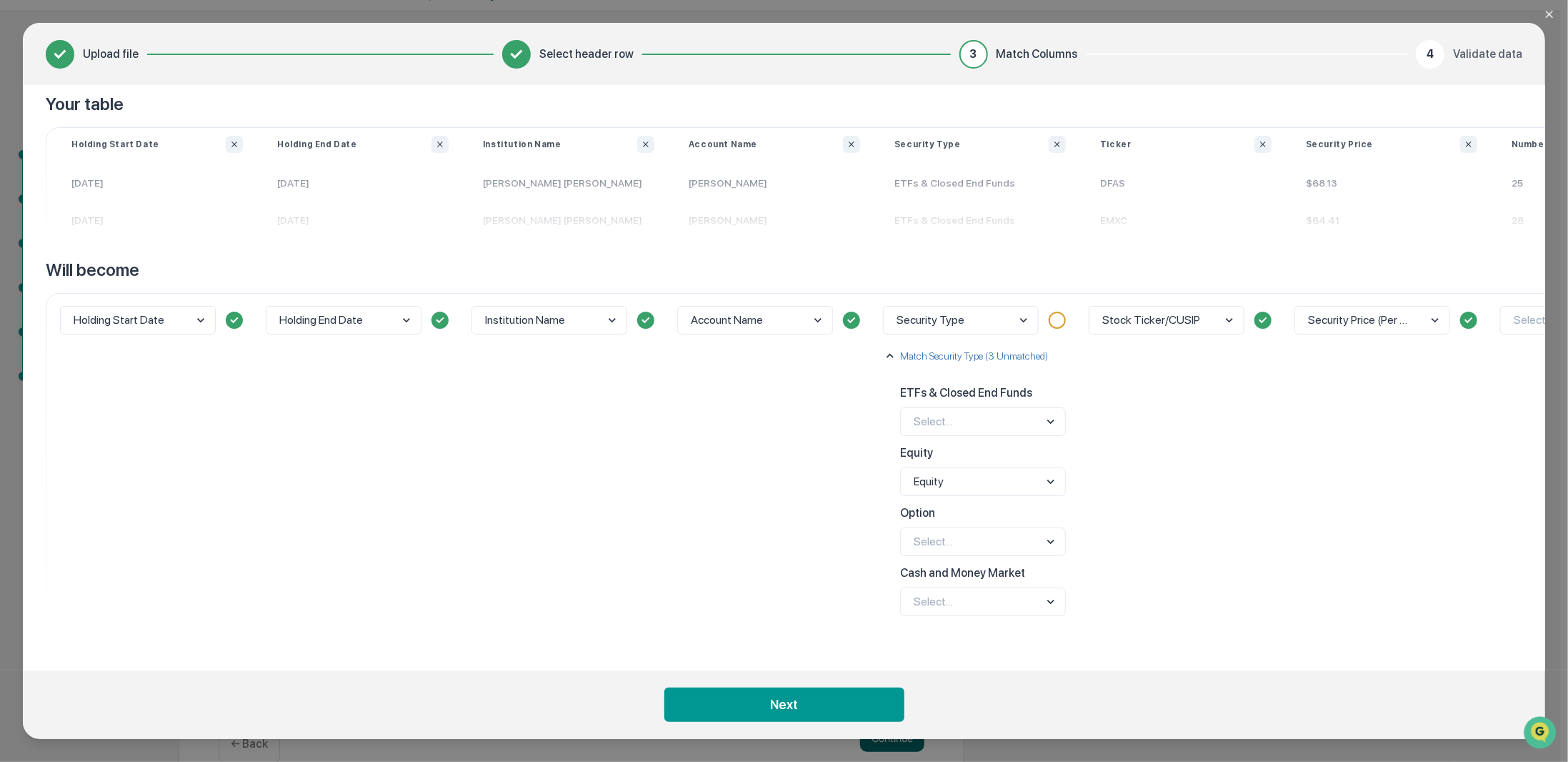
click at [968, 411] on body "Get Approval Content & Transactions Company Policies & Documents My Compliance …" at bounding box center [780, 378] width 1561 height 822
click at [964, 308] on div "ETF" at bounding box center [983, 304] width 164 height 26
click at [983, 468] on body "Get Approval Content & Transactions Company Policies & Documents My Compliance …" at bounding box center [780, 378] width 1561 height 822
click at [965, 525] on body "Get Approval Content & Transactions Company Policies & Documents My Compliance …" at bounding box center [780, 378] width 1561 height 822
click at [939, 402] on div "Equity" at bounding box center [983, 397] width 164 height 26
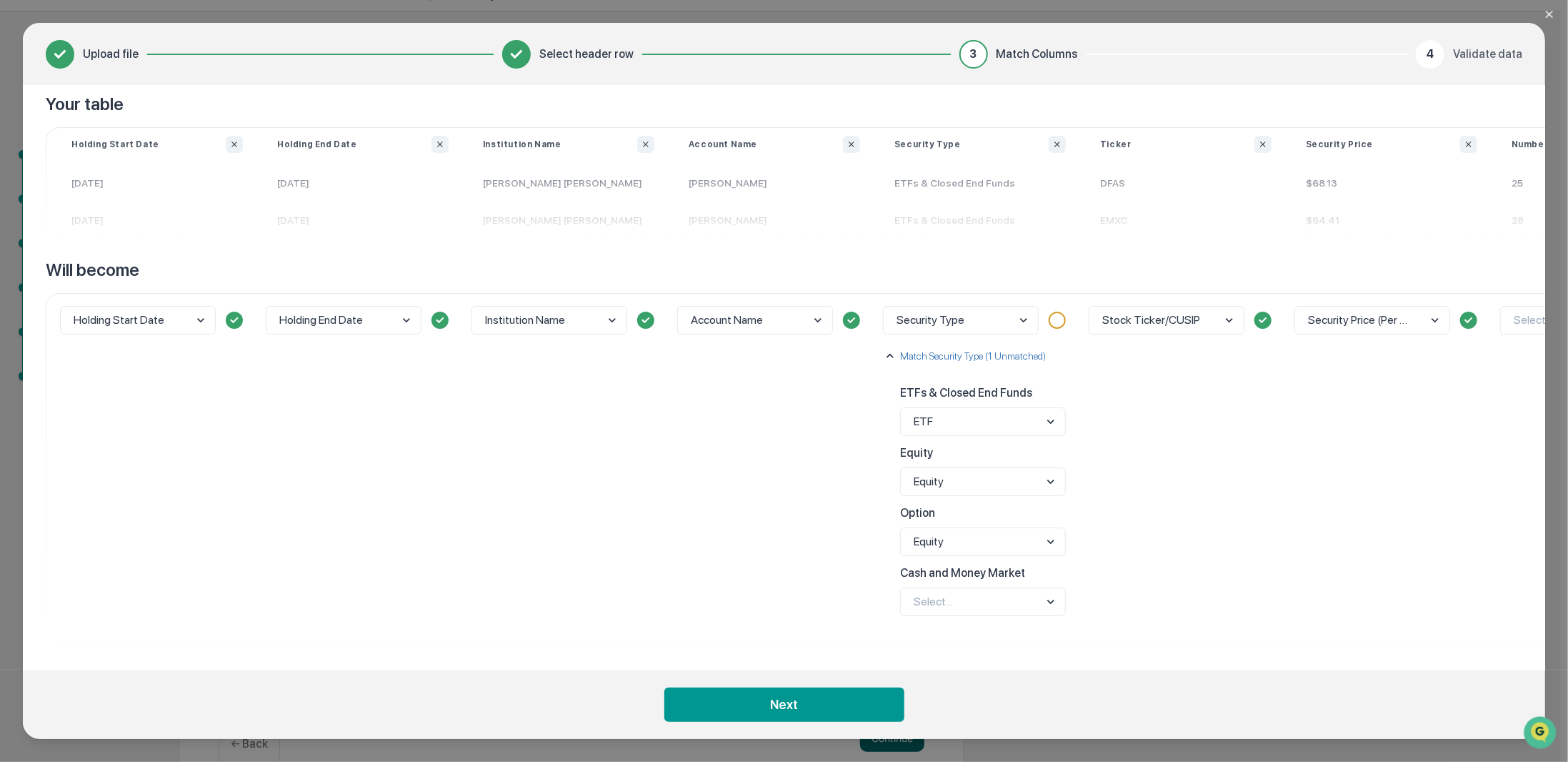
click at [955, 589] on body "Get Approval Content & Transactions Company Policies & Documents My Compliance …" at bounding box center [780, 378] width 1561 height 822
click at [955, 541] on div "Cash" at bounding box center [983, 537] width 164 height 26
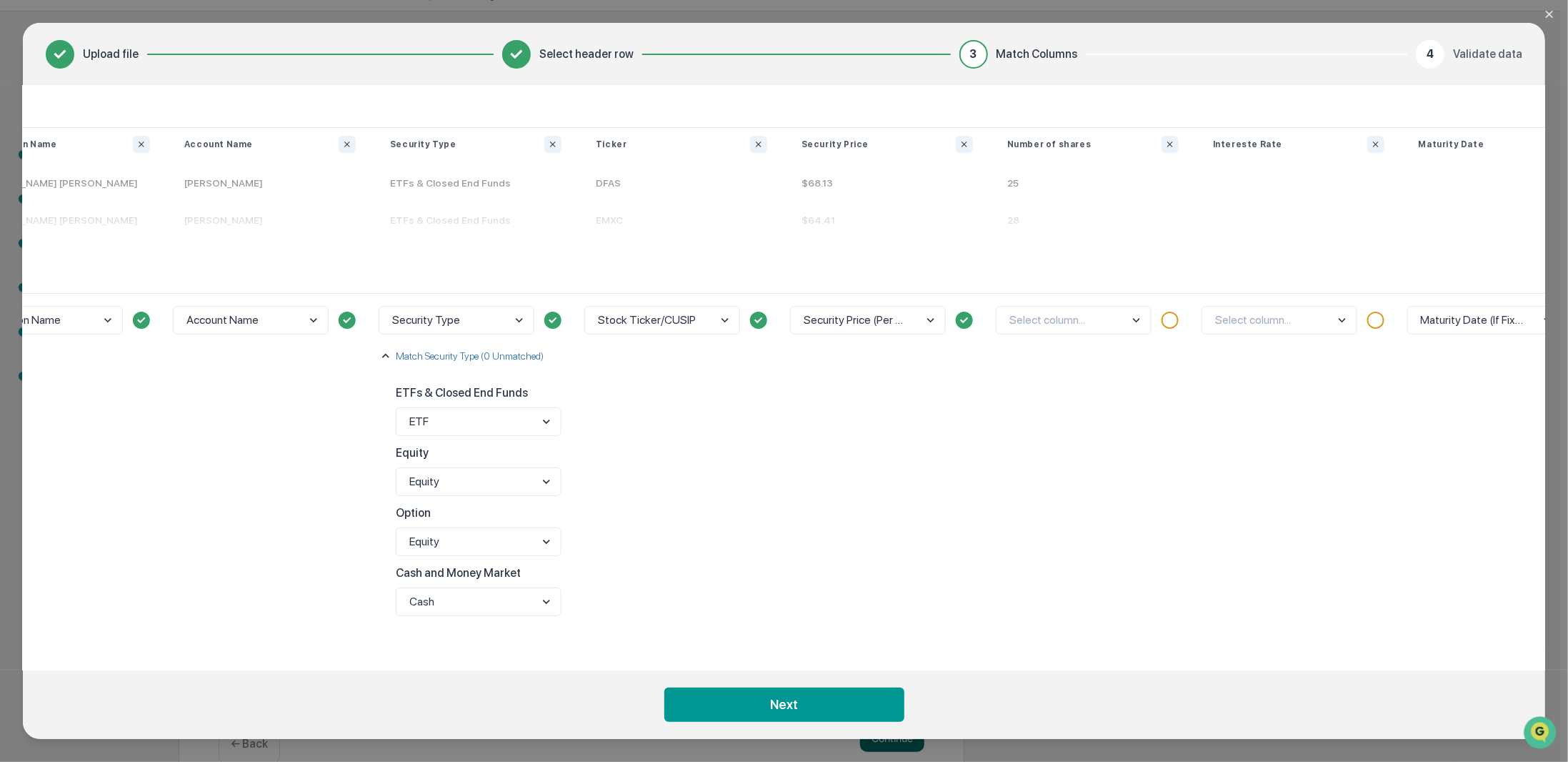
scroll to position [71, 582]
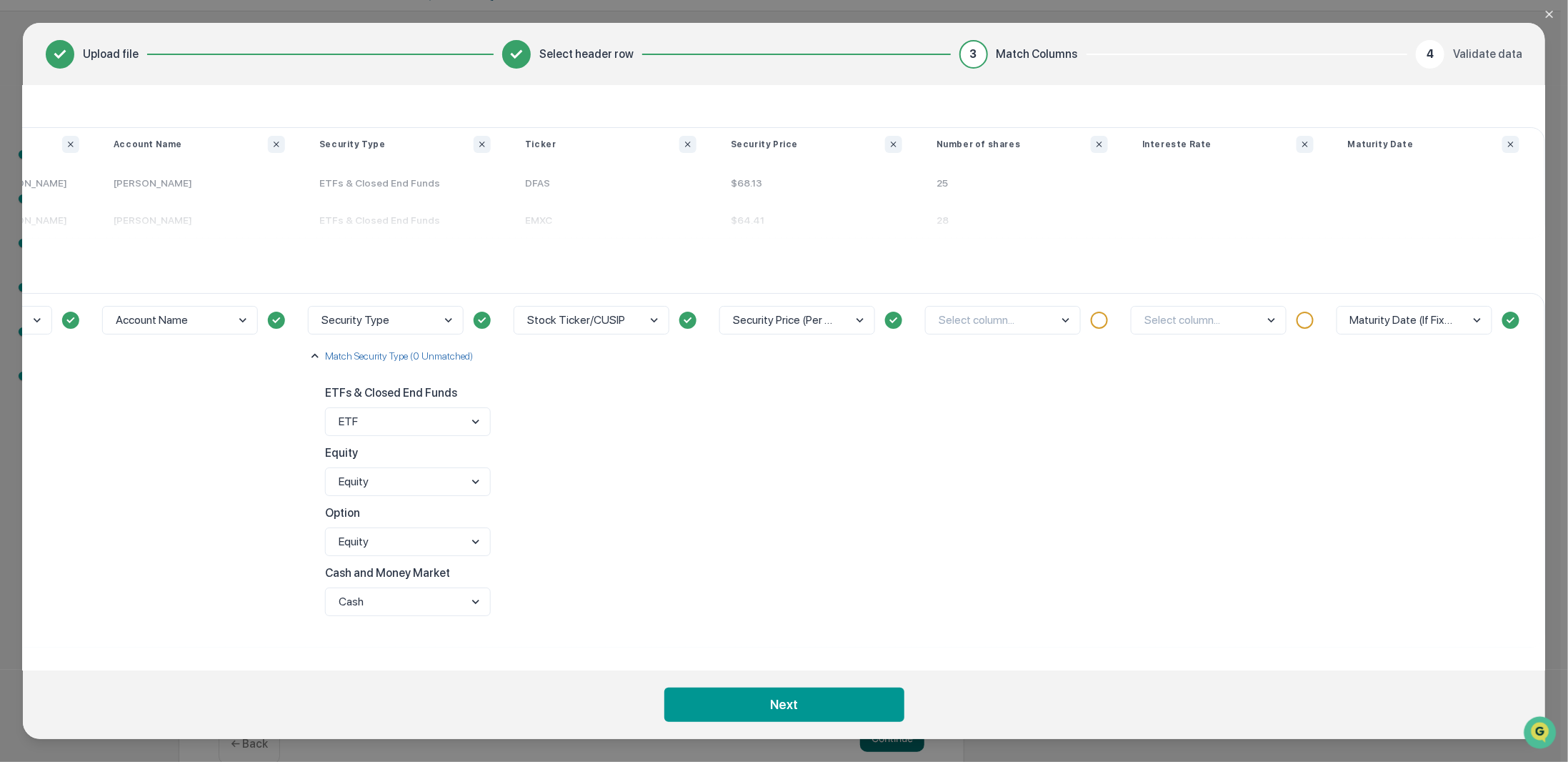
click at [990, 300] on body "Get Approval Content & Transactions Company Policies & Documents My Compliance …" at bounding box center [780, 378] width 1561 height 822
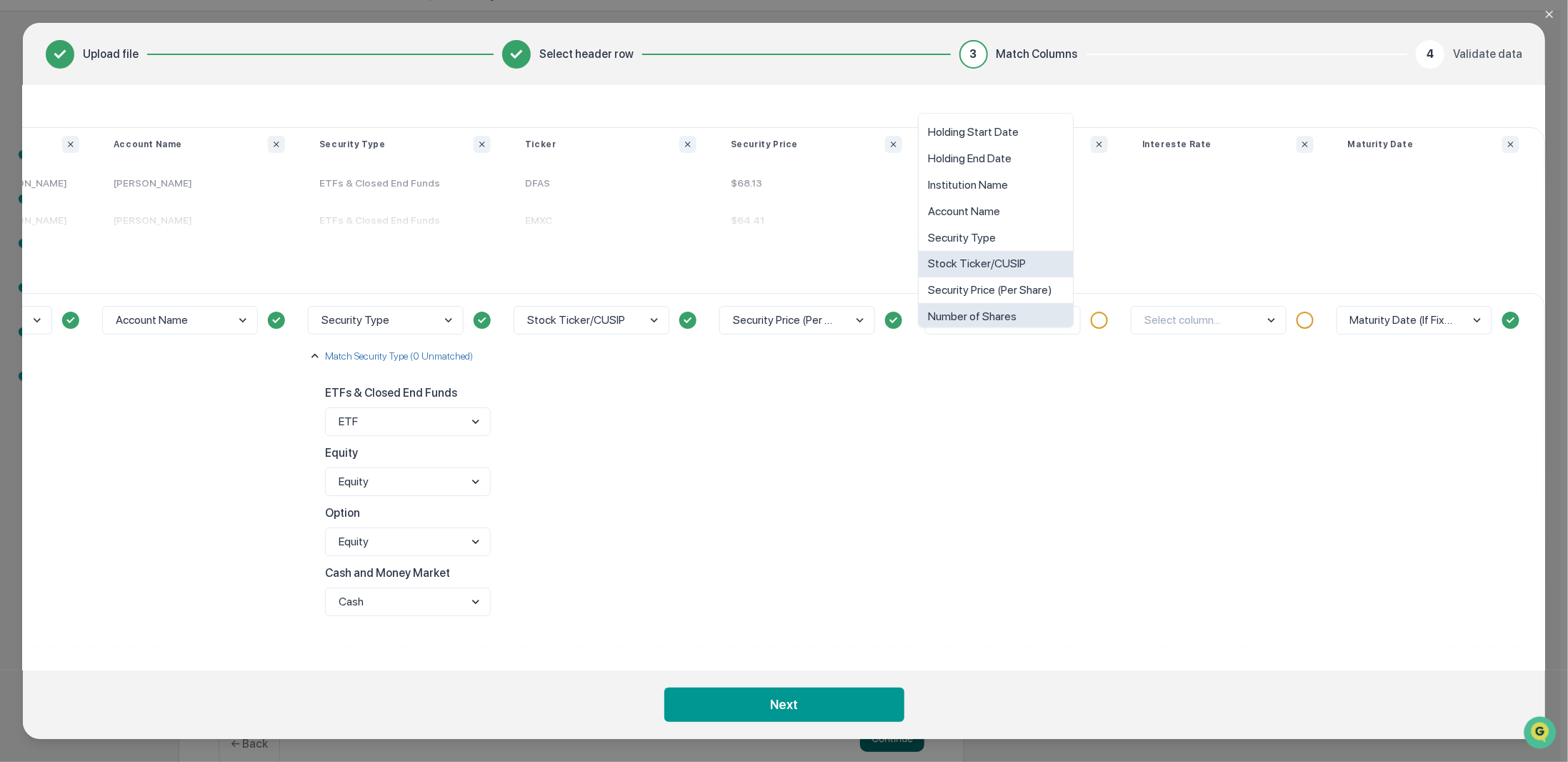
scroll to position [61, 0]
drag, startPoint x: 1054, startPoint y: 454, endPoint x: 1051, endPoint y: 423, distance: 31.1
click at [1054, 454] on div "option Maturity Date (If Fixed Applicable) focused, 10 of 10. 10 results availa…" at bounding box center [1023, 470] width 206 height 354
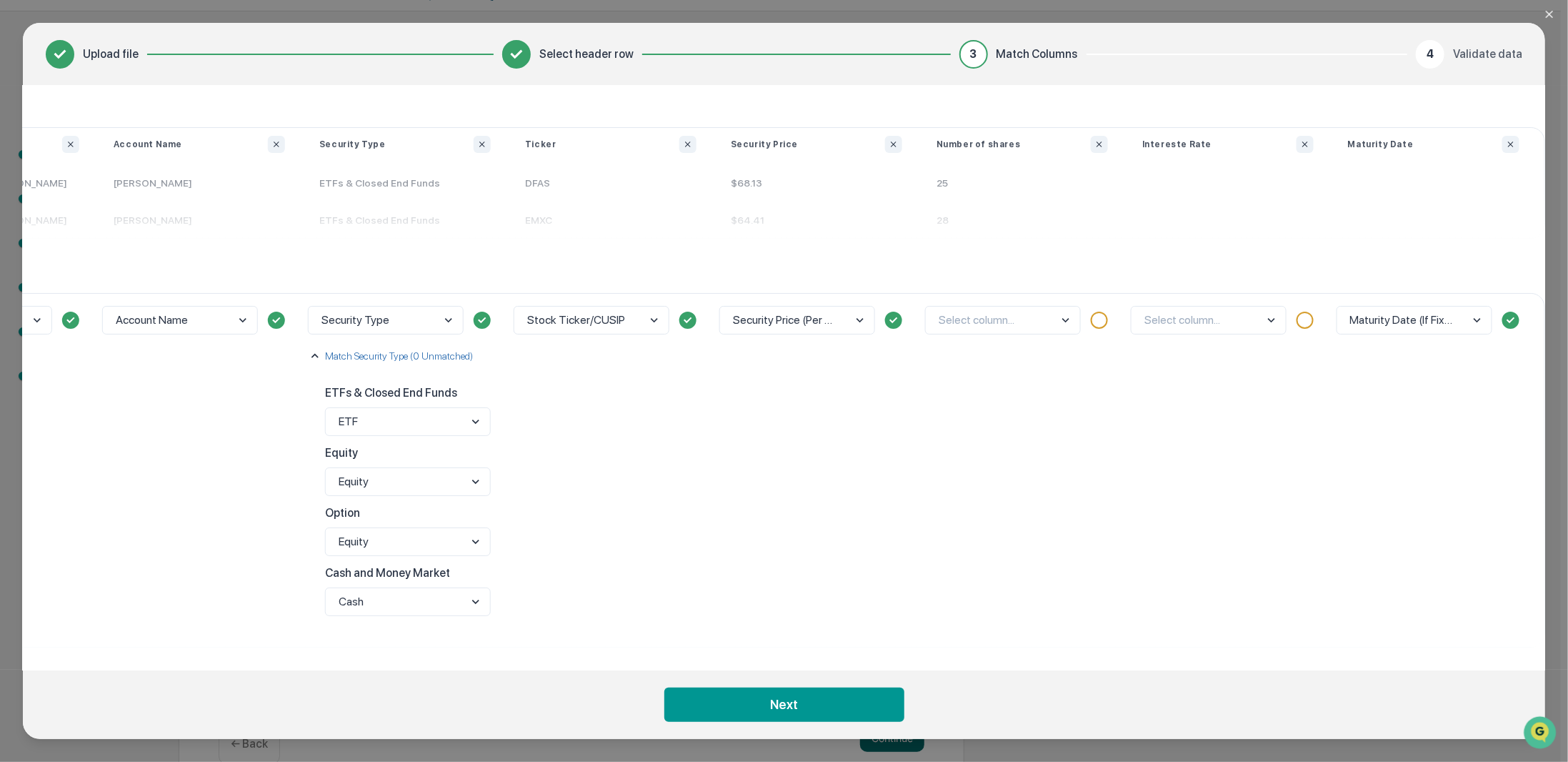
click at [1020, 317] on body "Get Approval Content & Transactions Company Policies & Documents My Compliance …" at bounding box center [780, 378] width 1561 height 822
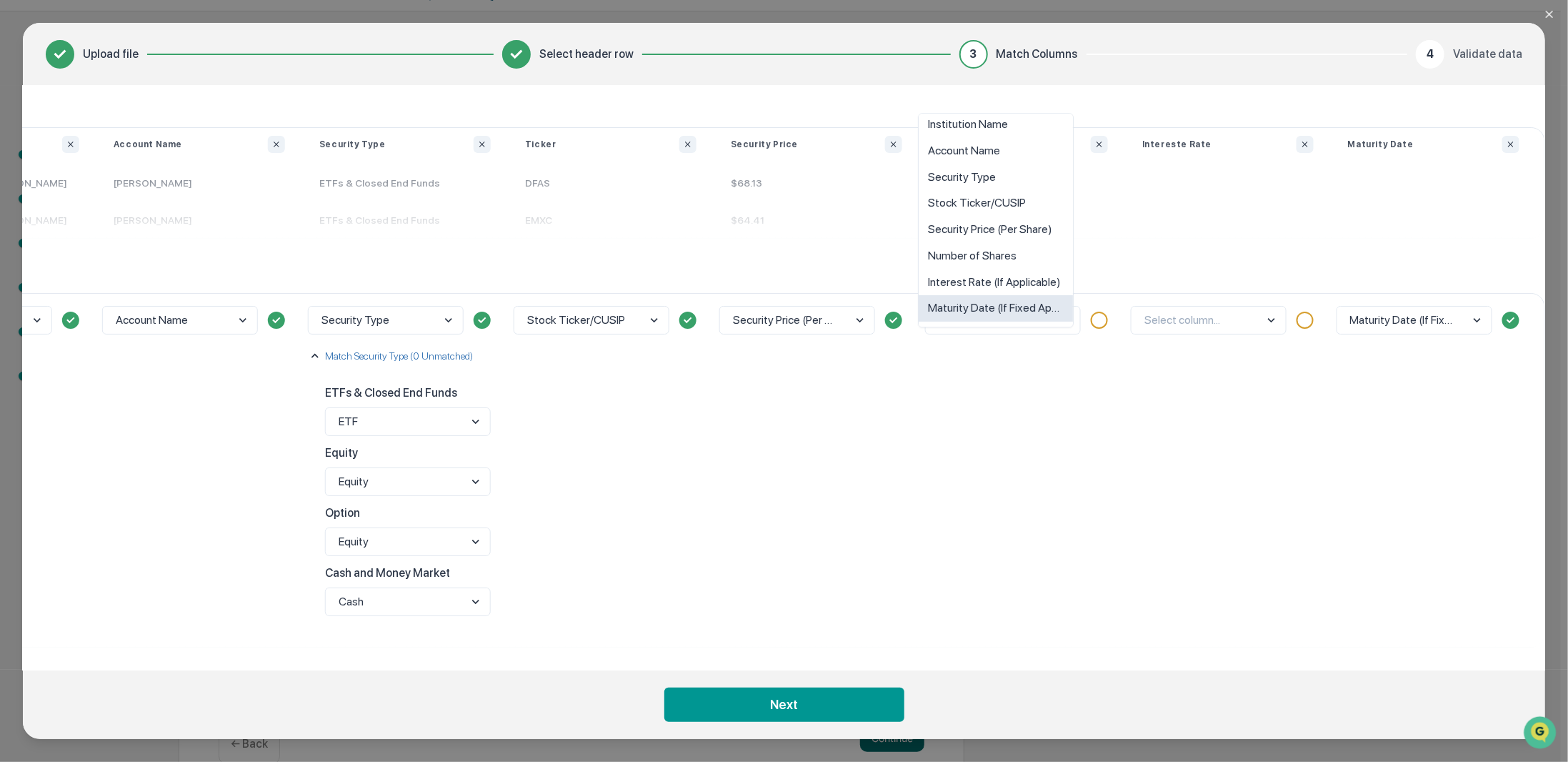
drag, startPoint x: 1029, startPoint y: 387, endPoint x: 1040, endPoint y: 349, distance: 39.6
click at [1029, 386] on div "option Maturity Date (If Fixed Applicable) focused, 10 of 10. 10 results availa…" at bounding box center [1023, 470] width 206 height 354
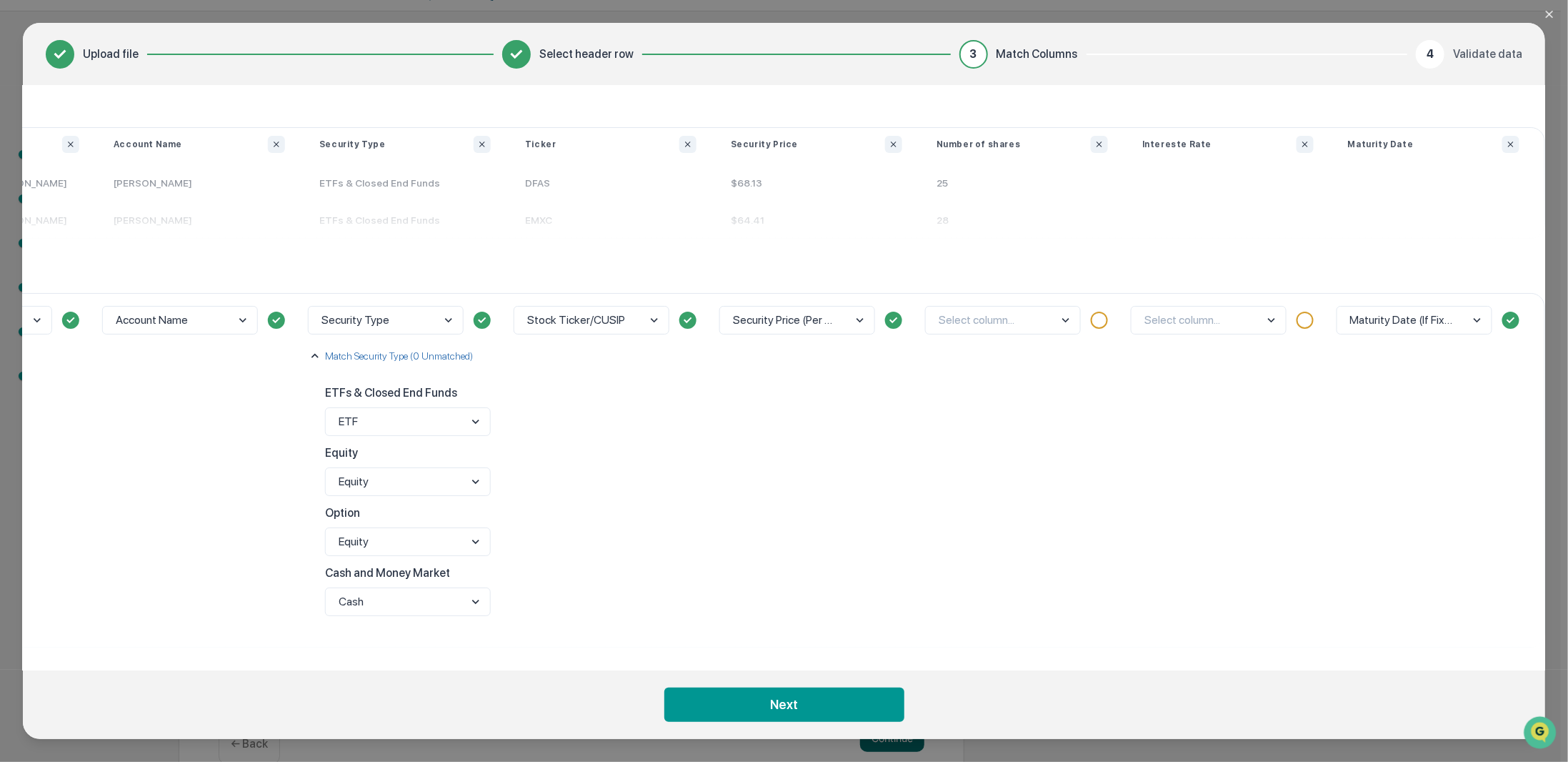
click at [1027, 312] on body "Get Approval Content & Transactions Company Policies & Documents My Compliance …" at bounding box center [780, 378] width 1561 height 822
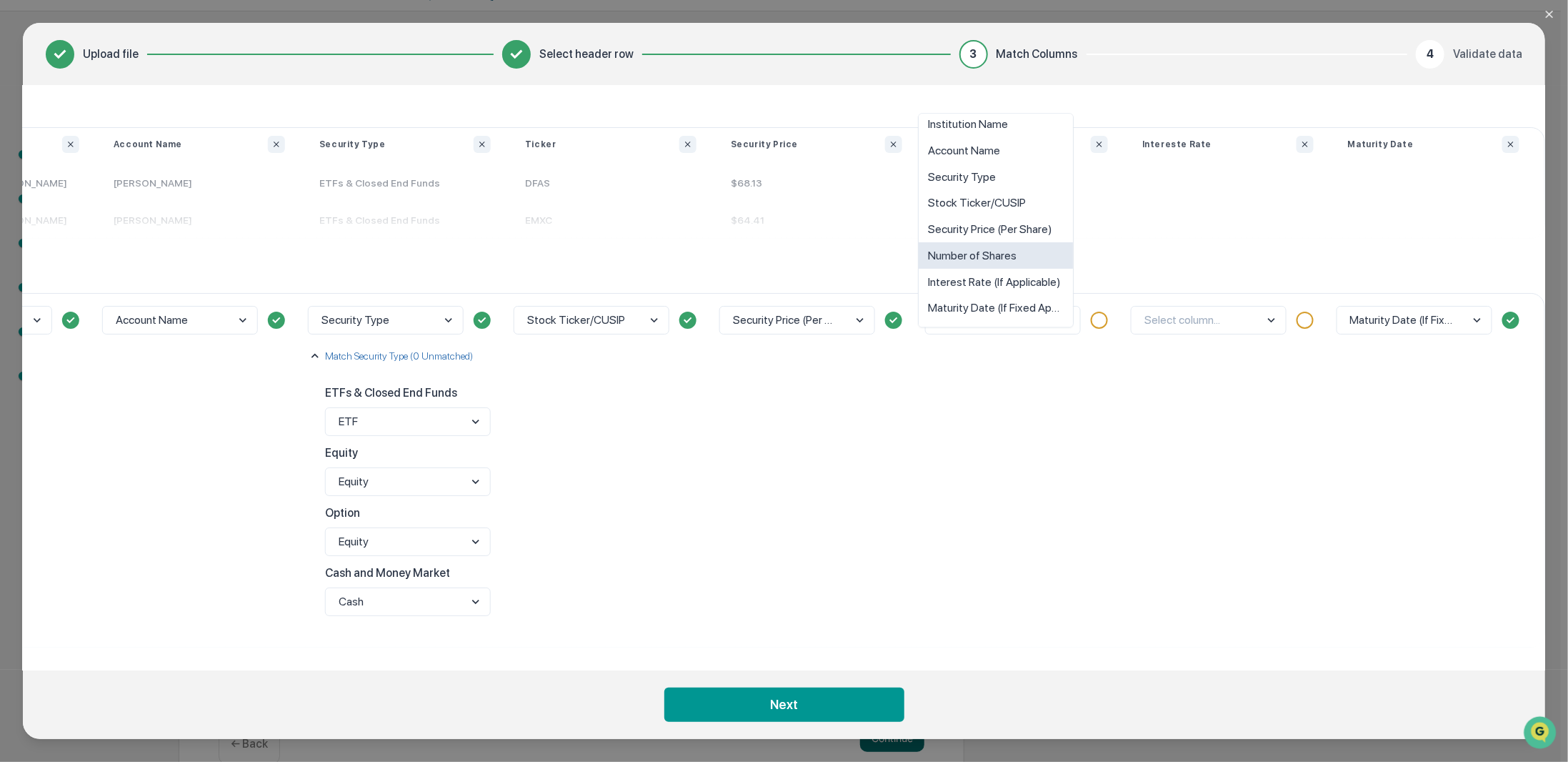
click at [1021, 262] on div "Number of Shares" at bounding box center [995, 256] width 154 height 26
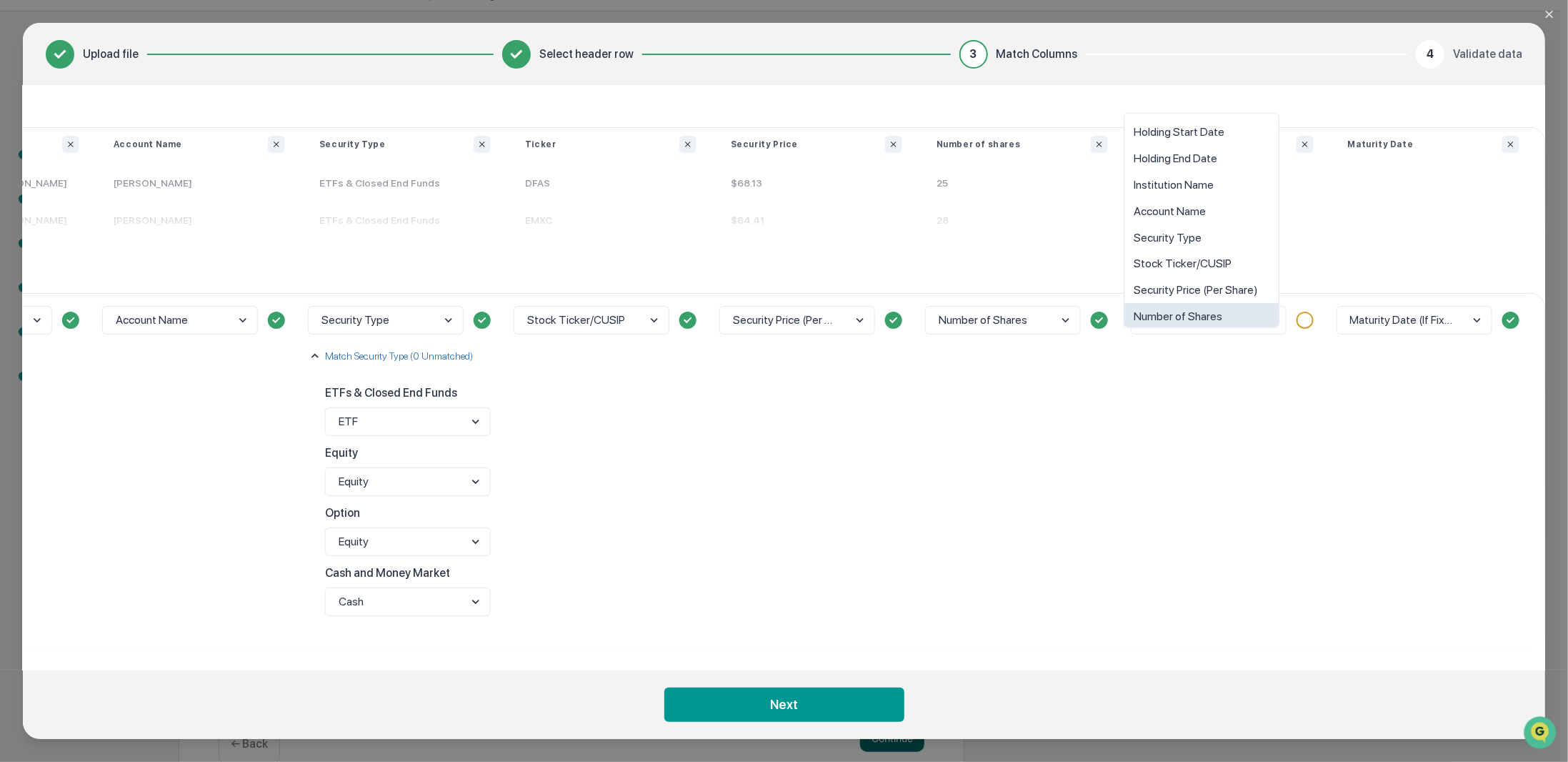
click at [1191, 309] on body "Get Approval Content & Transactions Company Policies & Documents My Compliance …" at bounding box center [780, 378] width 1561 height 822
click at [1212, 287] on div "Interest Rate (If Applicable)" at bounding box center [1201, 282] width 154 height 26
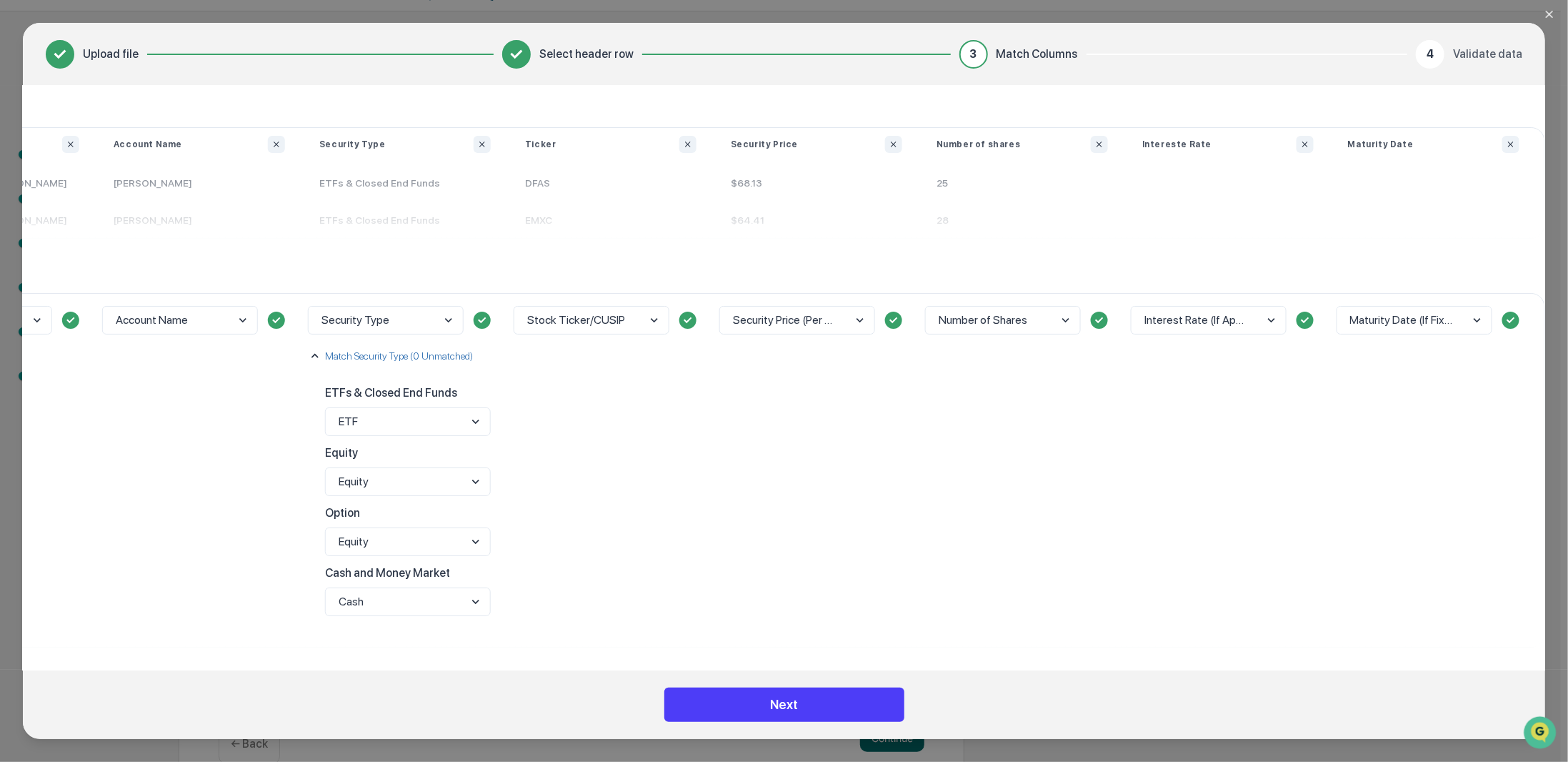
click at [831, 715] on button "Next" at bounding box center [784, 705] width 240 height 35
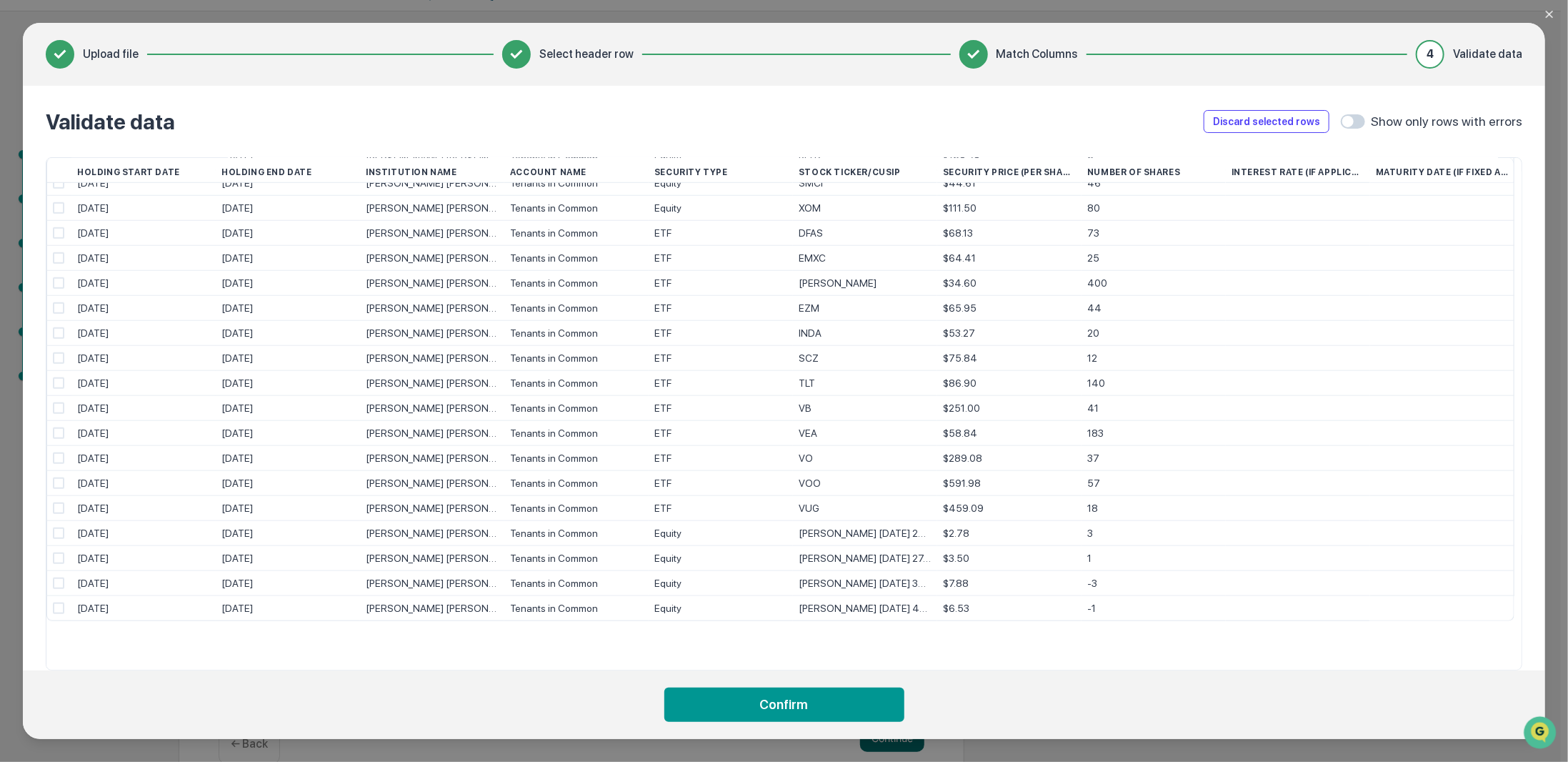
scroll to position [0, 0]
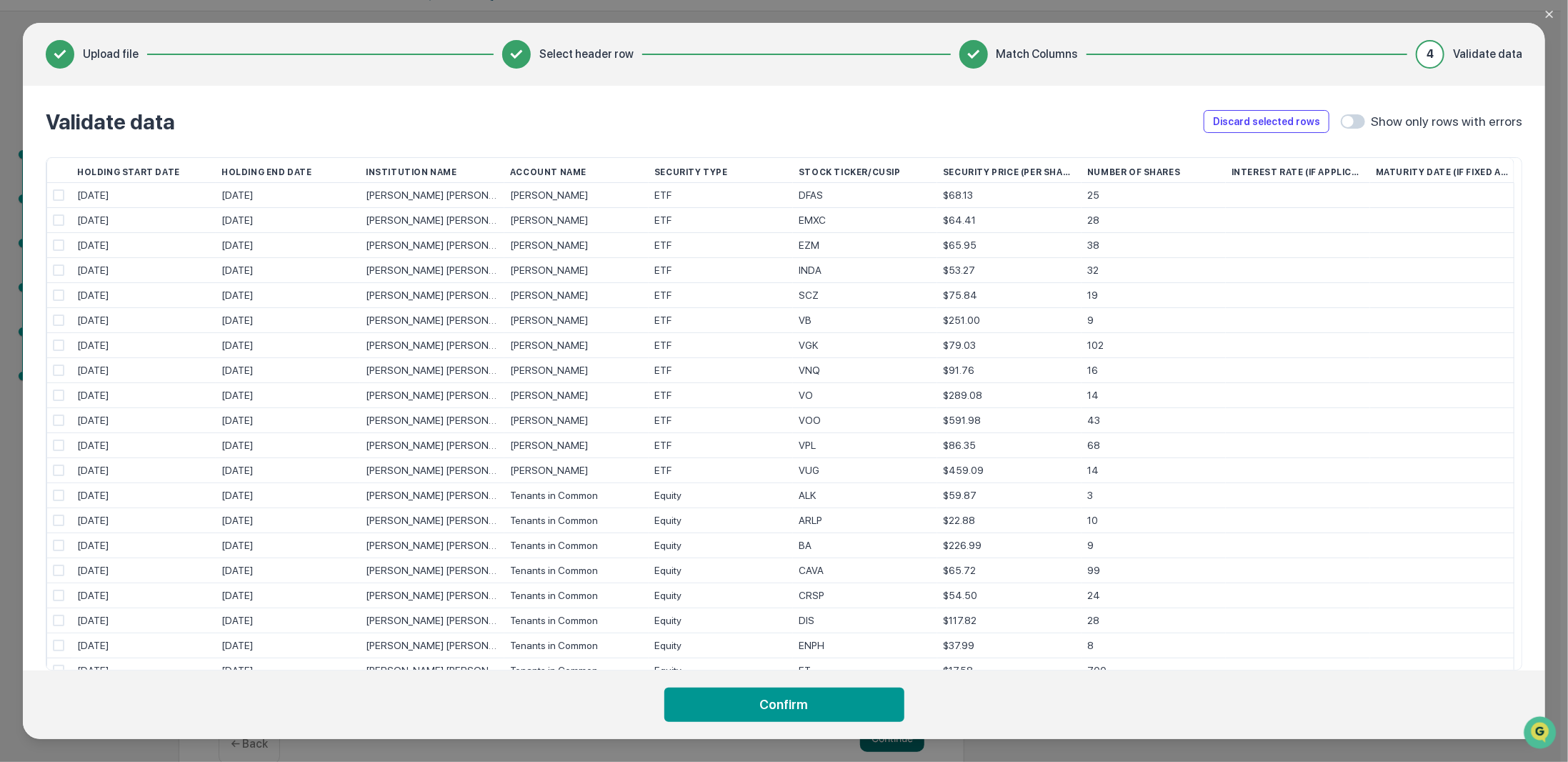
click at [59, 194] on span at bounding box center [58, 195] width 12 height 12
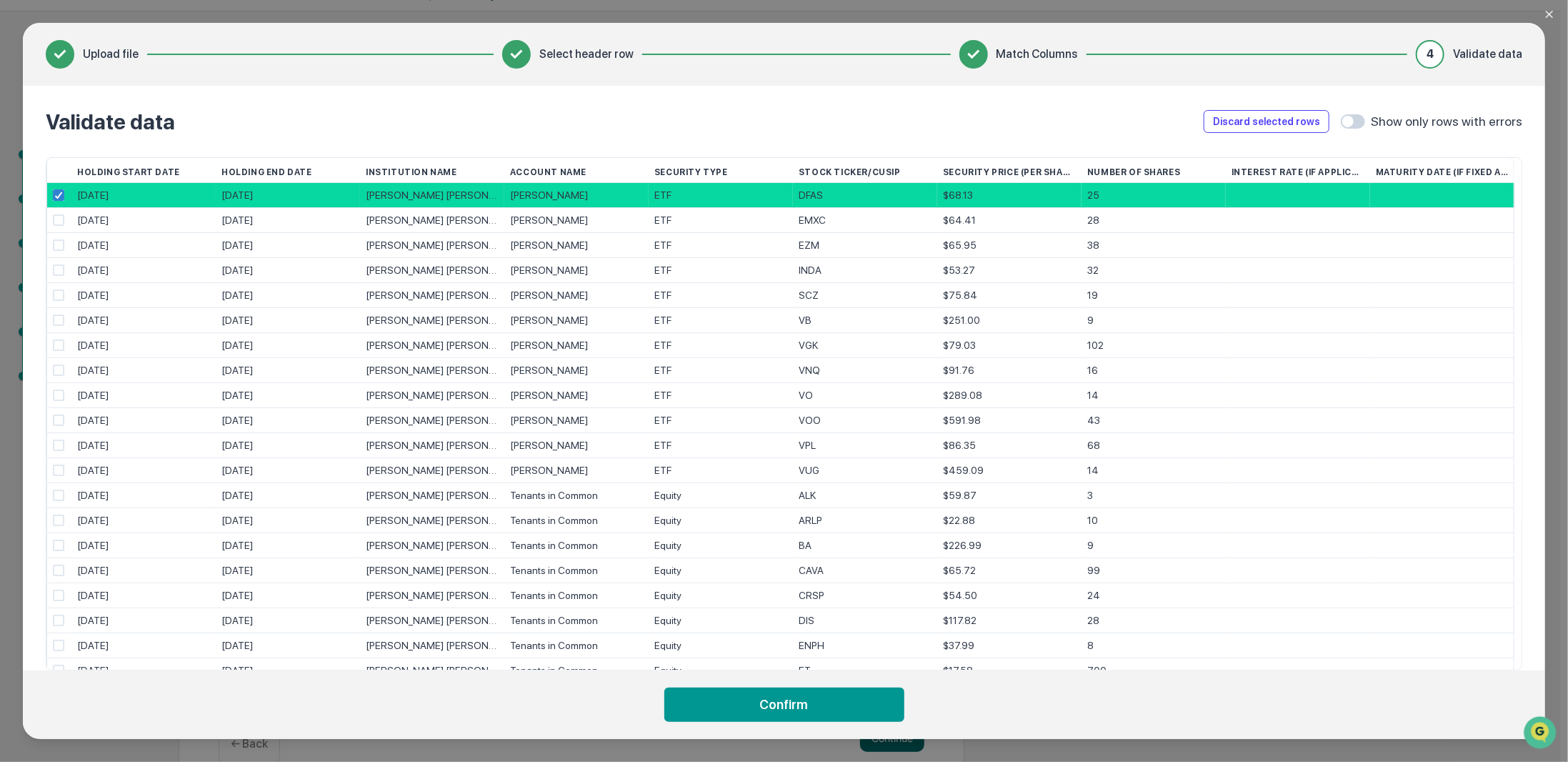
click at [57, 225] on span at bounding box center [58, 220] width 12 height 12
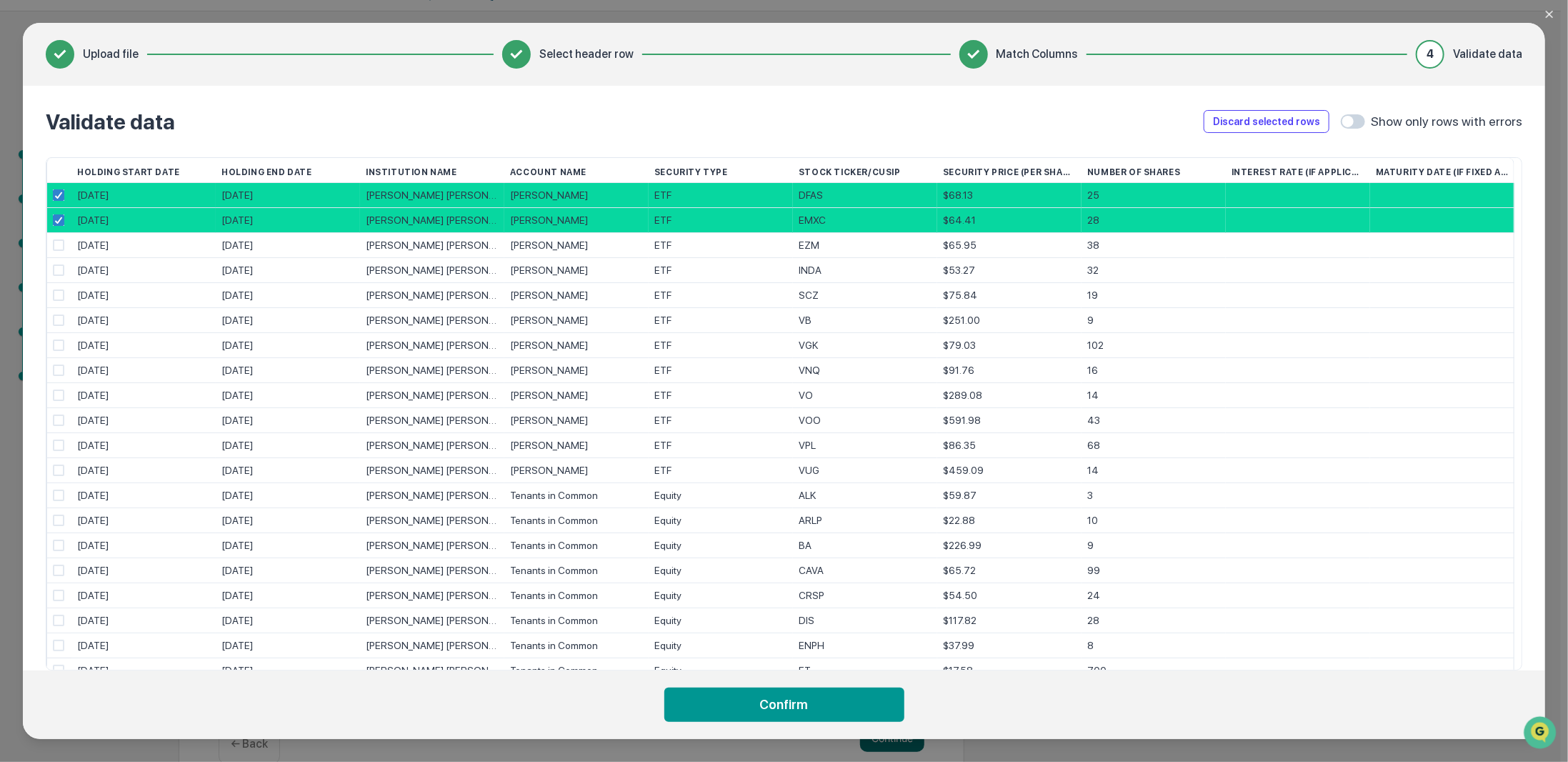
click at [56, 250] on span at bounding box center [58, 245] width 12 height 12
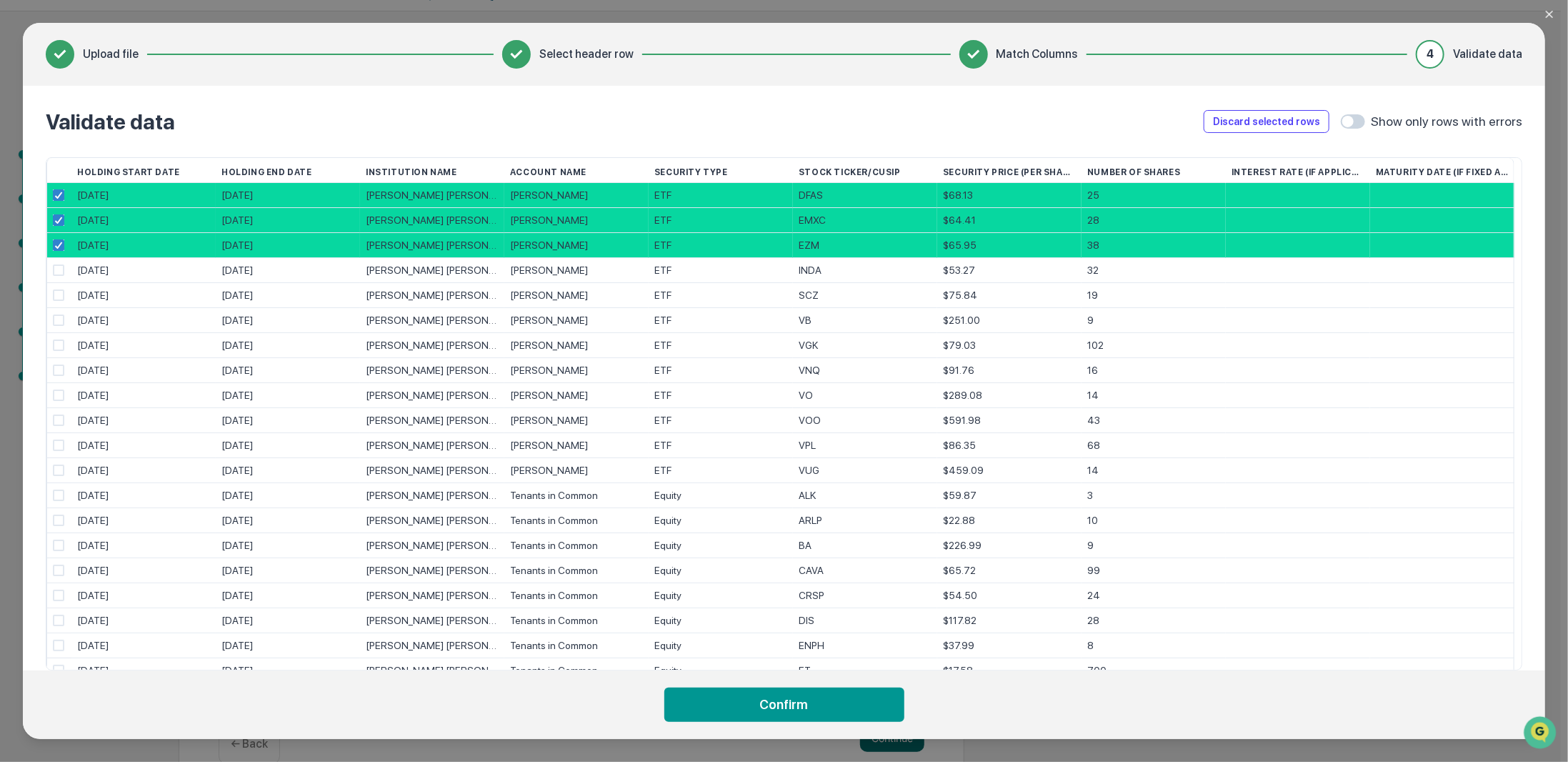
click at [55, 272] on span at bounding box center [58, 270] width 12 height 12
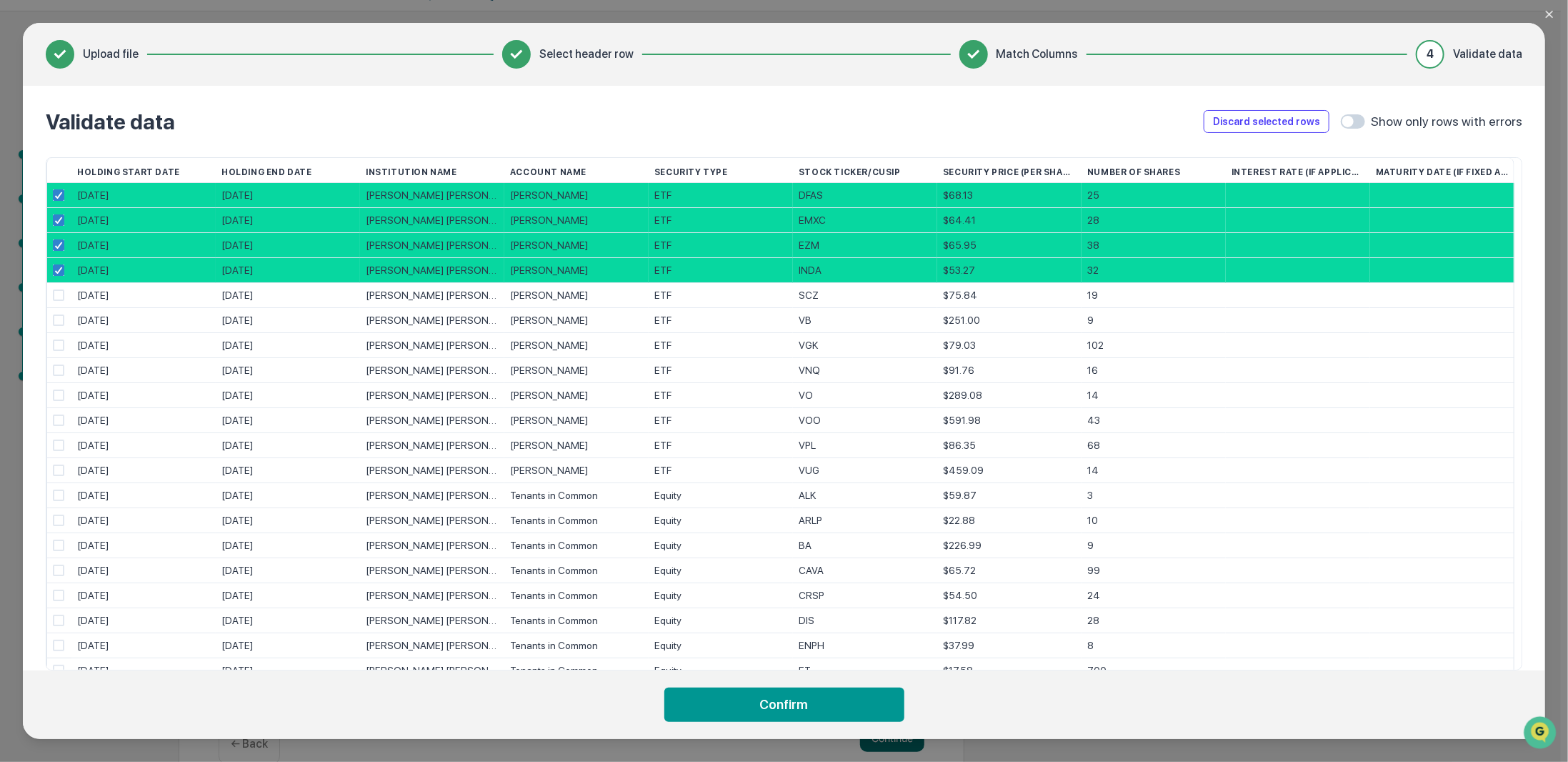
click at [55, 290] on span at bounding box center [58, 295] width 12 height 12
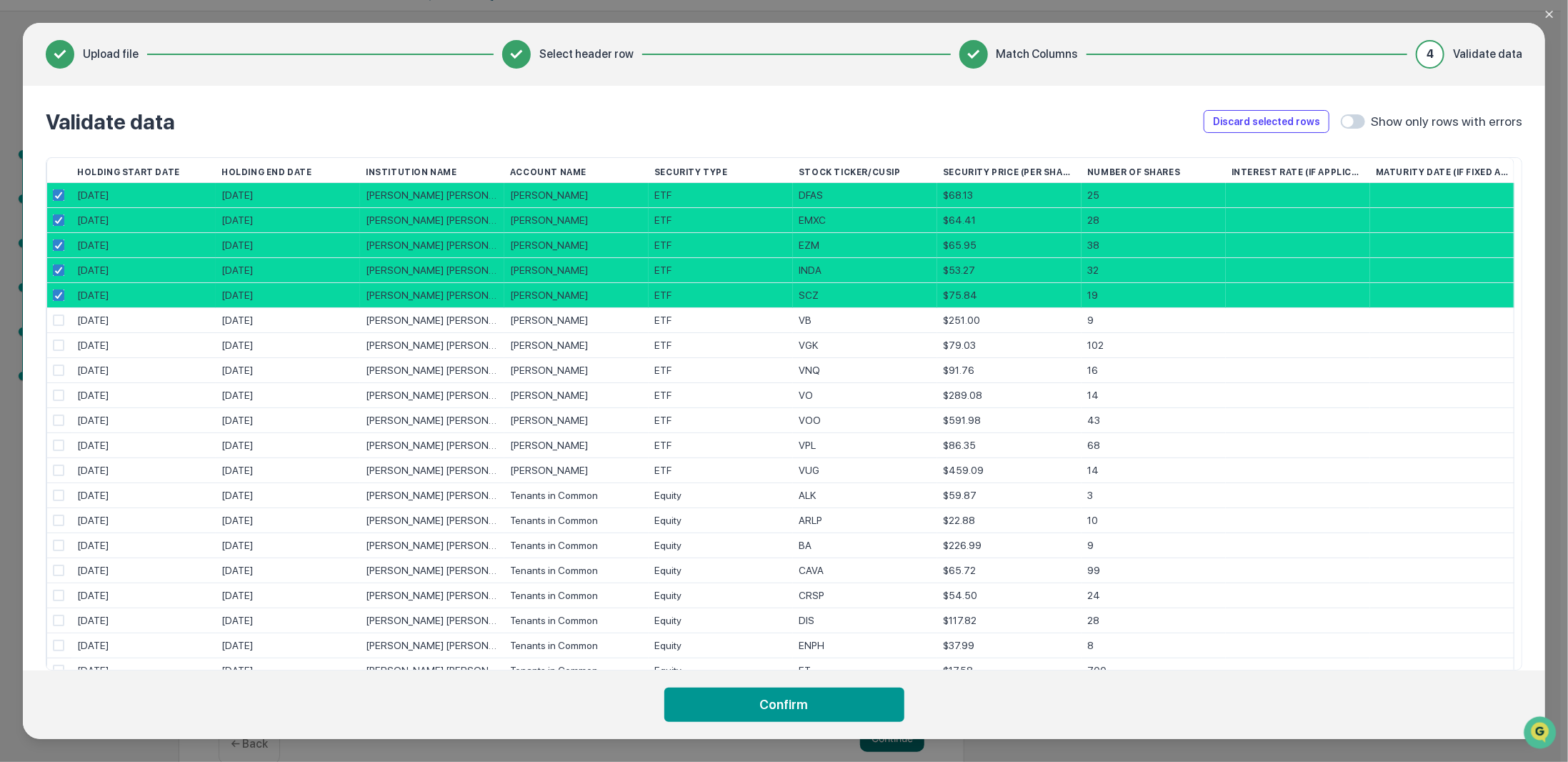
click at [56, 318] on span at bounding box center [58, 320] width 12 height 12
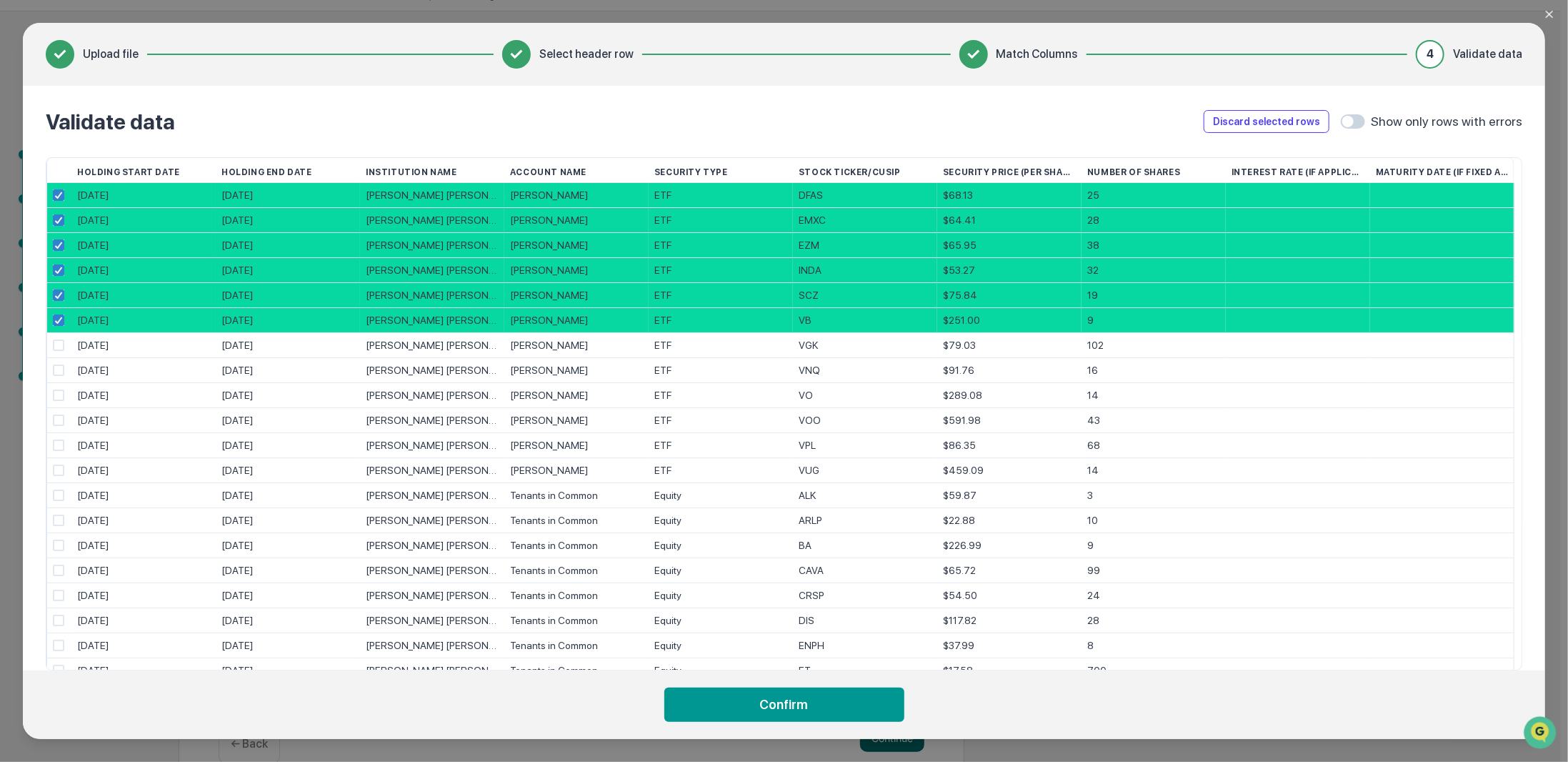
click at [53, 345] on span at bounding box center [58, 345] width 12 height 12
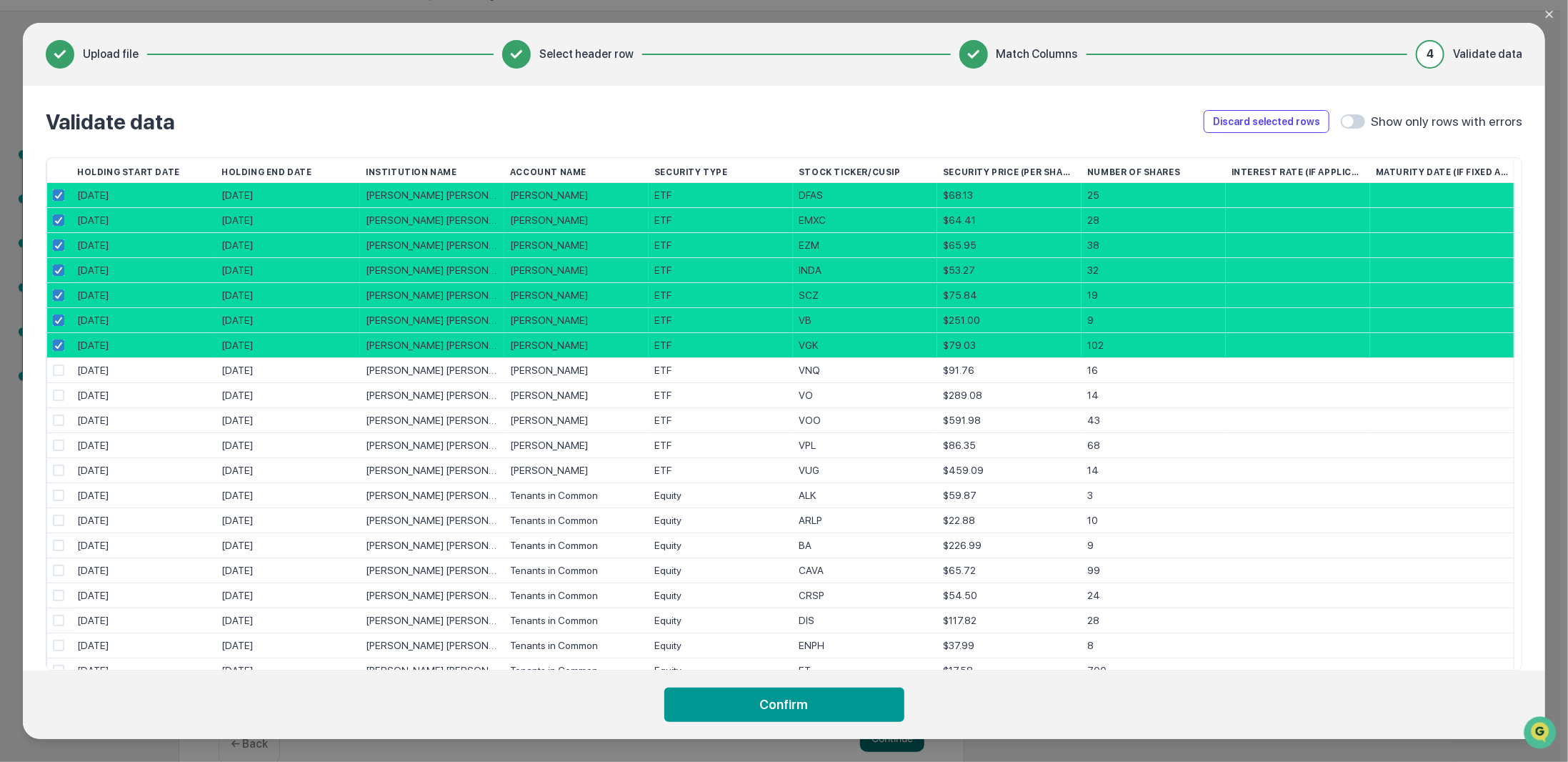
click at [53, 363] on div at bounding box center [58, 370] width 25 height 25
click at [57, 377] on div at bounding box center [58, 370] width 25 height 25
click at [57, 374] on span at bounding box center [58, 370] width 12 height 12
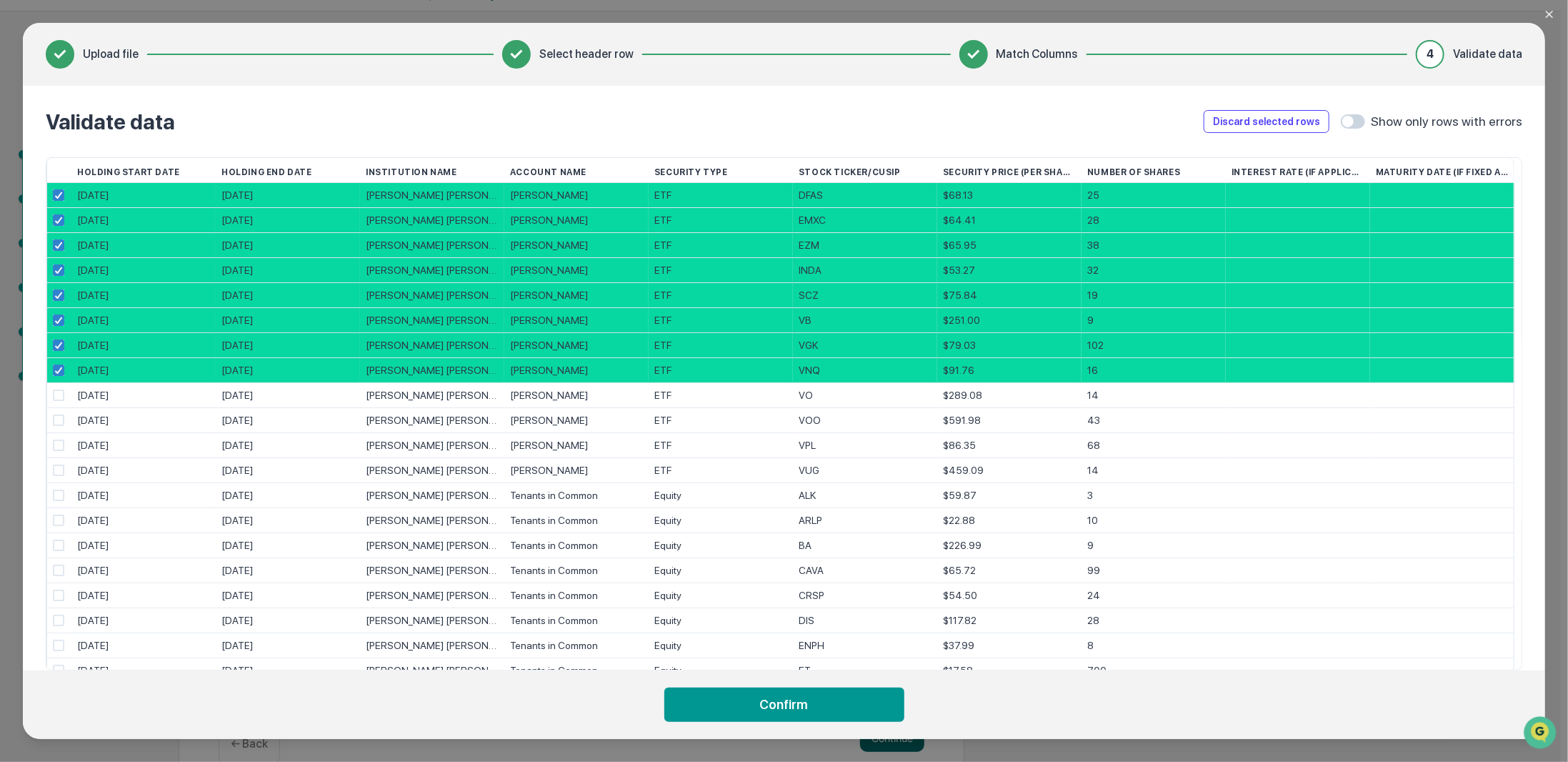
click at [53, 394] on span at bounding box center [58, 395] width 12 height 12
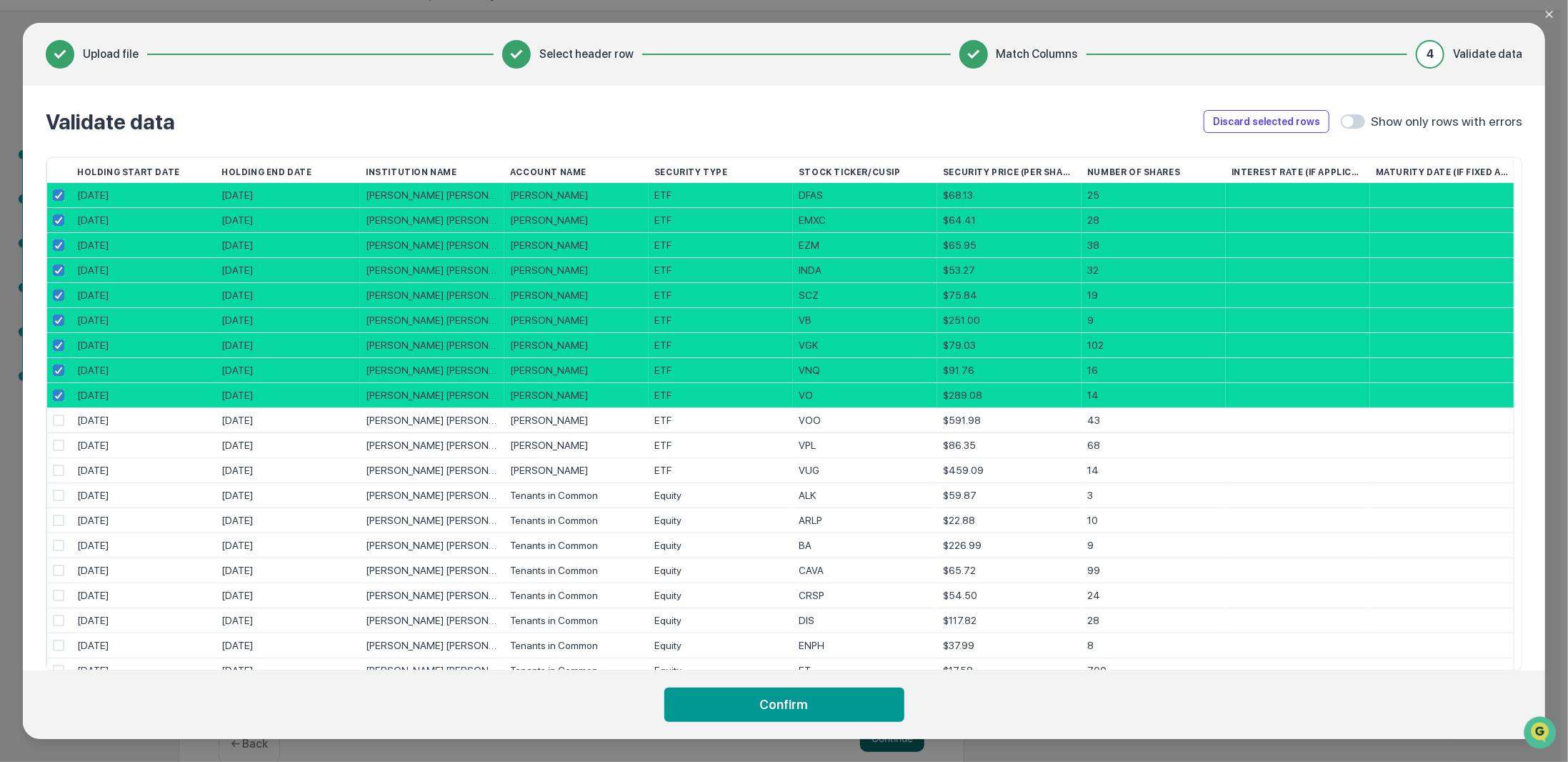
click at [56, 421] on span at bounding box center [58, 420] width 12 height 12
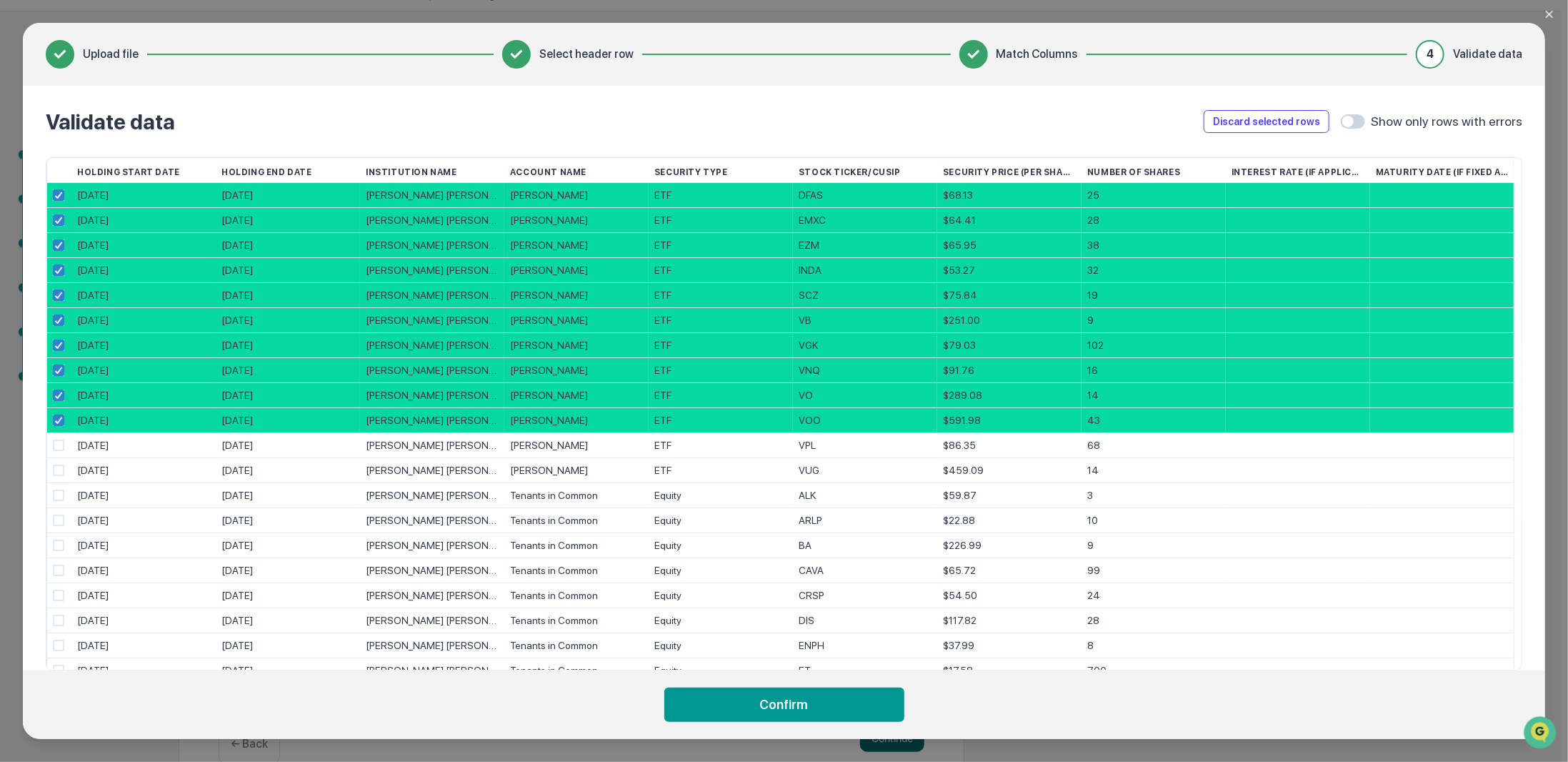
click at [56, 443] on span at bounding box center [58, 445] width 12 height 12
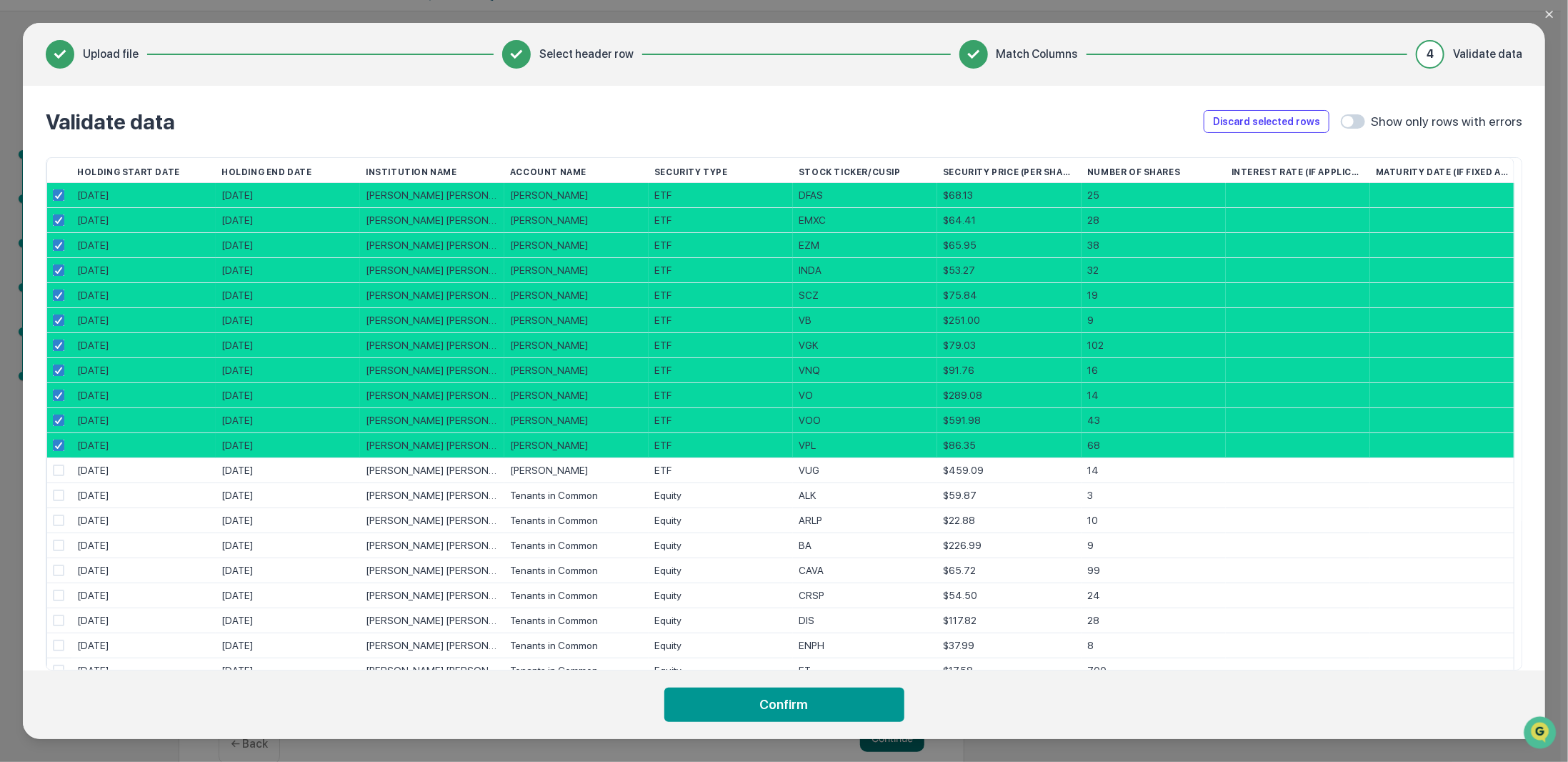
click at [57, 471] on span at bounding box center [58, 470] width 12 height 12
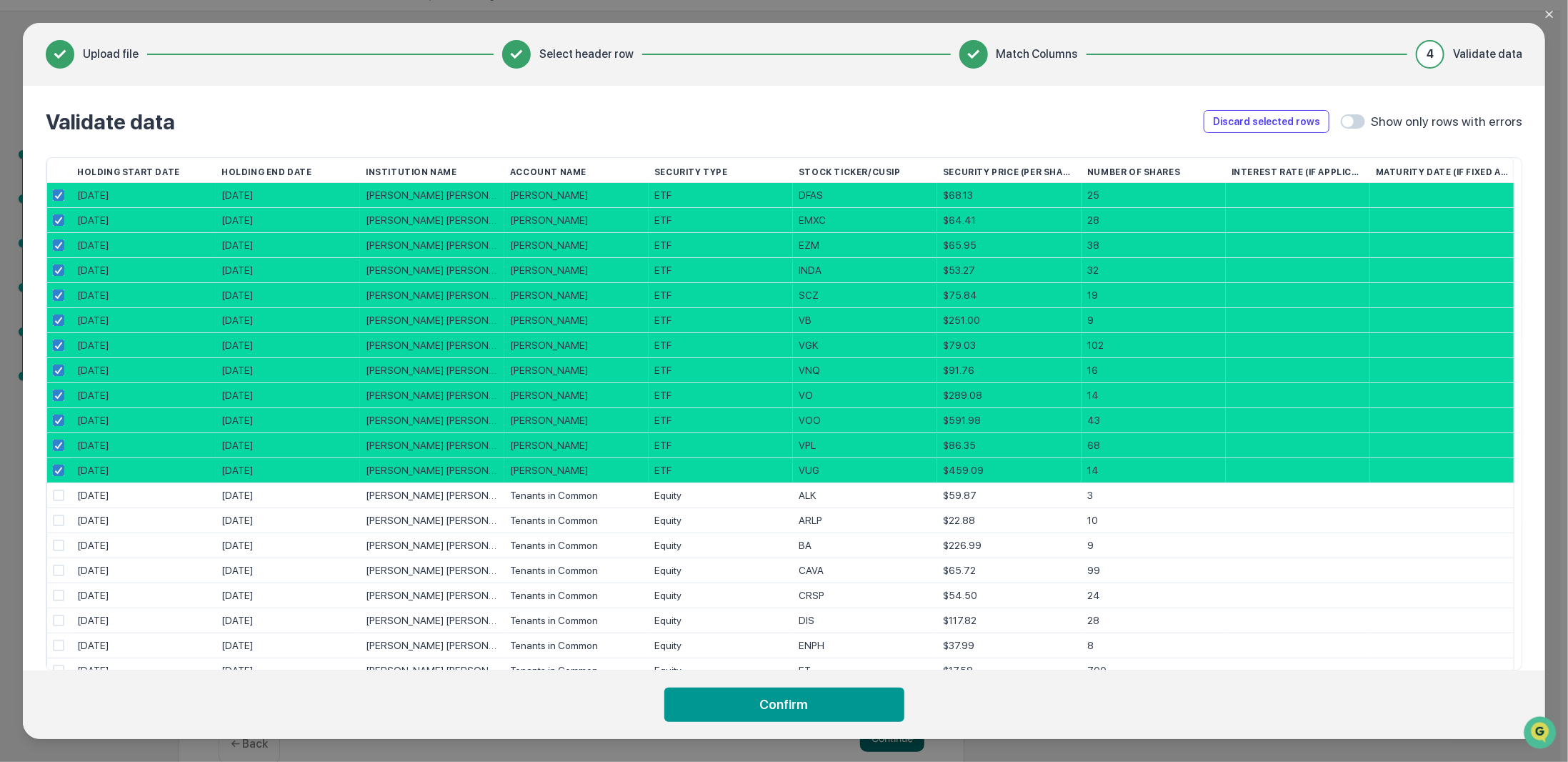
click at [57, 496] on span at bounding box center [58, 495] width 12 height 12
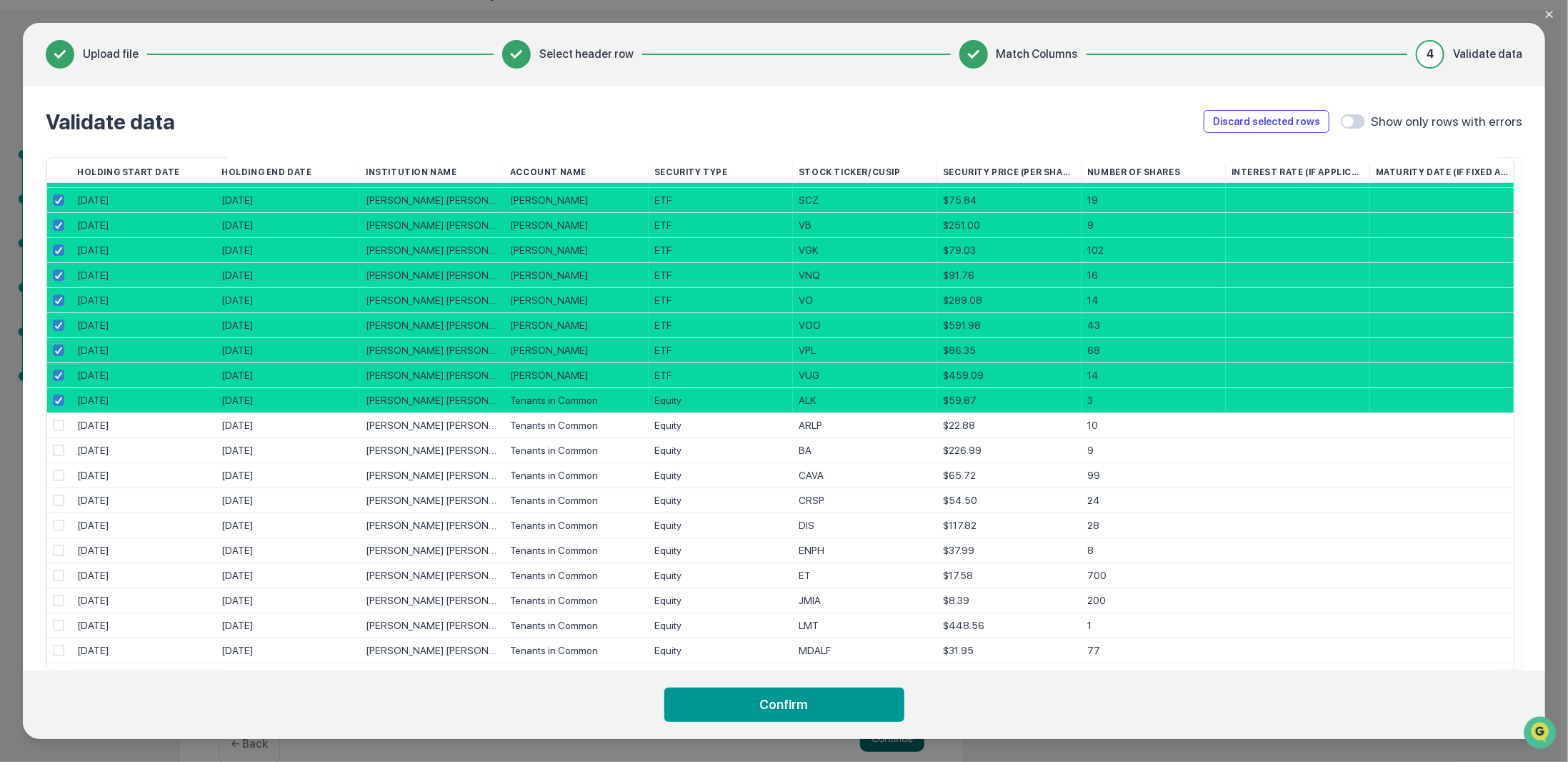
scroll to position [214, 0]
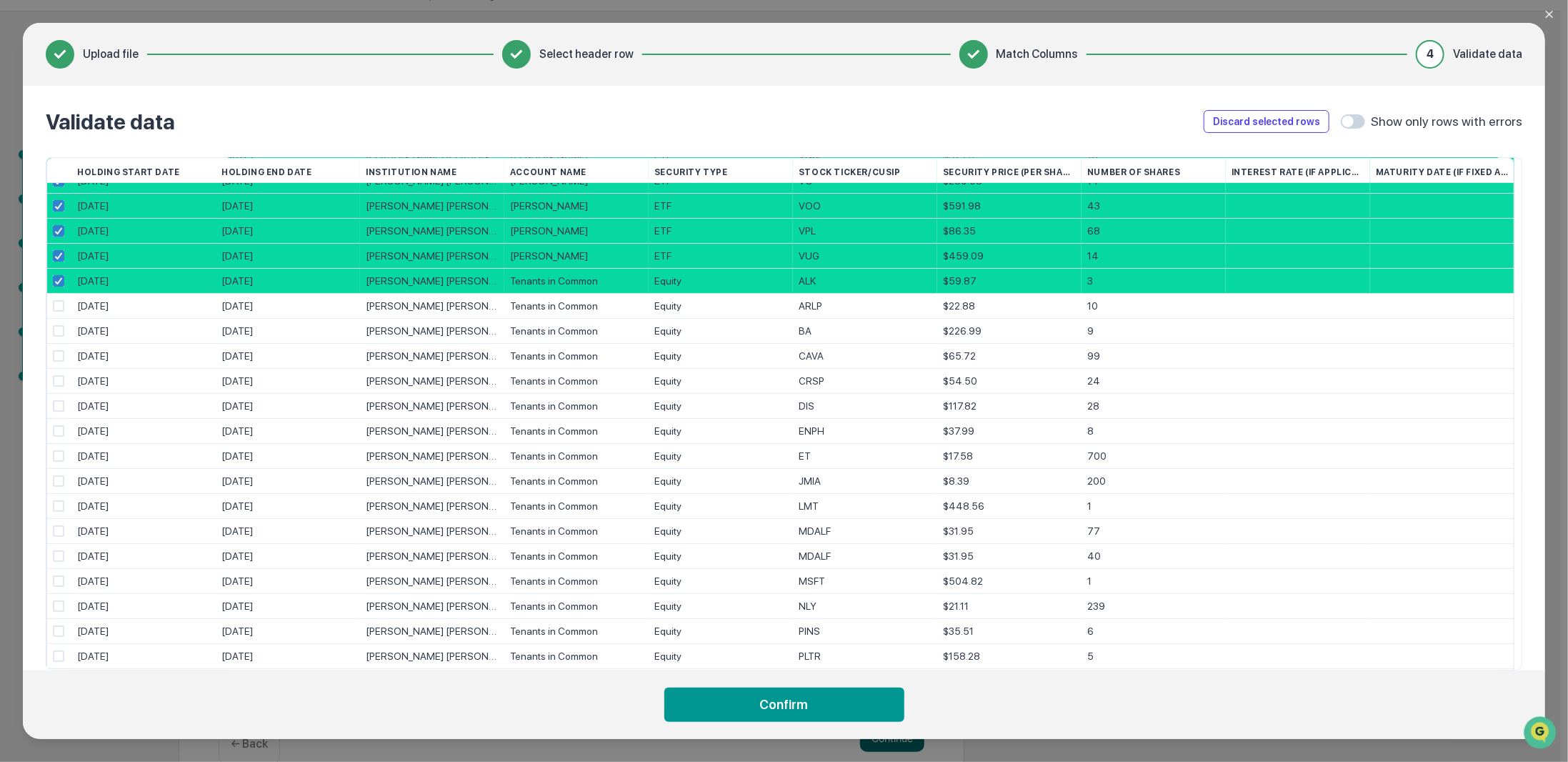
click at [56, 307] on span at bounding box center [58, 306] width 12 height 12
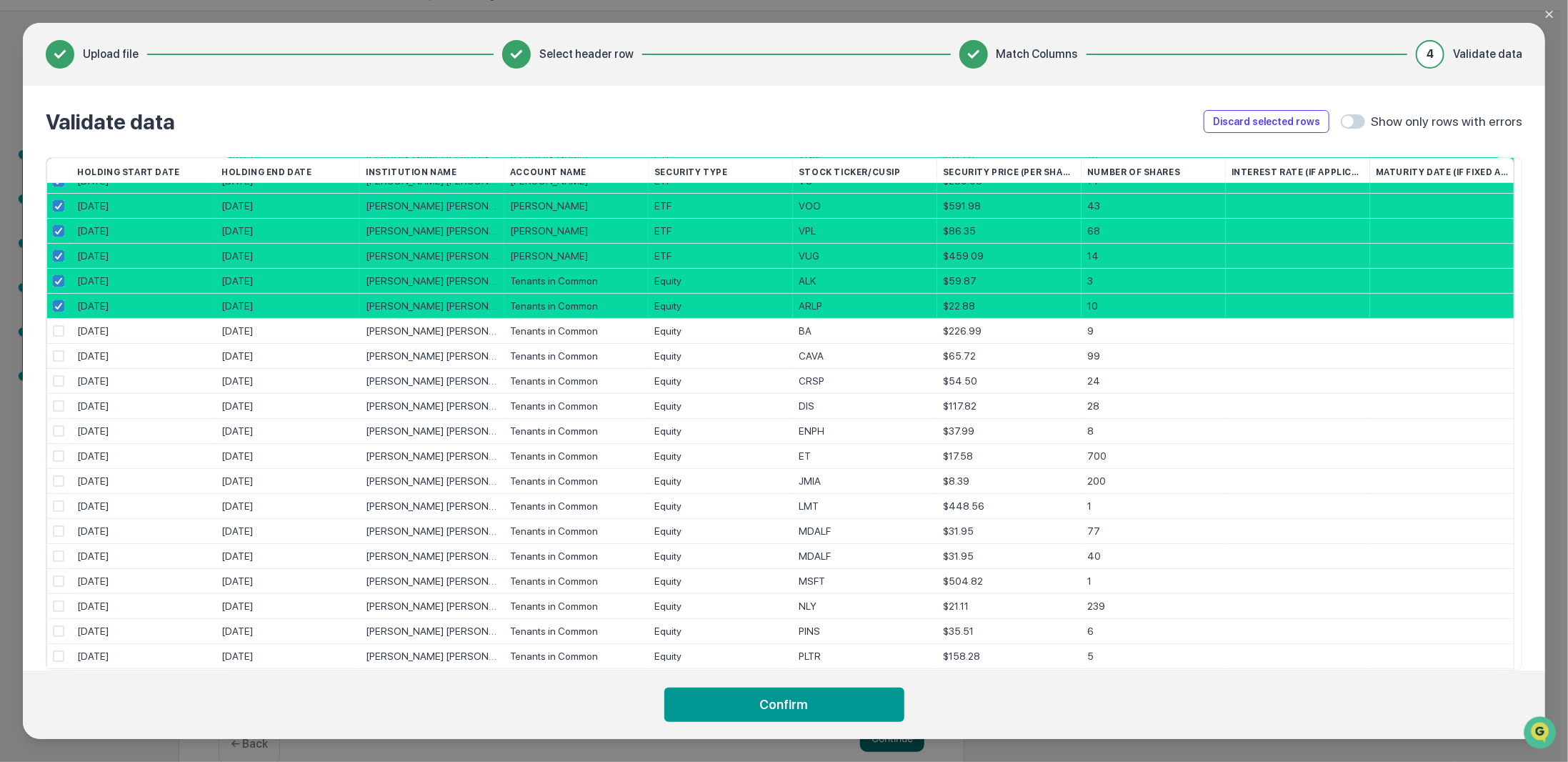
click at [53, 327] on span at bounding box center [58, 330] width 12 height 12
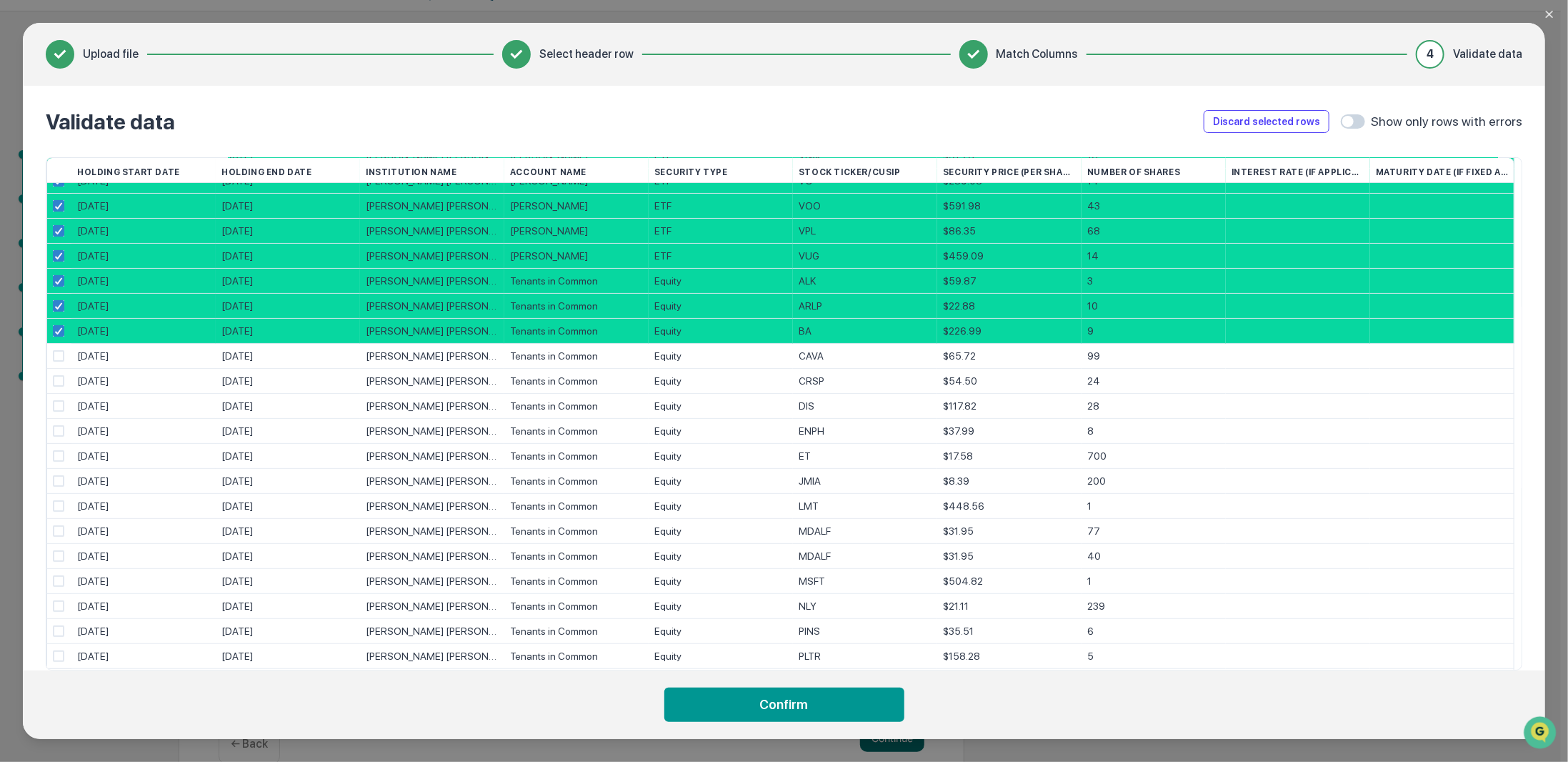
click at [55, 353] on span at bounding box center [58, 356] width 12 height 12
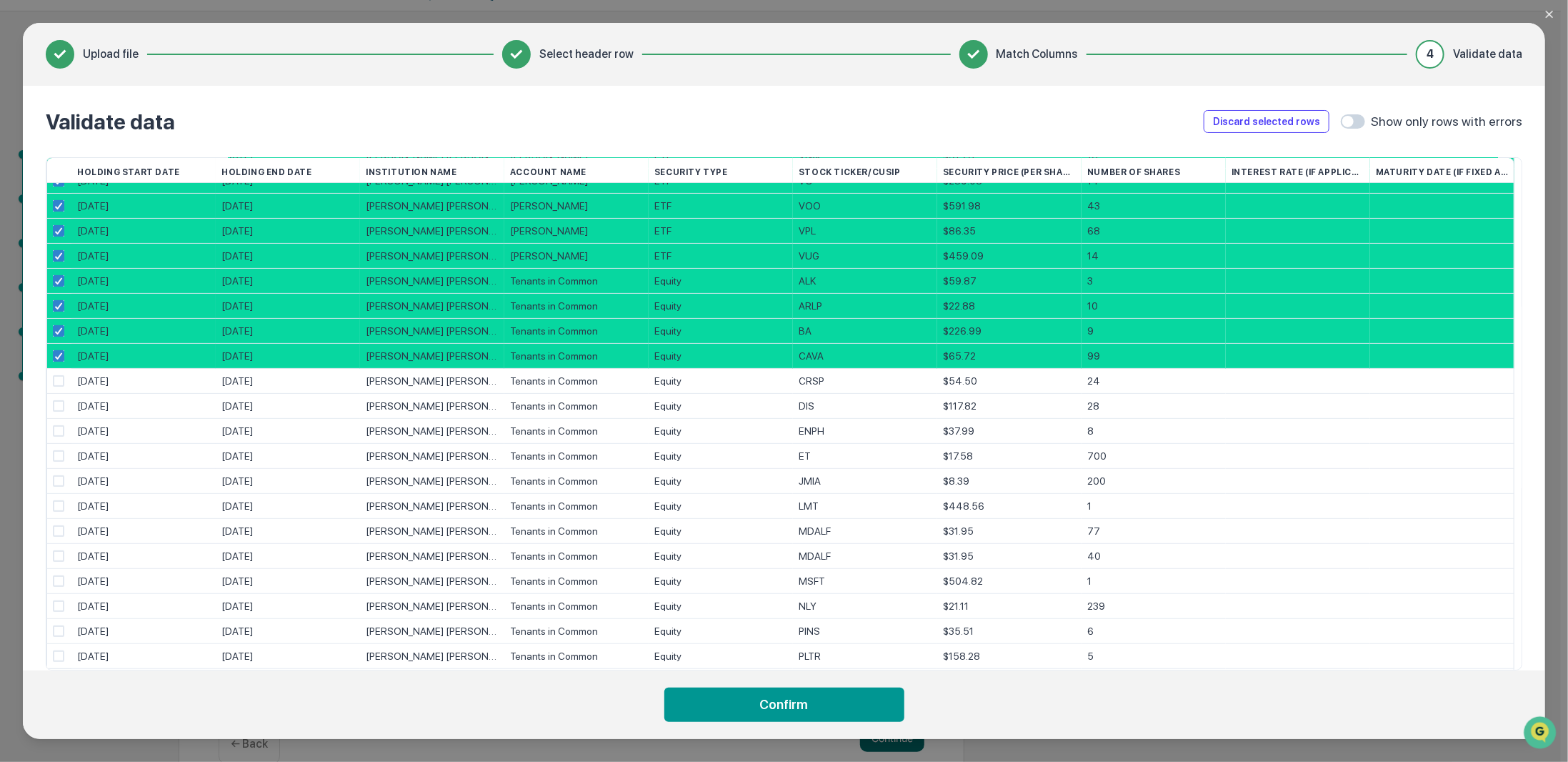
click at [57, 383] on span at bounding box center [58, 381] width 12 height 12
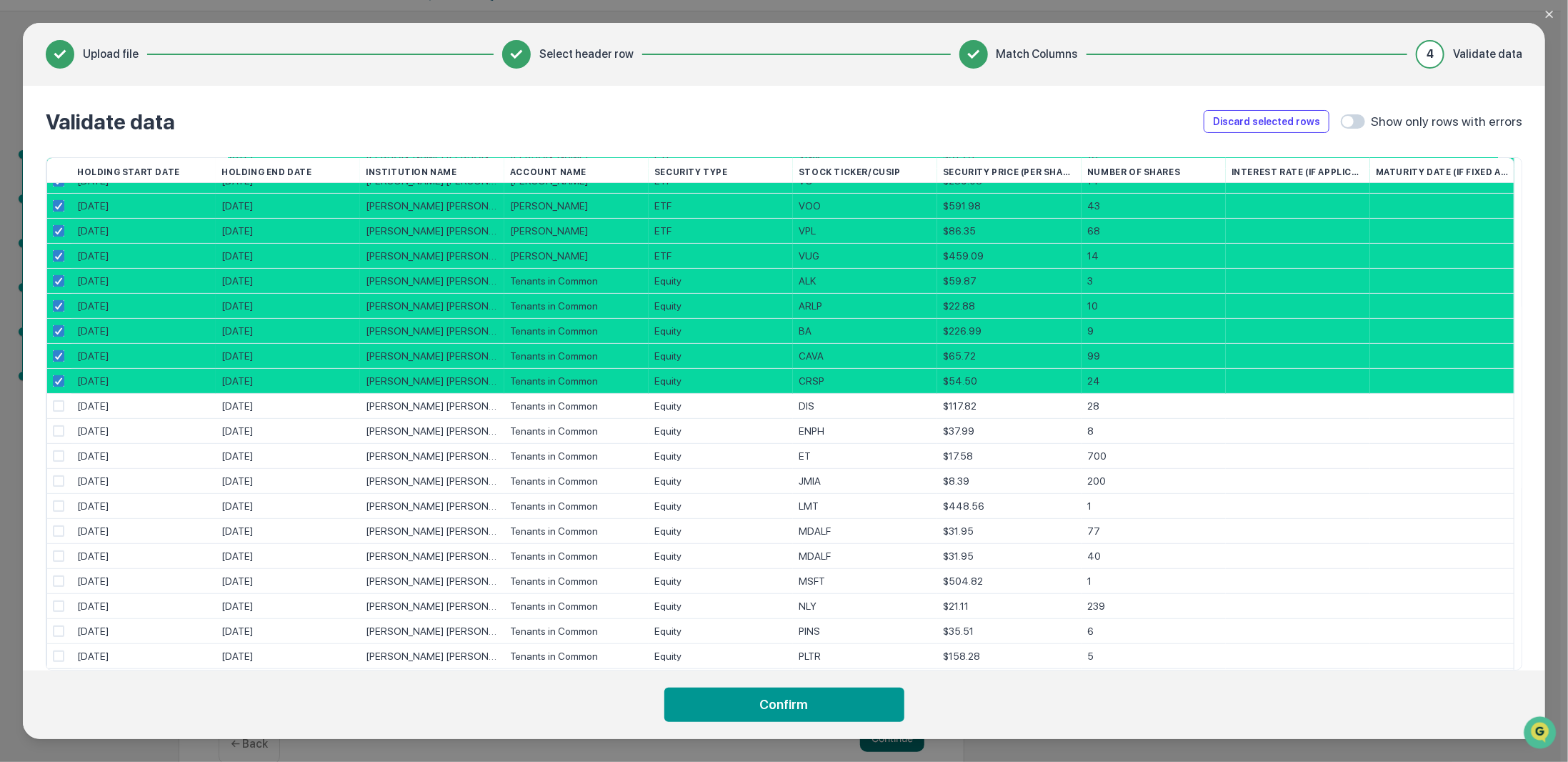
click at [56, 408] on span at bounding box center [58, 406] width 12 height 12
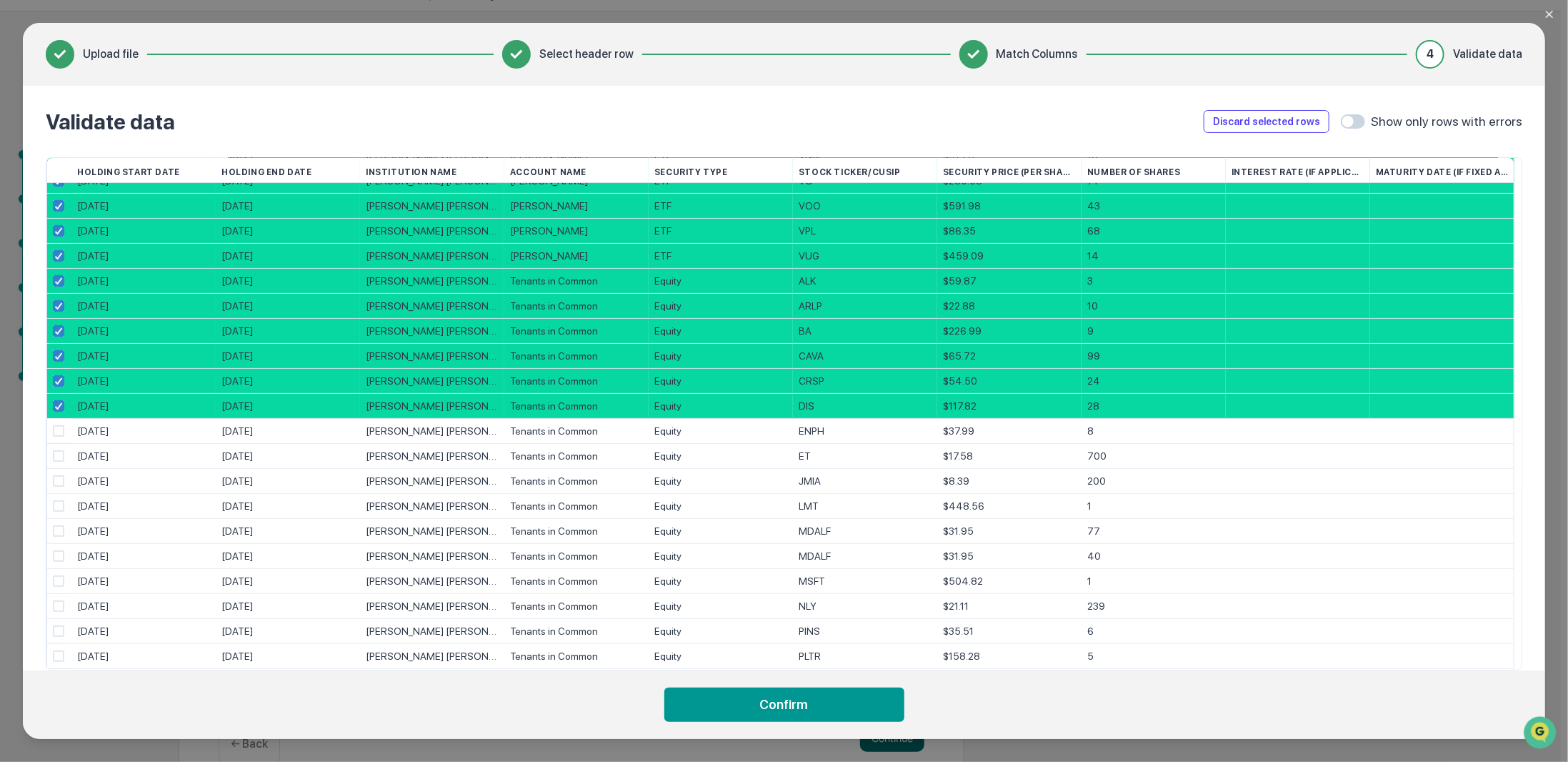
click at [55, 440] on div at bounding box center [58, 431] width 25 height 25
click at [55, 437] on div at bounding box center [58, 431] width 25 height 25
click at [59, 434] on span at bounding box center [58, 431] width 12 height 12
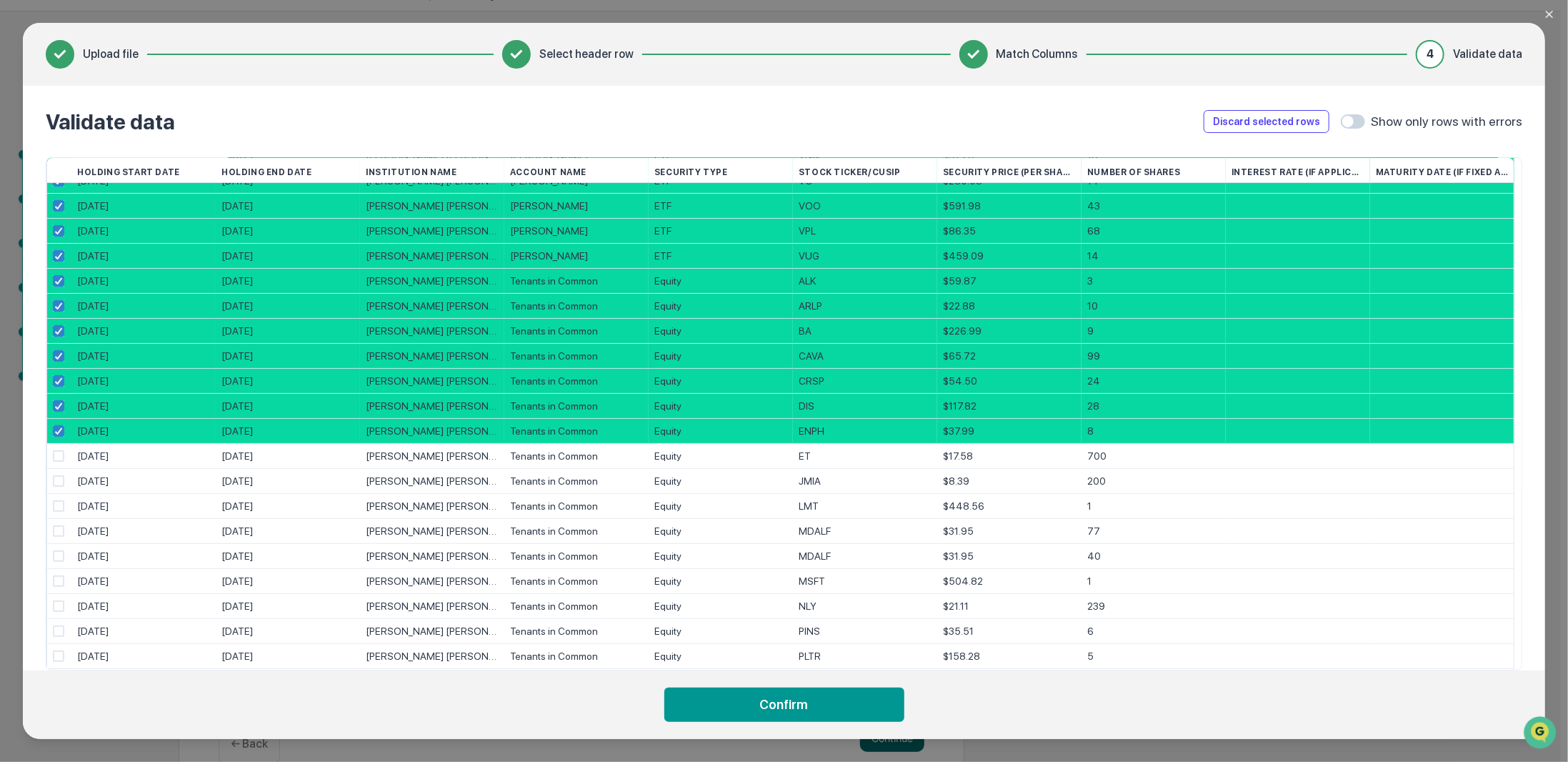
click at [57, 450] on span at bounding box center [58, 455] width 12 height 12
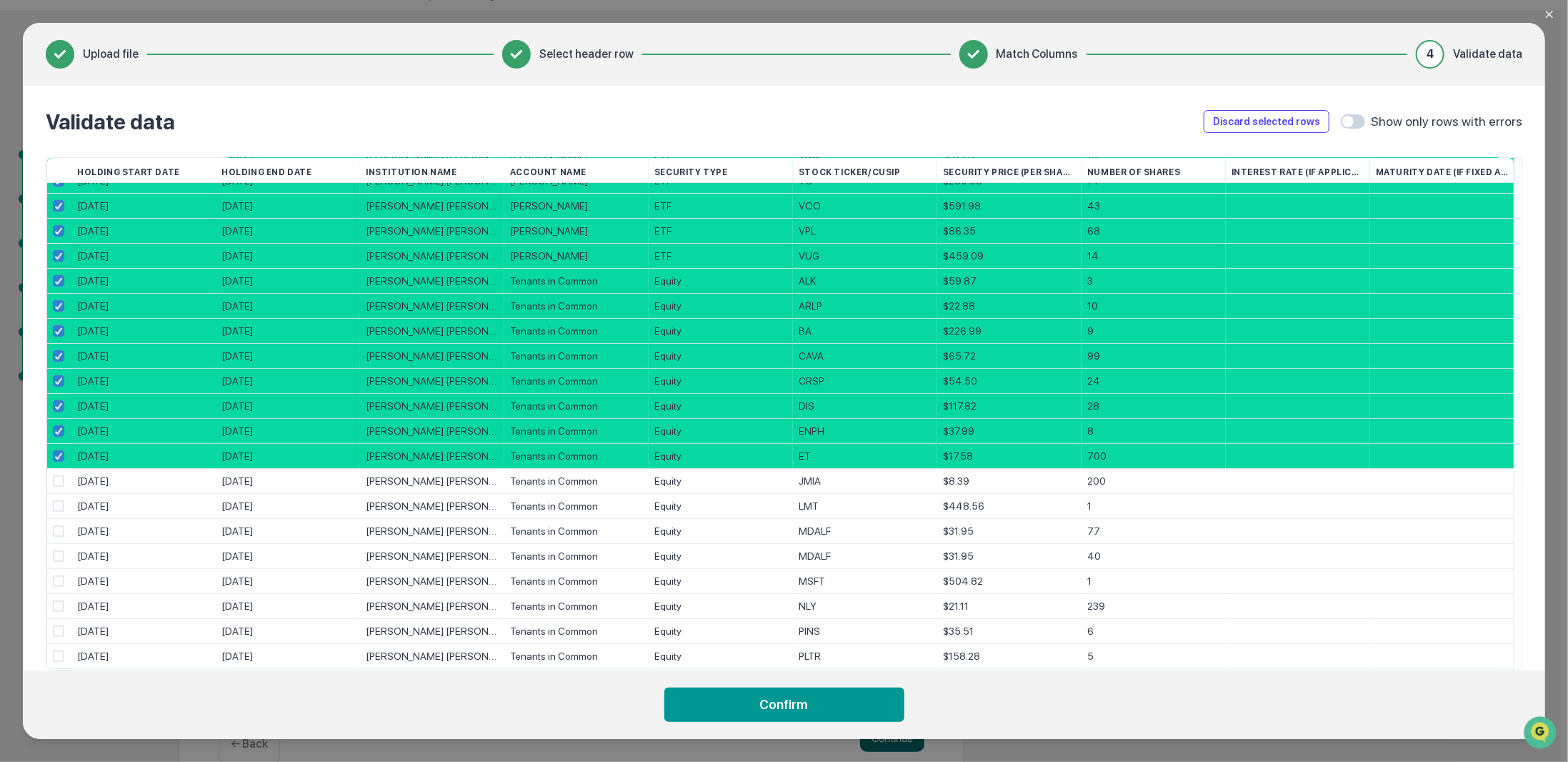
click at [56, 480] on span at bounding box center [58, 481] width 12 height 12
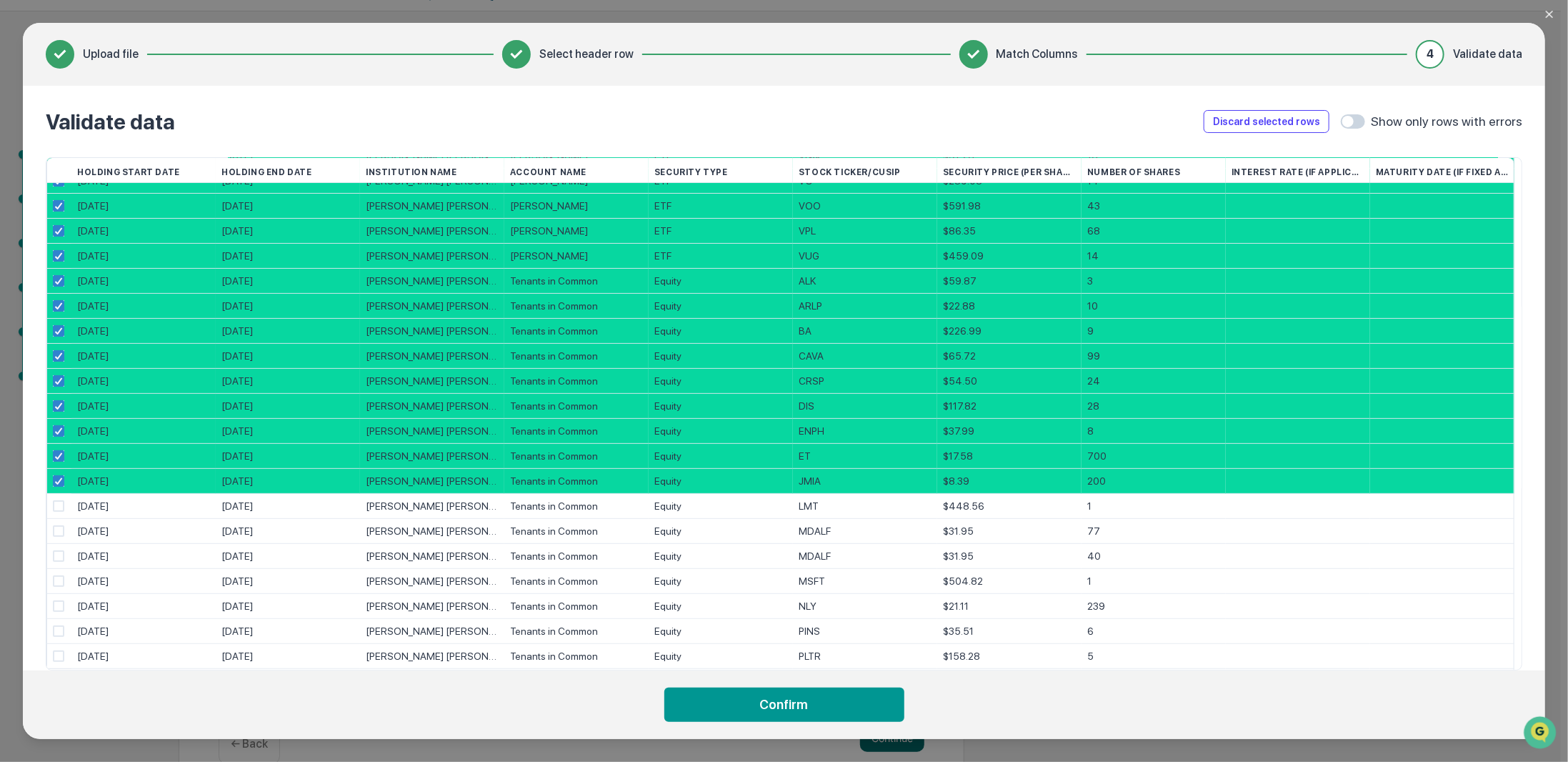
click at [57, 506] on span at bounding box center [58, 506] width 12 height 12
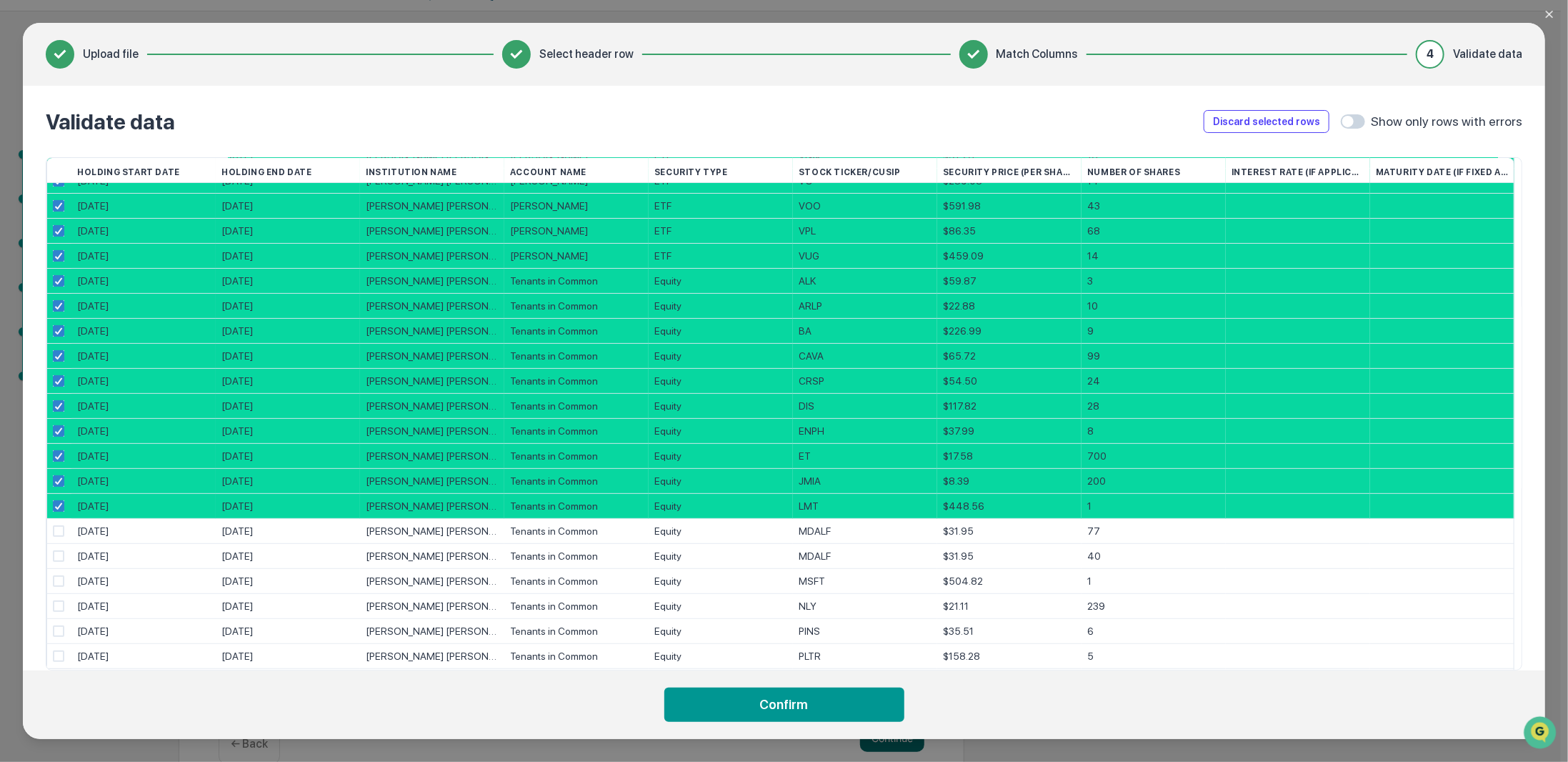
click at [60, 534] on span at bounding box center [58, 531] width 12 height 12
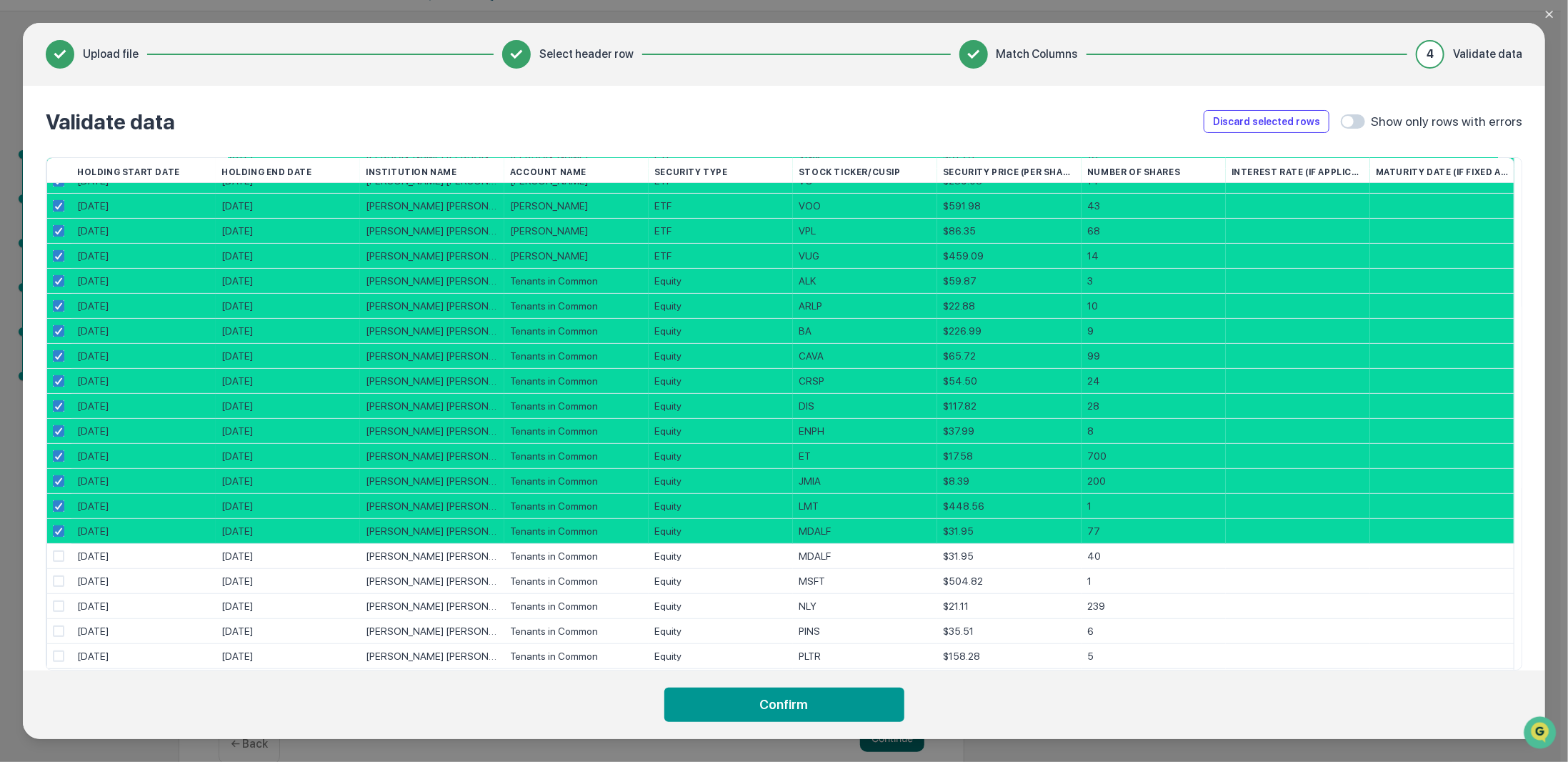
click at [59, 554] on span at bounding box center [58, 556] width 12 height 12
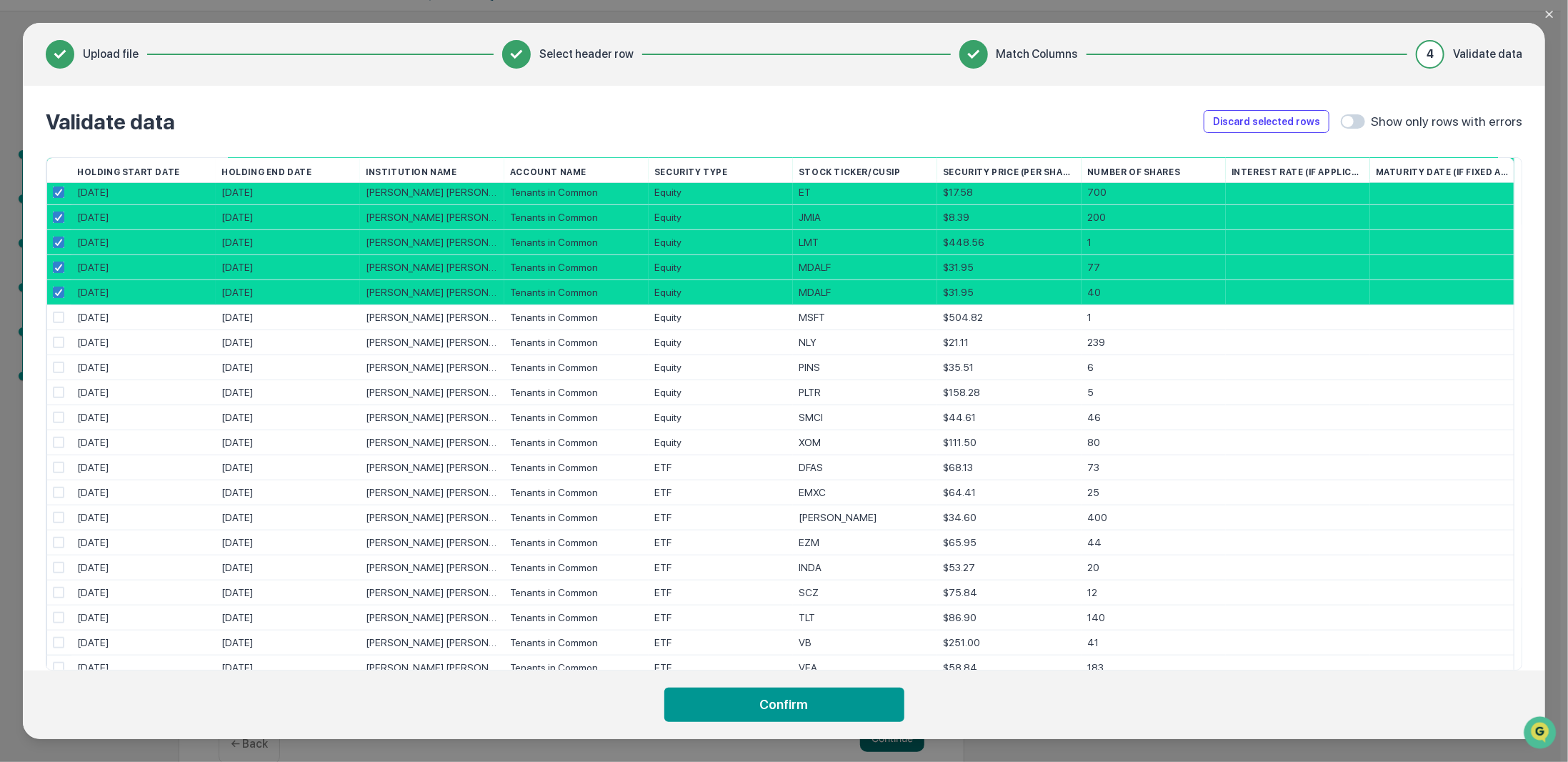
scroll to position [572, 0]
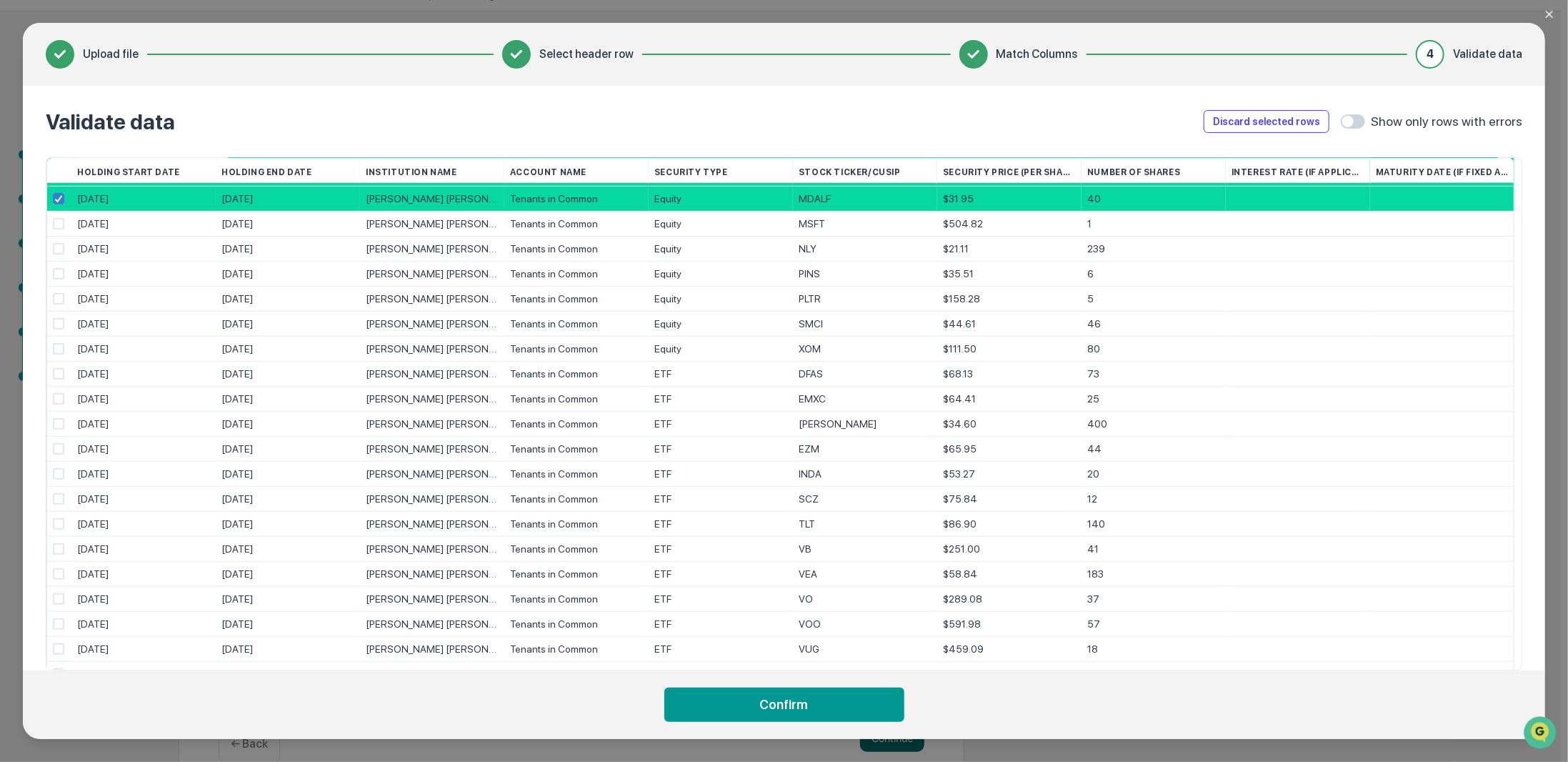
click at [57, 222] on span at bounding box center [58, 224] width 12 height 12
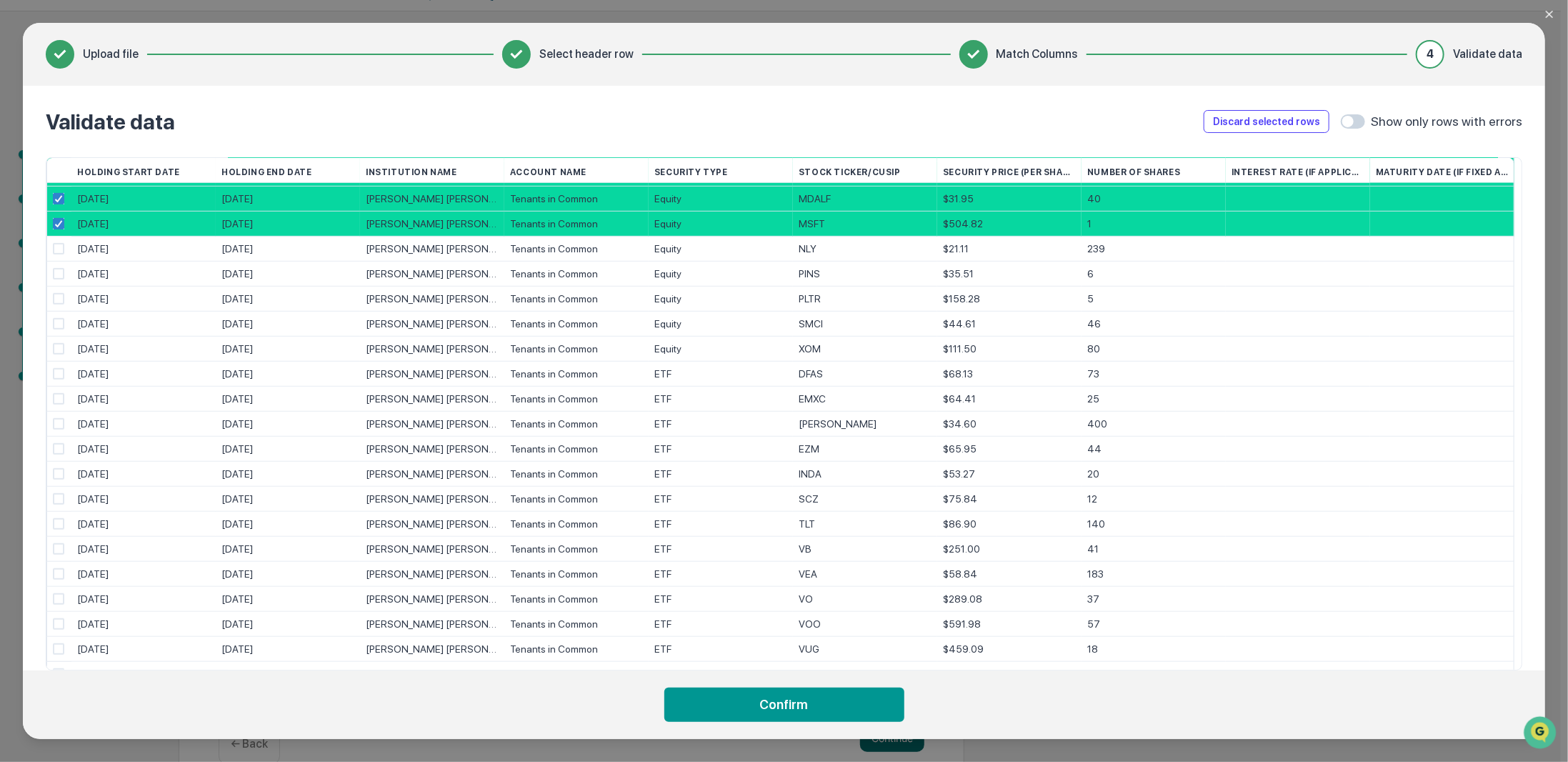
click at [55, 239] on div at bounding box center [58, 248] width 25 height 25
click at [57, 245] on span at bounding box center [58, 248] width 12 height 12
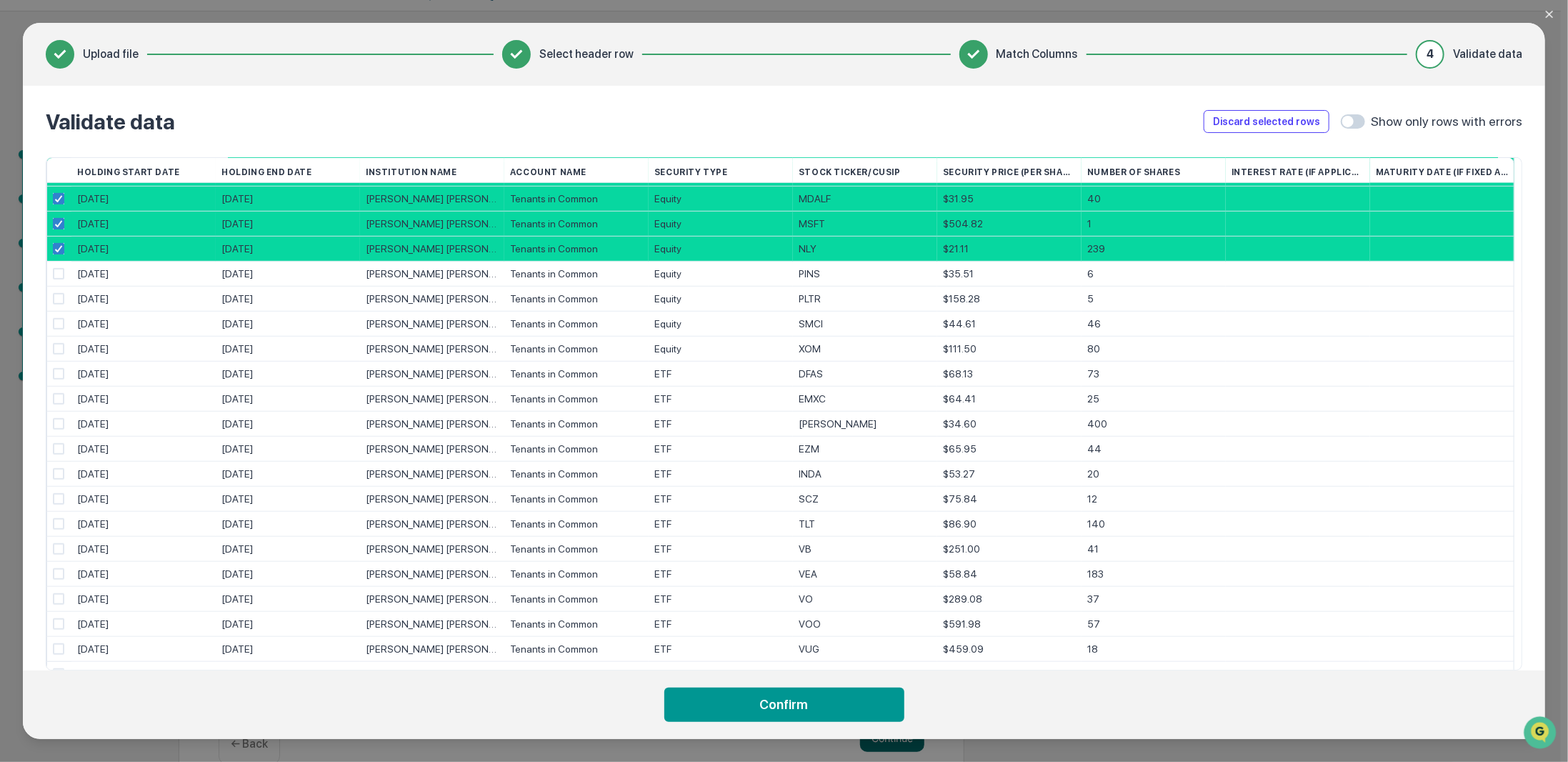
click at [57, 268] on span at bounding box center [58, 274] width 12 height 12
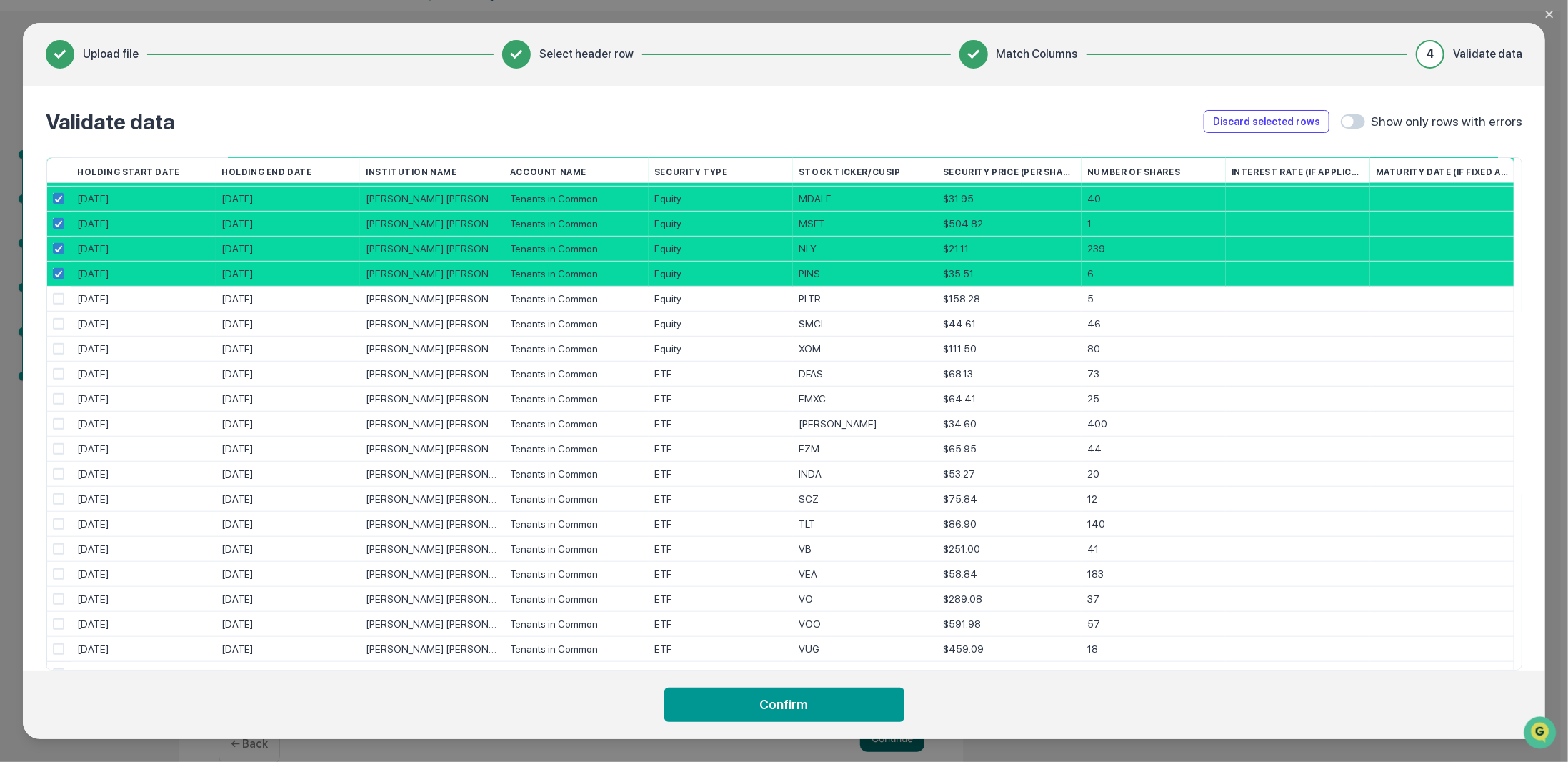
click at [58, 296] on span at bounding box center [58, 298] width 12 height 12
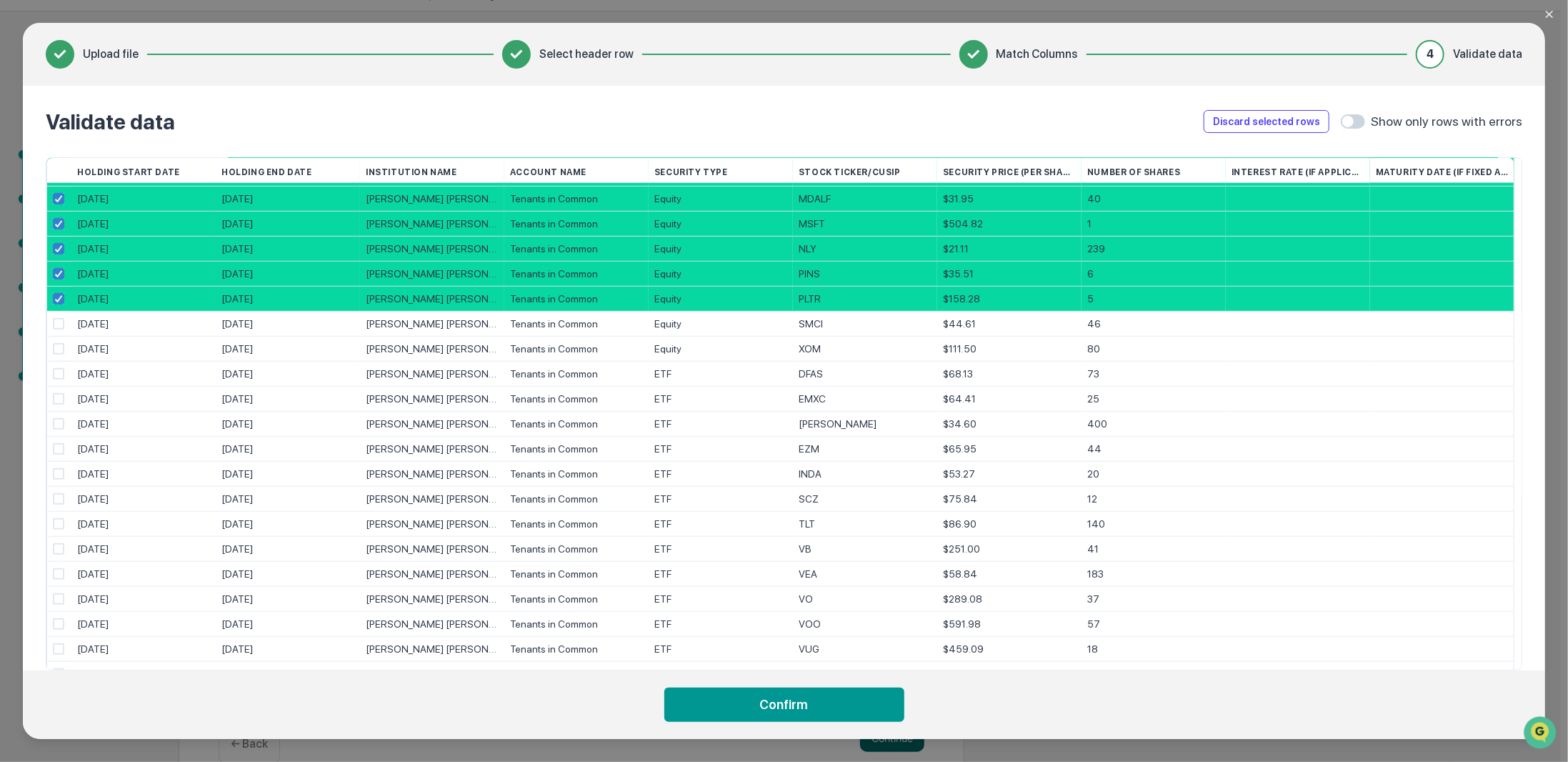
drag, startPoint x: 57, startPoint y: 320, endPoint x: 57, endPoint y: 329, distance: 9.0
click at [57, 323] on span at bounding box center [58, 324] width 12 height 12
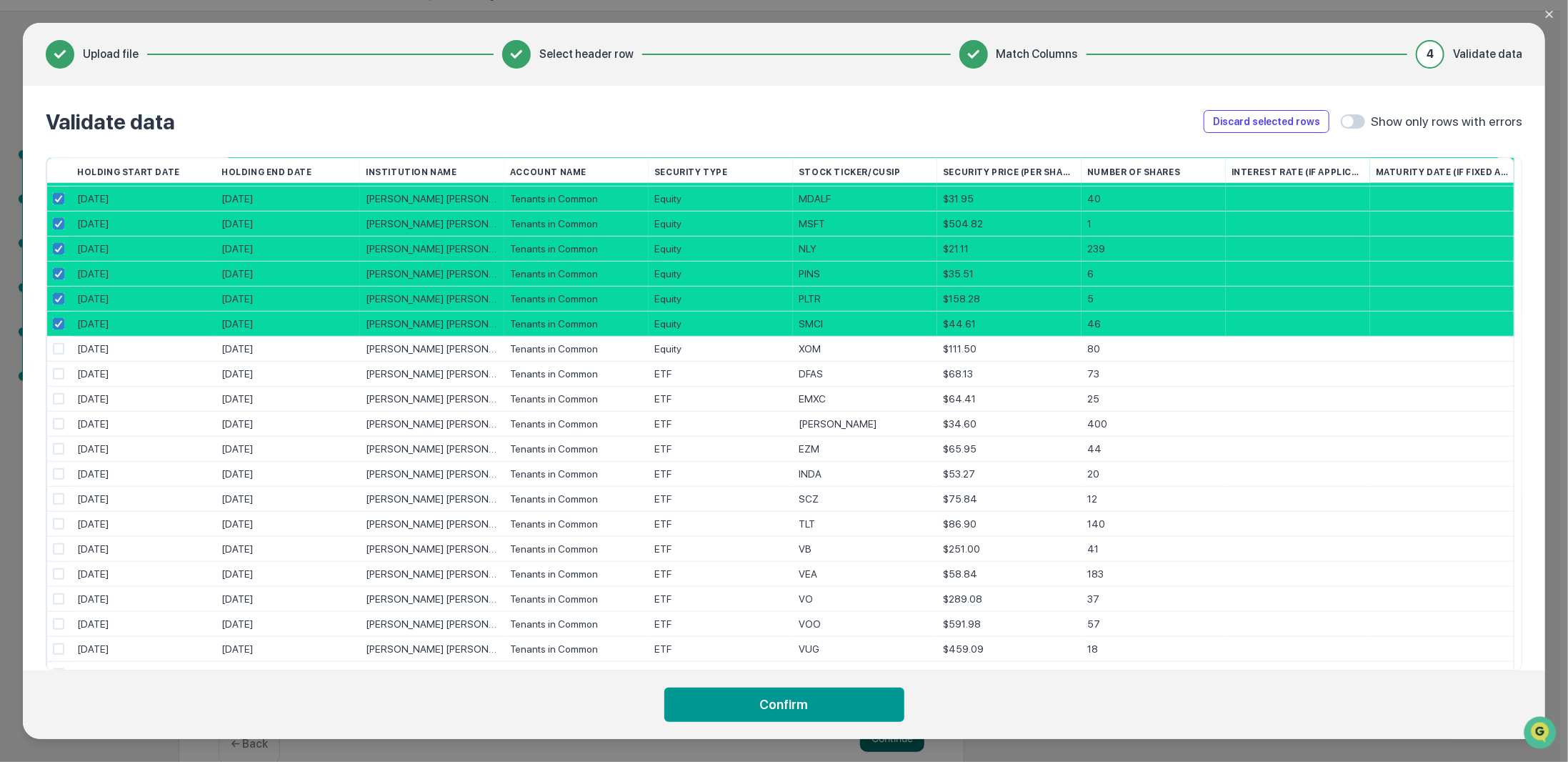
drag, startPoint x: 56, startPoint y: 345, endPoint x: 56, endPoint y: 354, distance: 9.0
click at [56, 347] on span at bounding box center [58, 349] width 12 height 12
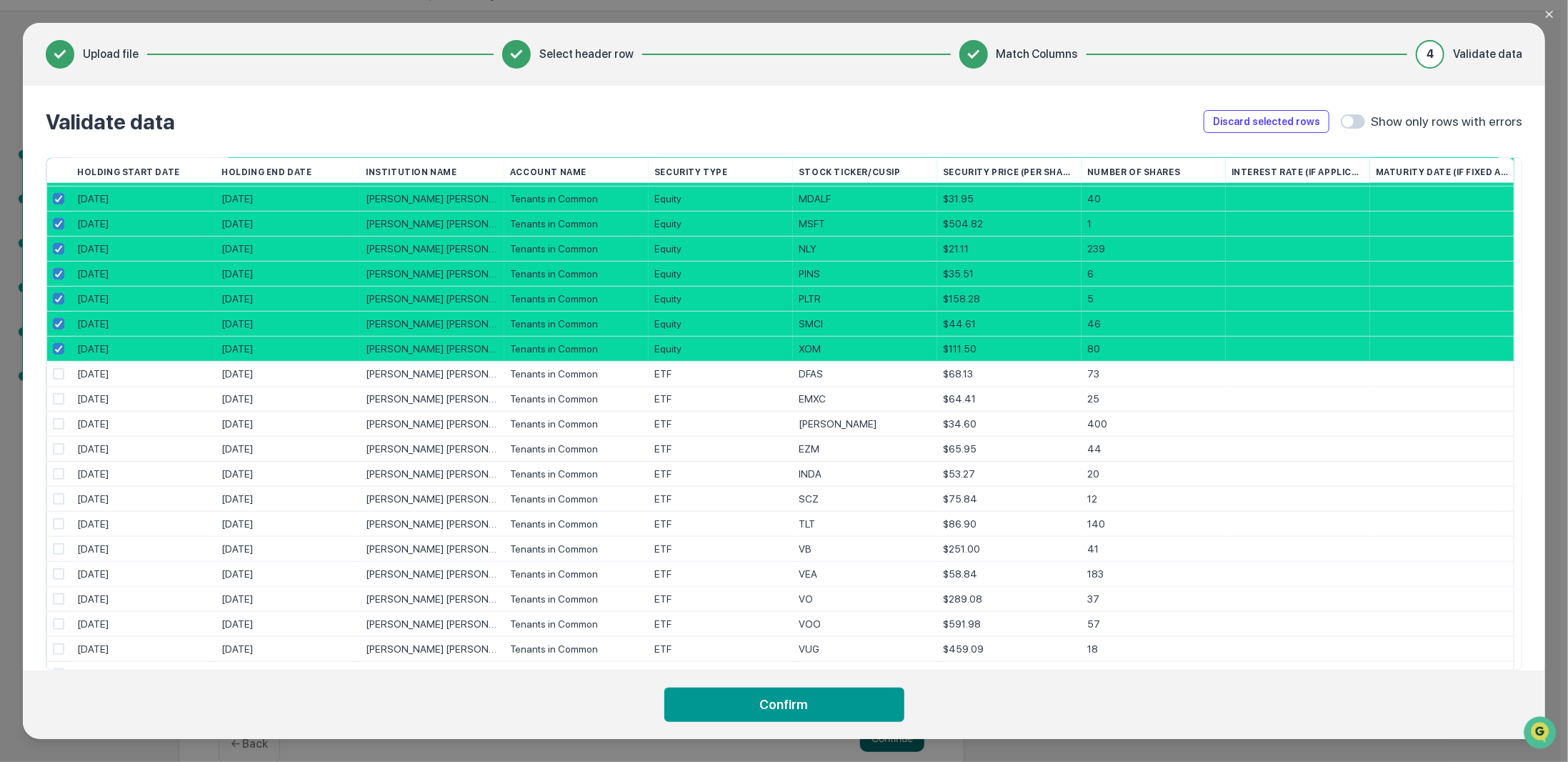
drag, startPoint x: 55, startPoint y: 371, endPoint x: 56, endPoint y: 380, distance: 9.1
click at [55, 372] on span at bounding box center [58, 373] width 12 height 12
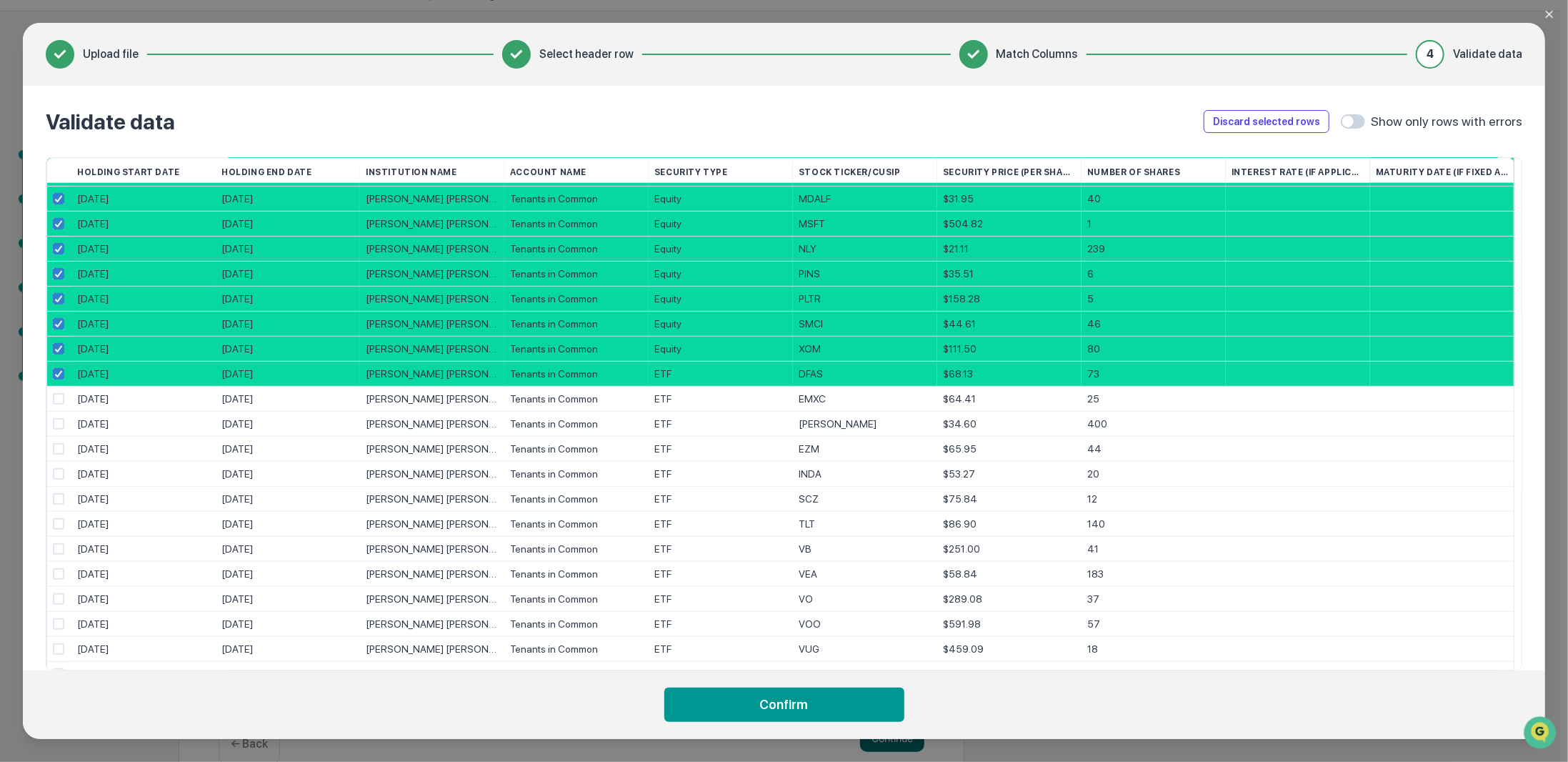
click at [56, 397] on span at bounding box center [58, 399] width 12 height 12
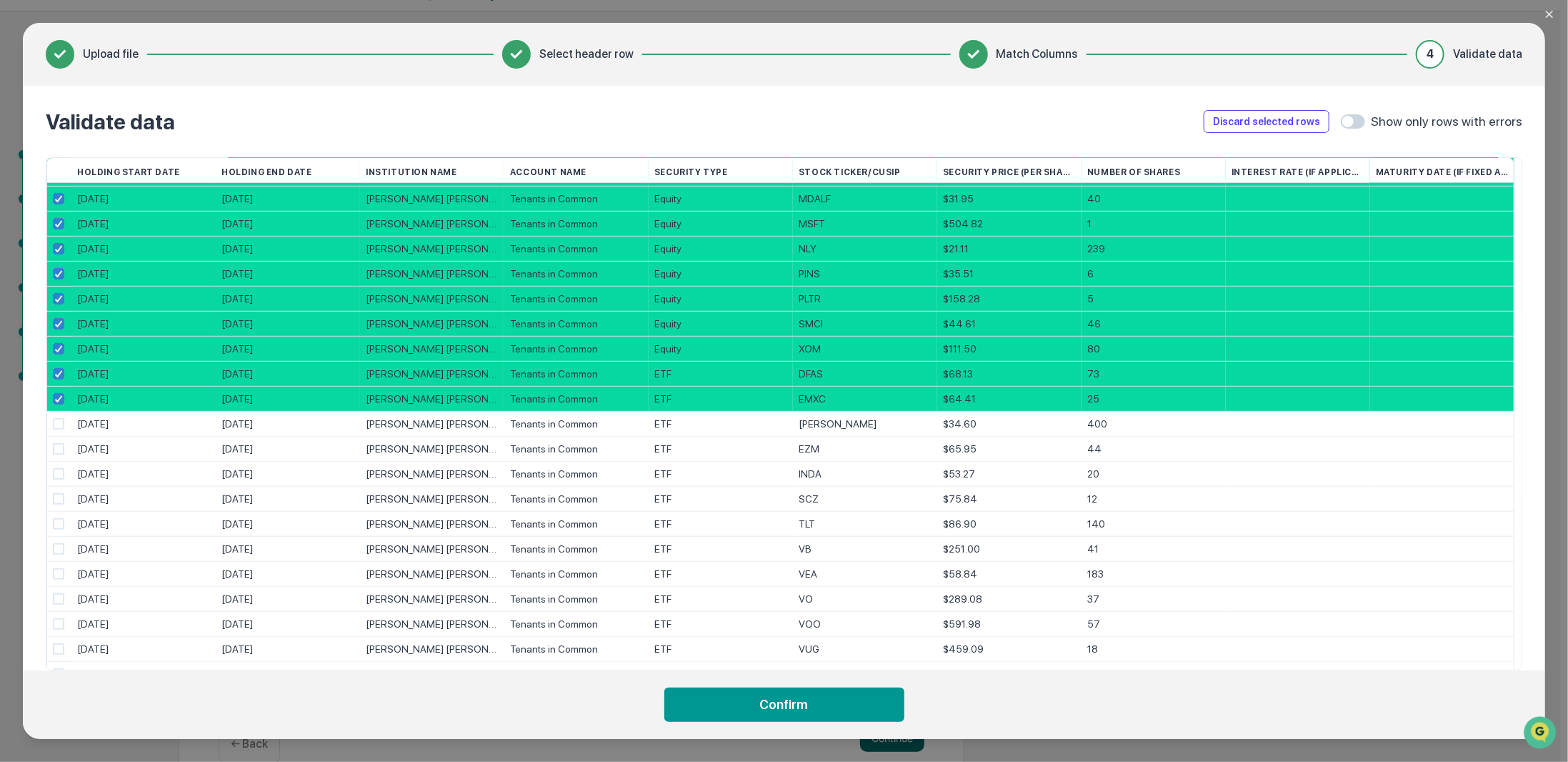
click at [56, 423] on span at bounding box center [58, 423] width 12 height 12
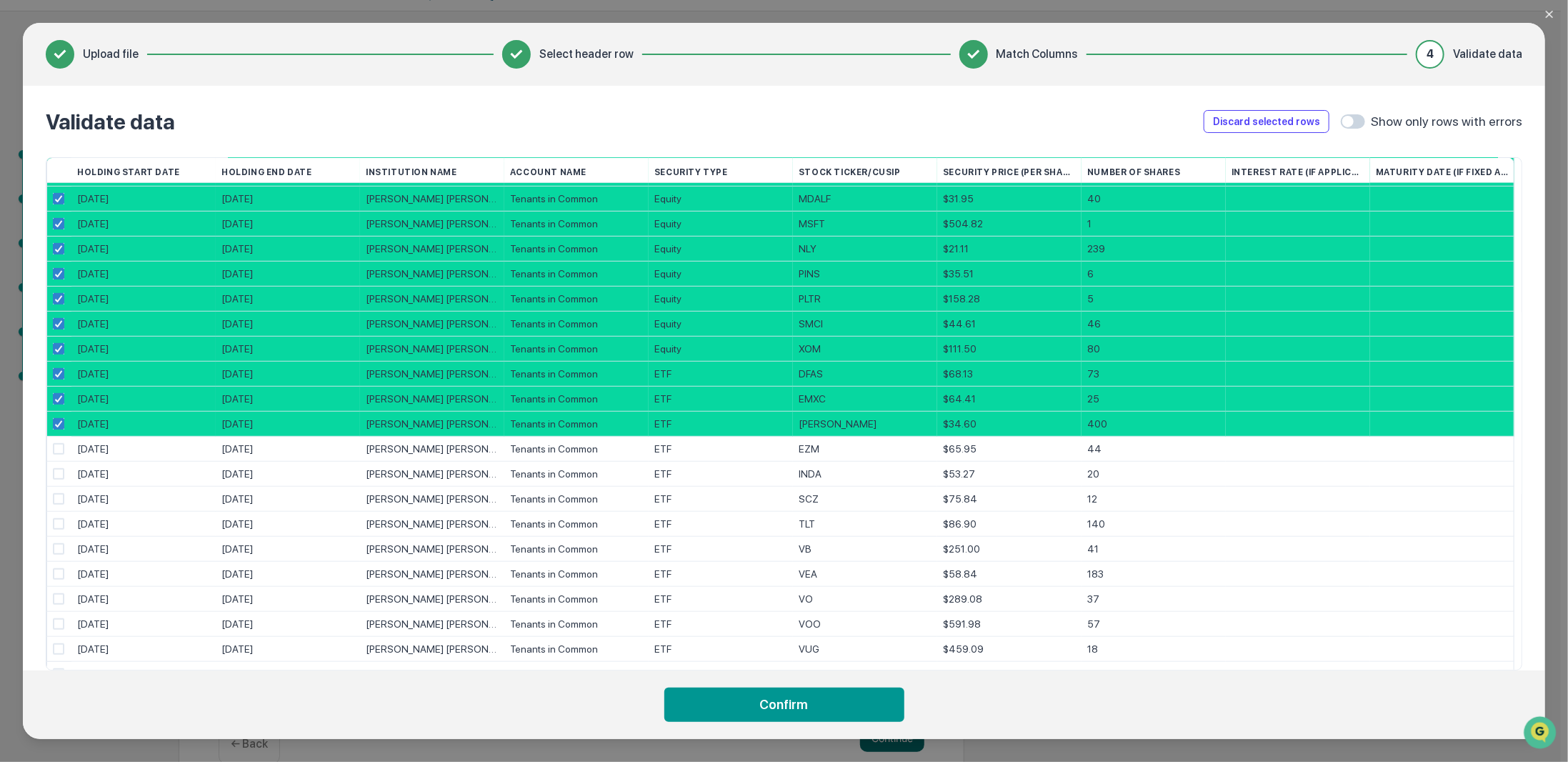
drag, startPoint x: 57, startPoint y: 446, endPoint x: 57, endPoint y: 454, distance: 8.0
click at [57, 446] on span at bounding box center [58, 449] width 12 height 12
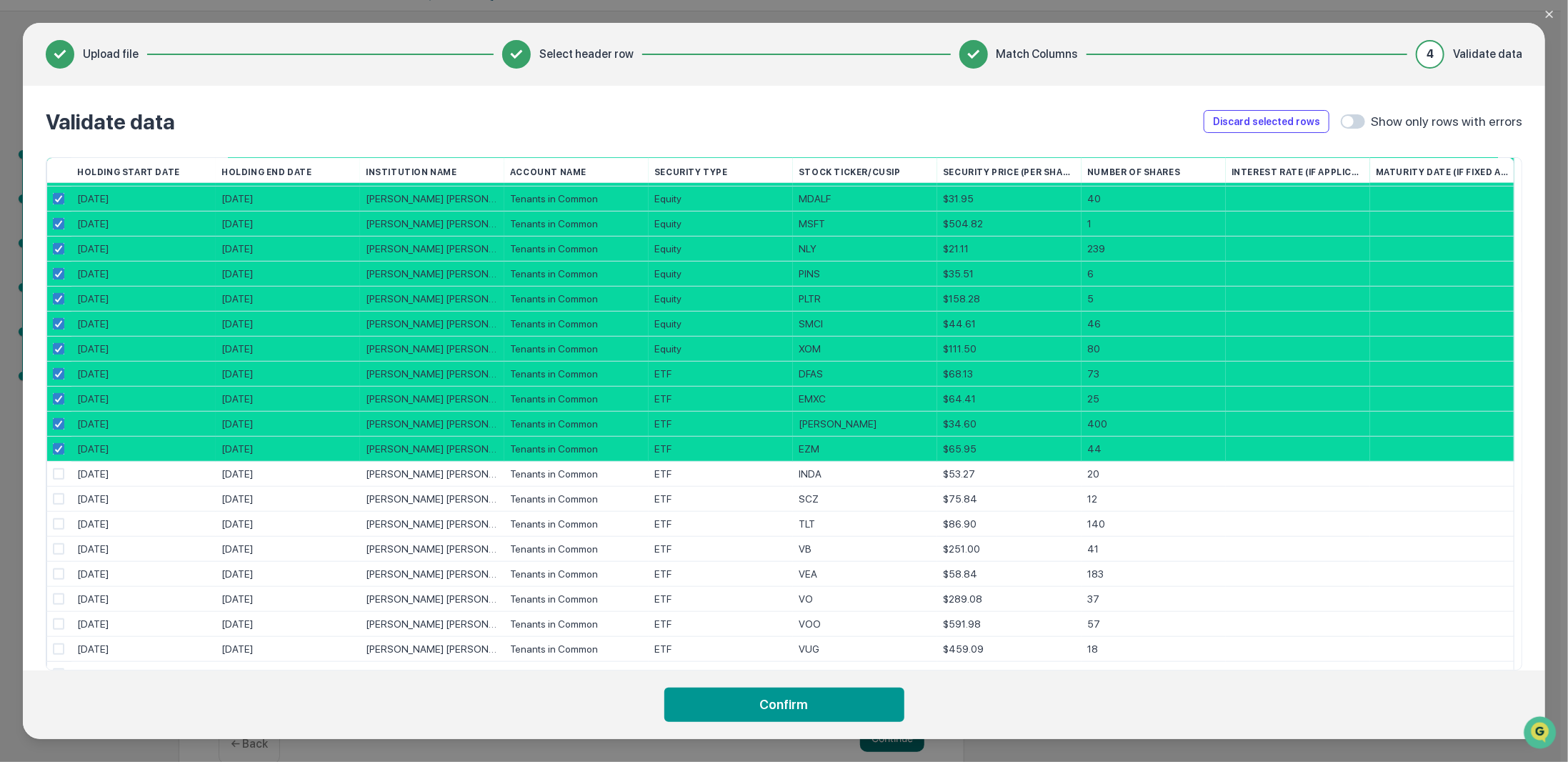
drag, startPoint x: 57, startPoint y: 470, endPoint x: 57, endPoint y: 483, distance: 13.0
click at [57, 475] on span at bounding box center [58, 474] width 12 height 12
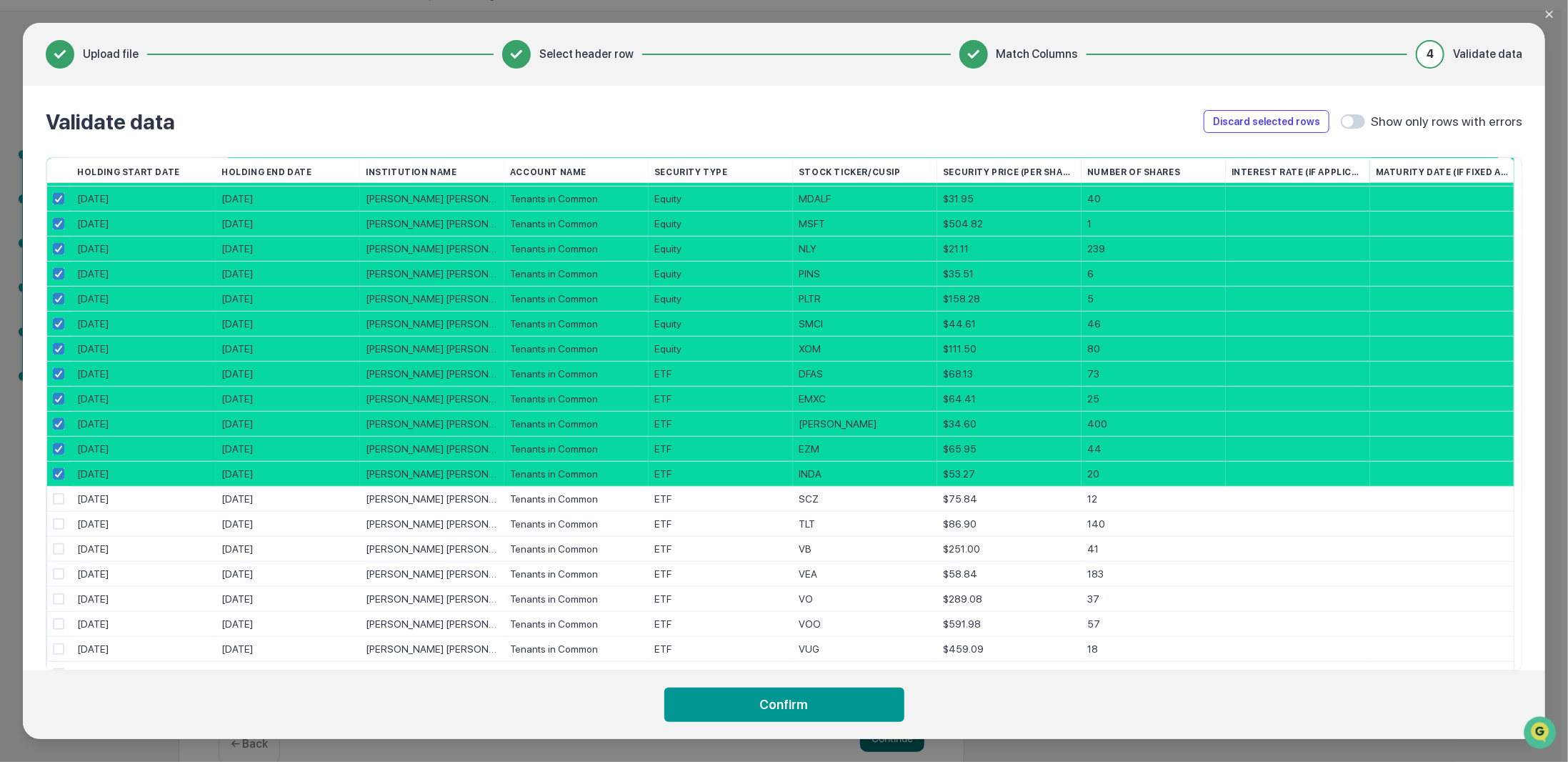
drag, startPoint x: 53, startPoint y: 499, endPoint x: 50, endPoint y: 509, distance: 10.4
click at [51, 505] on div at bounding box center [58, 498] width 25 height 25
click at [57, 496] on span at bounding box center [58, 498] width 12 height 12
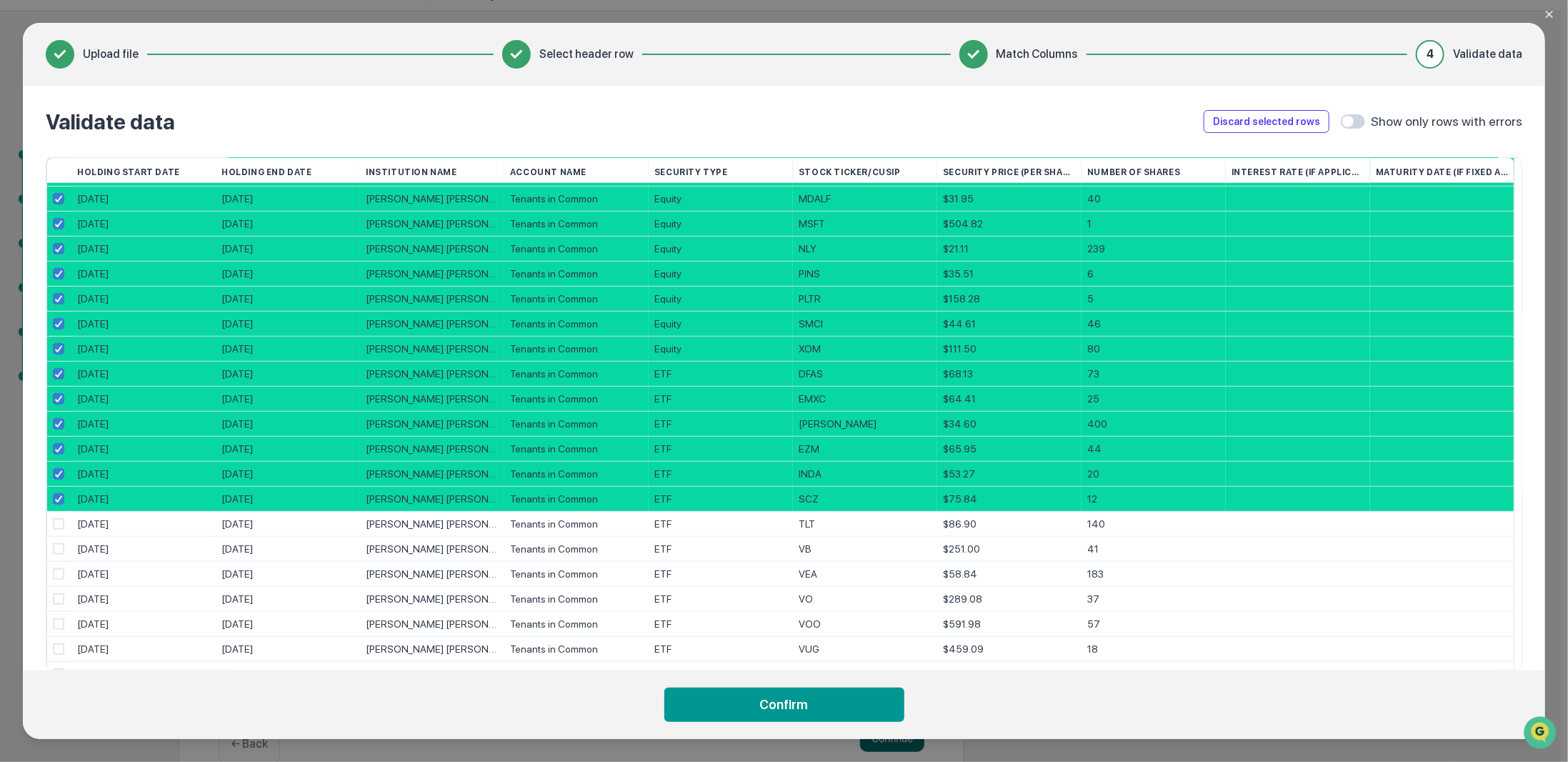
click at [56, 528] on span at bounding box center [58, 524] width 12 height 12
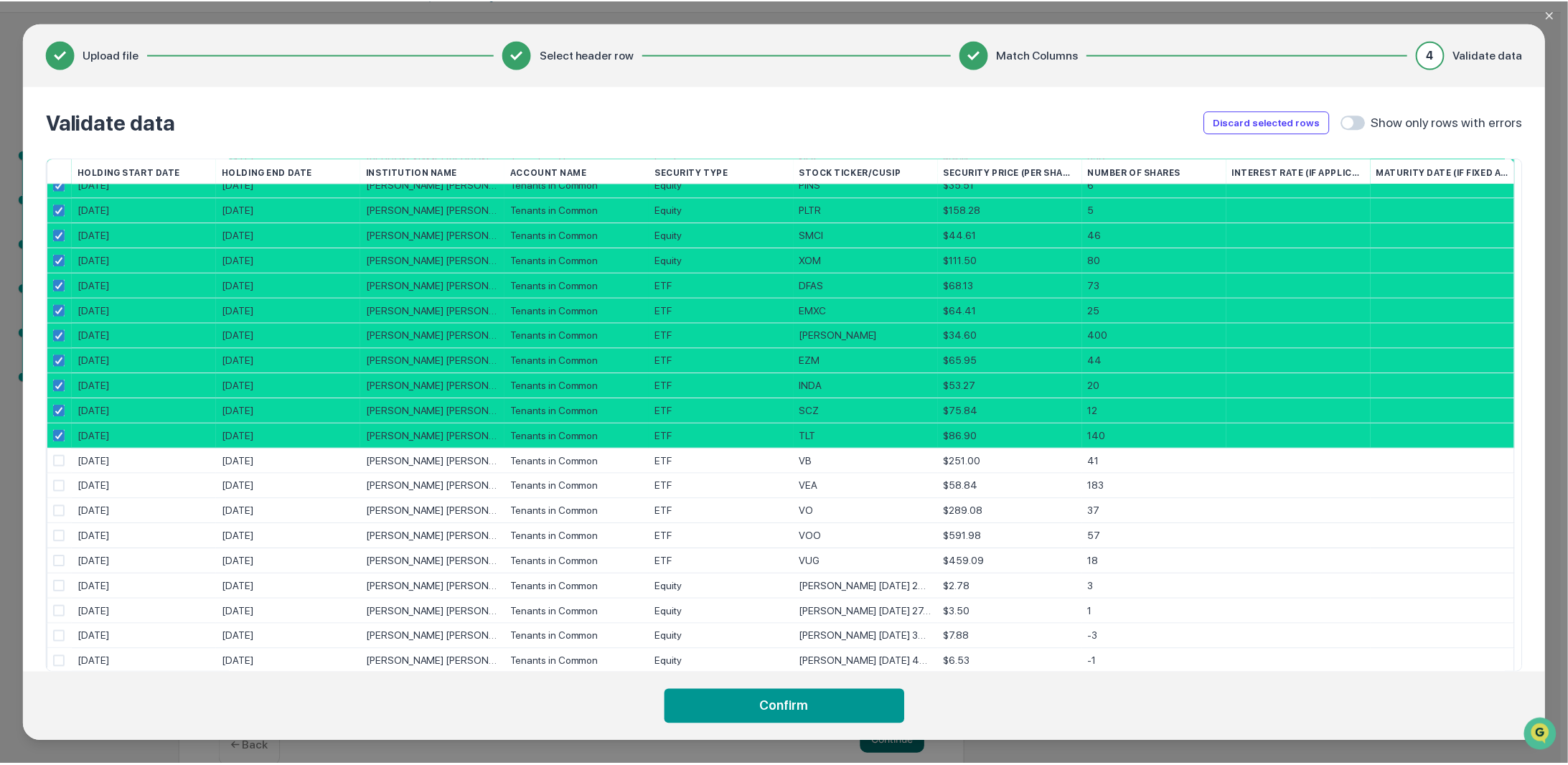
scroll to position [716, 0]
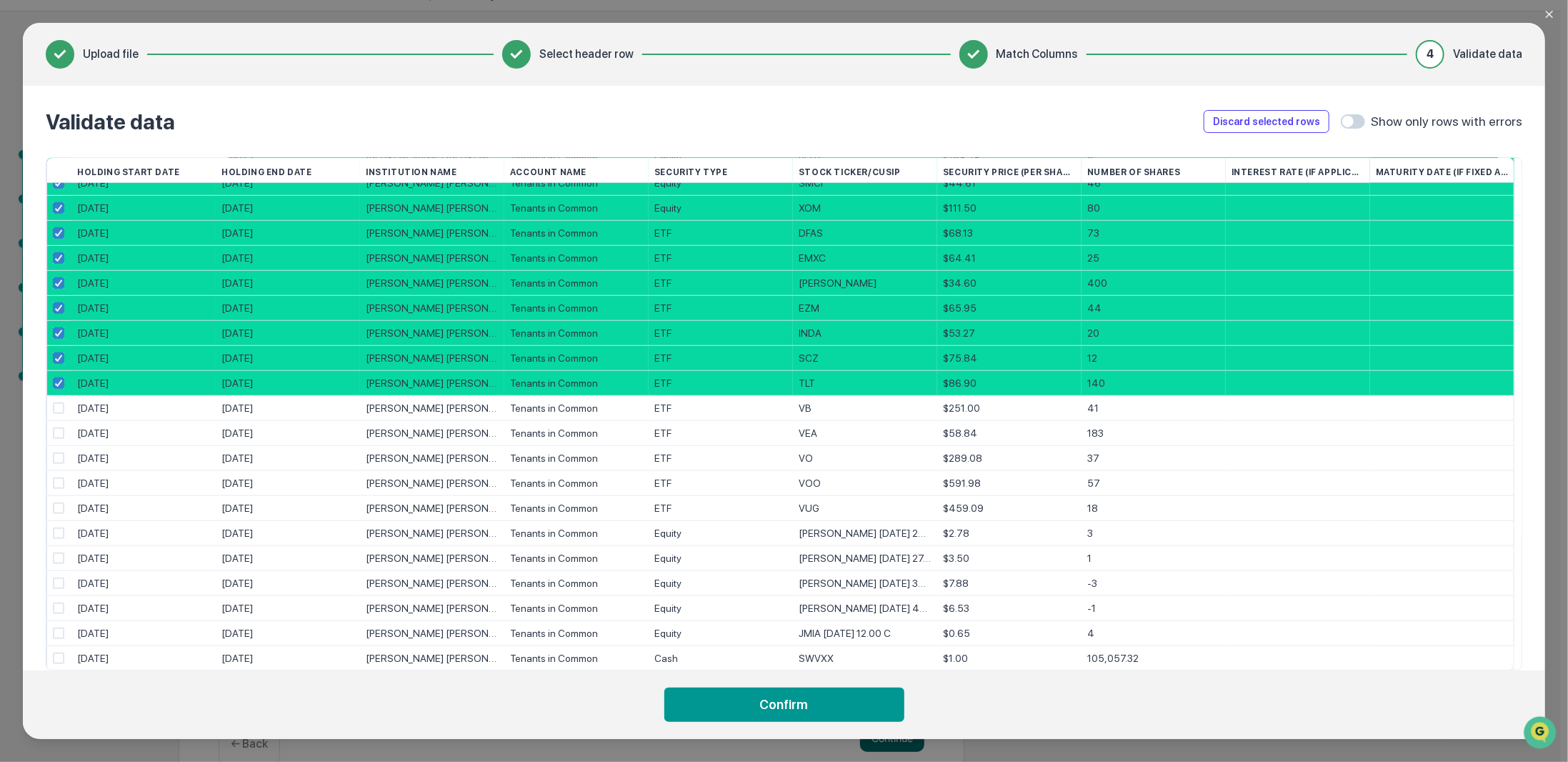
click at [61, 409] on span at bounding box center [58, 408] width 12 height 12
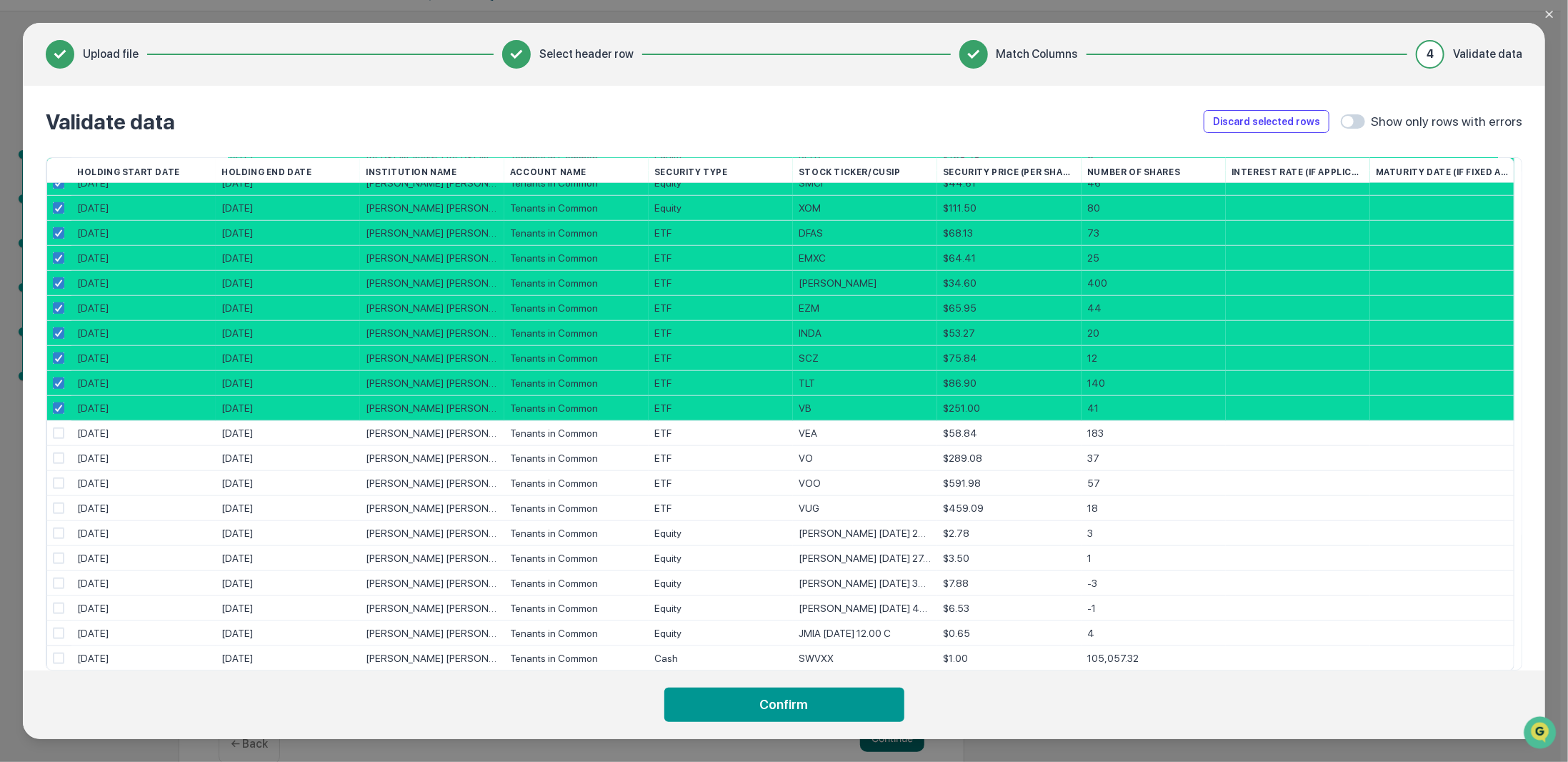
click at [57, 433] on span at bounding box center [58, 433] width 12 height 12
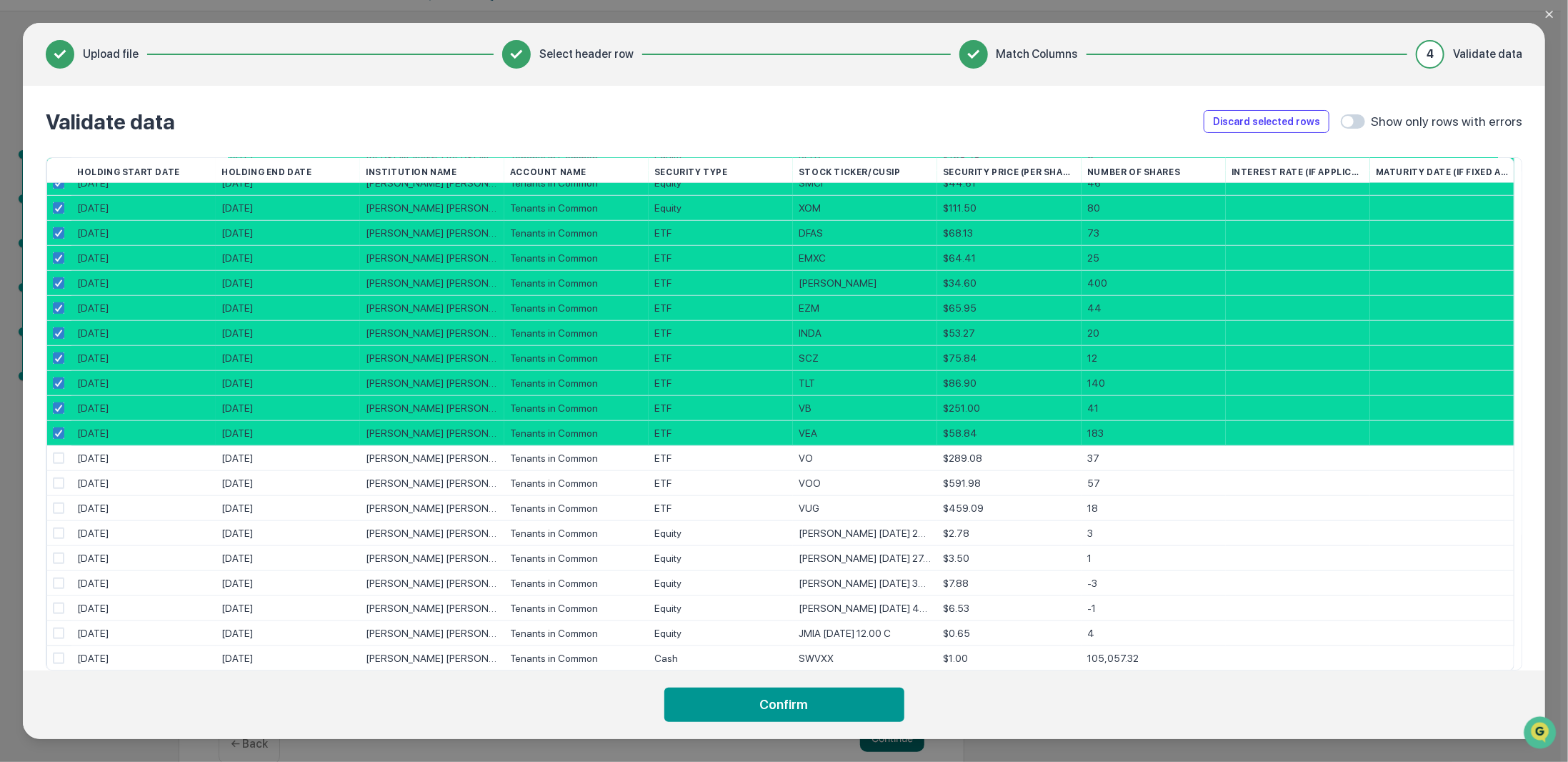
click at [55, 460] on span at bounding box center [58, 458] width 12 height 12
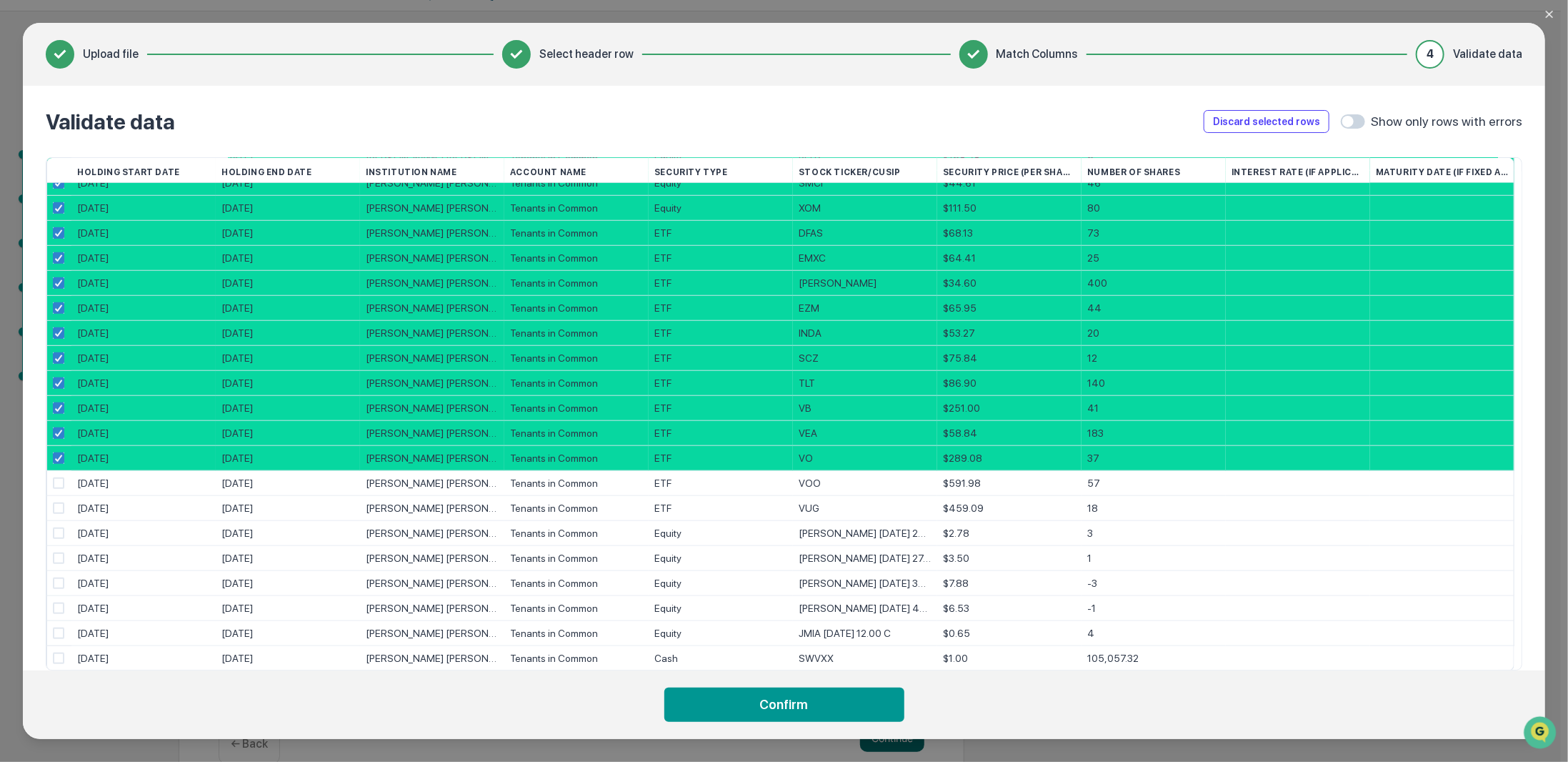
click at [54, 480] on span at bounding box center [58, 483] width 12 height 12
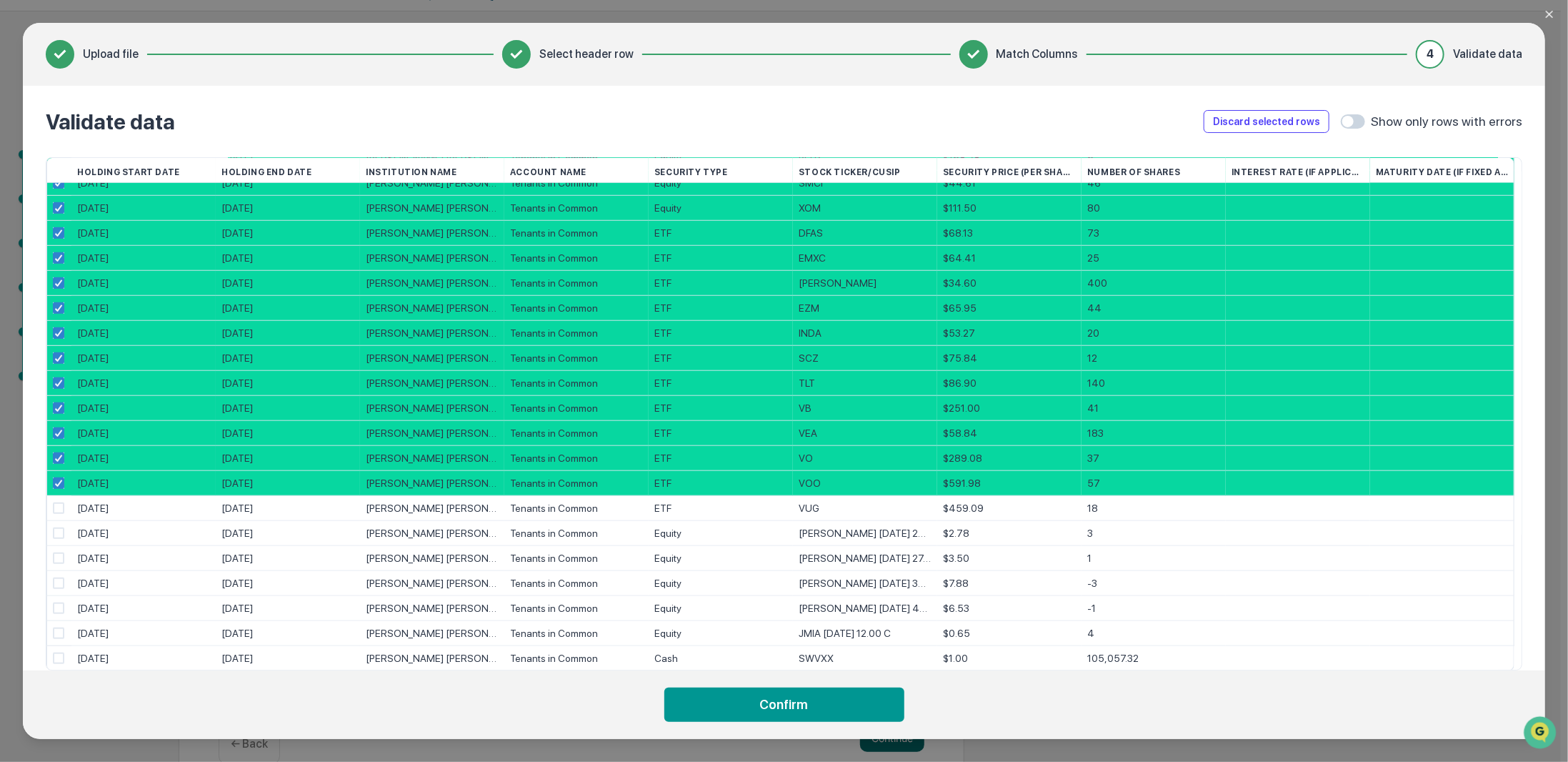
click at [57, 510] on span at bounding box center [58, 508] width 12 height 12
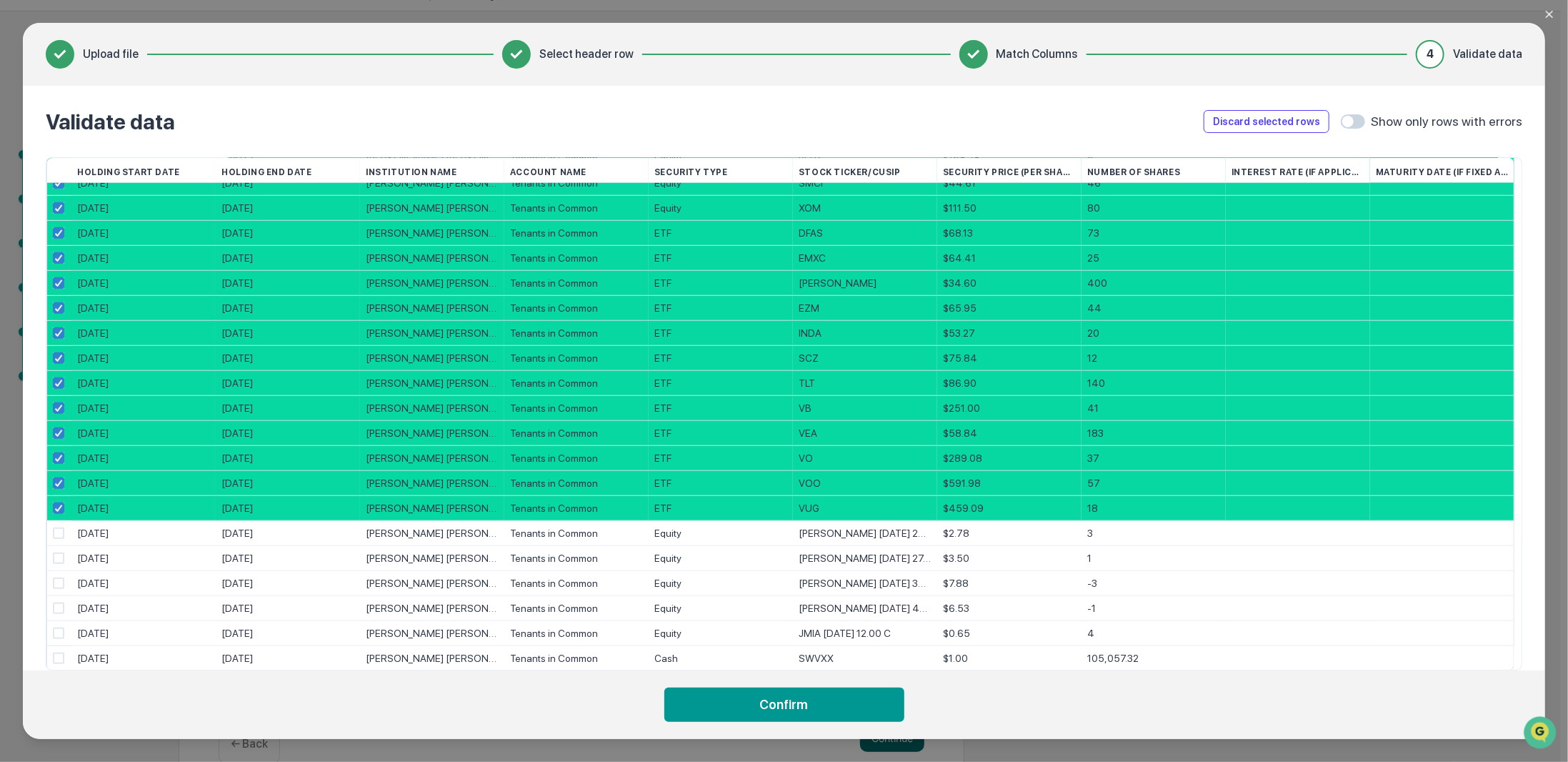
click at [58, 535] on span at bounding box center [58, 533] width 12 height 12
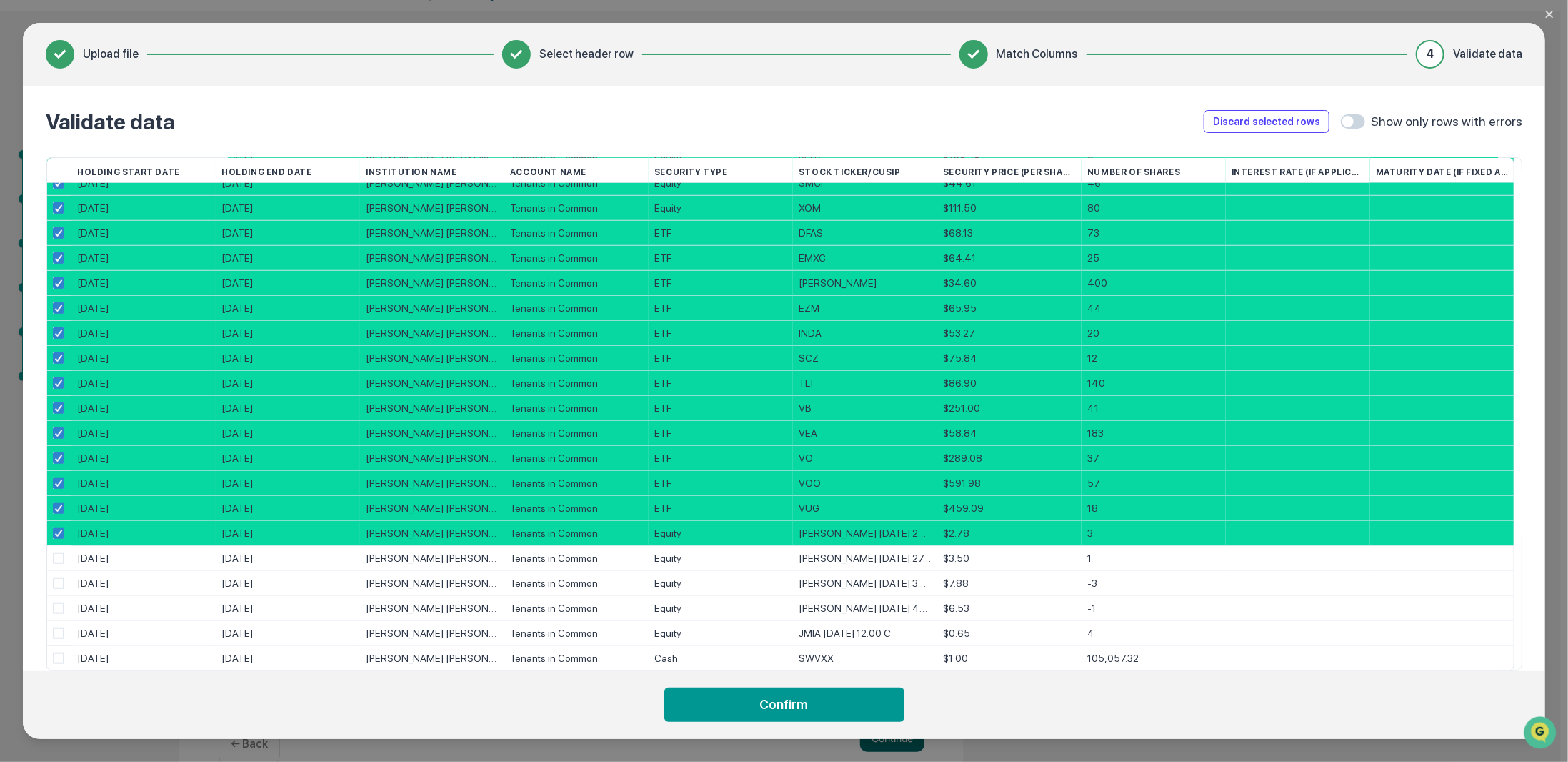
click at [60, 559] on span at bounding box center [58, 558] width 12 height 12
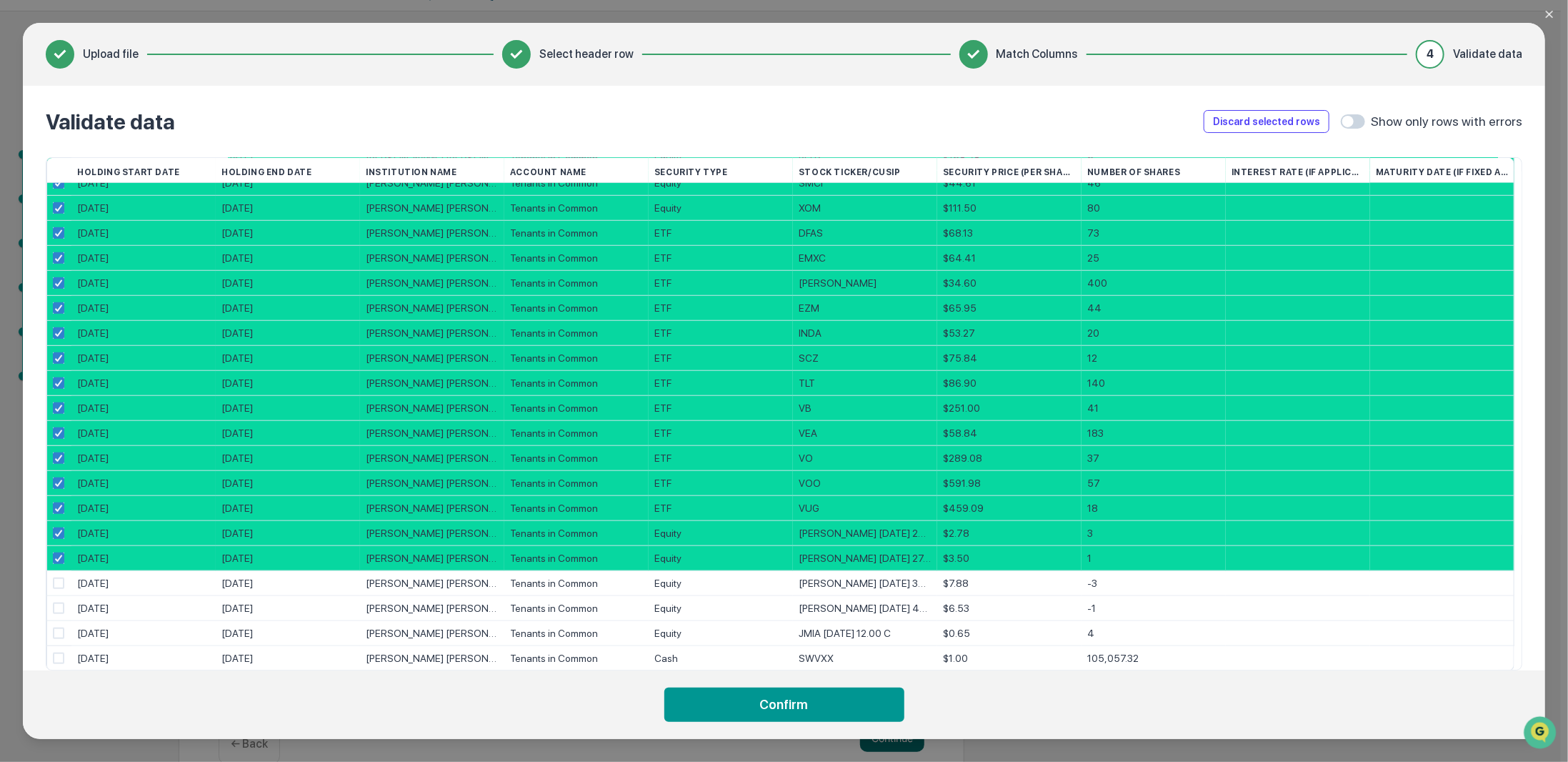
click at [57, 589] on div at bounding box center [58, 583] width 25 height 25
click at [55, 615] on div at bounding box center [58, 608] width 25 height 25
click at [57, 606] on span at bounding box center [58, 608] width 12 height 12
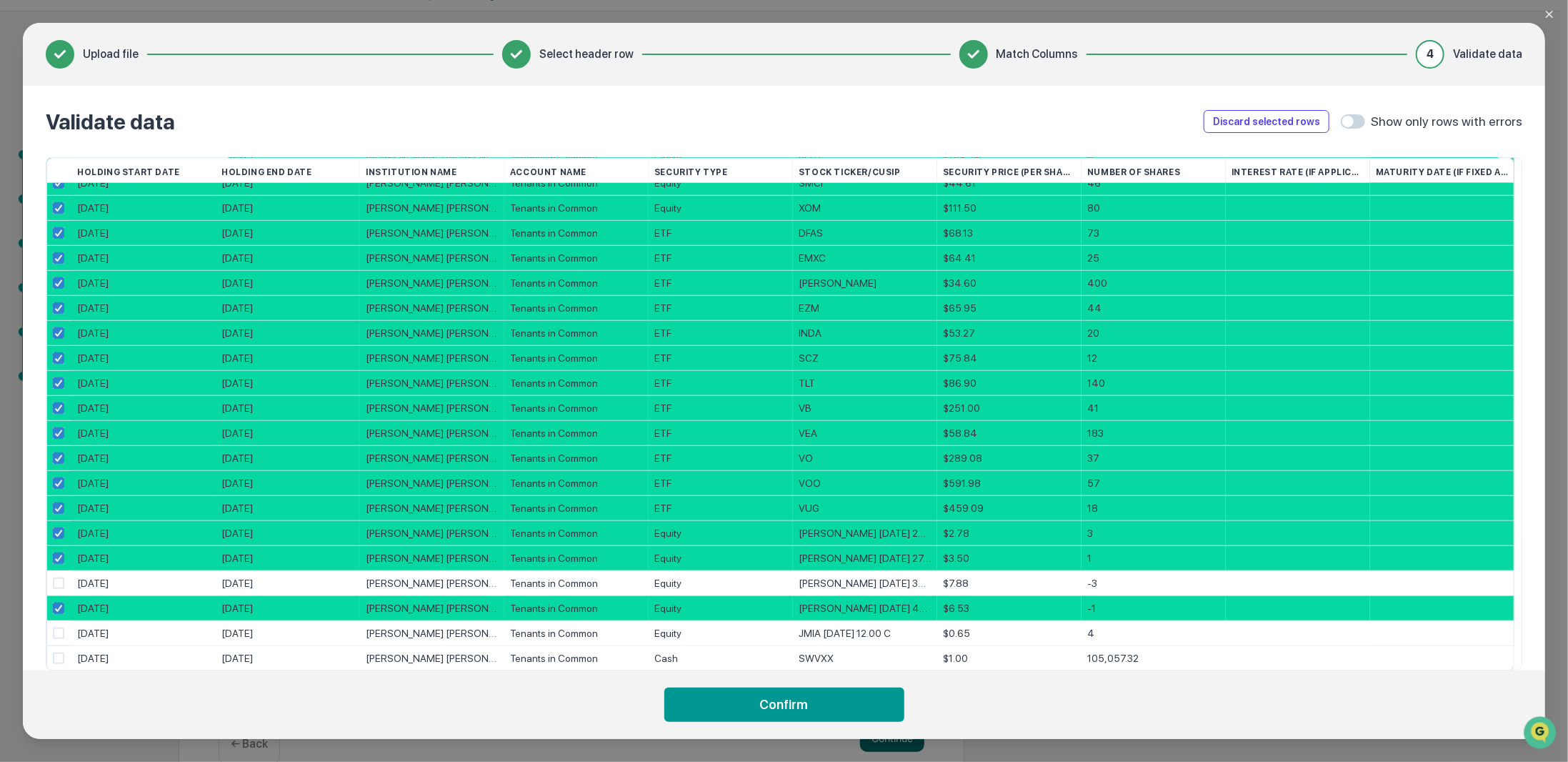
click at [61, 580] on span at bounding box center [58, 583] width 12 height 12
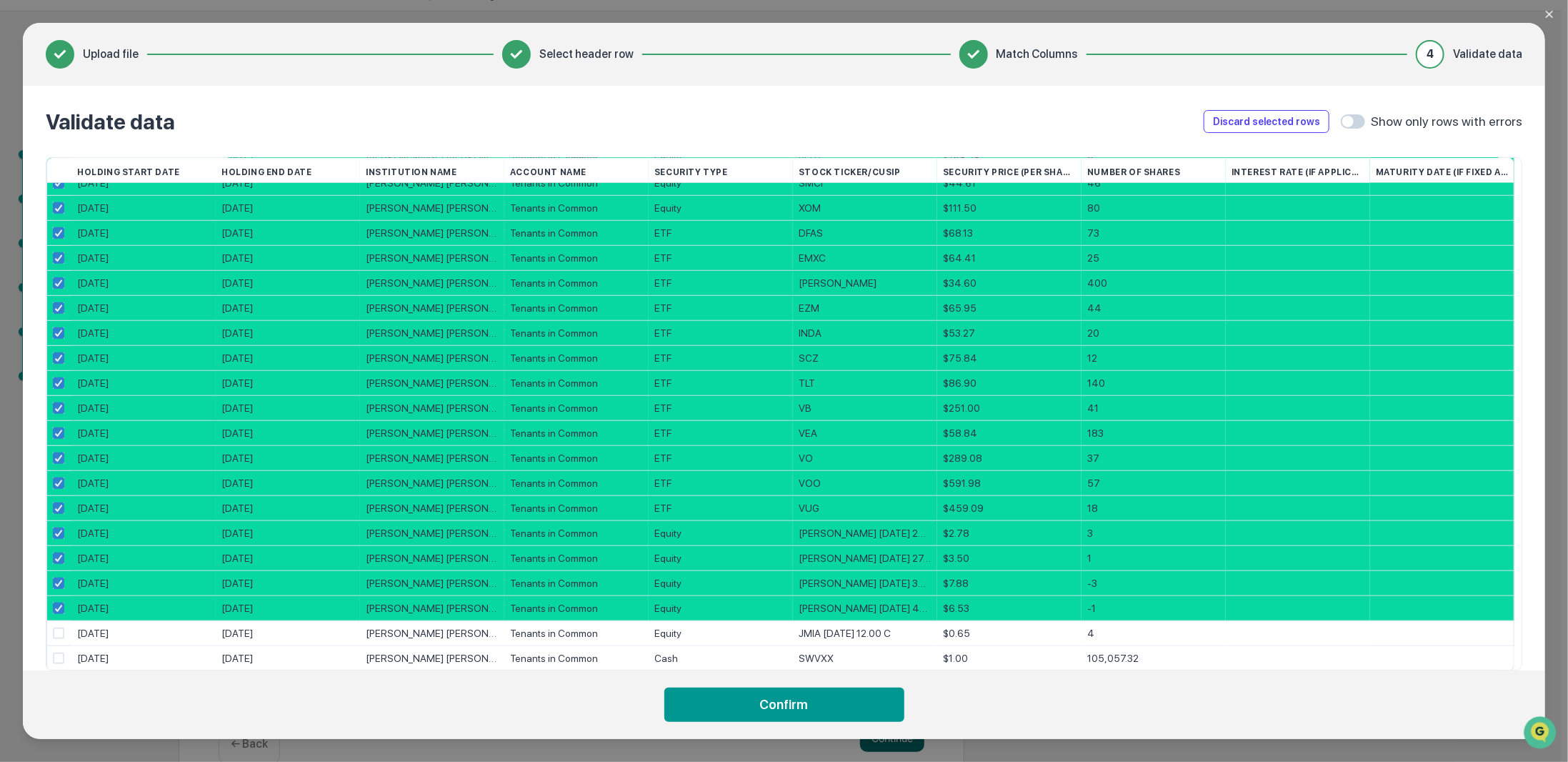
click at [53, 632] on span at bounding box center [58, 633] width 12 height 12
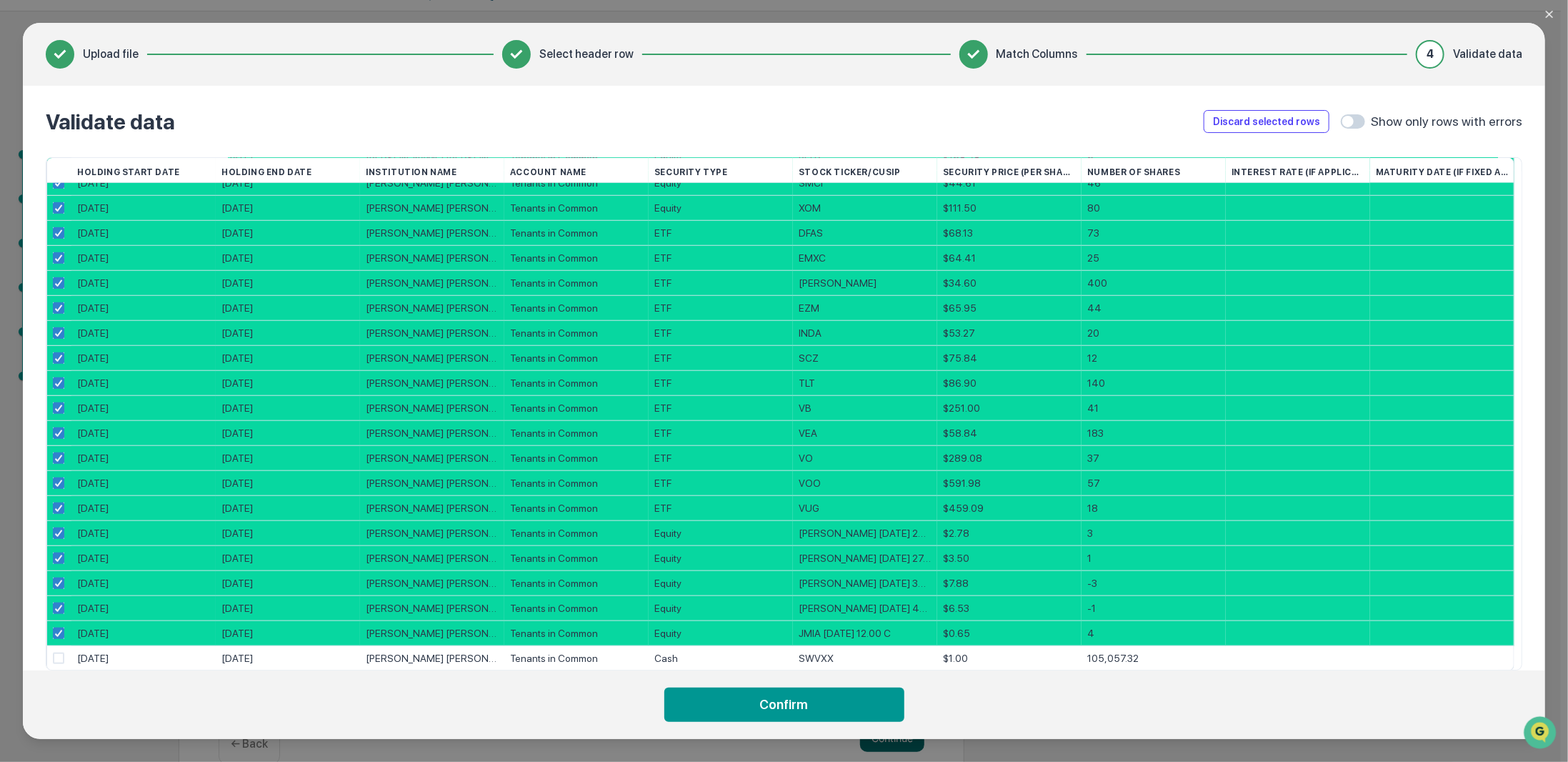
click at [55, 654] on span at bounding box center [58, 658] width 12 height 12
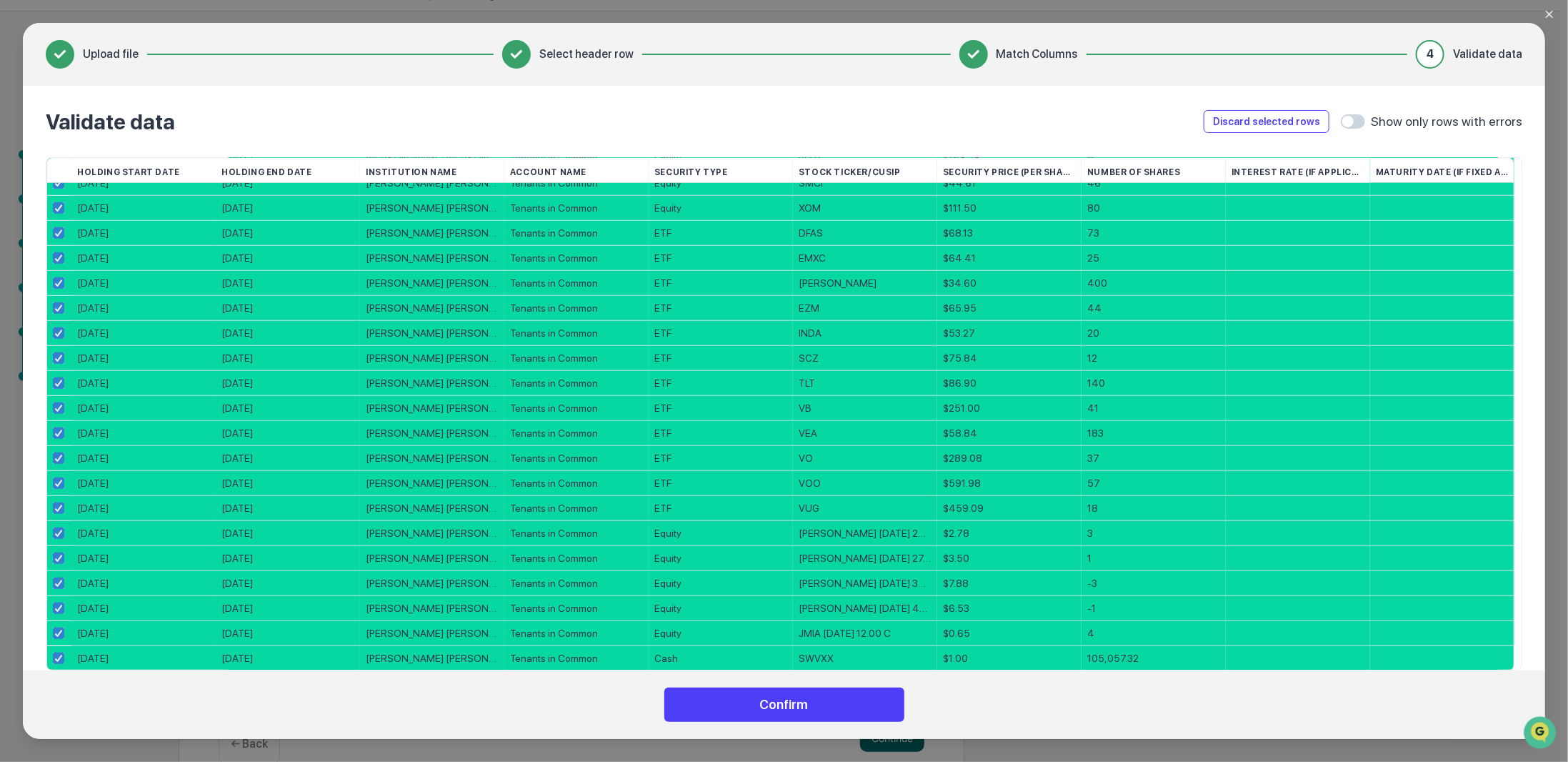
click at [813, 717] on button "Confirm" at bounding box center [784, 705] width 240 height 35
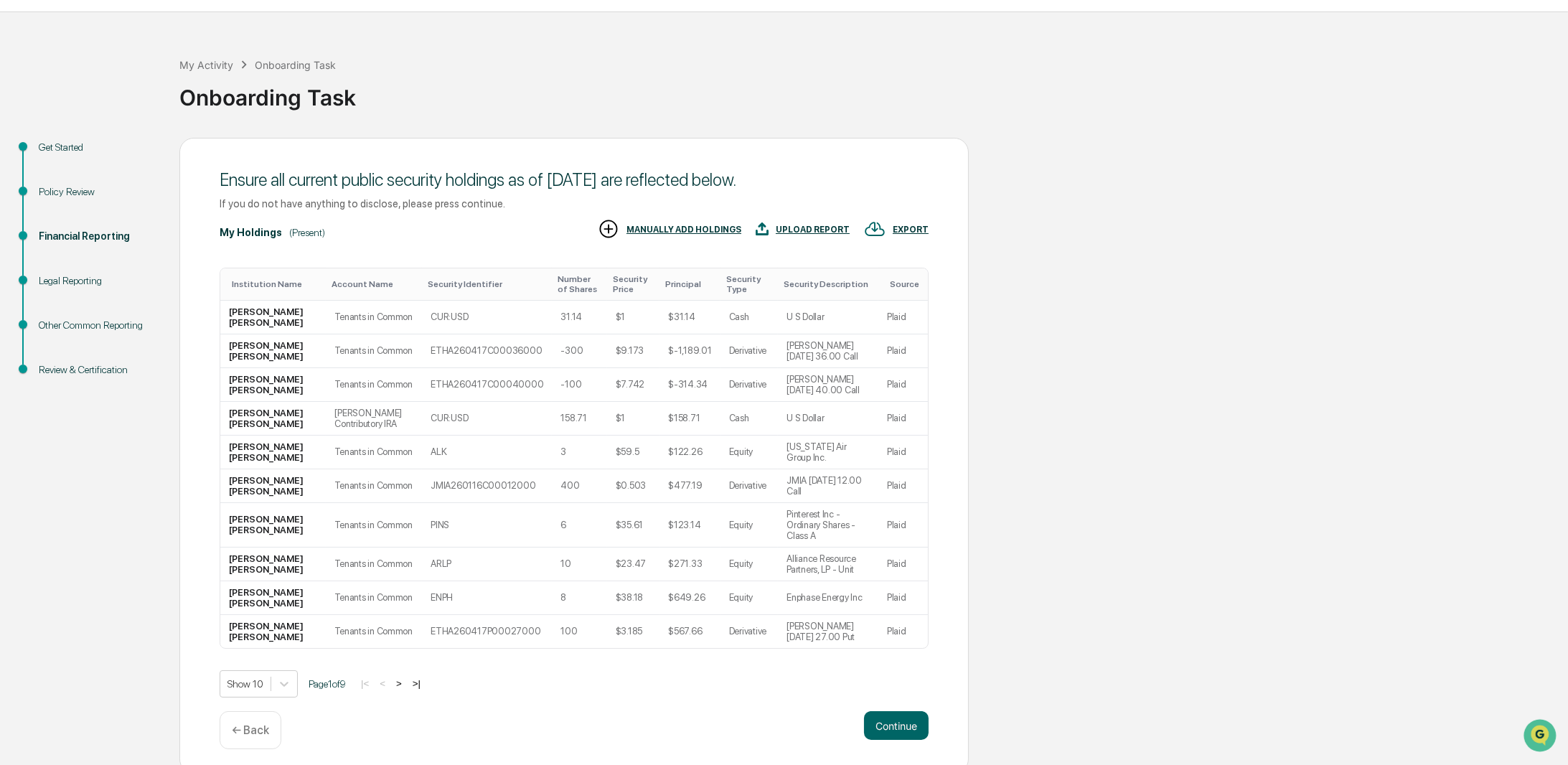
scroll to position [0, 0]
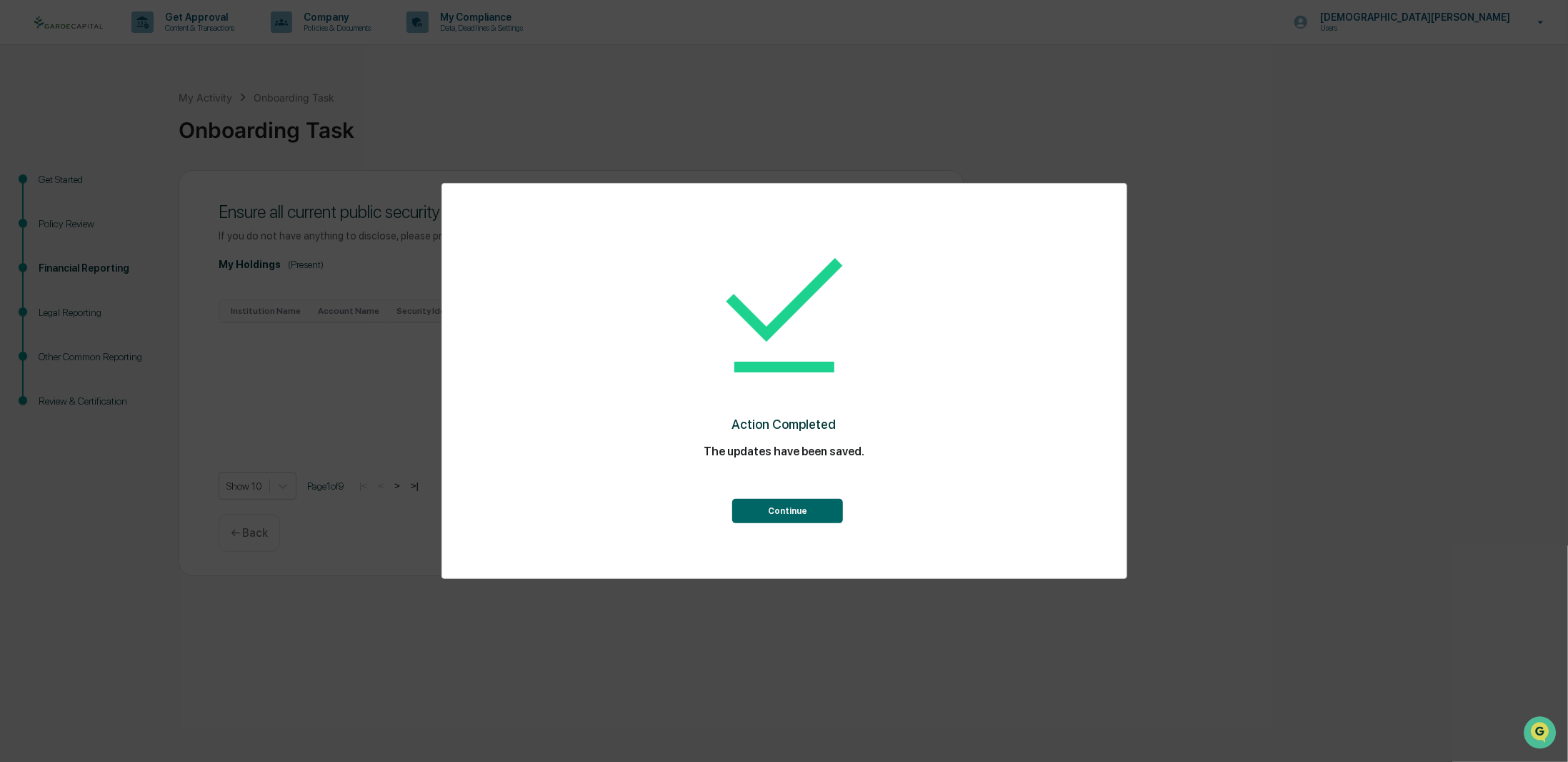
click at [793, 504] on button "Continue" at bounding box center [787, 511] width 110 height 25
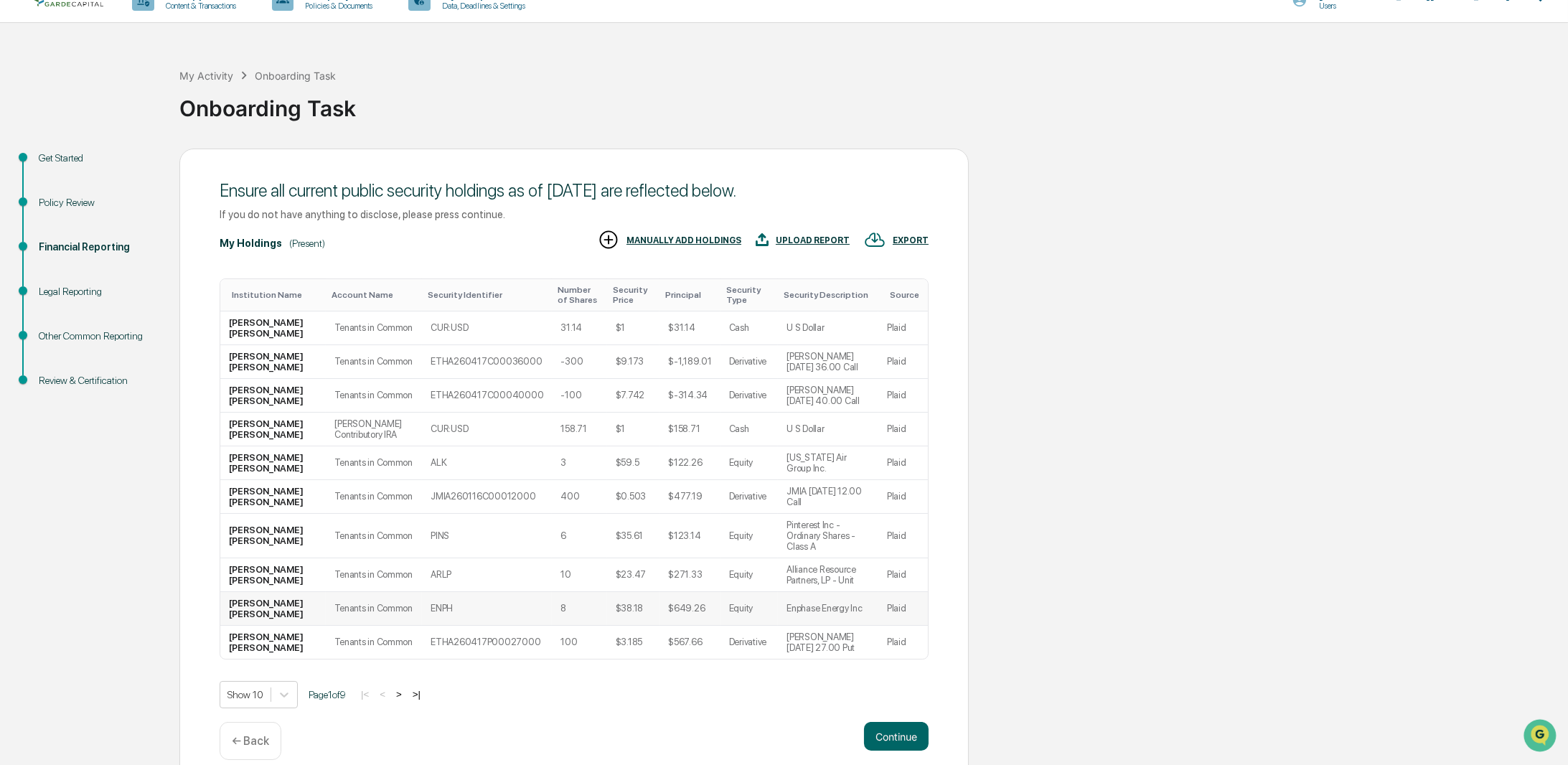
scroll to position [33, 0]
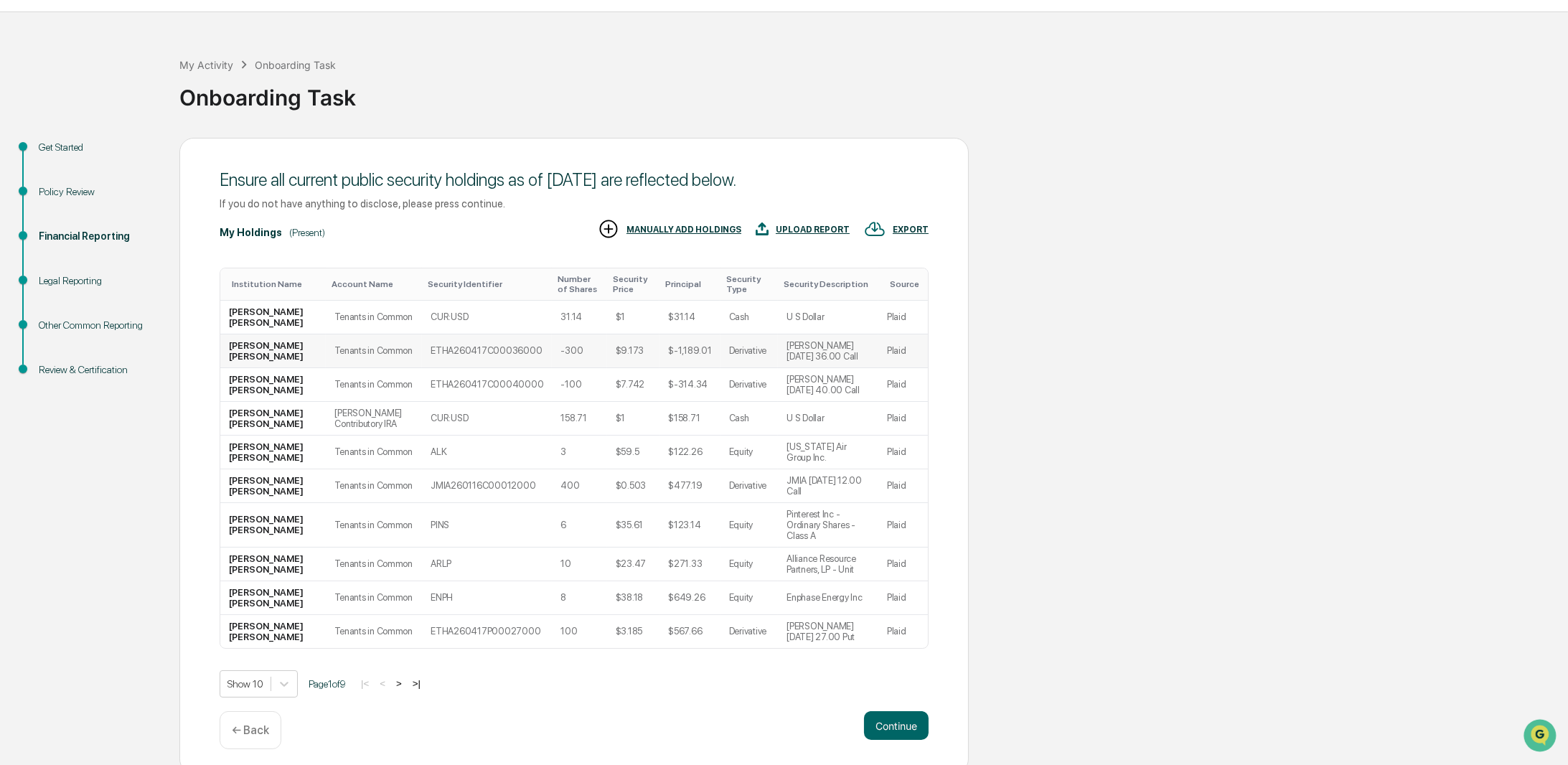
click at [618, 337] on td "$9.173" at bounding box center [634, 351] width 53 height 34
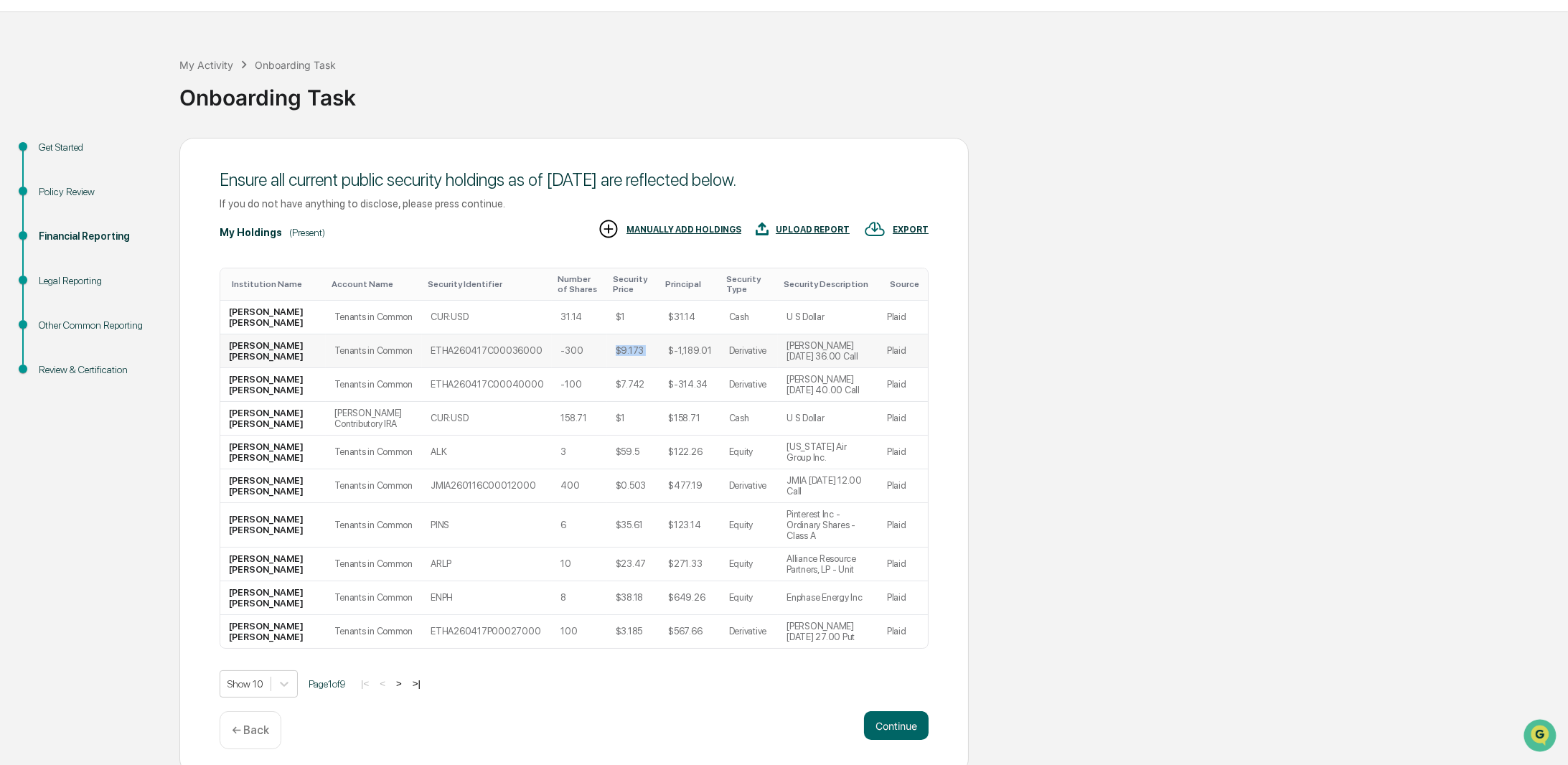
click at [618, 337] on td "$9.173" at bounding box center [634, 351] width 53 height 34
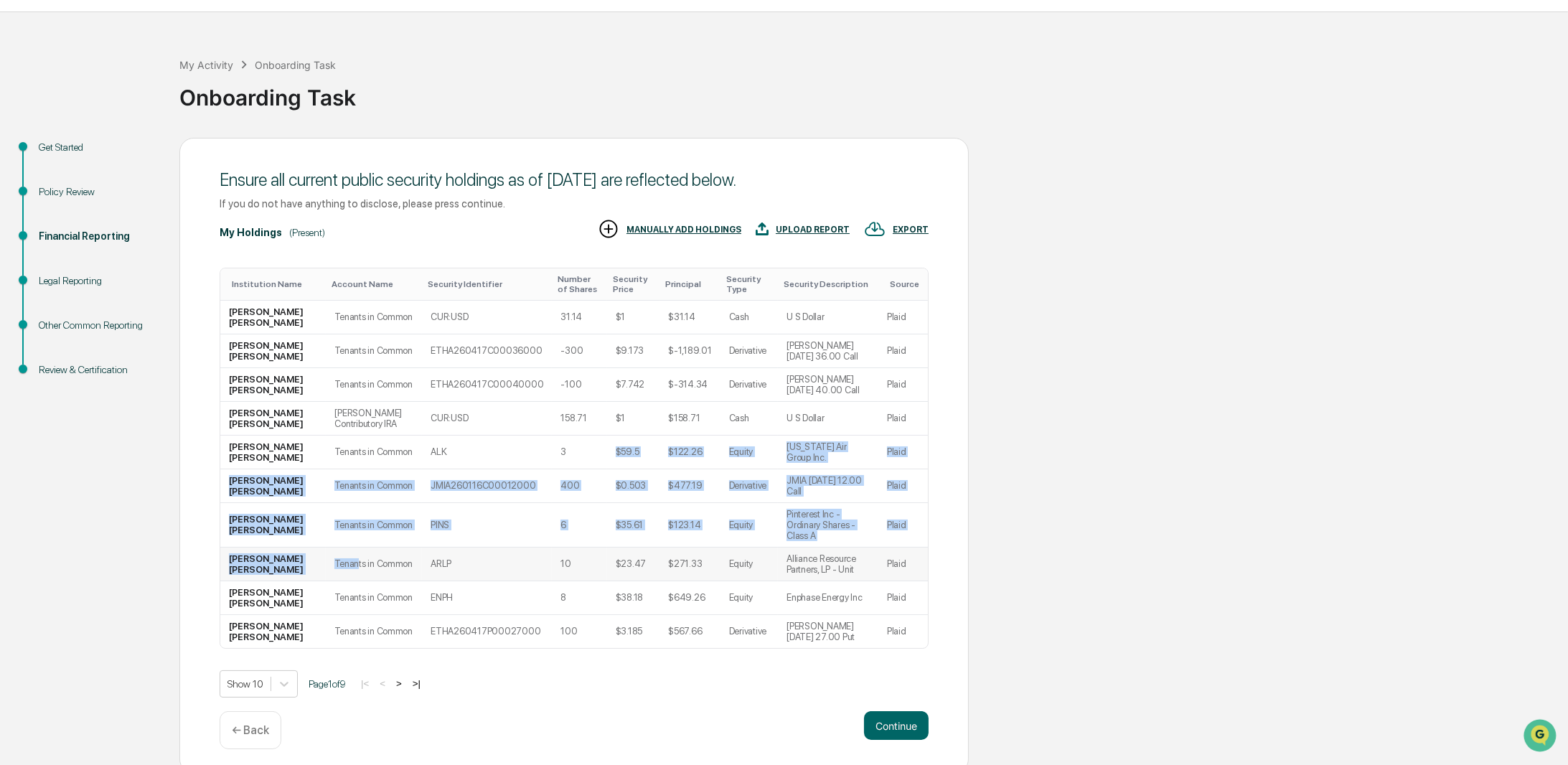
drag, startPoint x: 326, startPoint y: 545, endPoint x: 722, endPoint y: 555, distance: 396.1
click at [516, 448] on tbody "[PERSON_NAME] [PERSON_NAME] Tenants in Common CUR:USD 31.14 $1 $31.14 Cash U S …" at bounding box center [574, 474] width 707 height 347
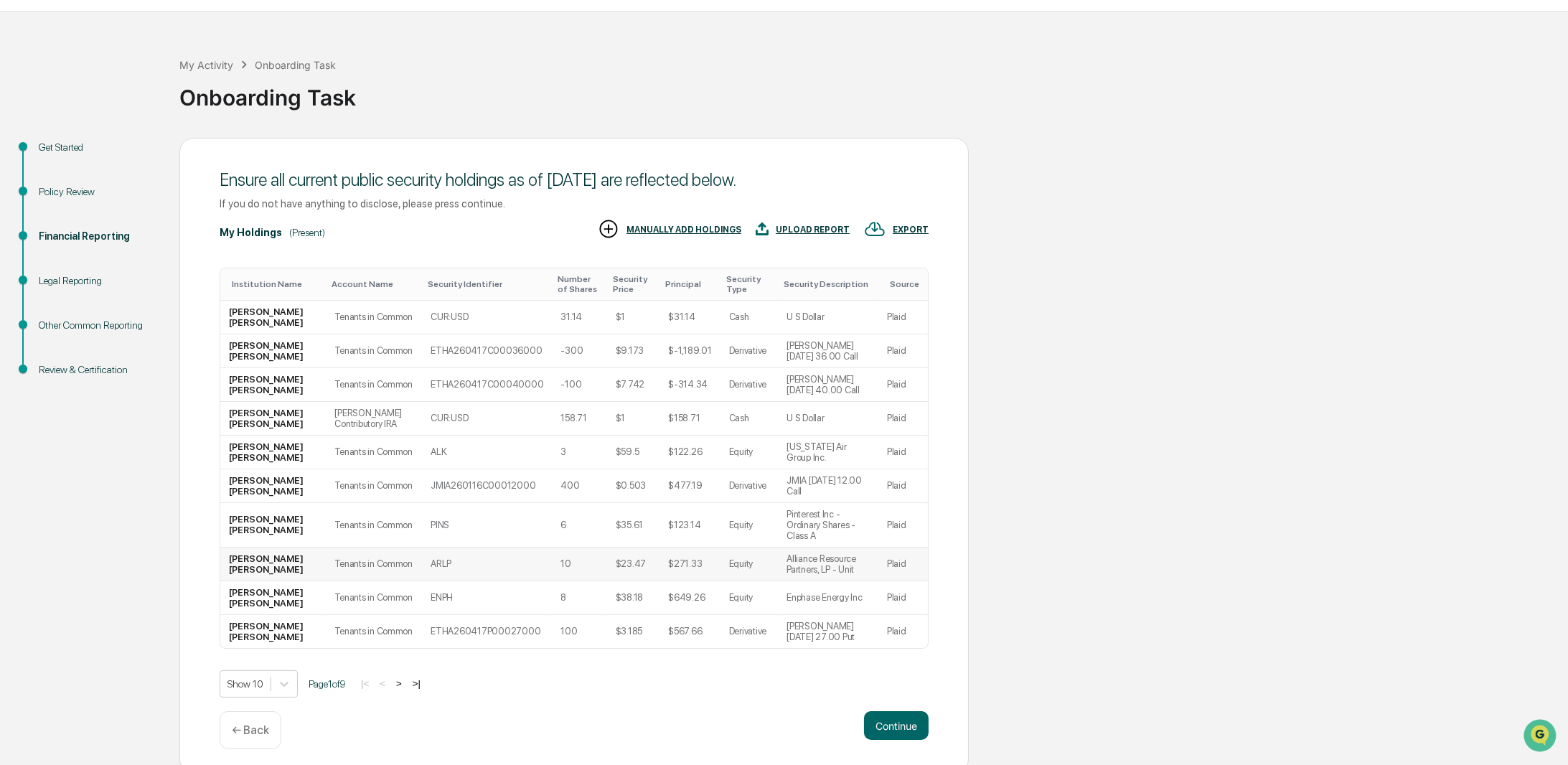
click at [864, 559] on td "Alliance Resource Partners, LP - Unit" at bounding box center [828, 564] width 101 height 34
click at [263, 673] on body "Get Approval Content & Transactions Company Policies & Documents My Compliance …" at bounding box center [784, 370] width 1568 height 806
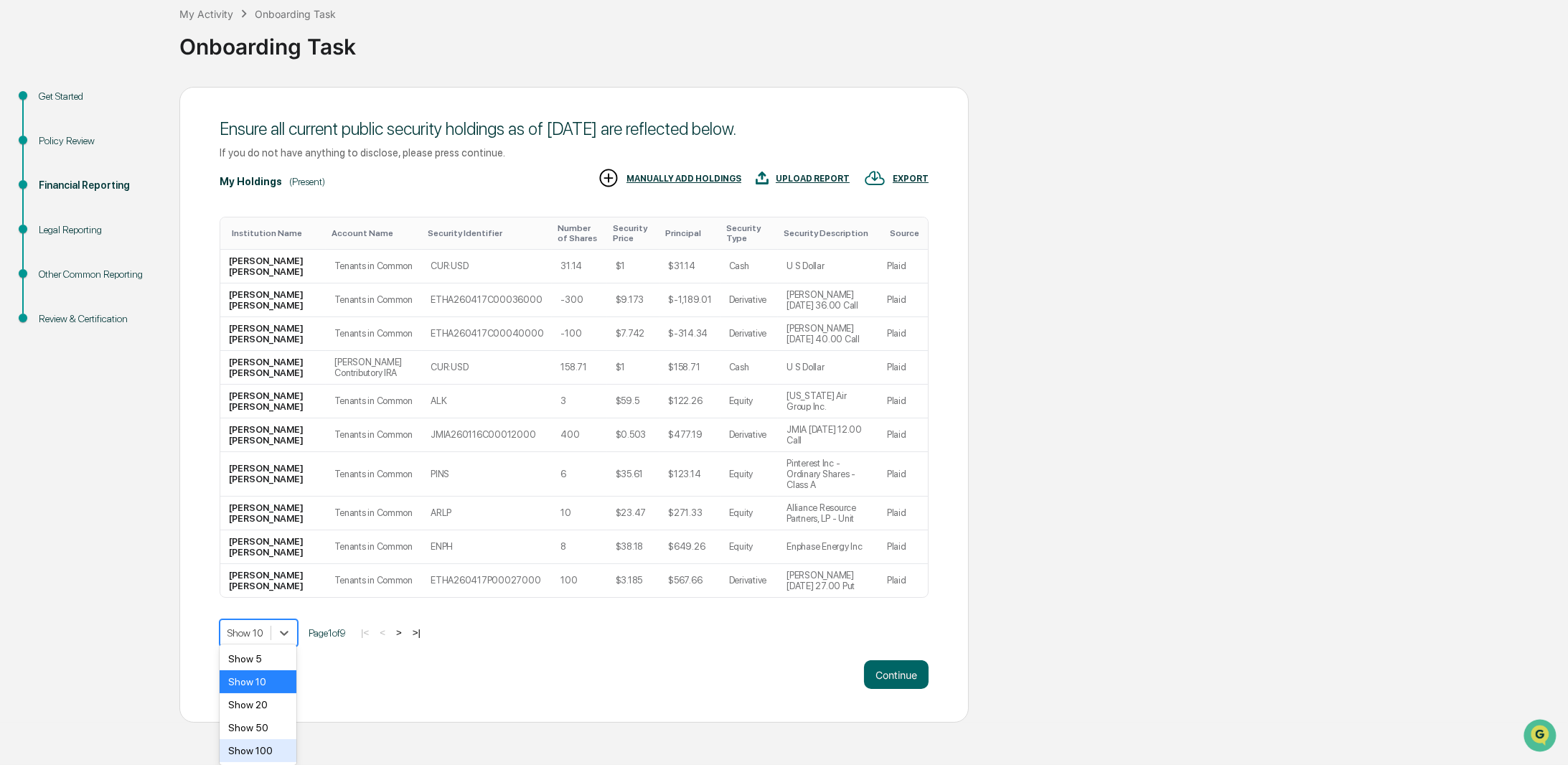
click at [250, 755] on div "Show 100" at bounding box center [258, 750] width 78 height 23
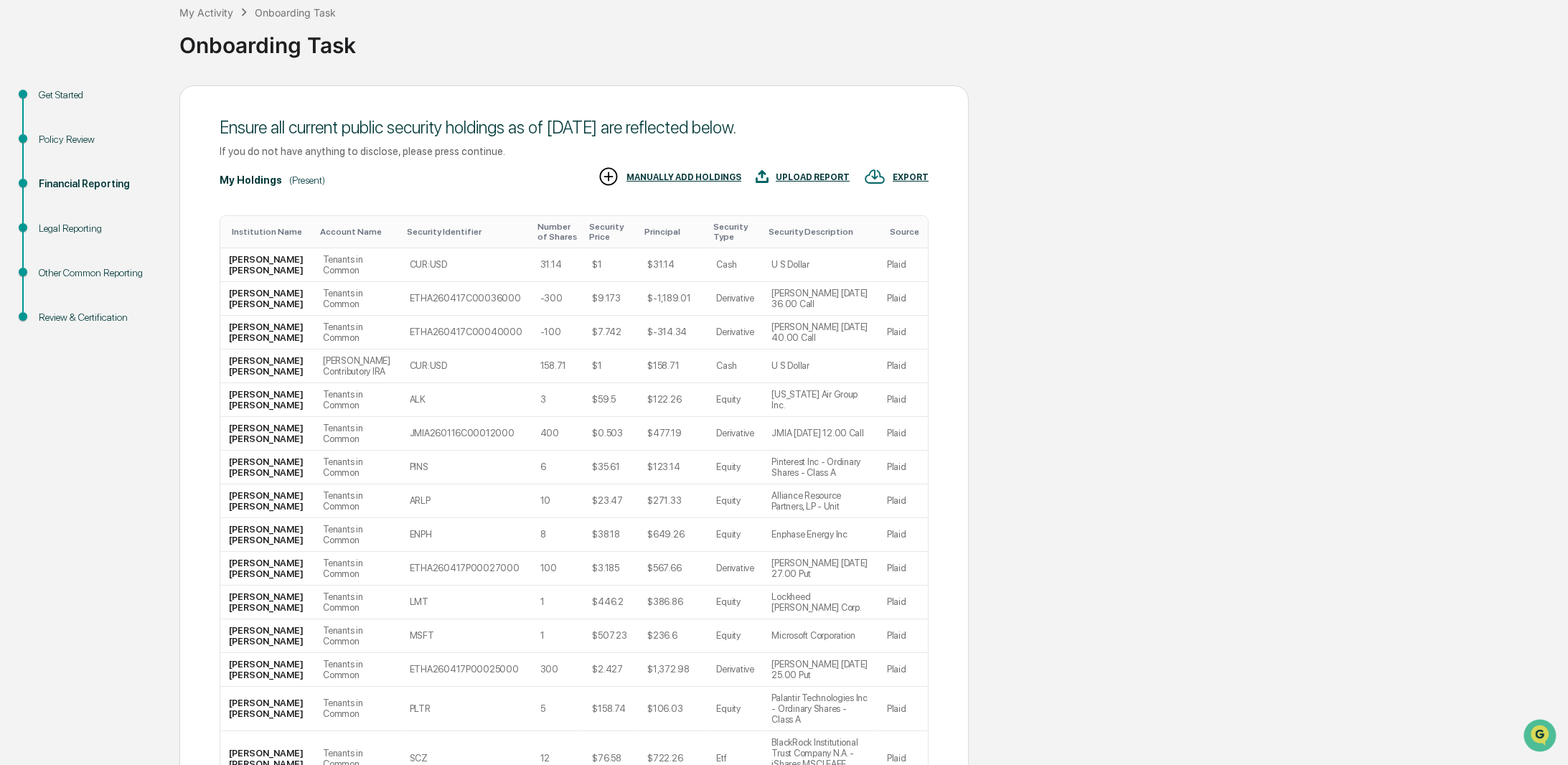
click at [306, 182] on div "(Present)" at bounding box center [307, 180] width 36 height 12
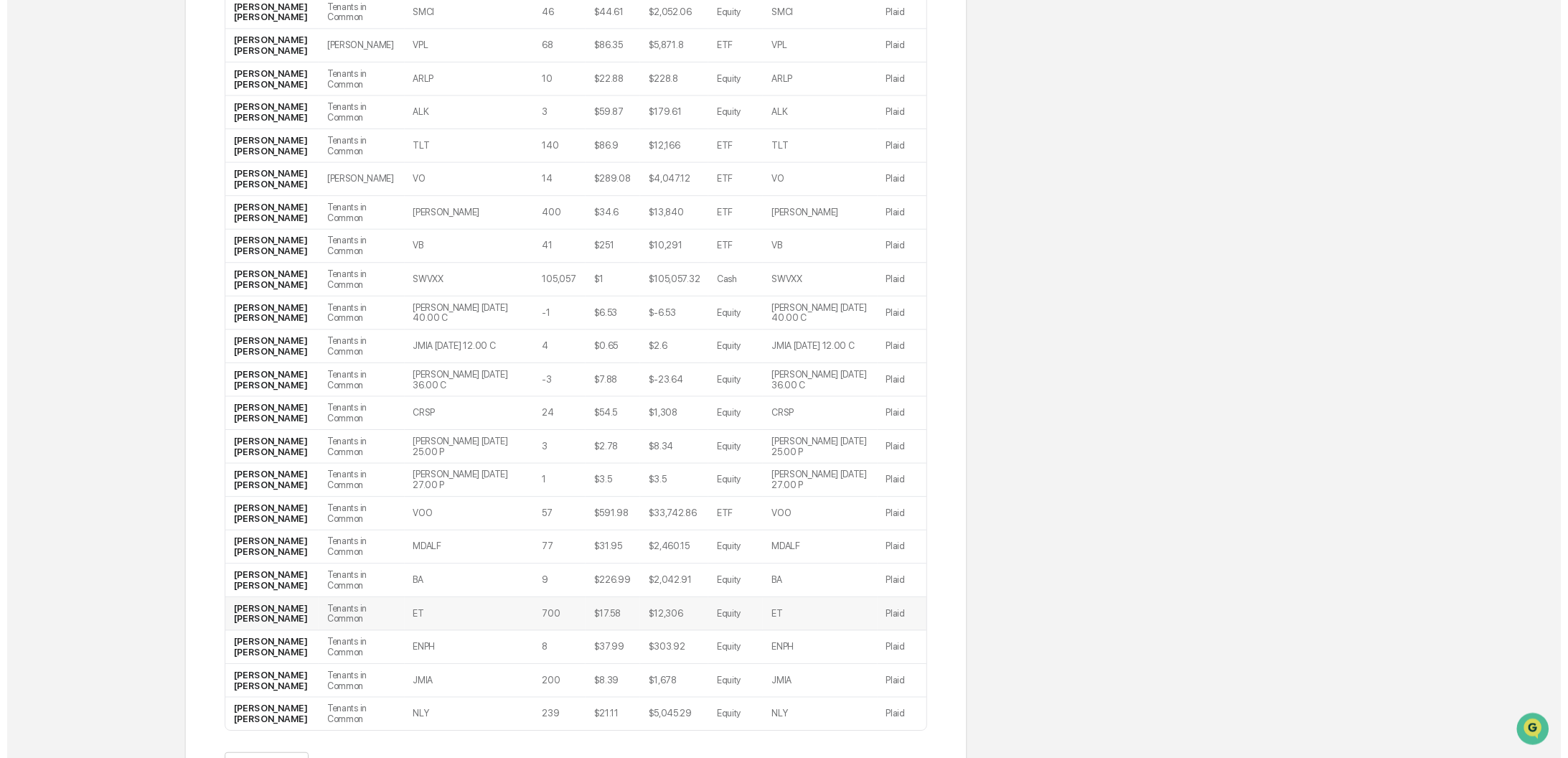
scroll to position [2843, 0]
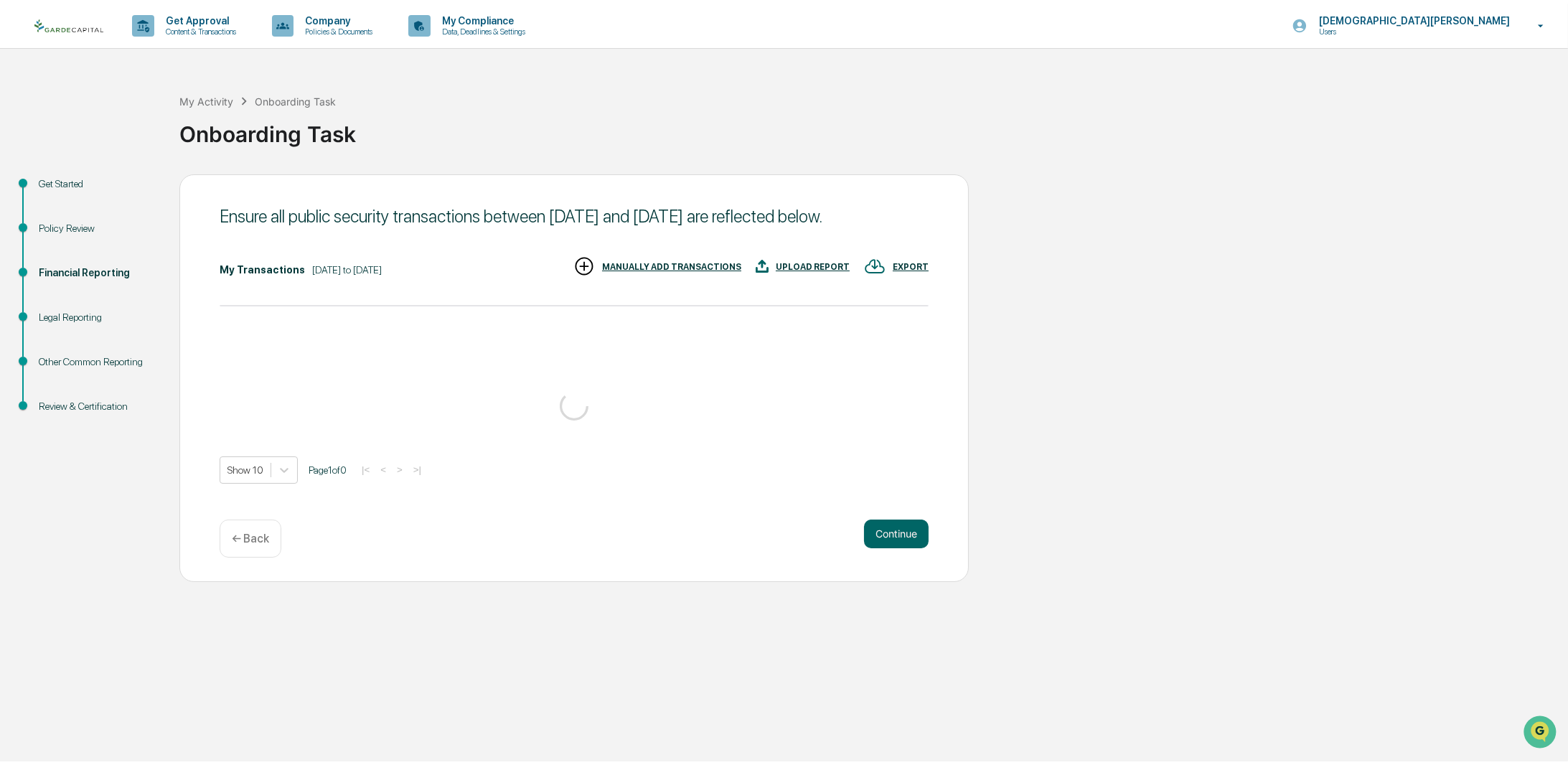
scroll to position [0, 0]
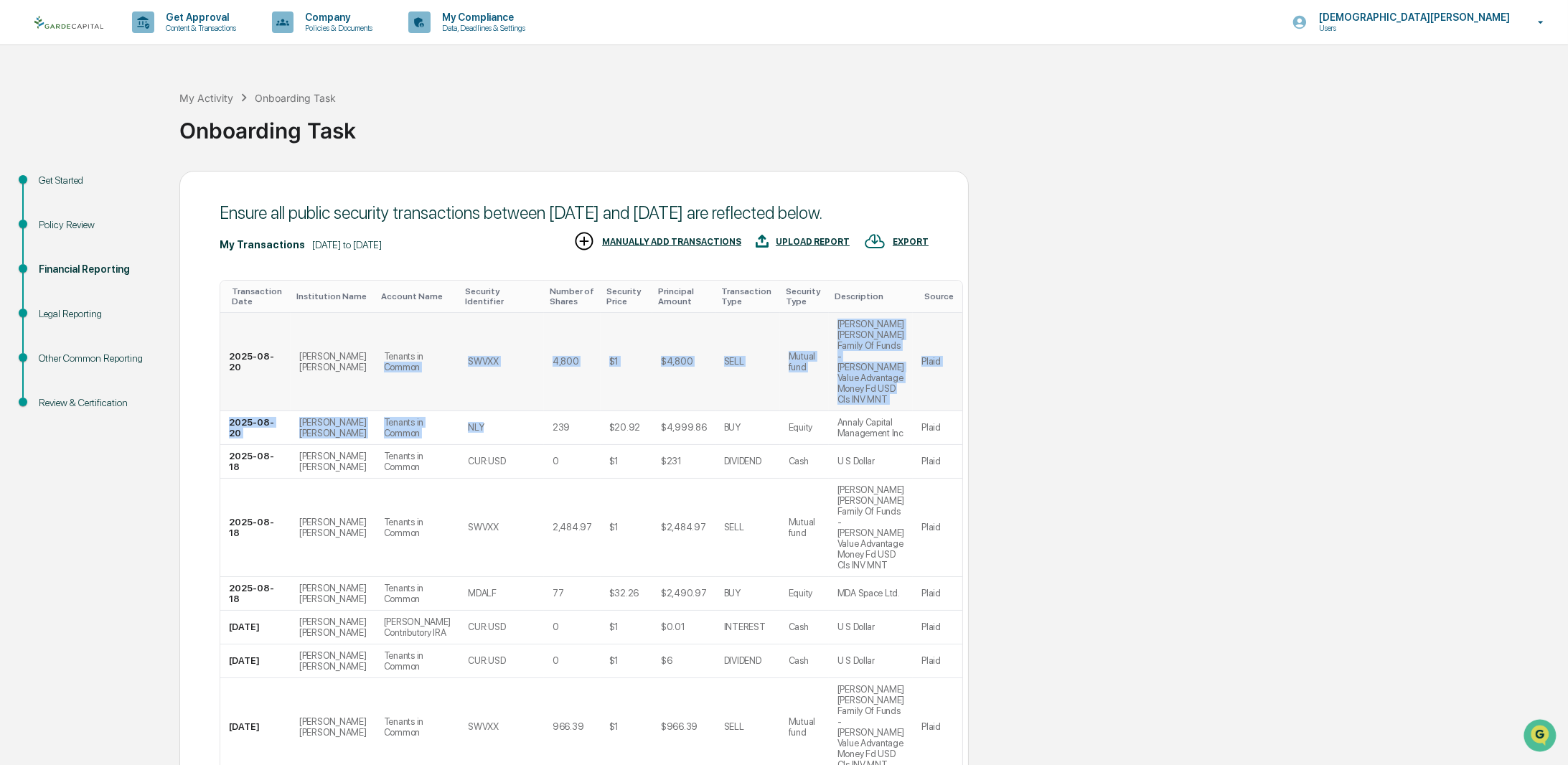
drag, startPoint x: 477, startPoint y: 415, endPoint x: 394, endPoint y: 379, distance: 90.5
click at [396, 363] on tbody "[DATE] [PERSON_NAME] [PERSON_NAME] Tenants in Common SWVXX 4,800 $1 $4,800 SELL…" at bounding box center [591, 583] width 742 height 541
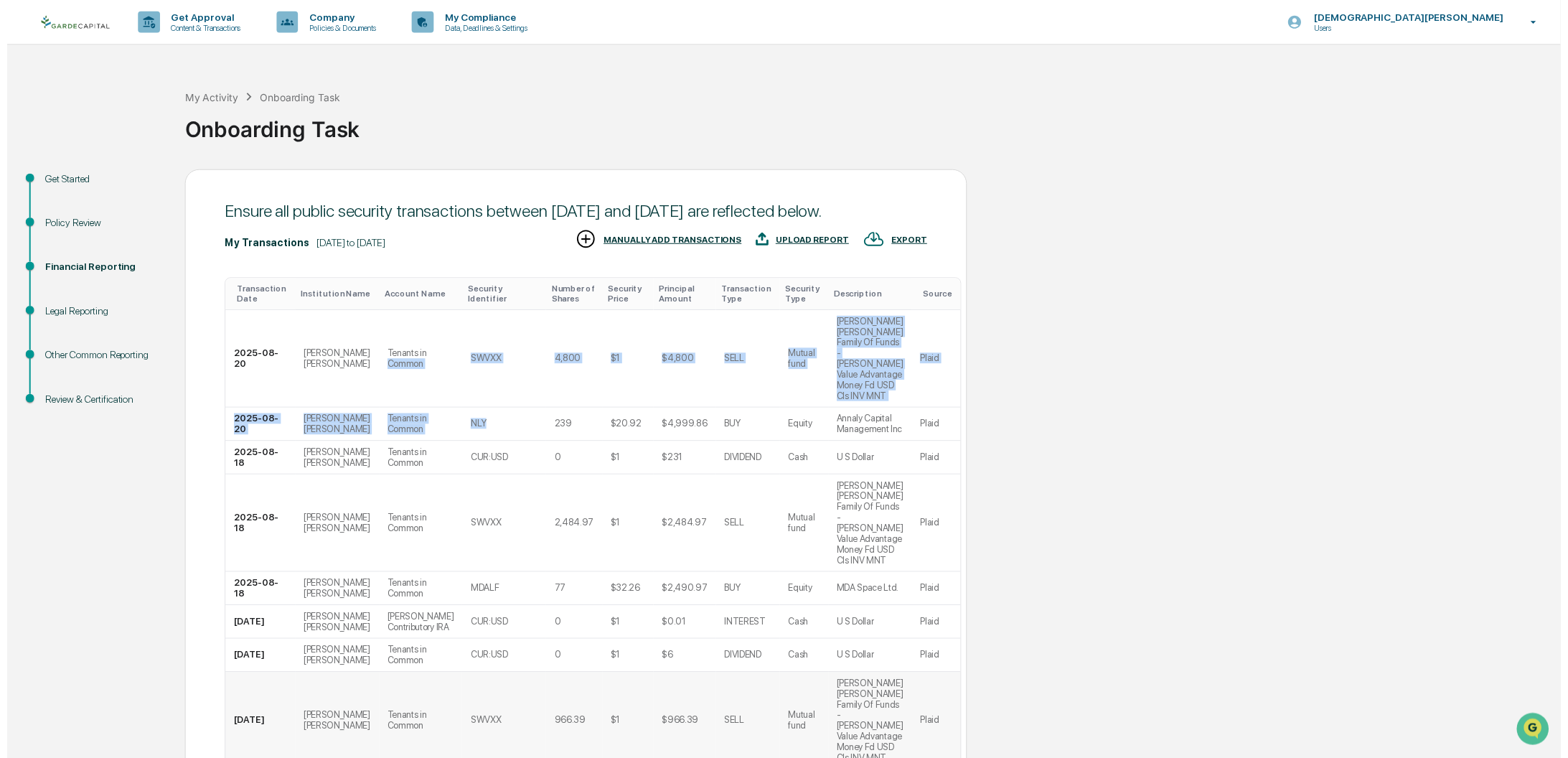
scroll to position [166, 0]
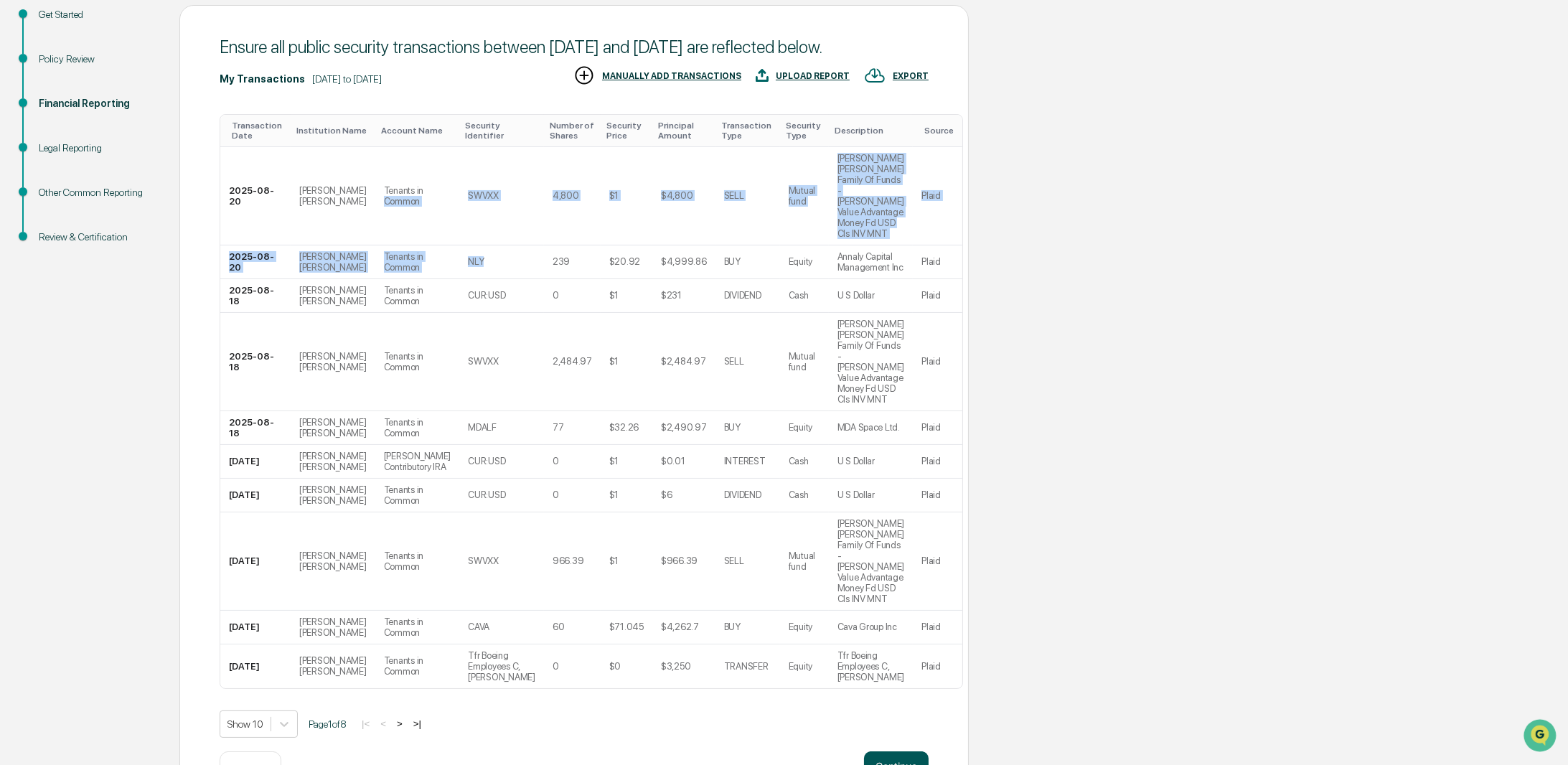
click at [897, 751] on button "Continue" at bounding box center [896, 765] width 64 height 28
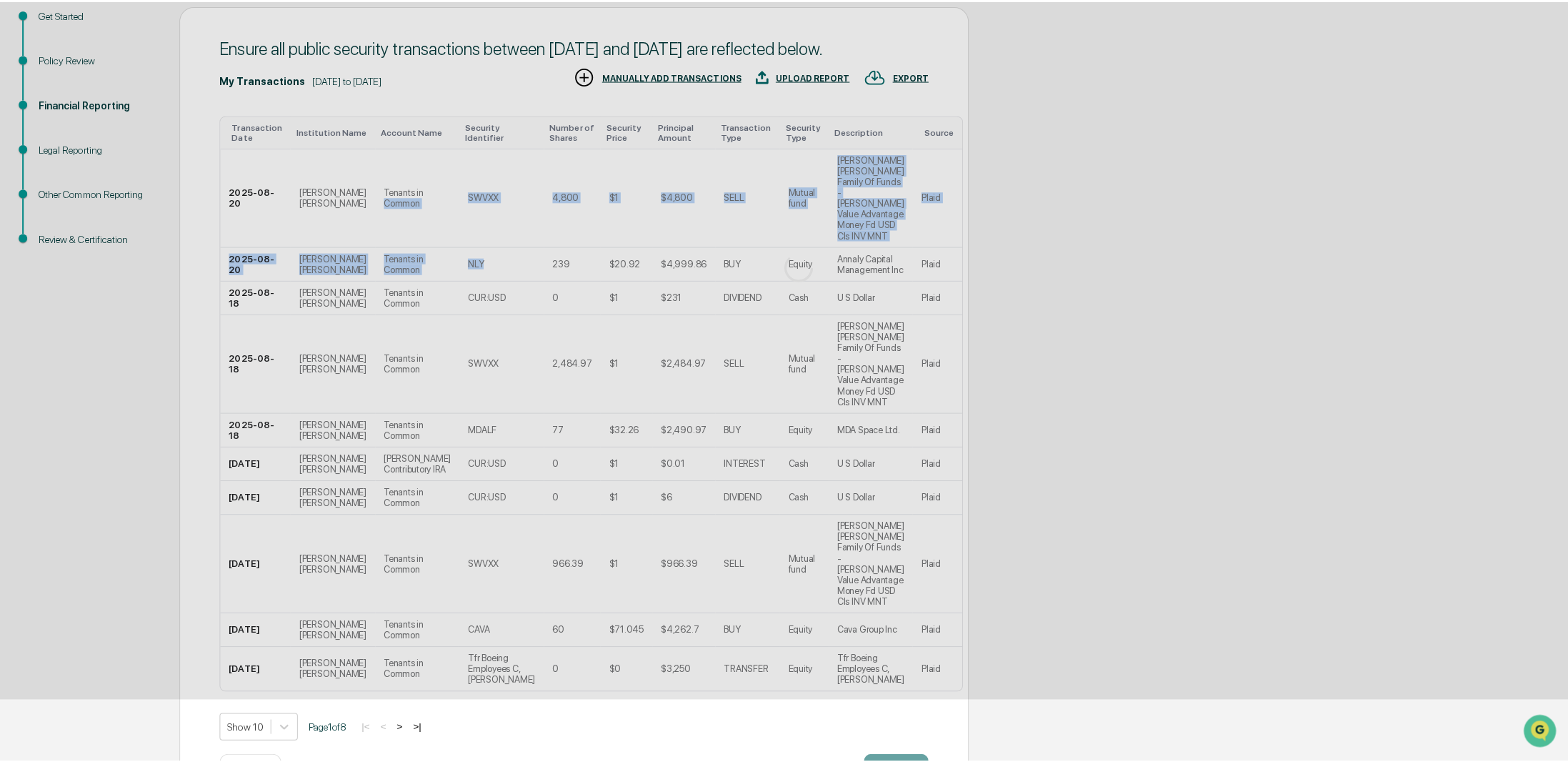
scroll to position [0, 0]
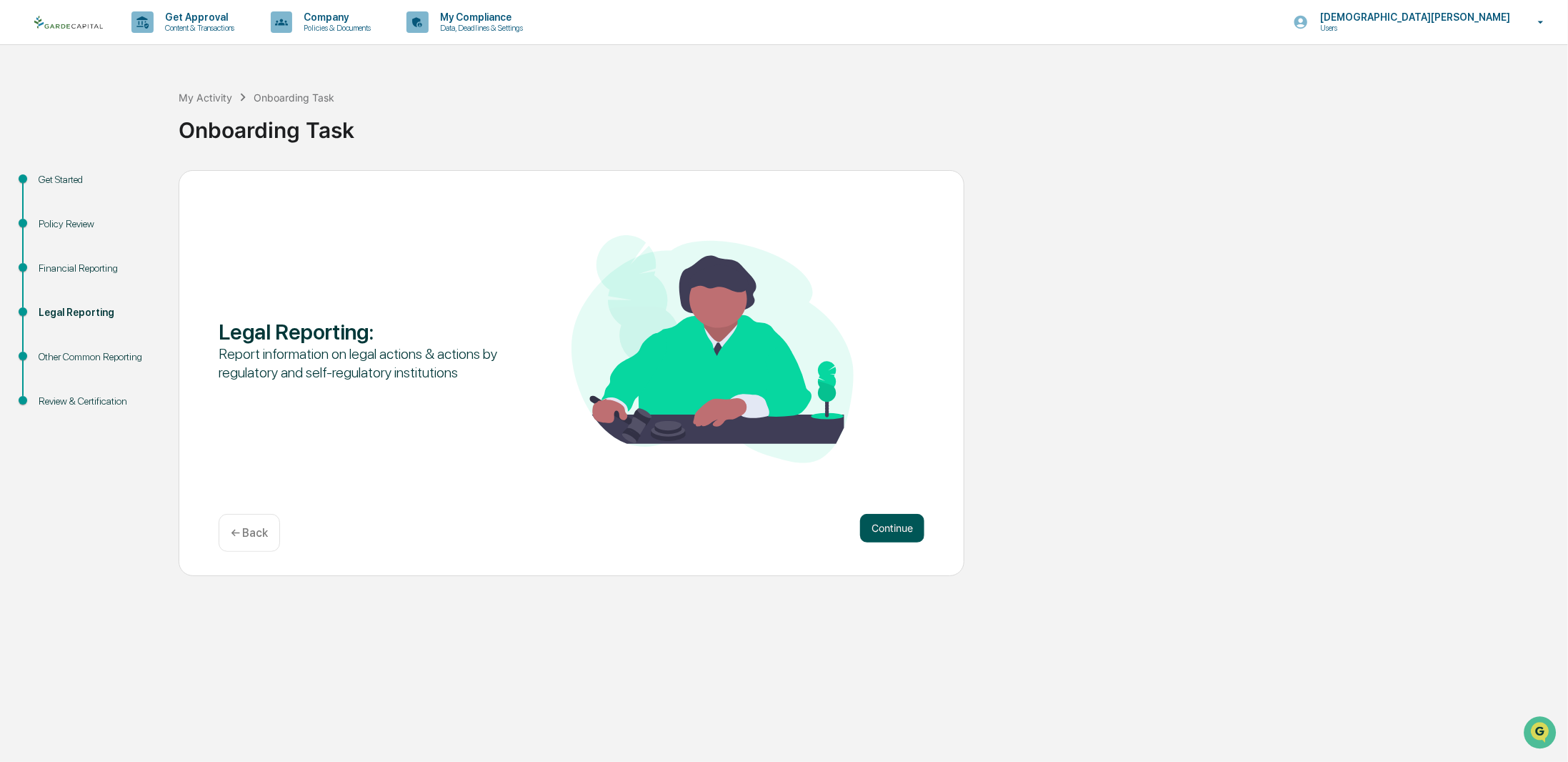
click at [911, 530] on button "Continue" at bounding box center [892, 527] width 64 height 28
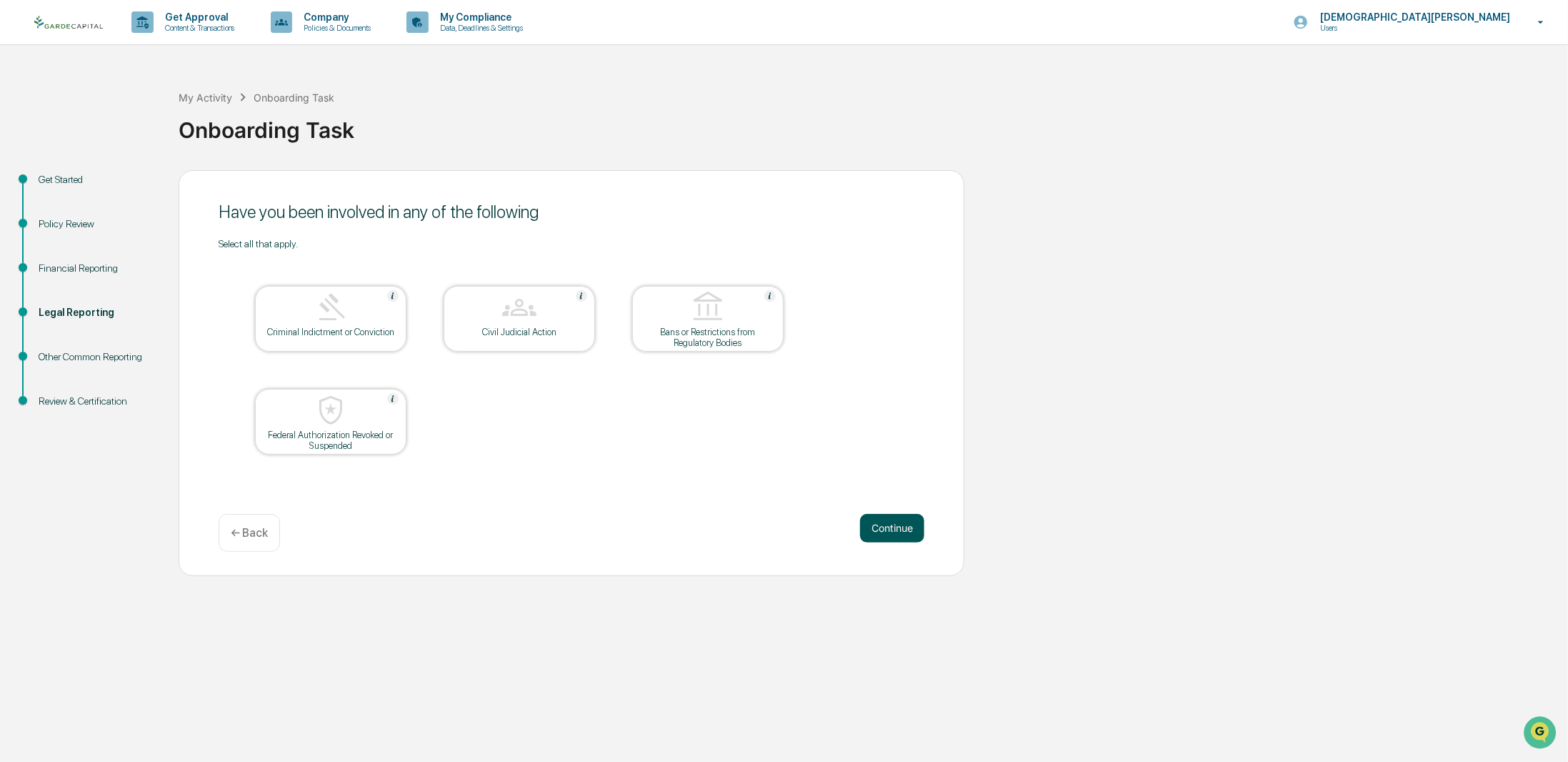
click at [912, 529] on button "Continue" at bounding box center [892, 527] width 64 height 28
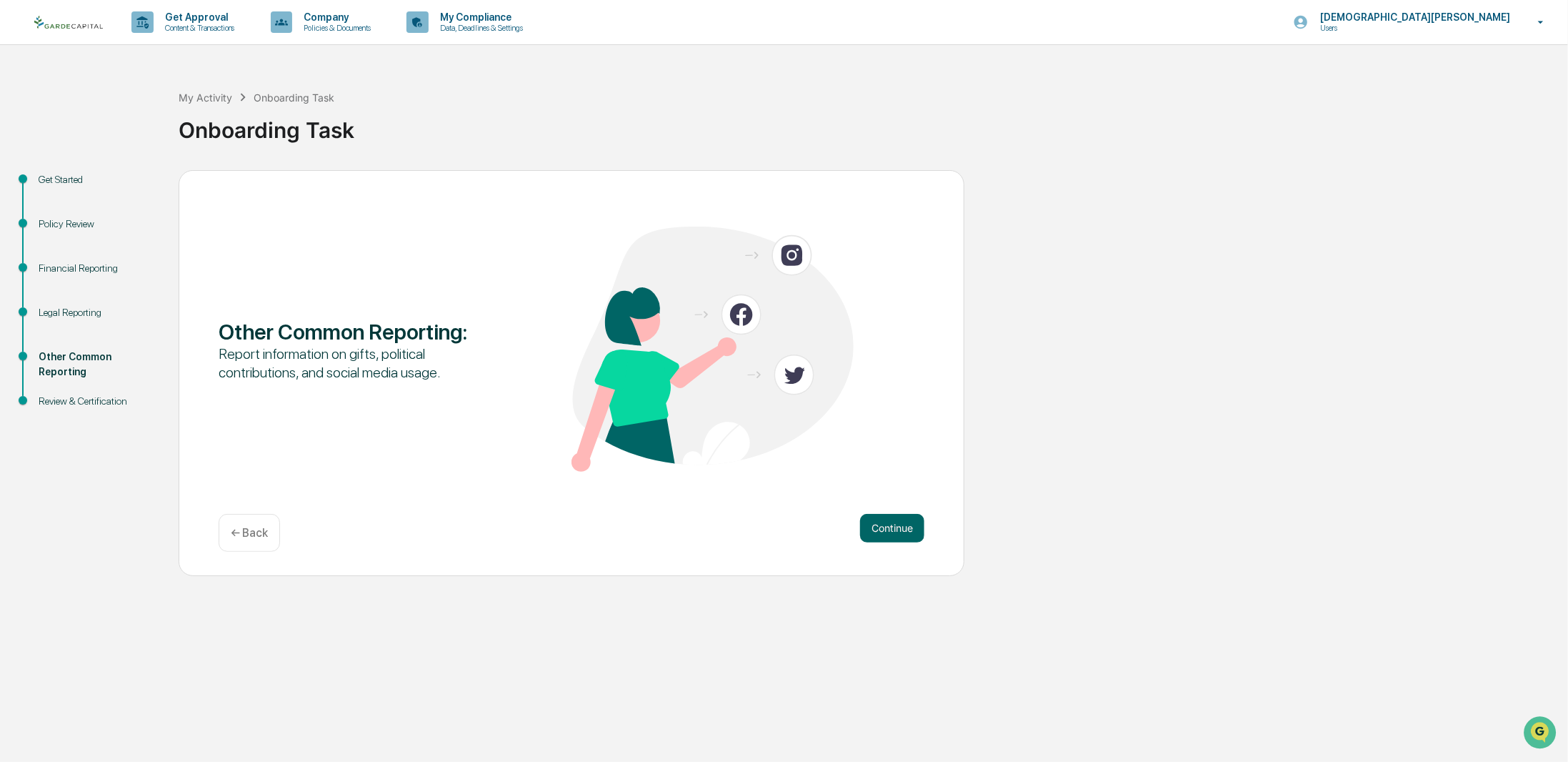
click at [912, 529] on button "Continue" at bounding box center [892, 527] width 64 height 28
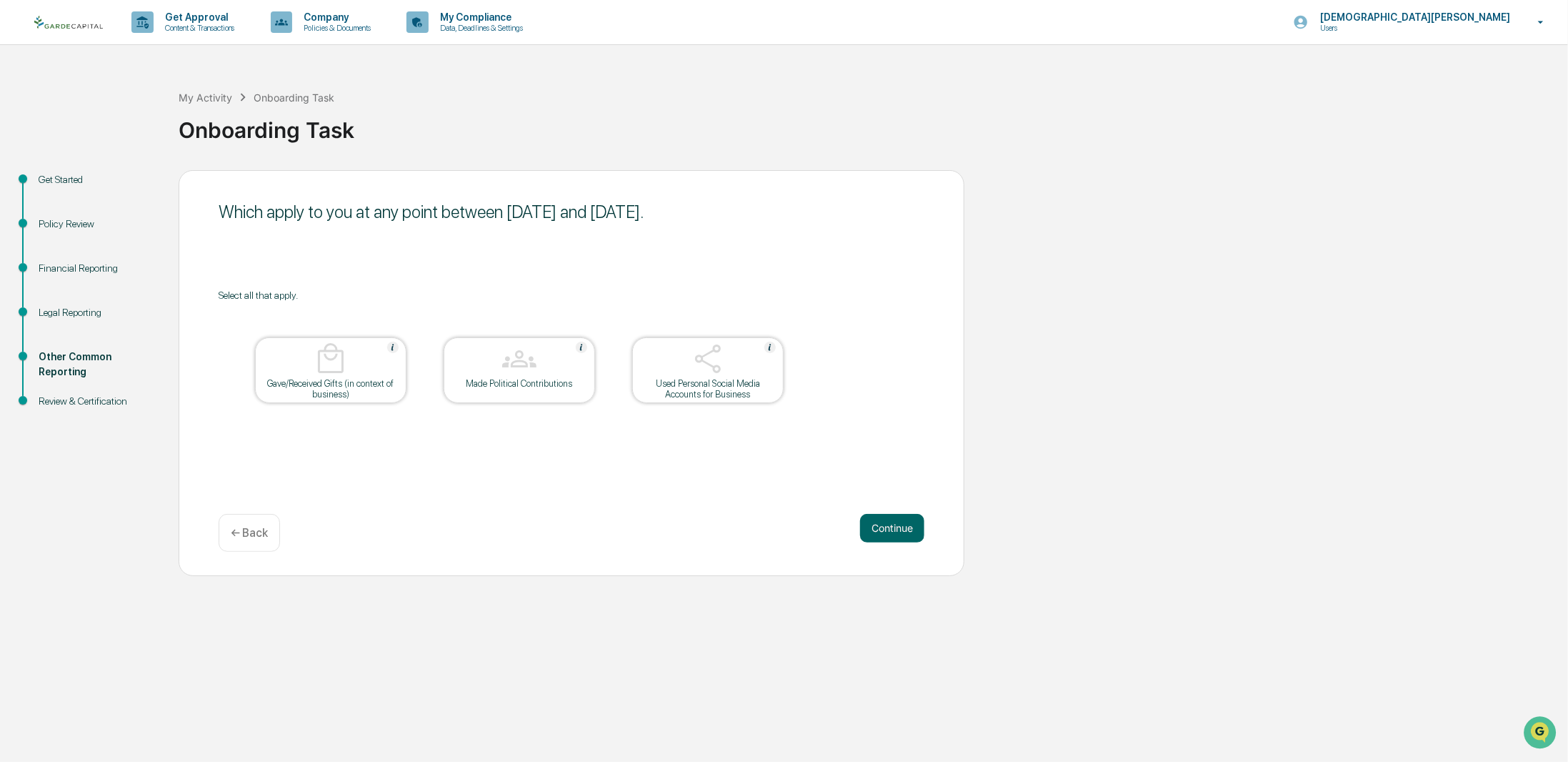
click at [912, 529] on button "Continue" at bounding box center [892, 527] width 64 height 28
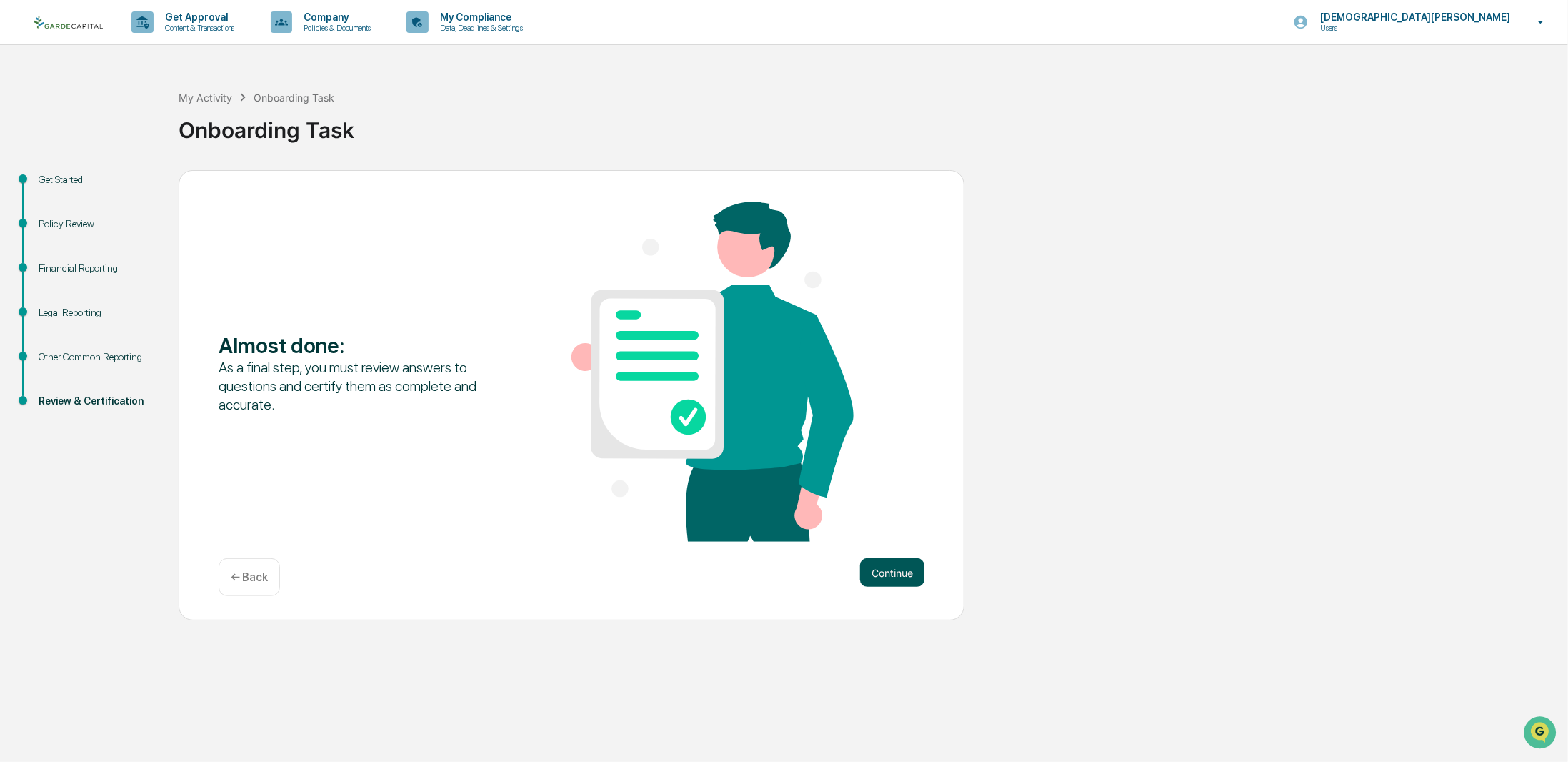
click at [898, 575] on button "Continue" at bounding box center [892, 572] width 64 height 28
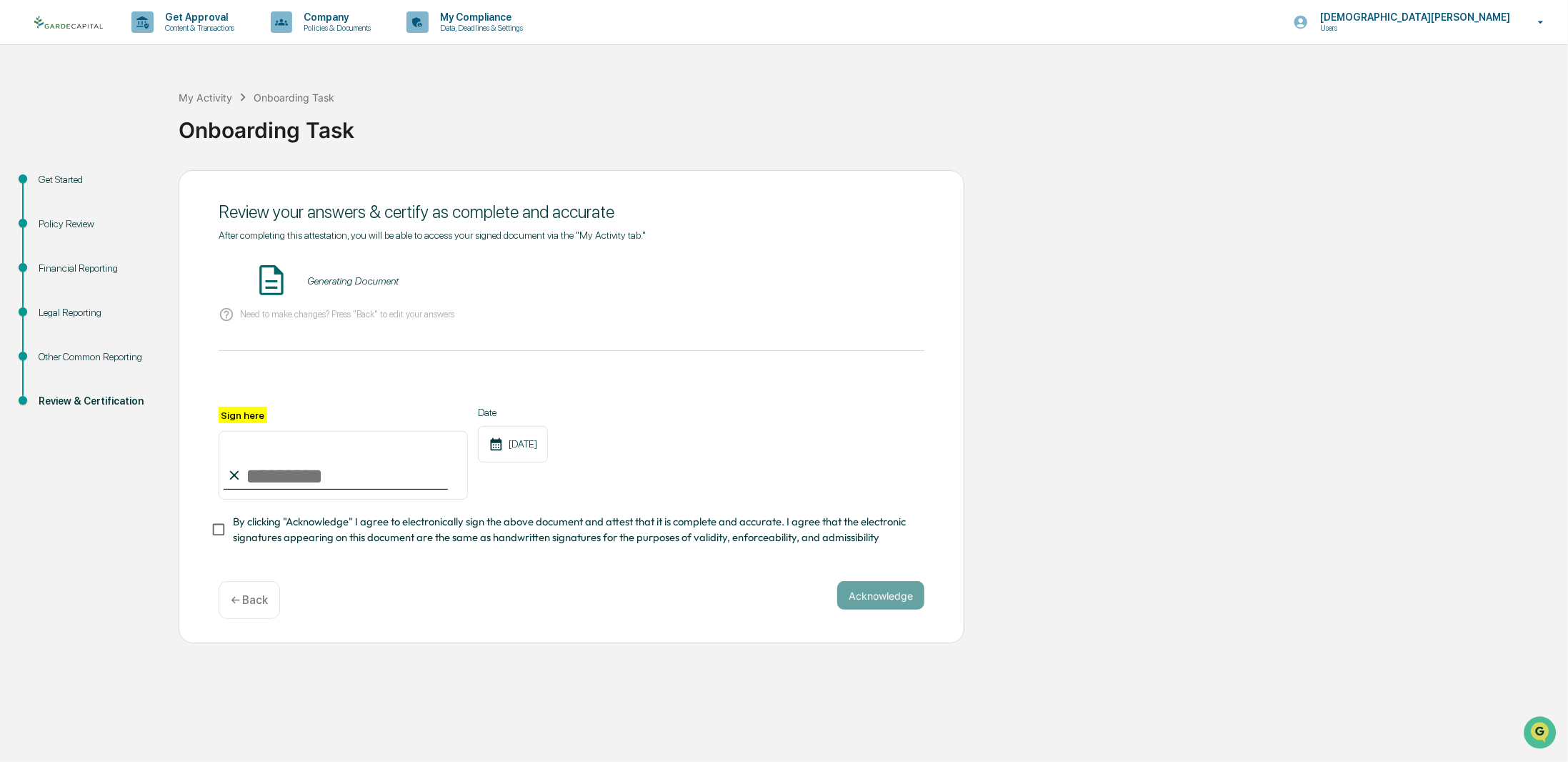
click at [399, 477] on input "Sign here" at bounding box center [343, 465] width 249 height 68
type input "**********"
click at [730, 378] on div at bounding box center [572, 390] width 706 height 35
click at [824, 287] on button "VIEW" at bounding box center [843, 280] width 93 height 25
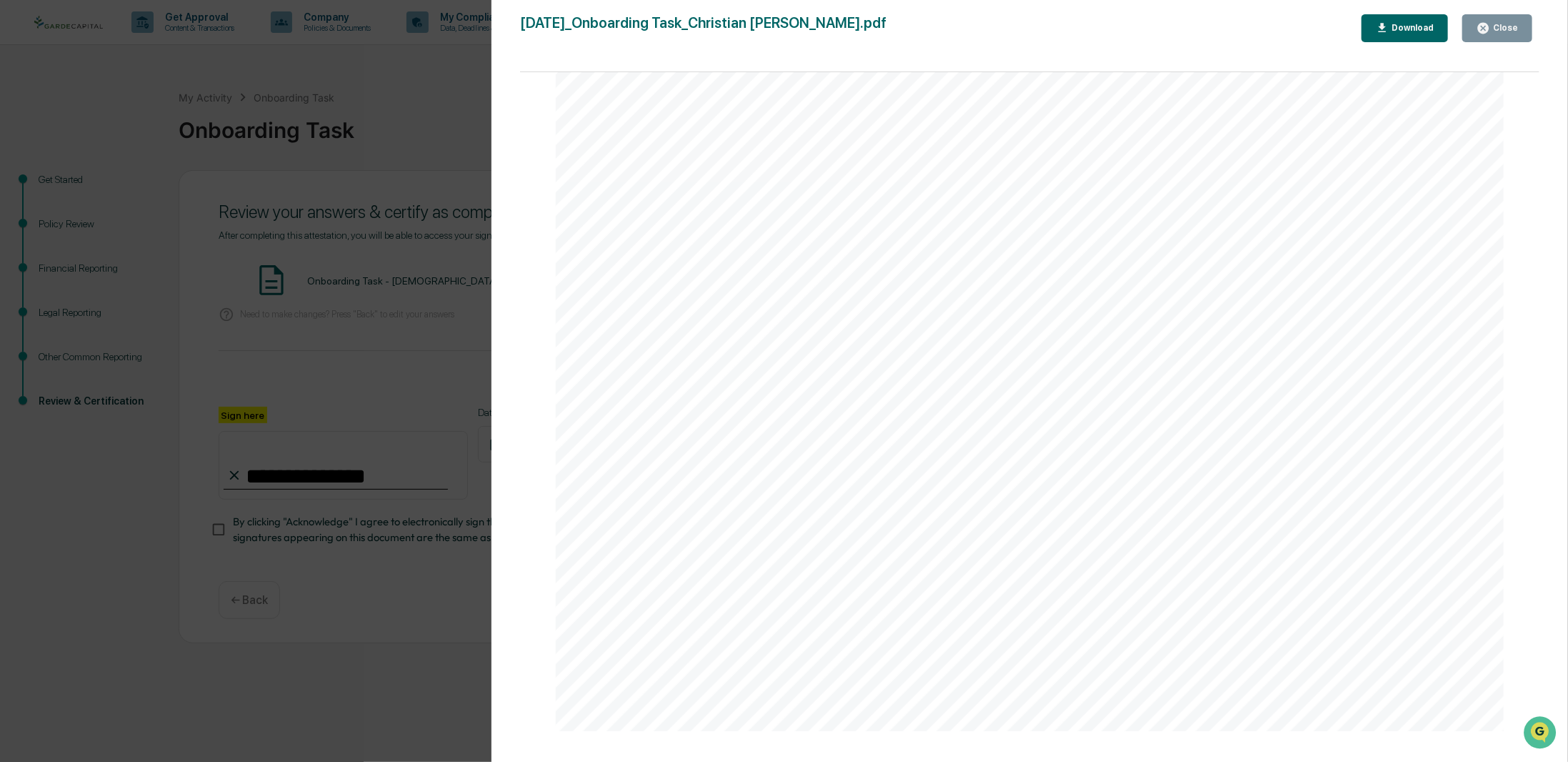
scroll to position [1501, 0]
